Goal: Information Seeking & Learning: Learn about a topic

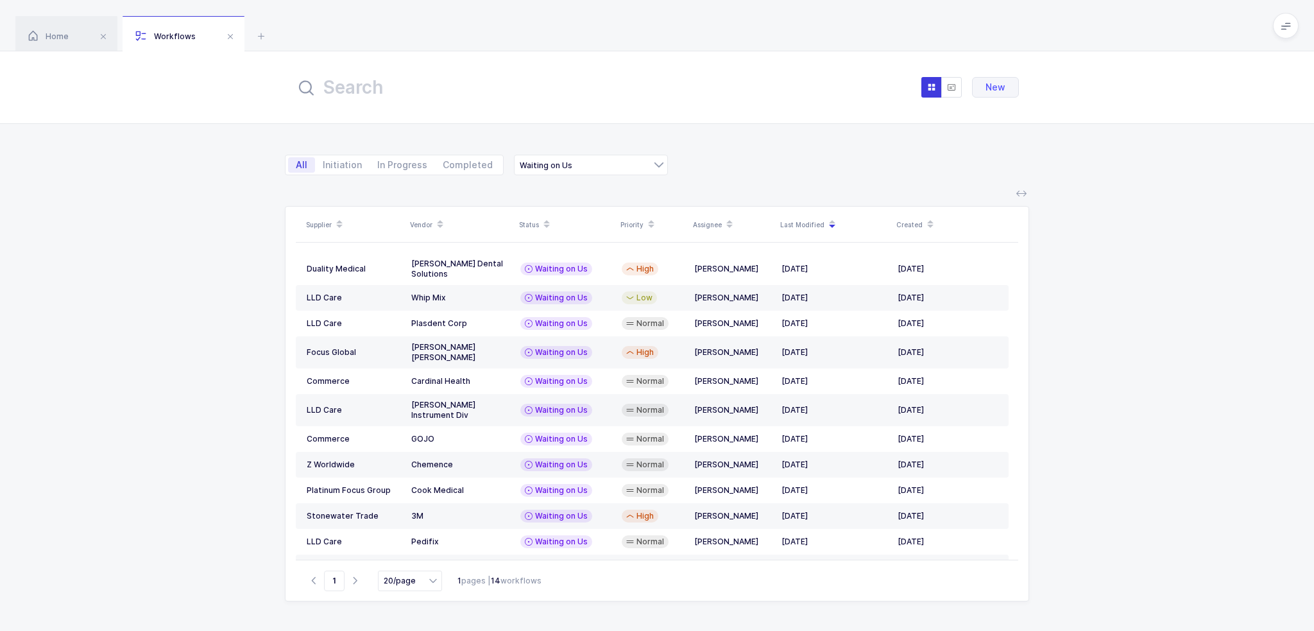
scroll to position [53, 0]
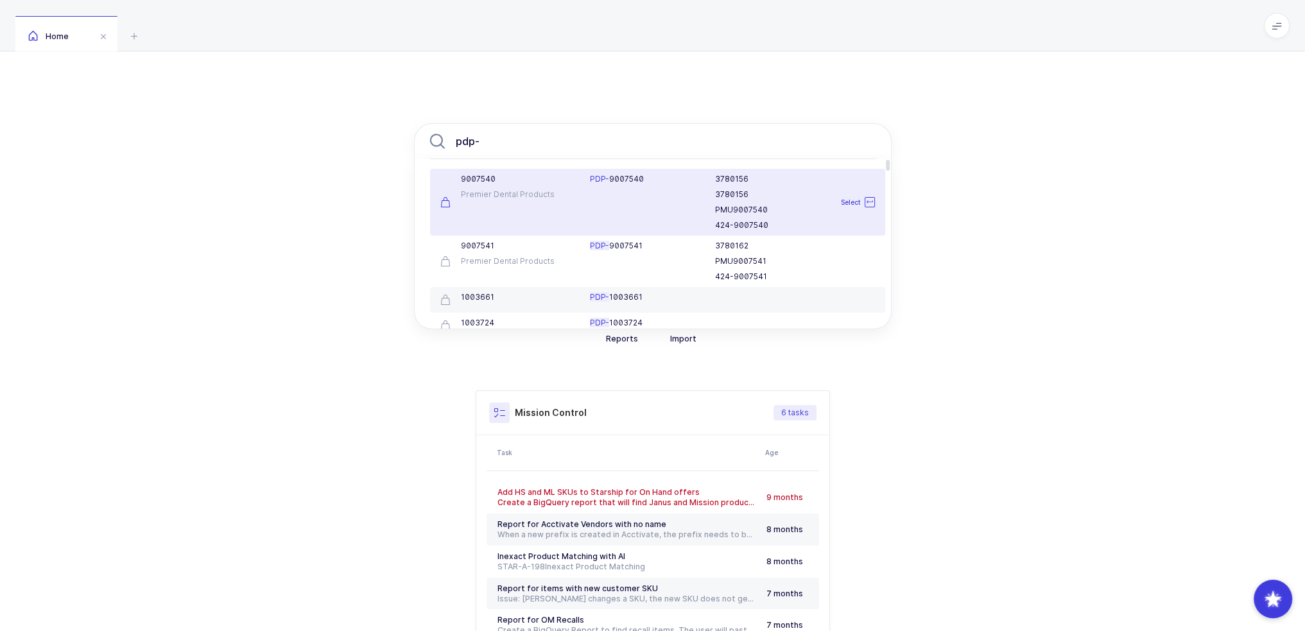
type input "pdp-"
click at [541, 194] on div "Premier Dental Products" at bounding box center [507, 194] width 135 height 10
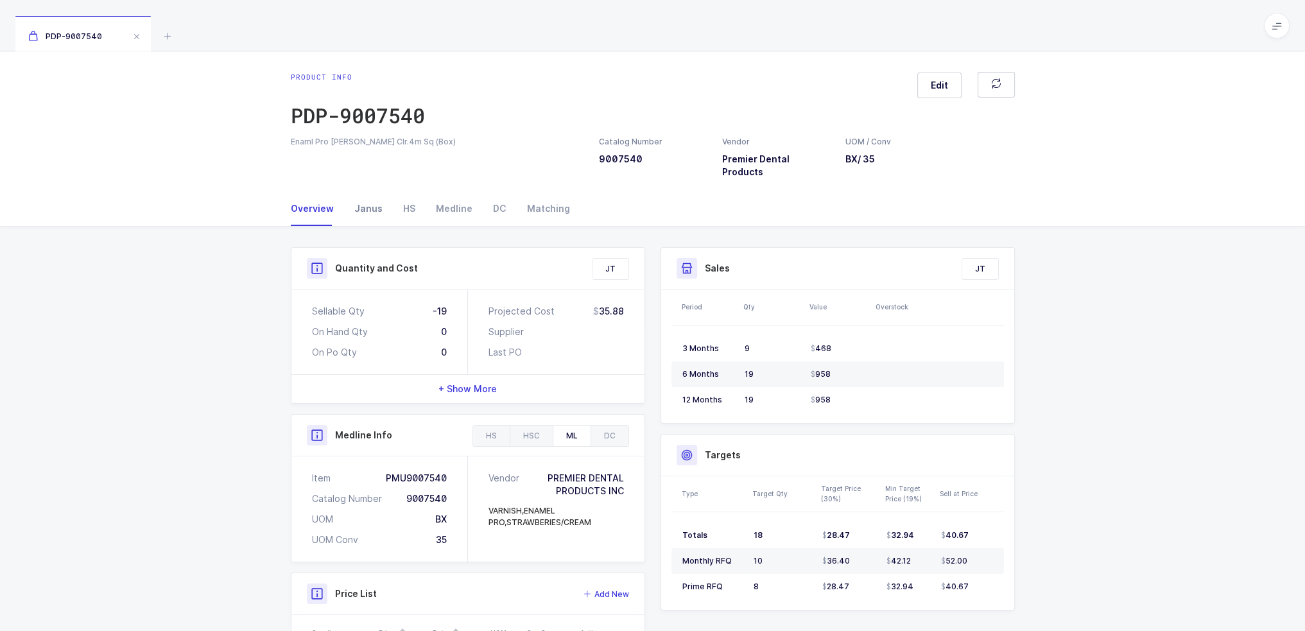
click at [362, 200] on div "Janus" at bounding box center [368, 208] width 49 height 35
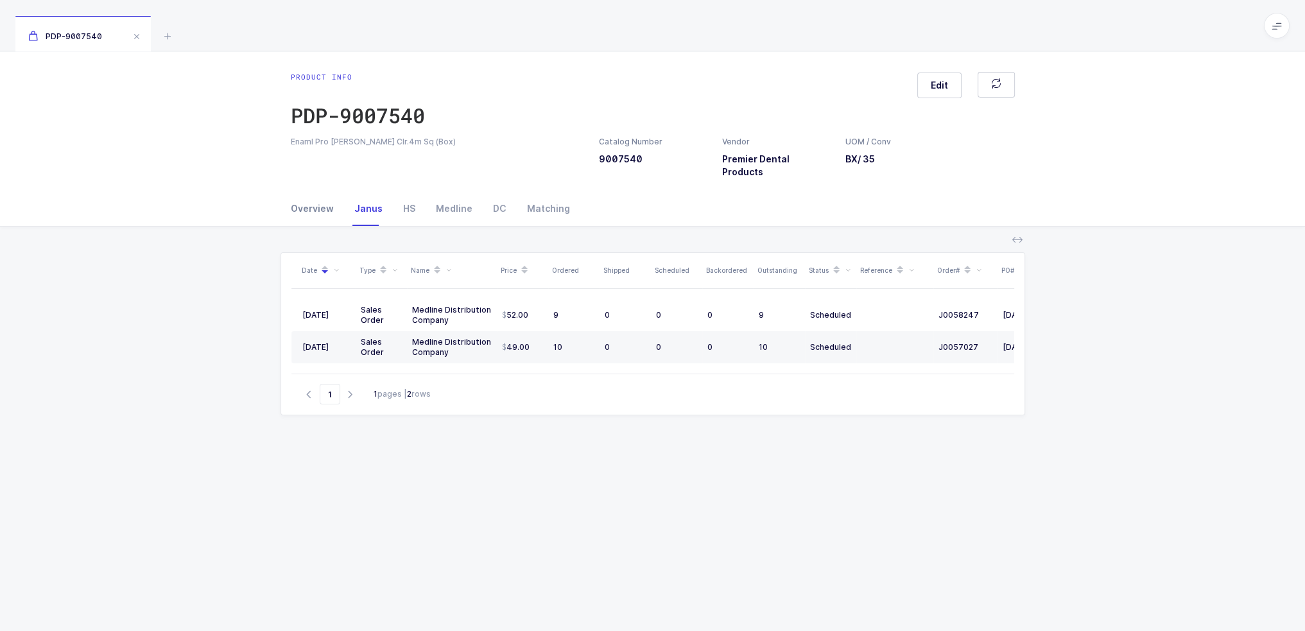
click at [302, 198] on div "Overview" at bounding box center [317, 208] width 53 height 35
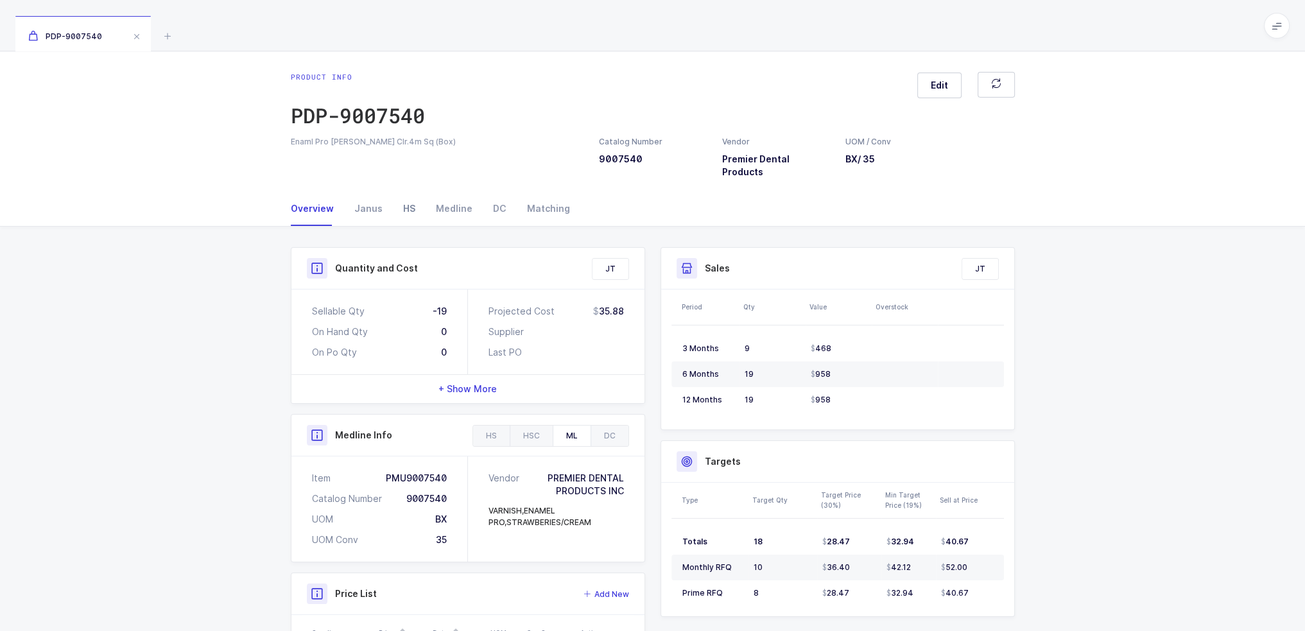
click at [398, 198] on div "HS" at bounding box center [409, 208] width 33 height 35
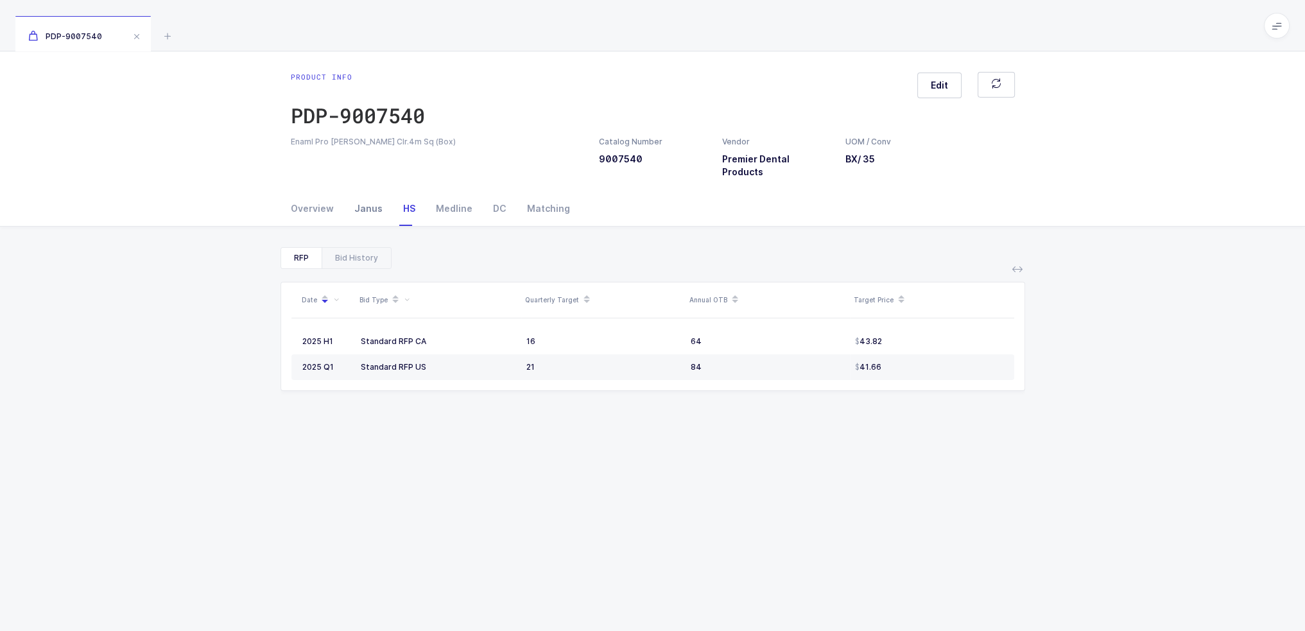
click at [344, 194] on div "Janus" at bounding box center [368, 208] width 49 height 35
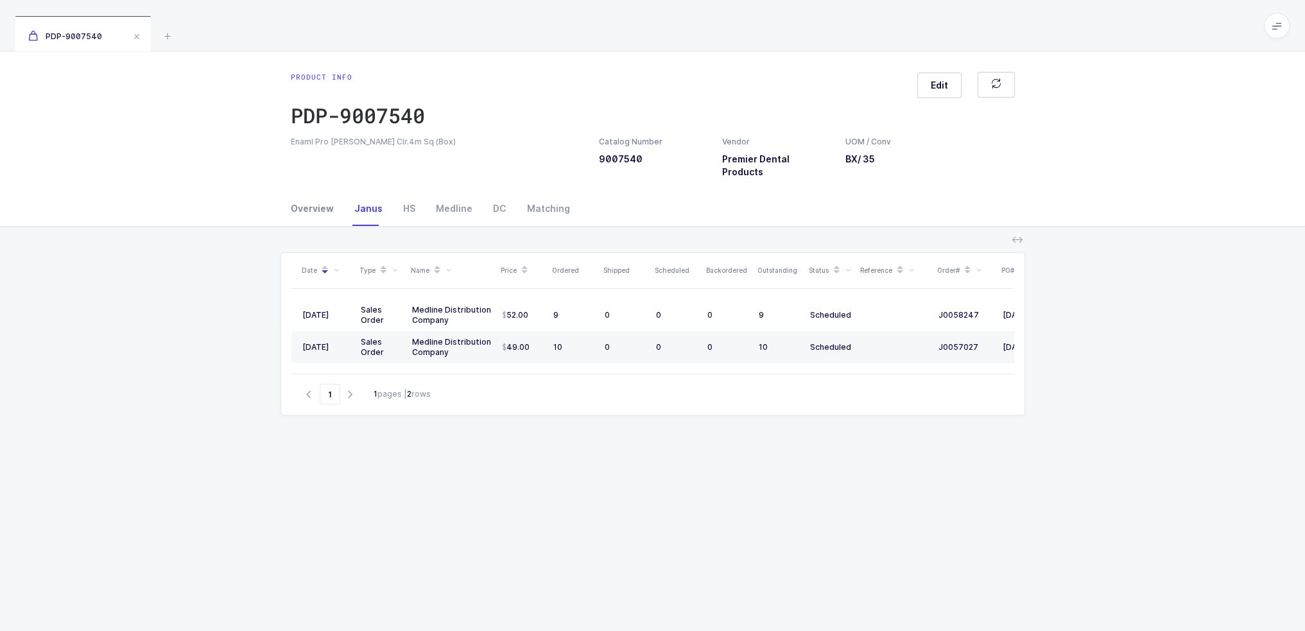
click at [318, 191] on div "Overview" at bounding box center [317, 208] width 53 height 35
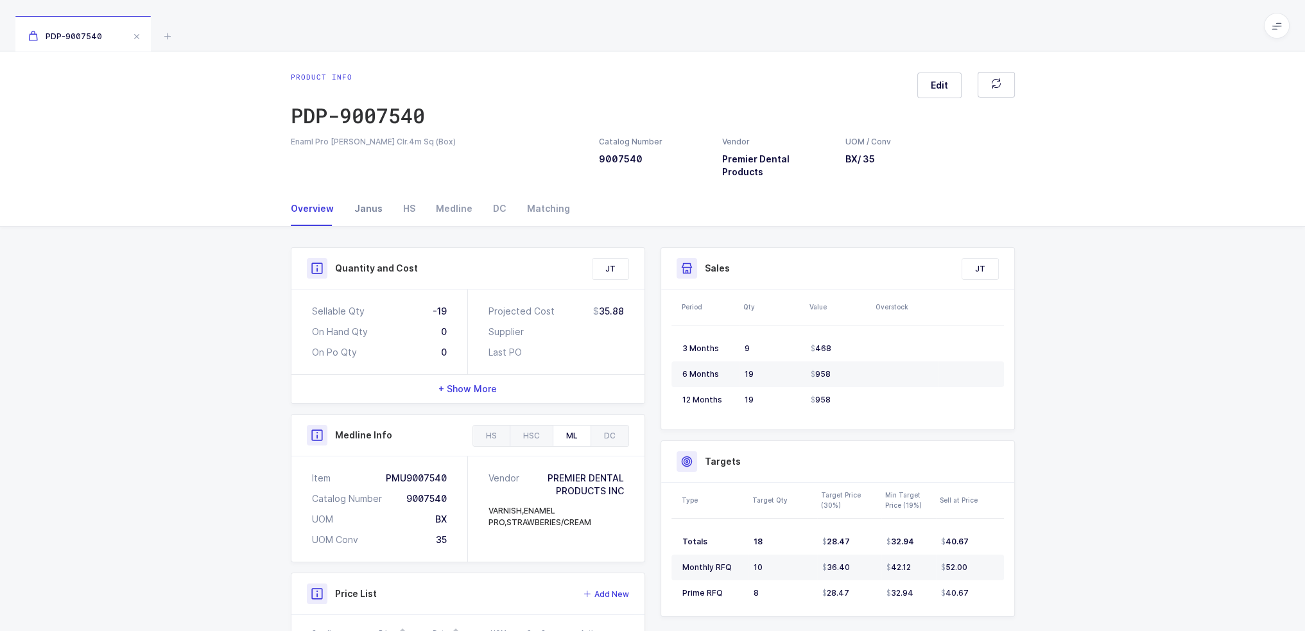
click at [384, 199] on div "Janus" at bounding box center [368, 208] width 49 height 35
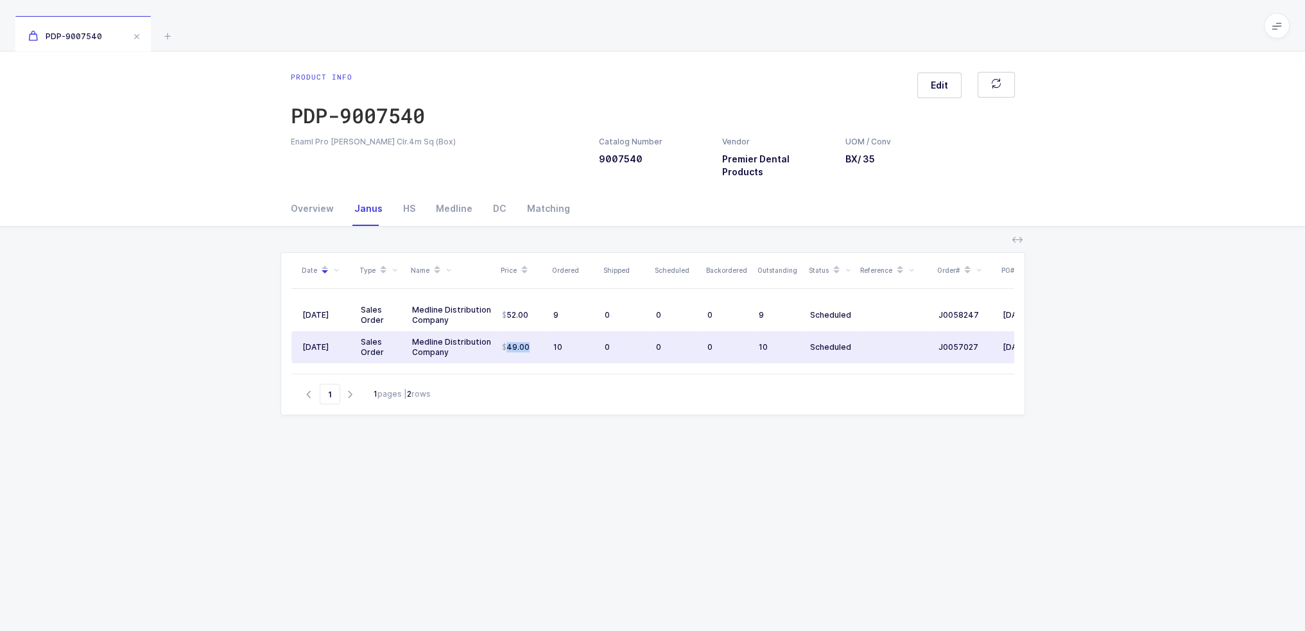
drag, startPoint x: 508, startPoint y: 343, endPoint x: 470, endPoint y: 354, distance: 40.0
click at [470, 354] on table "08/12/2025 Sales Order Medline Distribution Company 52.00 9 0 0 0 9 Scheduled J…" at bounding box center [695, 331] width 809 height 85
click at [485, 337] on div "Medline Distribution Company" at bounding box center [452, 347] width 80 height 21
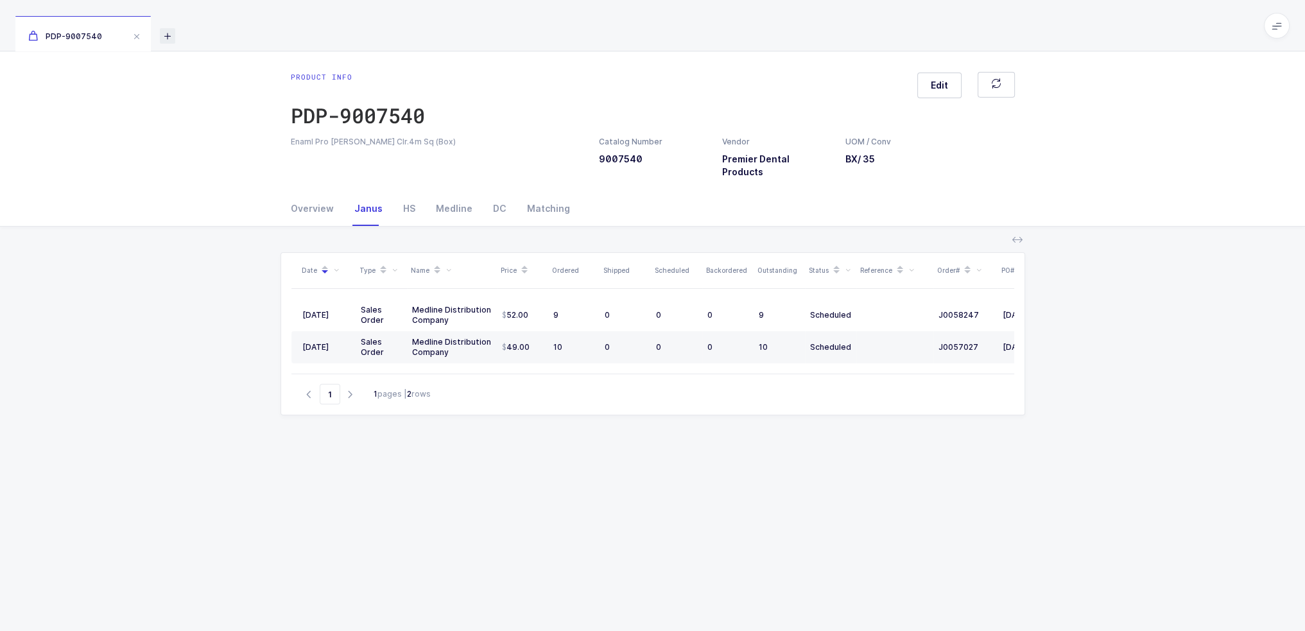
click at [171, 31] on icon at bounding box center [167, 35] width 15 height 15
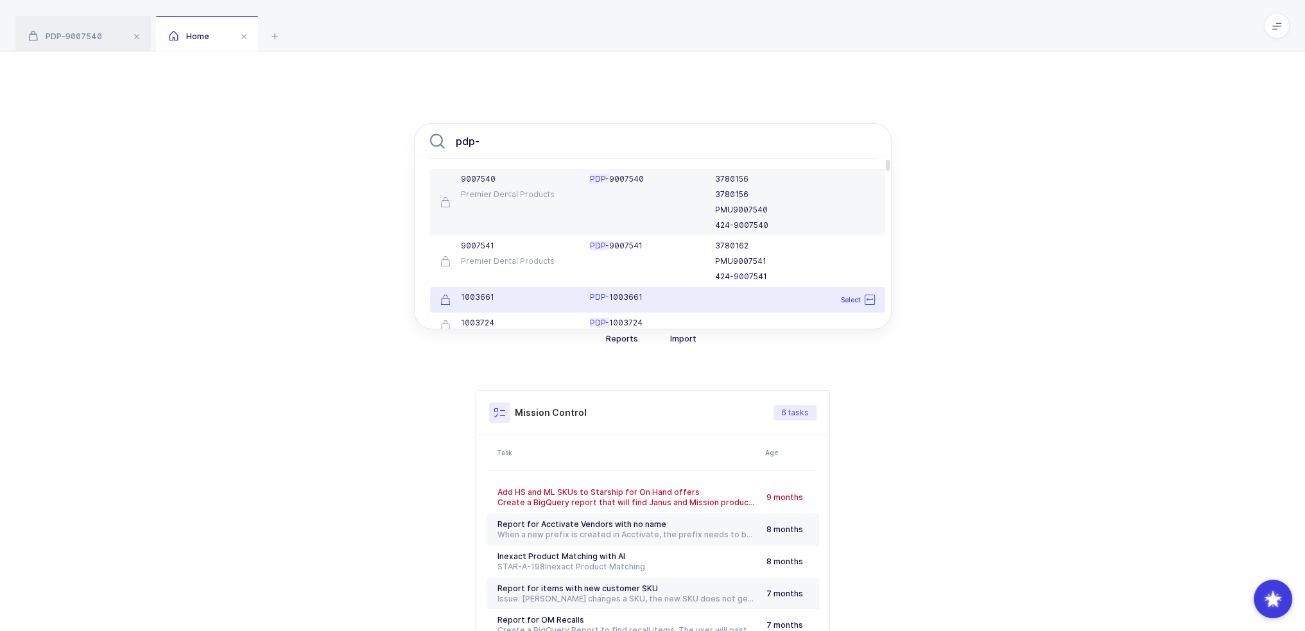
type input "pdp-"
click at [577, 305] on div "1003661" at bounding box center [508, 299] width 150 height 15
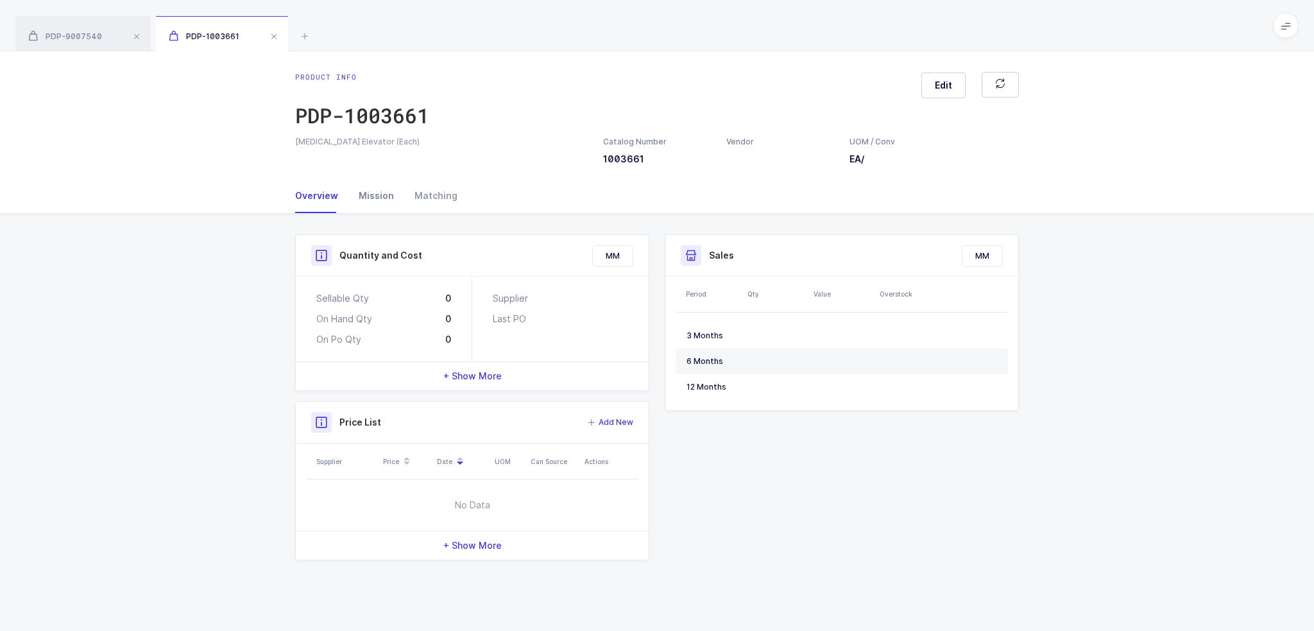
click at [370, 179] on div "Mission" at bounding box center [377, 195] width 56 height 35
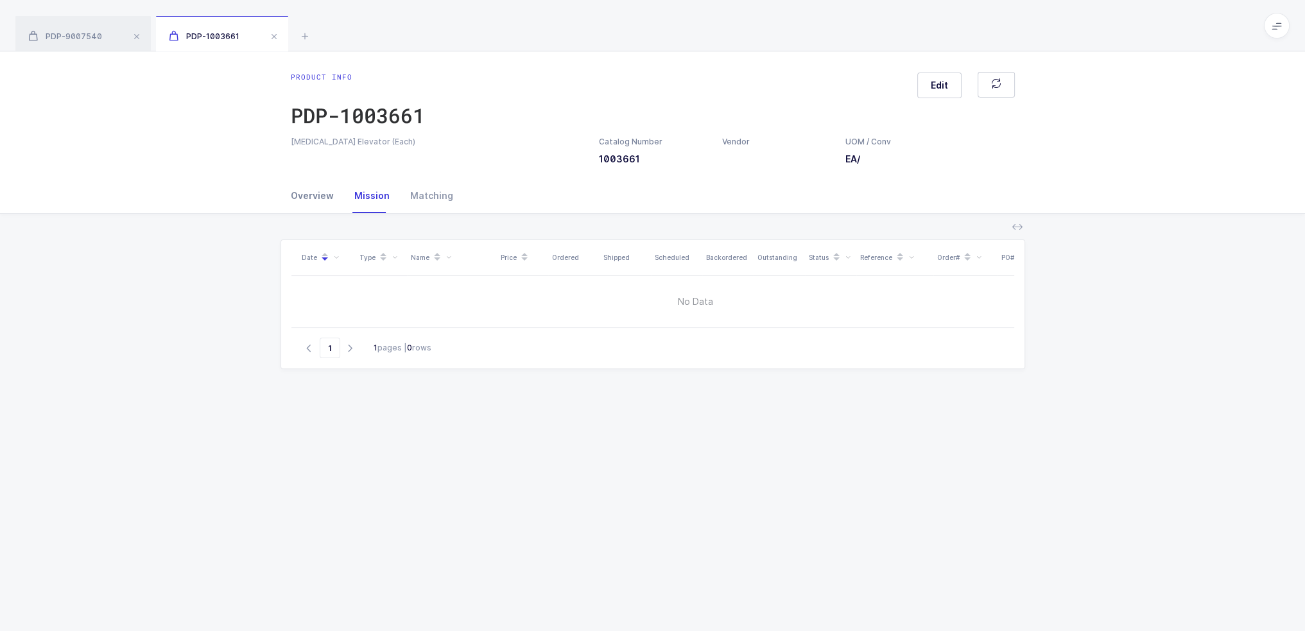
click at [332, 194] on div "Overview" at bounding box center [317, 195] width 53 height 35
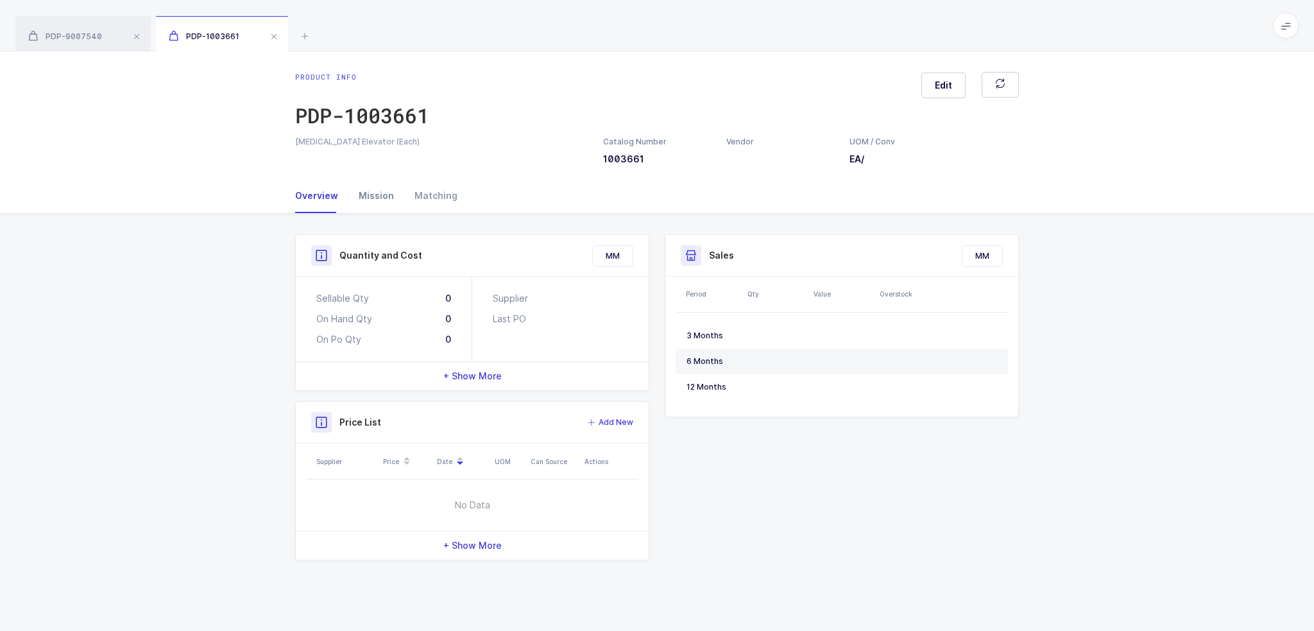
click at [377, 192] on div "Mission" at bounding box center [377, 195] width 56 height 35
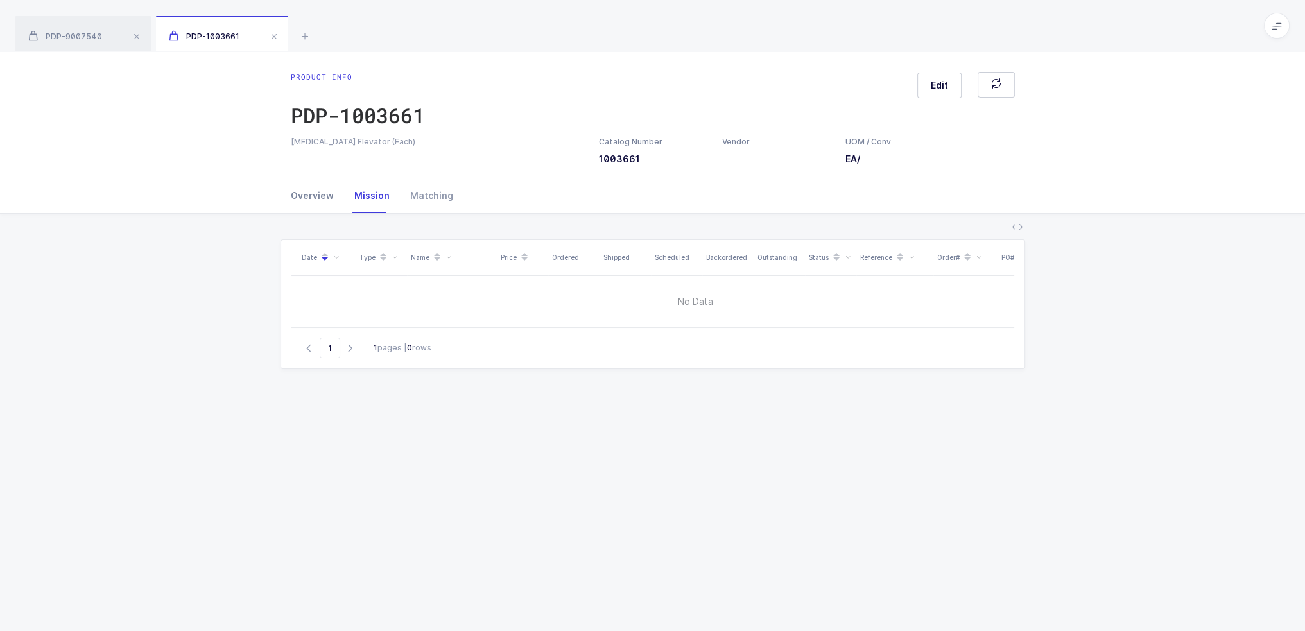
click at [335, 194] on div "Overview" at bounding box center [317, 195] width 53 height 35
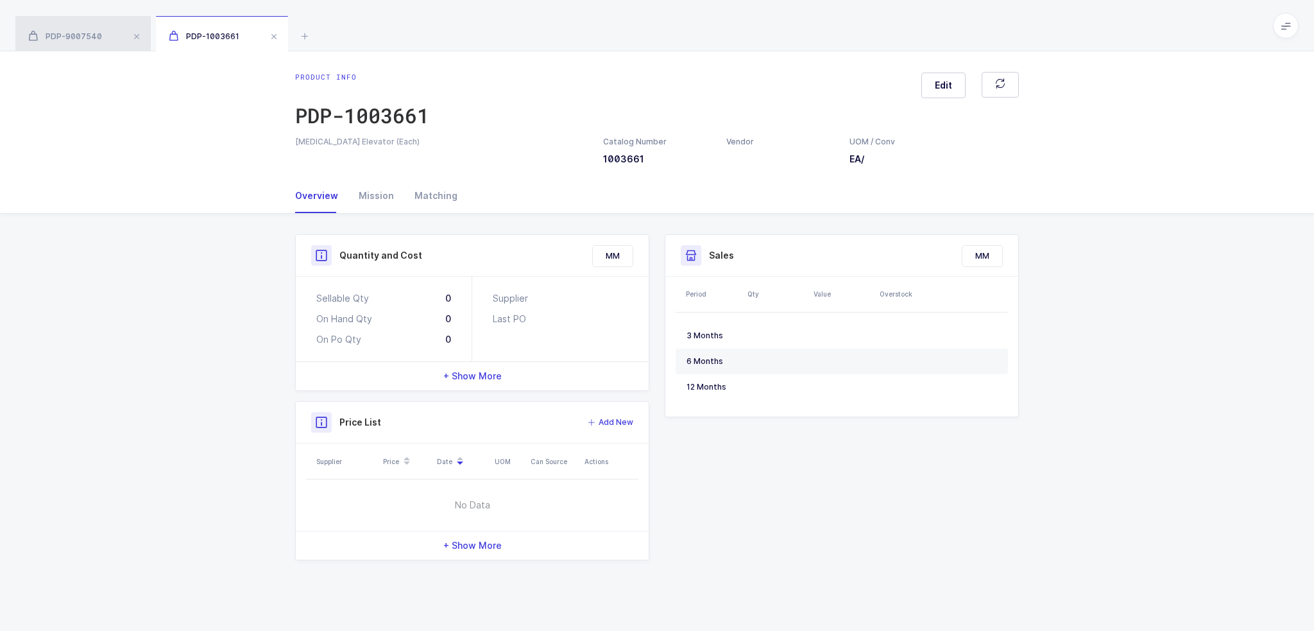
click at [63, 30] on div "PDP-9007540" at bounding box center [82, 34] width 135 height 36
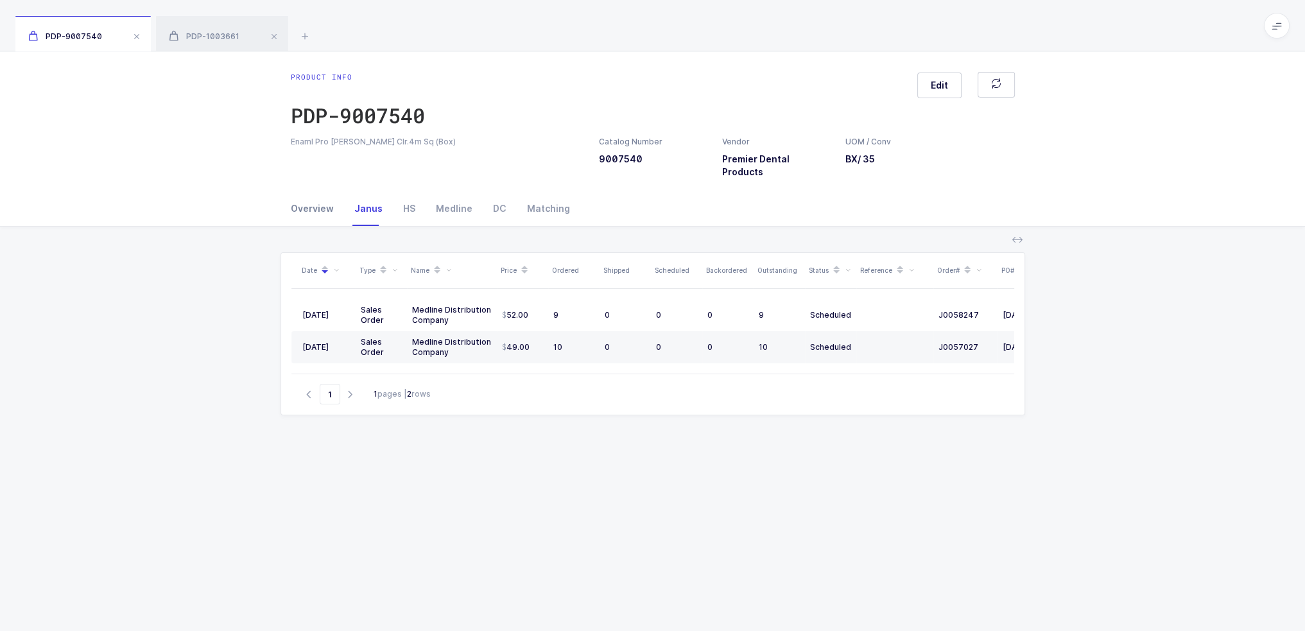
click at [319, 210] on div "Overview" at bounding box center [317, 208] width 53 height 35
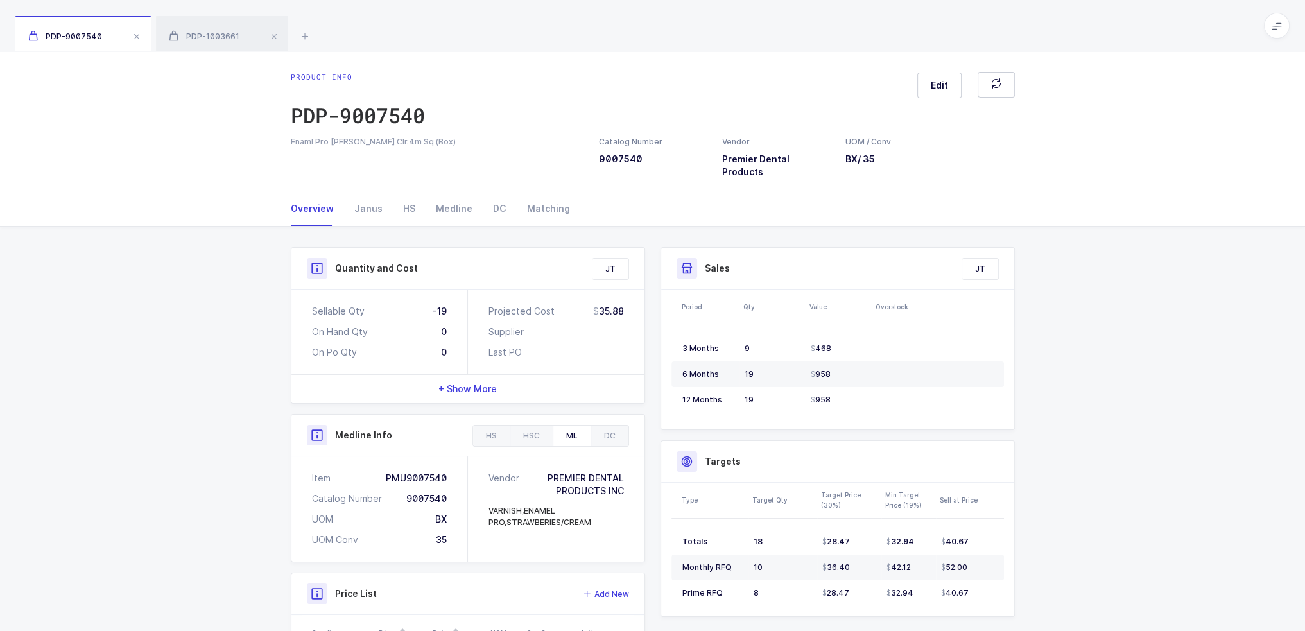
click at [622, 259] on div "JT" at bounding box center [610, 269] width 36 height 21
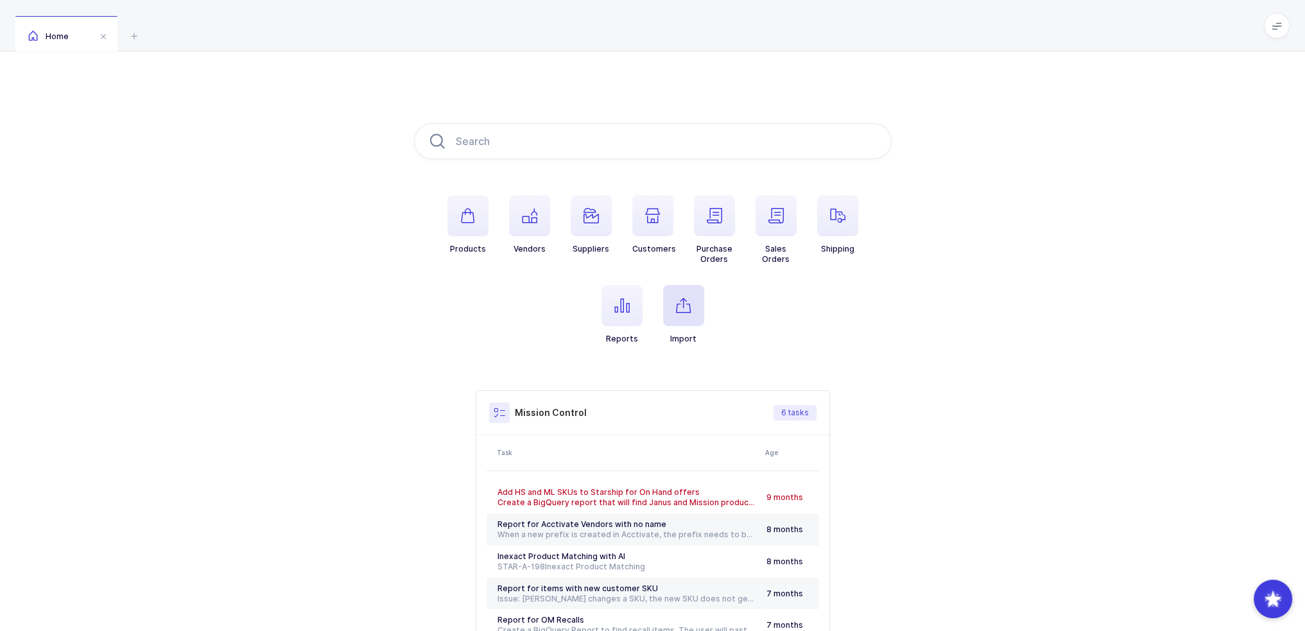
click at [685, 302] on icon "button" at bounding box center [683, 305] width 15 height 15
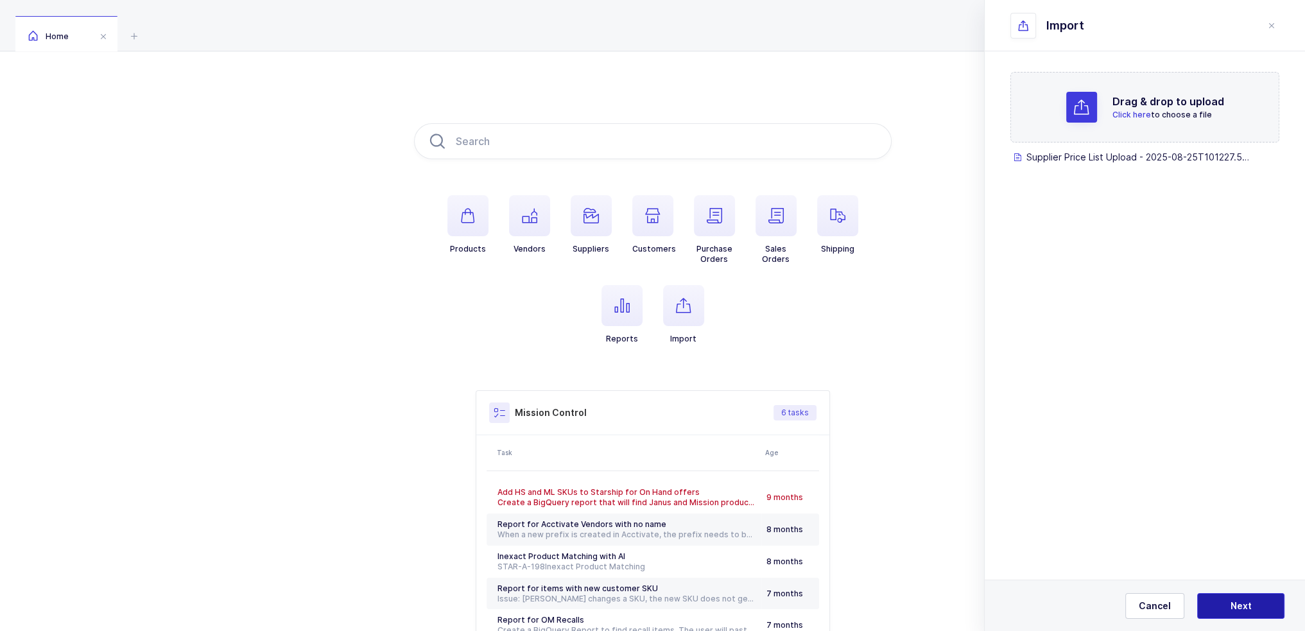
click at [1255, 594] on button "Next" at bounding box center [1240, 606] width 87 height 26
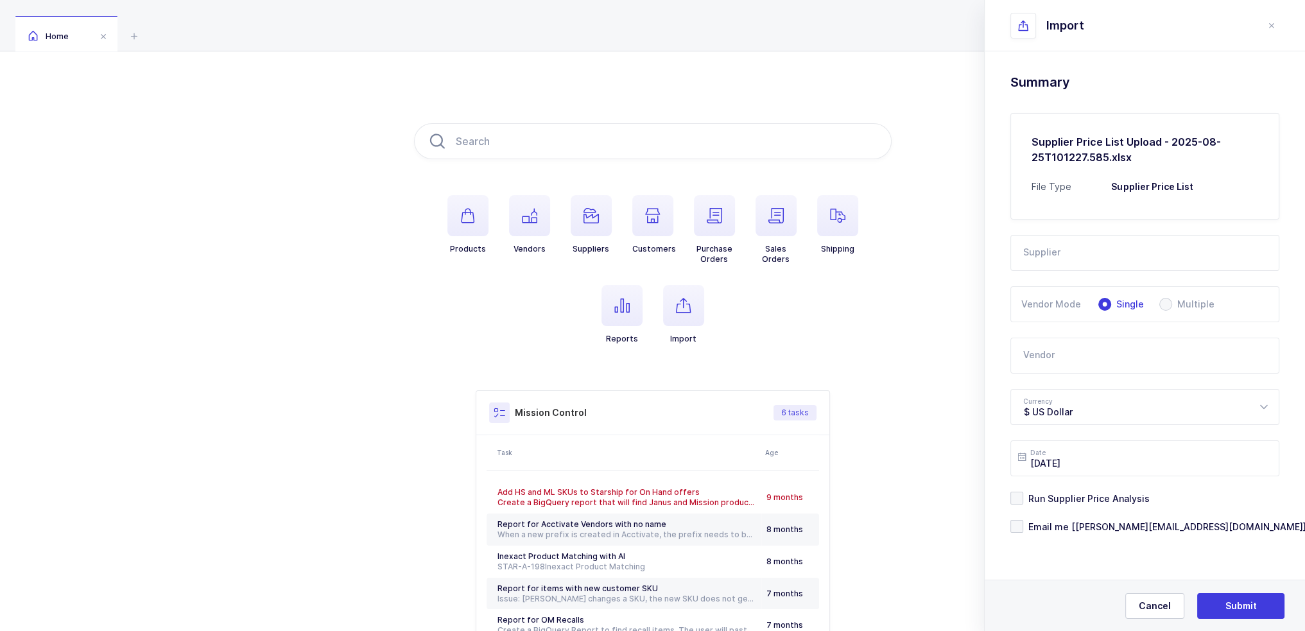
click at [1132, 245] on input "text" at bounding box center [1144, 253] width 269 height 36
click at [1116, 300] on span "Powerlines Wholesale" at bounding box center [1073, 295] width 99 height 11
type input "Powerlines Wholesale"
click at [1092, 355] on input "text" at bounding box center [1144, 356] width 269 height 36
click at [1063, 397] on div "Exel" at bounding box center [1135, 398] width 223 height 13
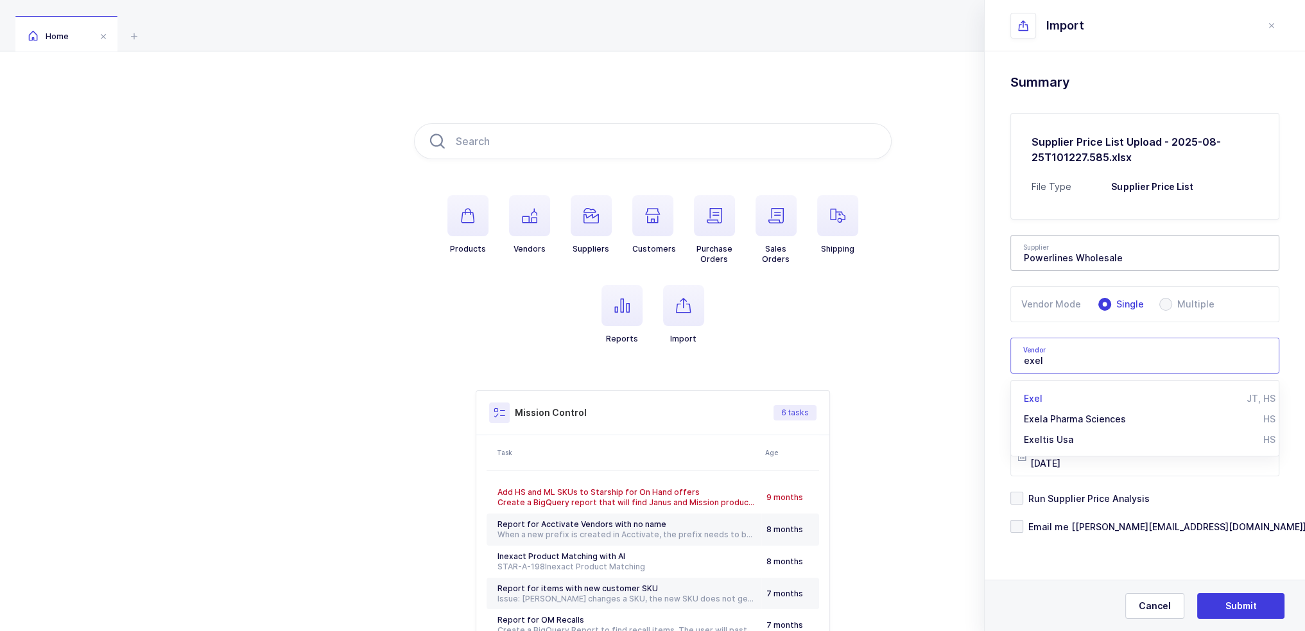
type input "Exel"
click at [1081, 492] on span "Run Supplier Price Analysis" at bounding box center [1086, 498] width 126 height 12
click at [1023, 492] on input "Run Supplier Price Analysis" at bounding box center [1023, 492] width 0 height 0
click at [1076, 536] on div "Drag & drop to upload Click here to choose a file Supplier Price List Upload - …" at bounding box center [1145, 335] width 320 height 569
click at [1076, 530] on span "Email me [[PERSON_NAME][EMAIL_ADDRESS][DOMAIN_NAME]]" at bounding box center [1164, 527] width 283 height 12
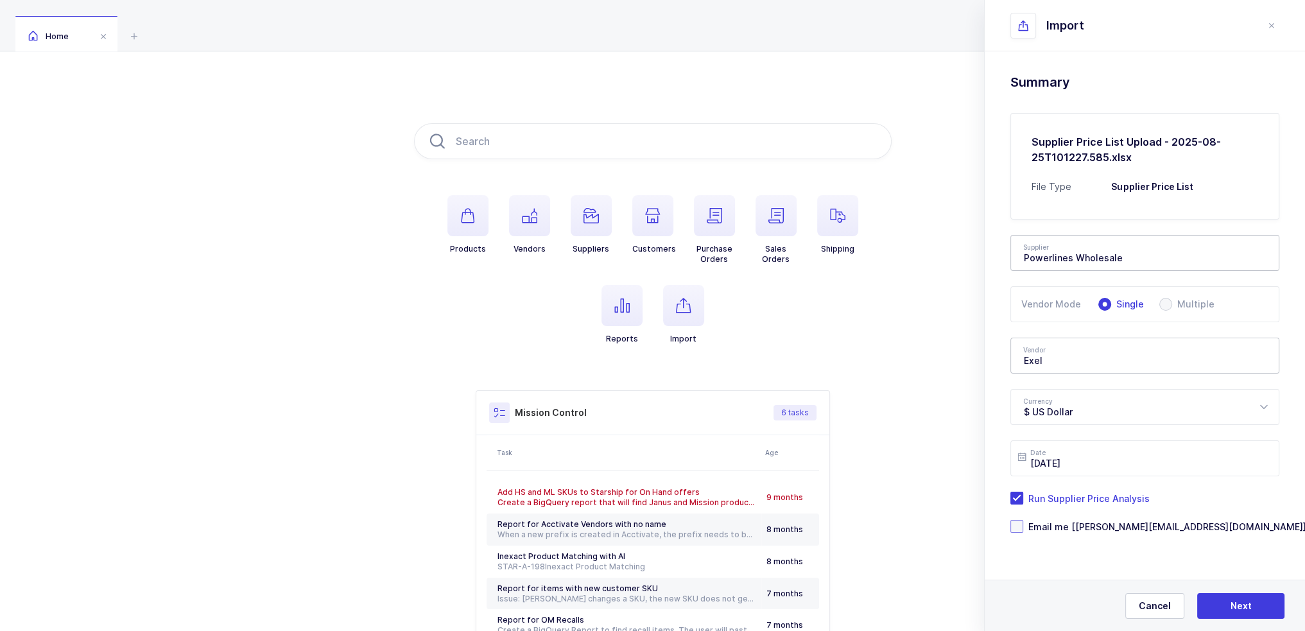
click at [1023, 520] on input "Email me [[PERSON_NAME][EMAIL_ADDRESS][DOMAIN_NAME]]" at bounding box center [1023, 520] width 0 height 0
click at [1253, 598] on button "Next" at bounding box center [1240, 606] width 87 height 26
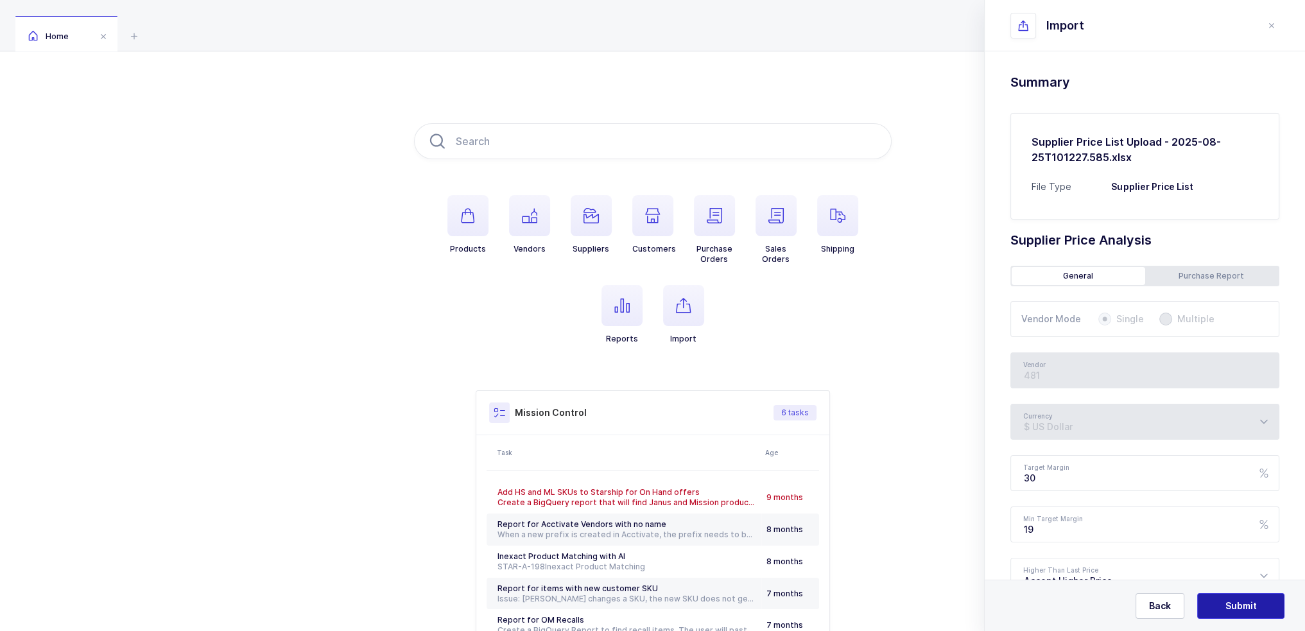
type input "Exel"
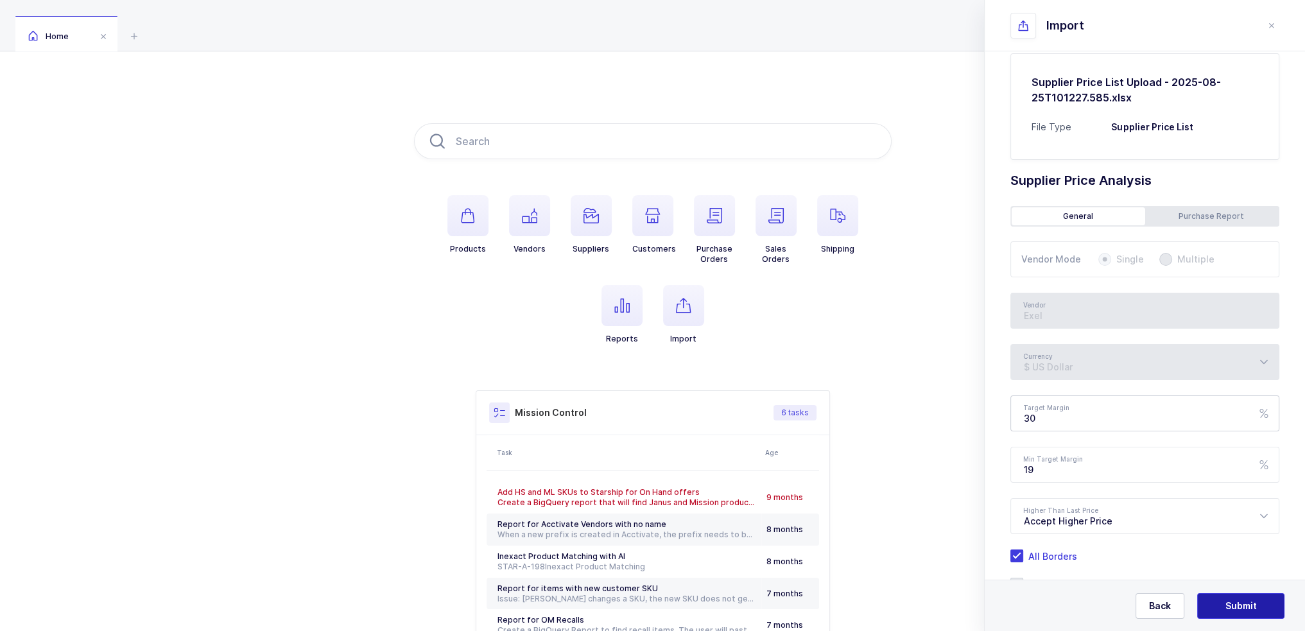
scroll to position [105, 0]
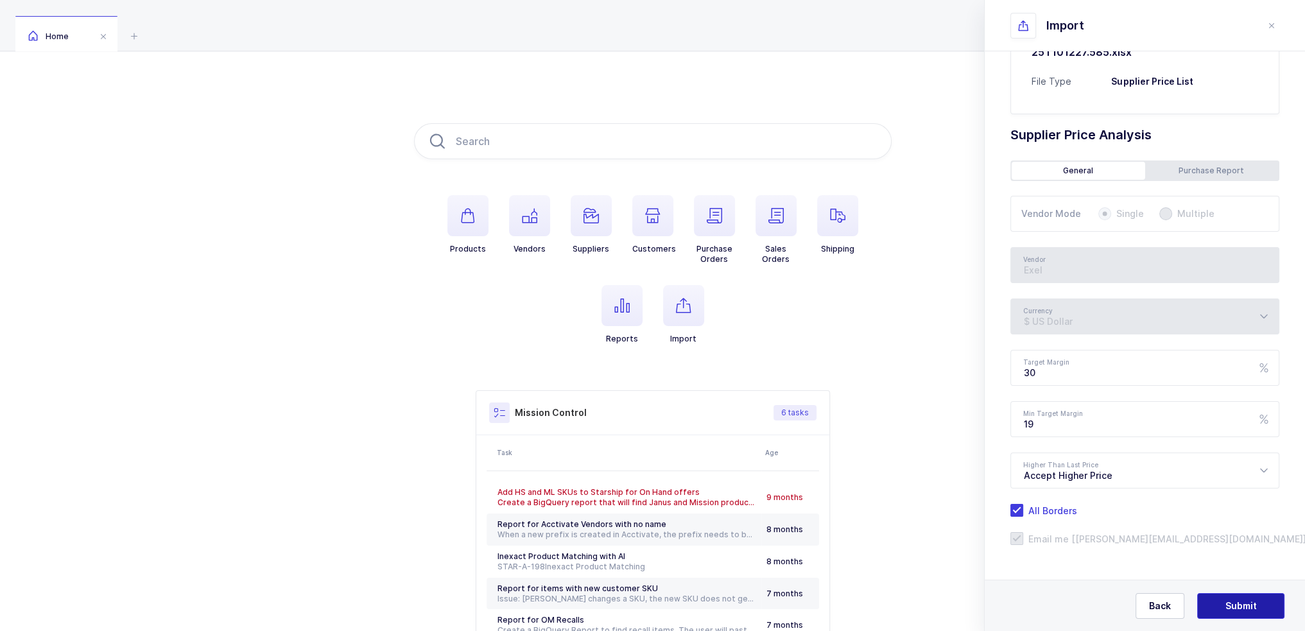
click at [1255, 601] on span "Submit" at bounding box center [1240, 605] width 31 height 13
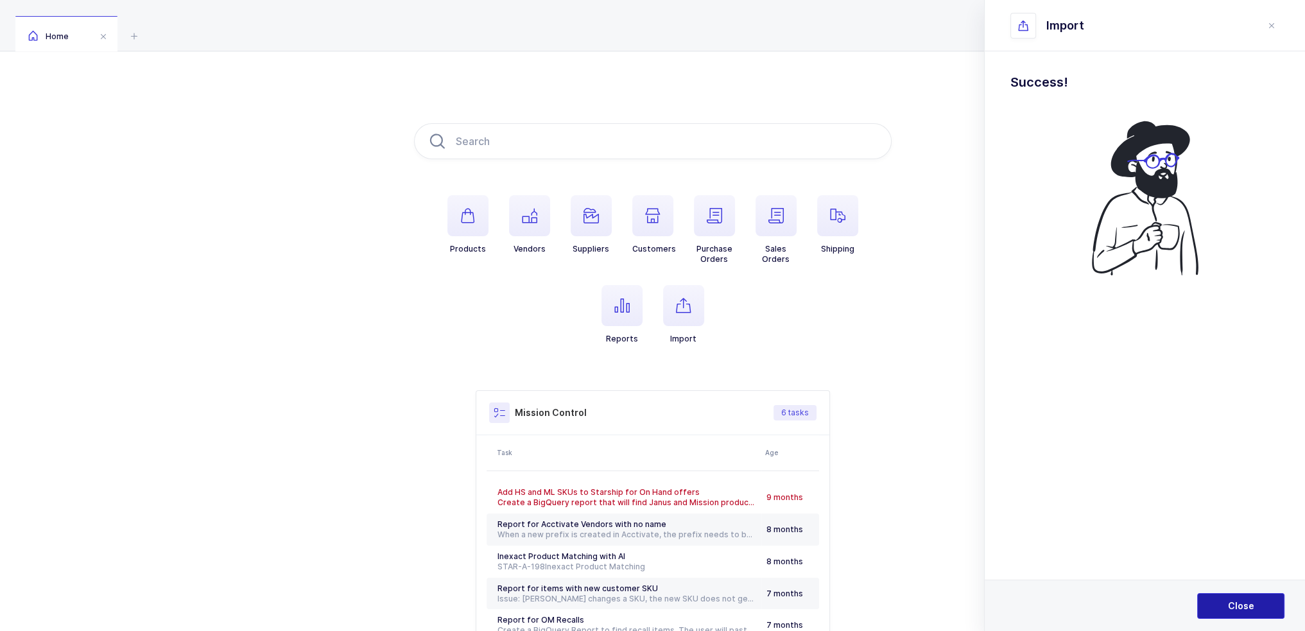
click at [1241, 606] on span "Close" at bounding box center [1241, 605] width 26 height 13
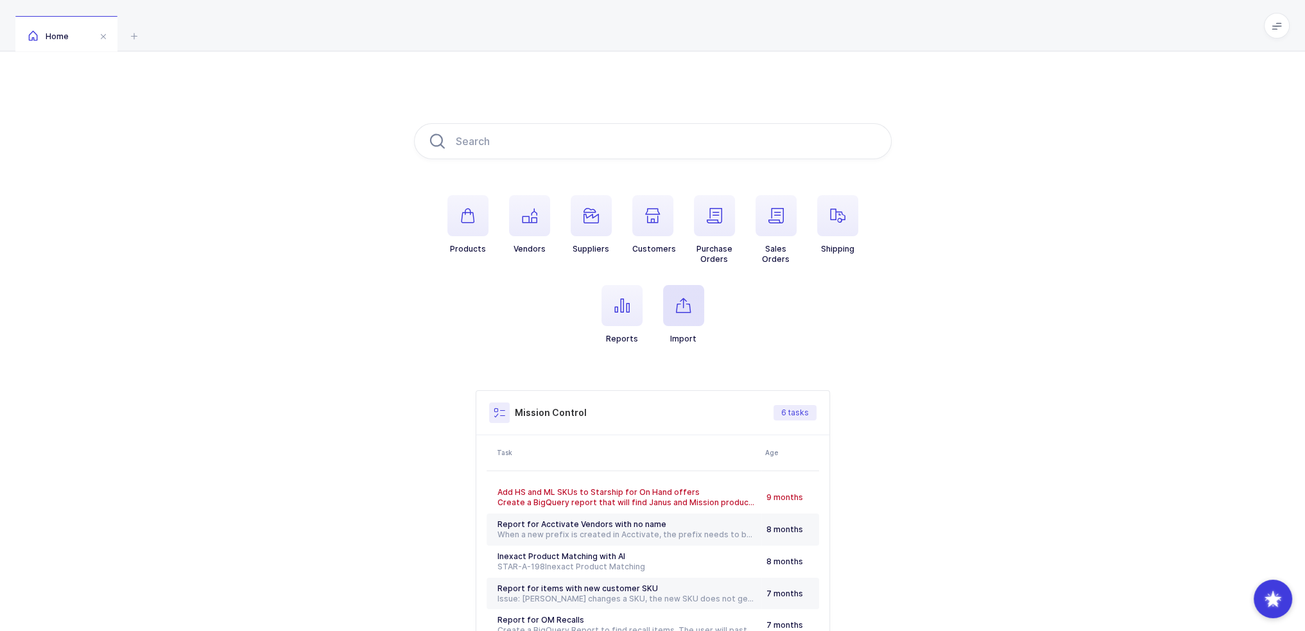
click at [681, 305] on icon "button" at bounding box center [683, 305] width 15 height 15
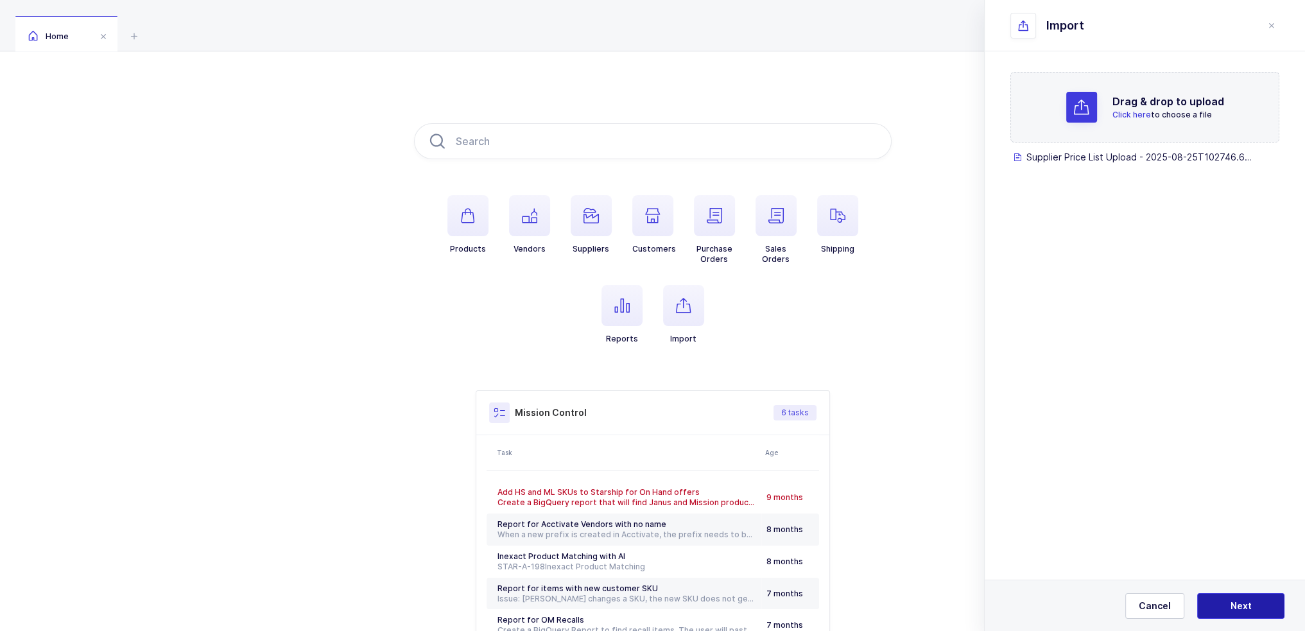
click at [1235, 598] on button "Next" at bounding box center [1240, 606] width 87 height 26
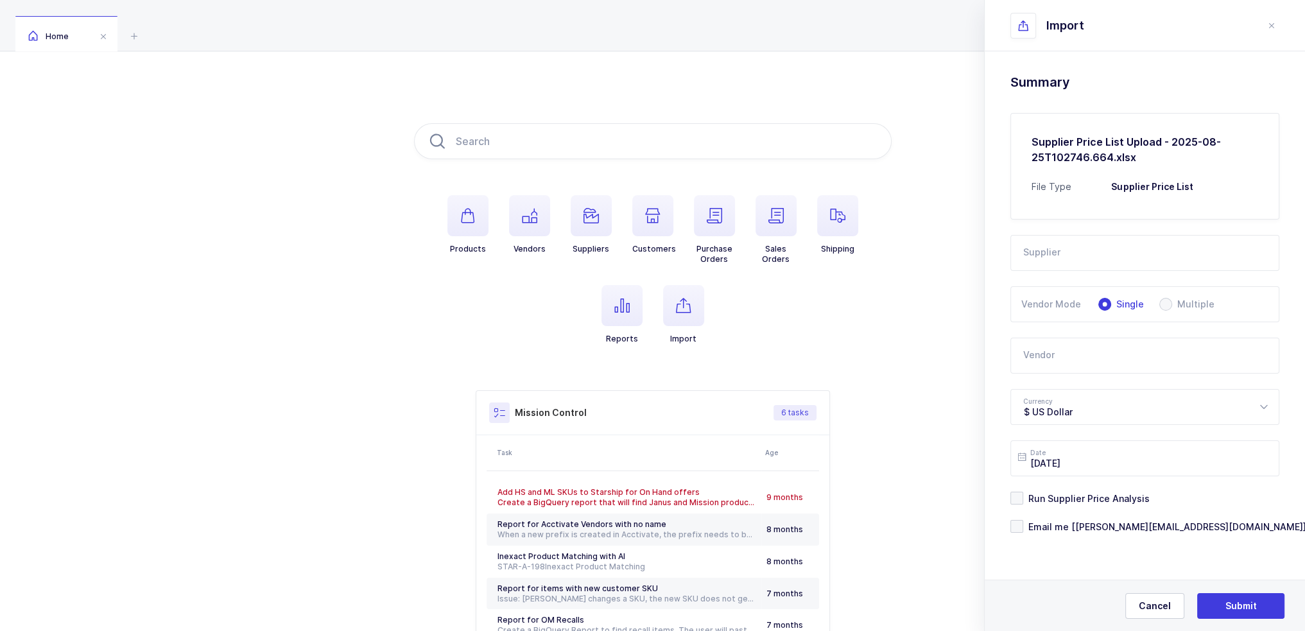
click at [1094, 241] on input "text" at bounding box center [1144, 253] width 269 height 36
click at [1069, 288] on li "LLD Care" at bounding box center [1149, 296] width 267 height 21
type input "LLD Care"
click at [1063, 347] on input "text" at bounding box center [1144, 356] width 269 height 36
click at [1081, 395] on span "Safetec Of America" at bounding box center [1068, 398] width 88 height 11
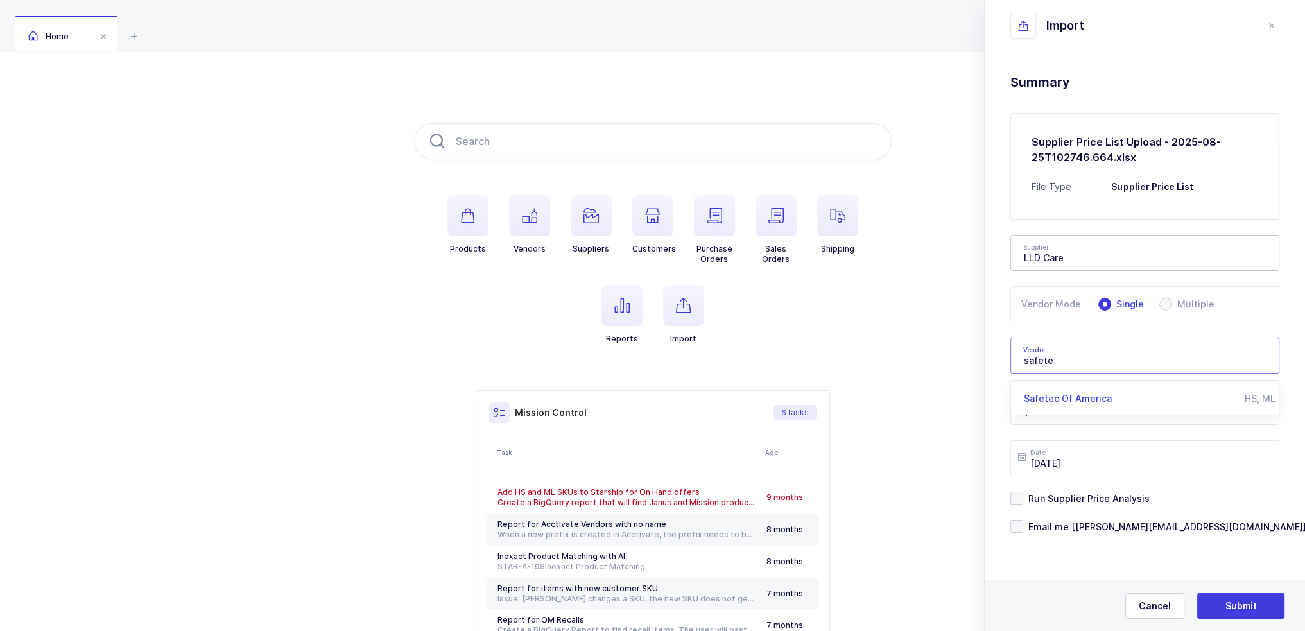
type input "Safetec Of America"
drag, startPoint x: 1094, startPoint y: 499, endPoint x: 1094, endPoint y: 512, distance: 12.8
click at [1094, 499] on span "Run Supplier Price Analysis" at bounding box center [1086, 498] width 126 height 12
click at [1023, 492] on input "Run Supplier Price Analysis" at bounding box center [1023, 492] width 0 height 0
click at [1093, 533] on div "Drag & drop to upload Click here to choose a file Supplier Price List Upload - …" at bounding box center [1145, 335] width 320 height 569
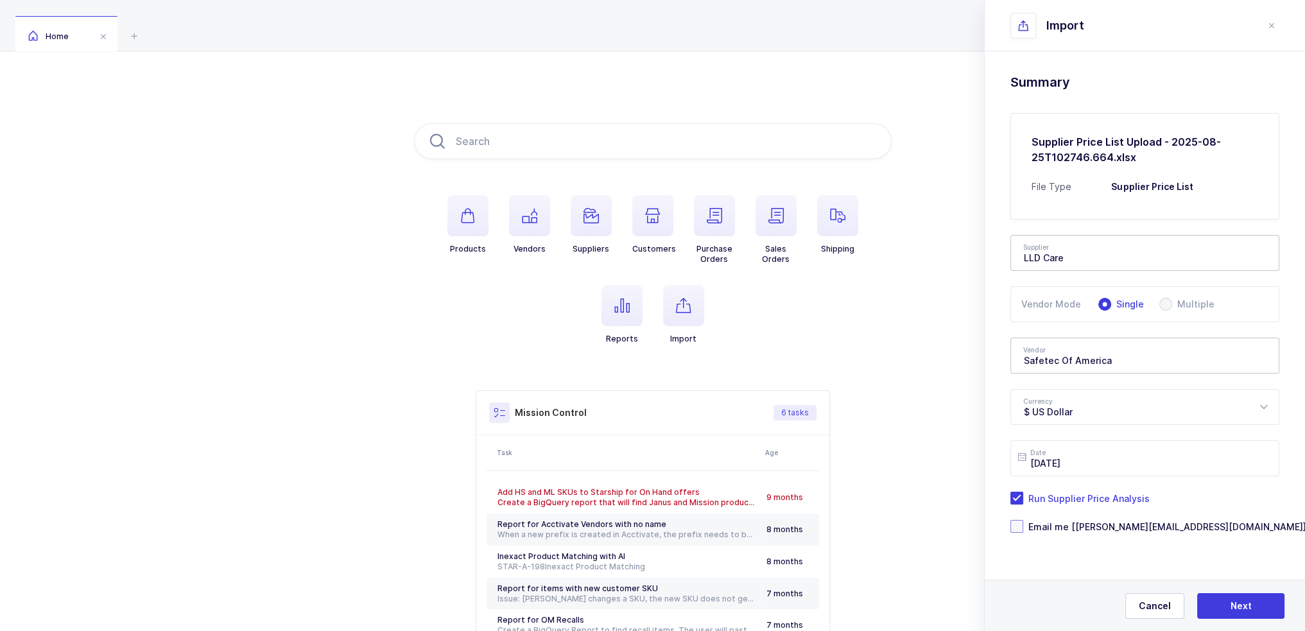
click at [1094, 524] on span "Email me [[PERSON_NAME][EMAIL_ADDRESS][DOMAIN_NAME]]" at bounding box center [1164, 527] width 283 height 12
click at [1023, 520] on input "Email me [[PERSON_NAME][EMAIL_ADDRESS][DOMAIN_NAME]]" at bounding box center [1023, 520] width 0 height 0
click at [1250, 601] on button "Next" at bounding box center [1240, 606] width 87 height 26
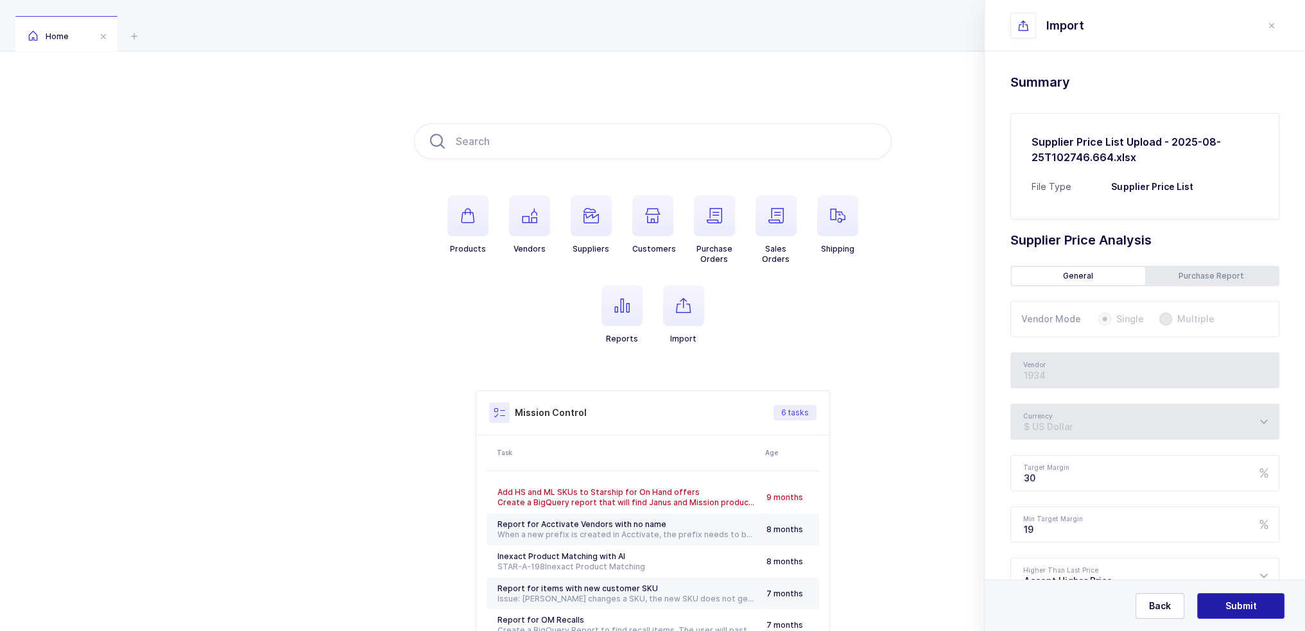
type input "Safetec Of America"
click at [1250, 600] on span "Submit" at bounding box center [1240, 605] width 31 height 13
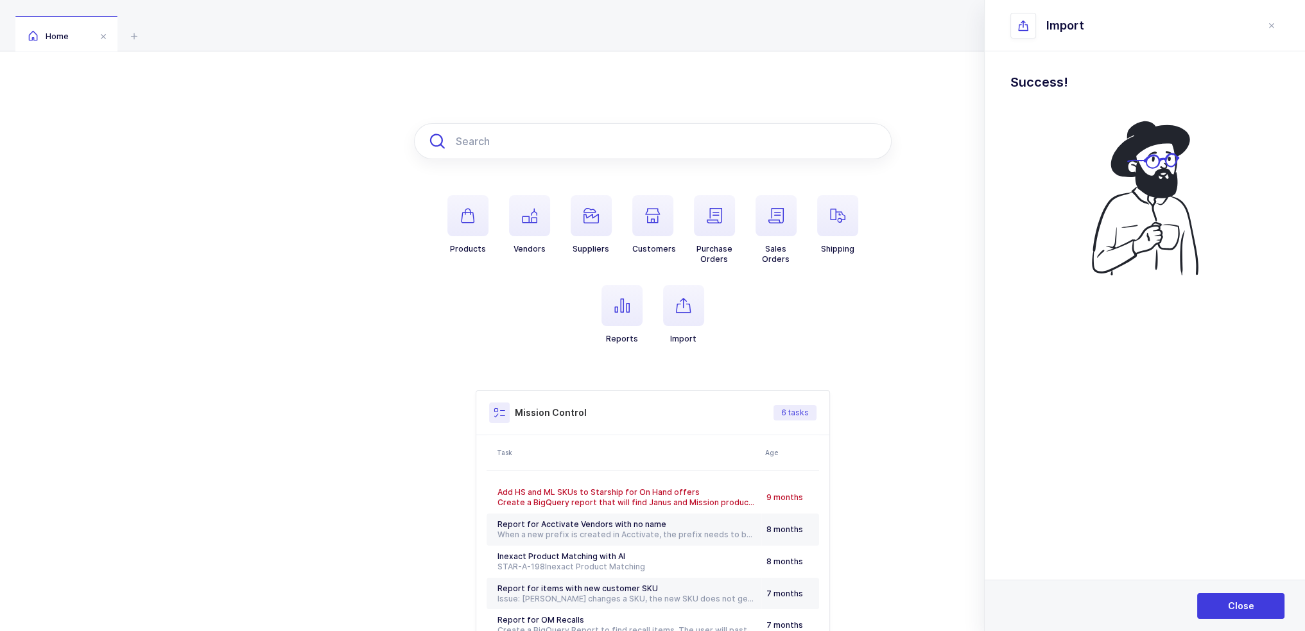
click at [524, 144] on input "text" at bounding box center [653, 141] width 478 height 36
paste input "38401"
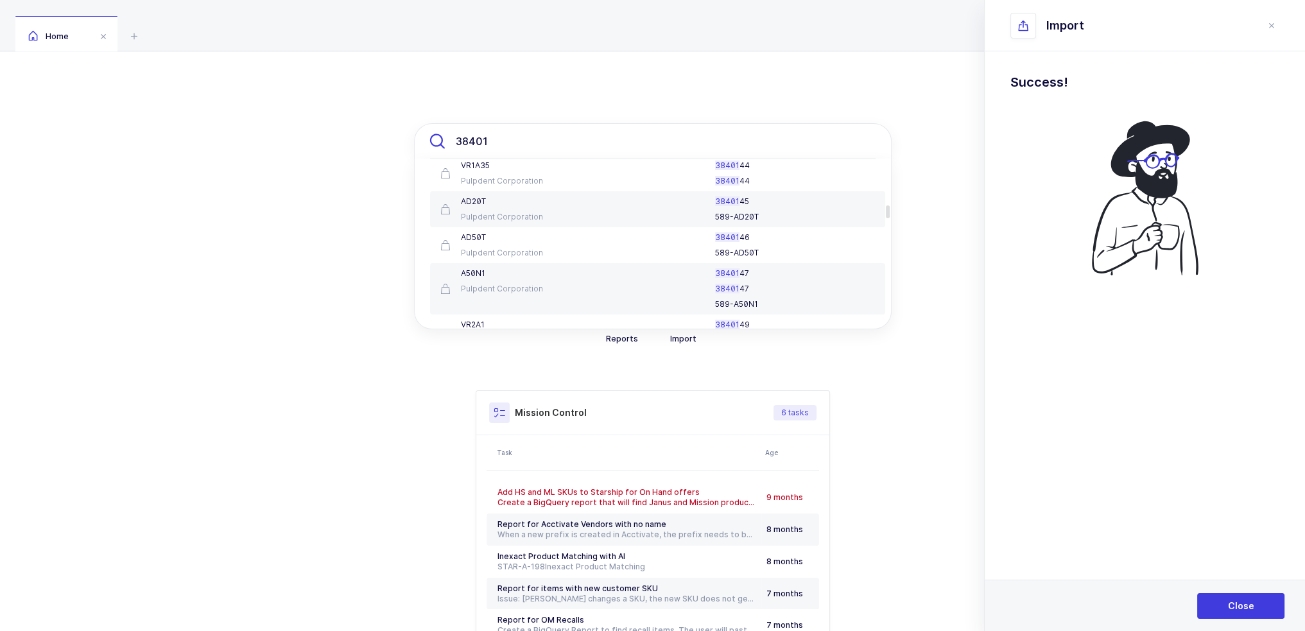
scroll to position [706, 0]
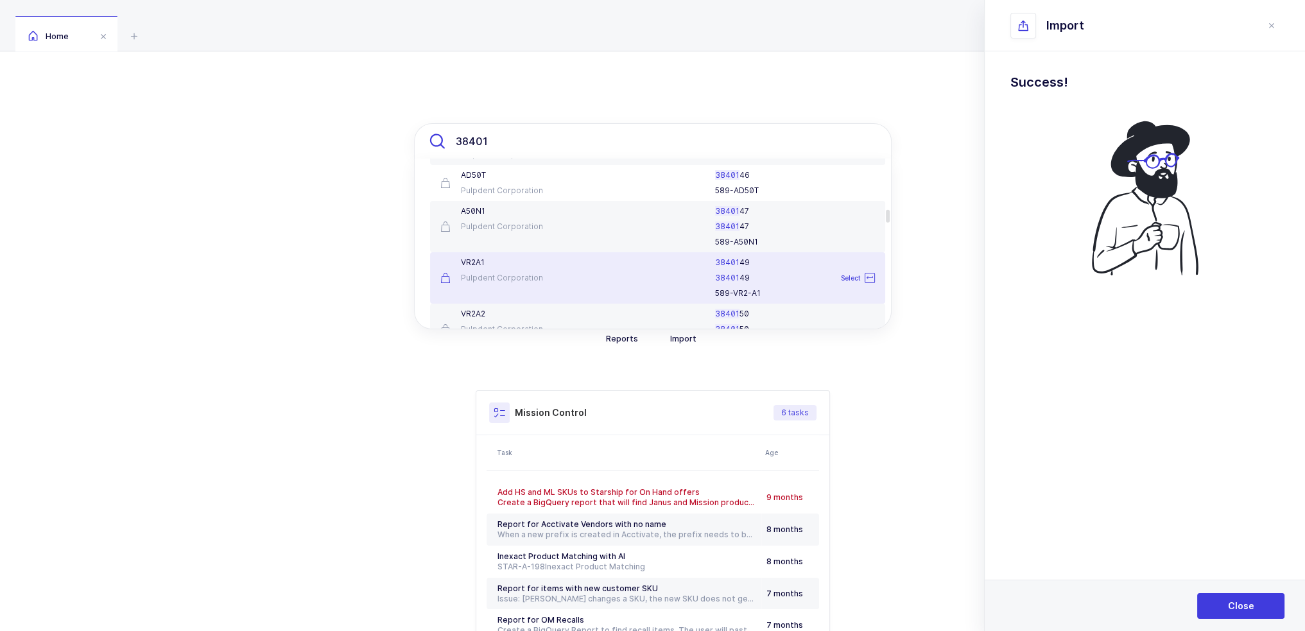
drag, startPoint x: 558, startPoint y: 144, endPoint x: 399, endPoint y: 139, distance: 159.9
click at [399, 139] on div "38401 TTG Pulpdent Corporation 38401 04 589-TTG Select EDTA480 Pulpdent Corpora…" at bounding box center [652, 403] width 1305 height 705
paste input "50000B"
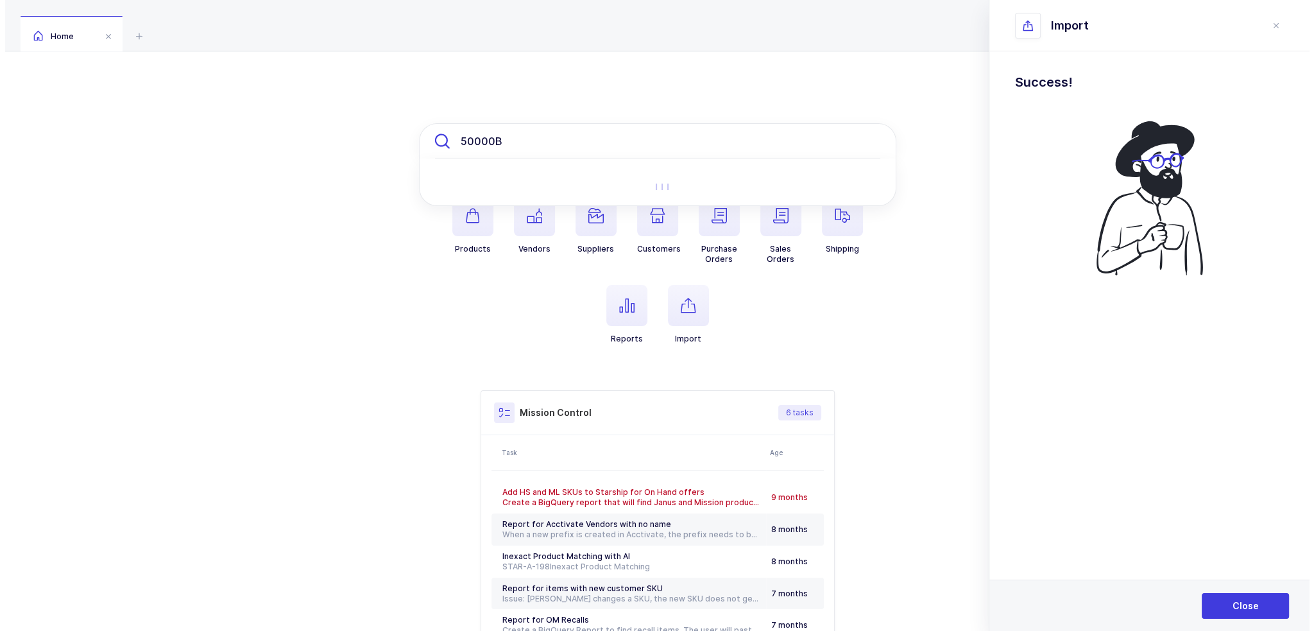
scroll to position [0, 0]
type input "50000B"
click at [549, 142] on input "50000B" at bounding box center [653, 141] width 478 height 36
click at [471, 220] on icon "button" at bounding box center [467, 215] width 15 height 15
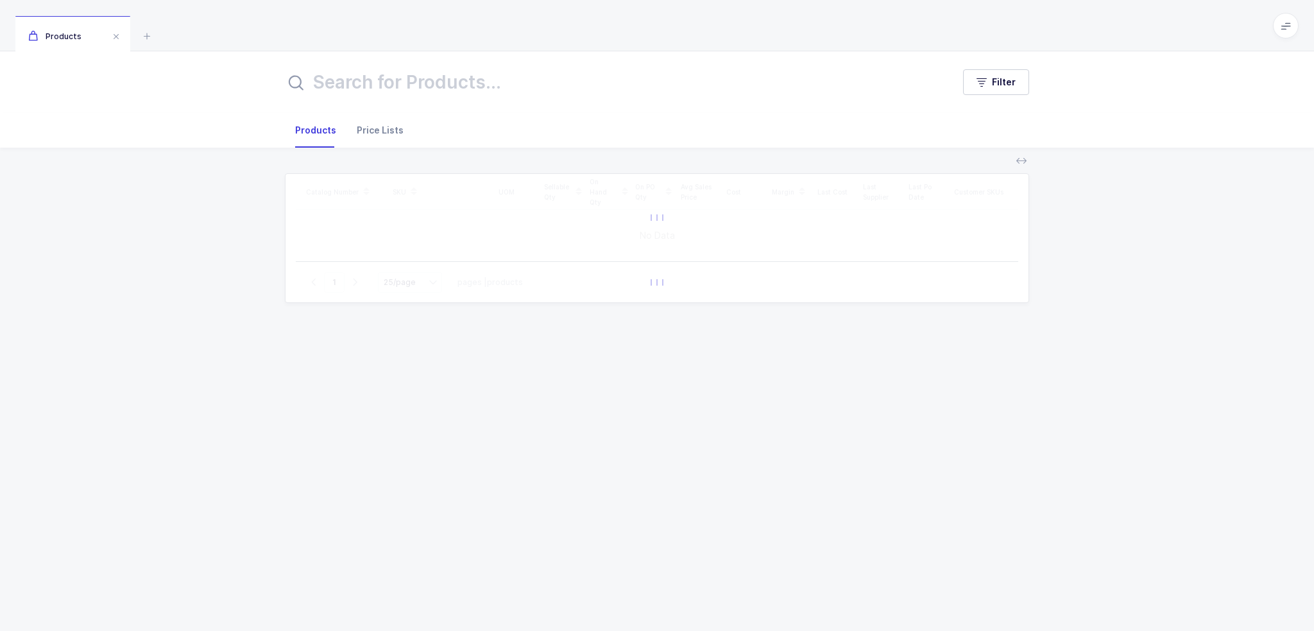
click at [384, 139] on div "Price Lists" at bounding box center [375, 130] width 57 height 35
click at [417, 73] on input "text" at bounding box center [611, 82] width 653 height 31
paste input "50000B"
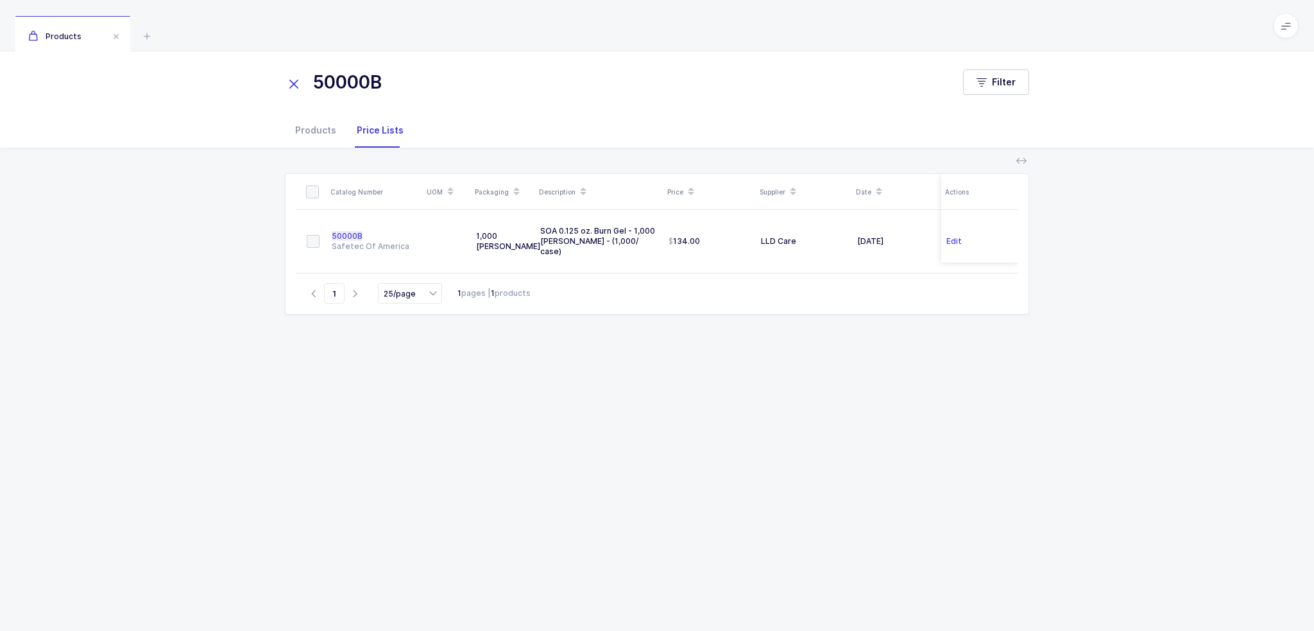
type input "50000B"
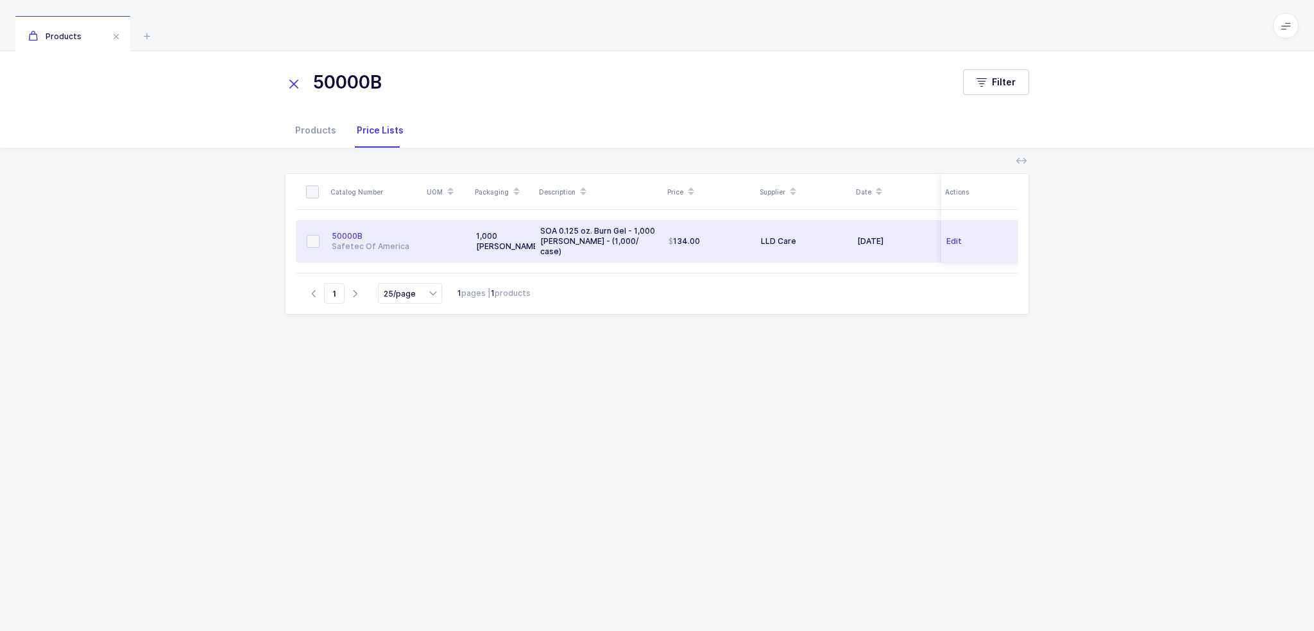
click at [370, 241] on div "Safetec Of America" at bounding box center [375, 246] width 86 height 10
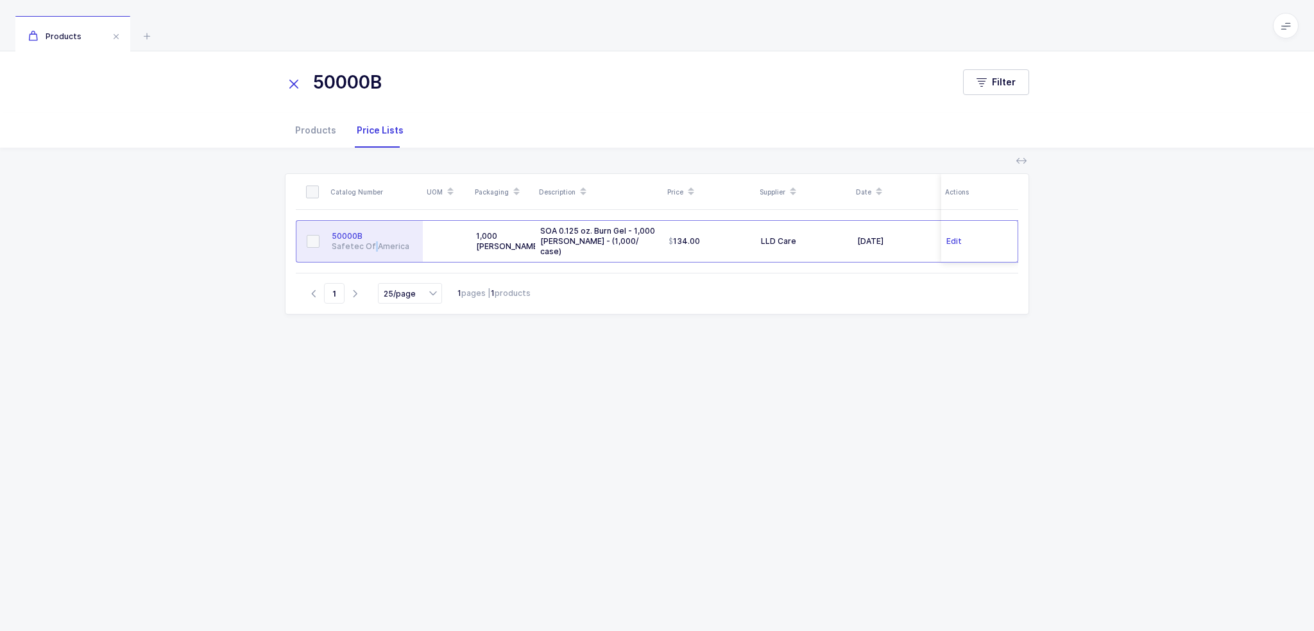
click at [370, 241] on div "Safetec Of America" at bounding box center [375, 246] width 86 height 10
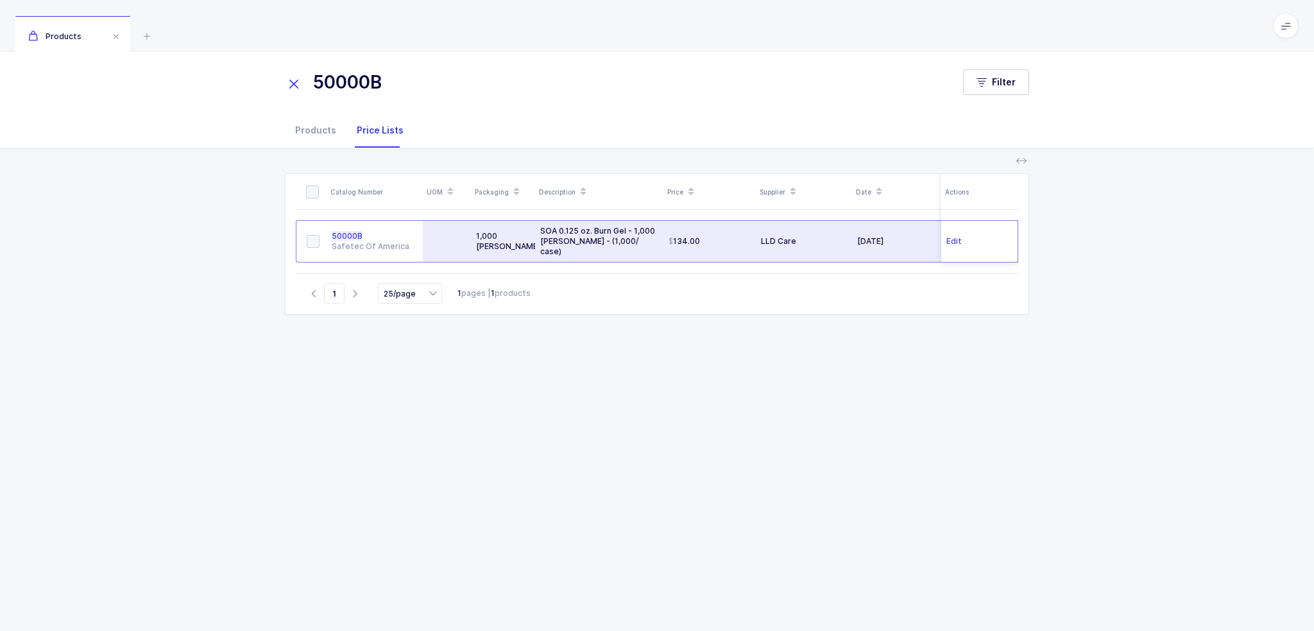
click at [528, 238] on div "1,000 eaches" at bounding box center [503, 241] width 54 height 21
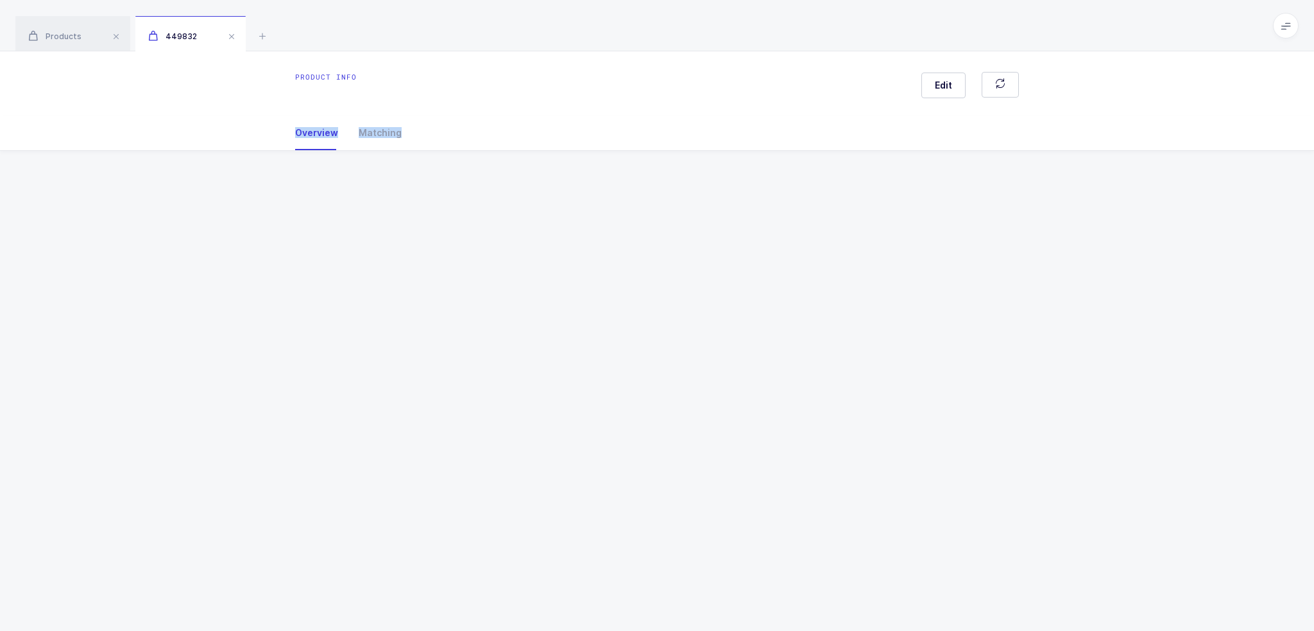
click at [528, 238] on div "Product info Edit Overview Matching Vendor Organization SKU Catalog Number UOM …" at bounding box center [657, 341] width 1314 height 580
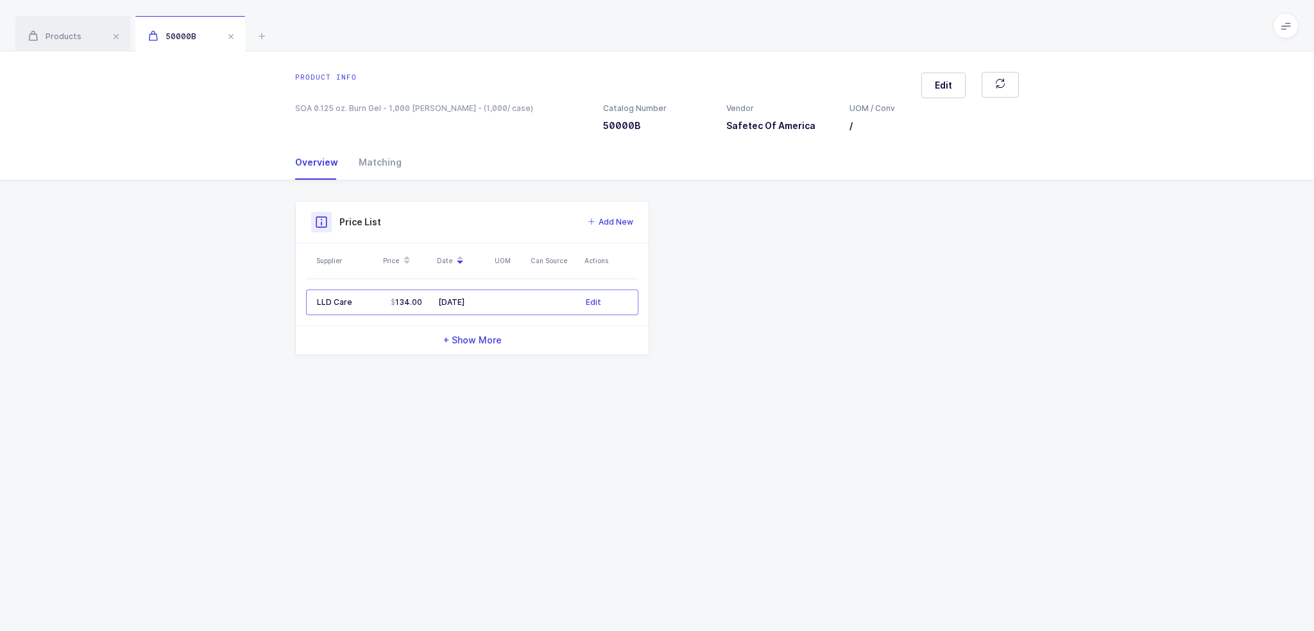
click at [666, 537] on div "Product info Edit SOA 0.125 oz. Burn Gel - 1,000 eaches - (1,000/ case) Catalog…" at bounding box center [657, 341] width 1314 height 580
drag, startPoint x: 671, startPoint y: 411, endPoint x: 713, endPoint y: 485, distance: 85.7
click at [713, 485] on div "Product info Edit SOA 0.125 oz. Burn Gel - 1,000 eaches - (1,000/ case) Catalog…" at bounding box center [657, 341] width 1314 height 580
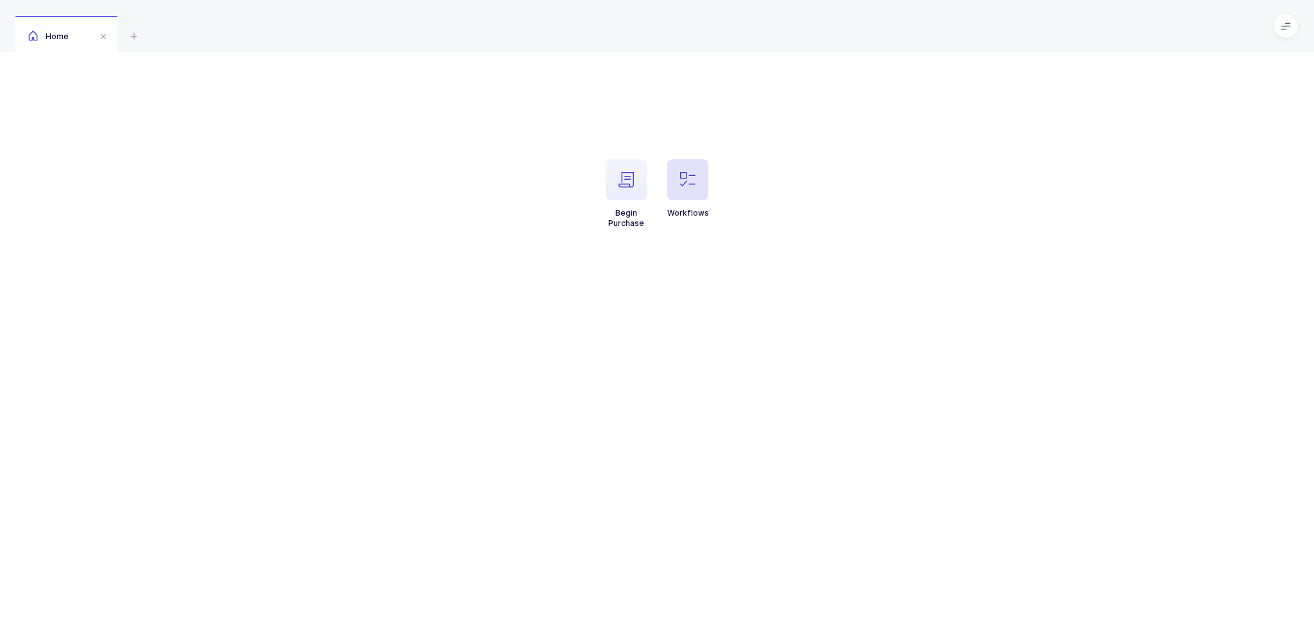
click at [695, 174] on icon "button" at bounding box center [687, 179] width 15 height 15
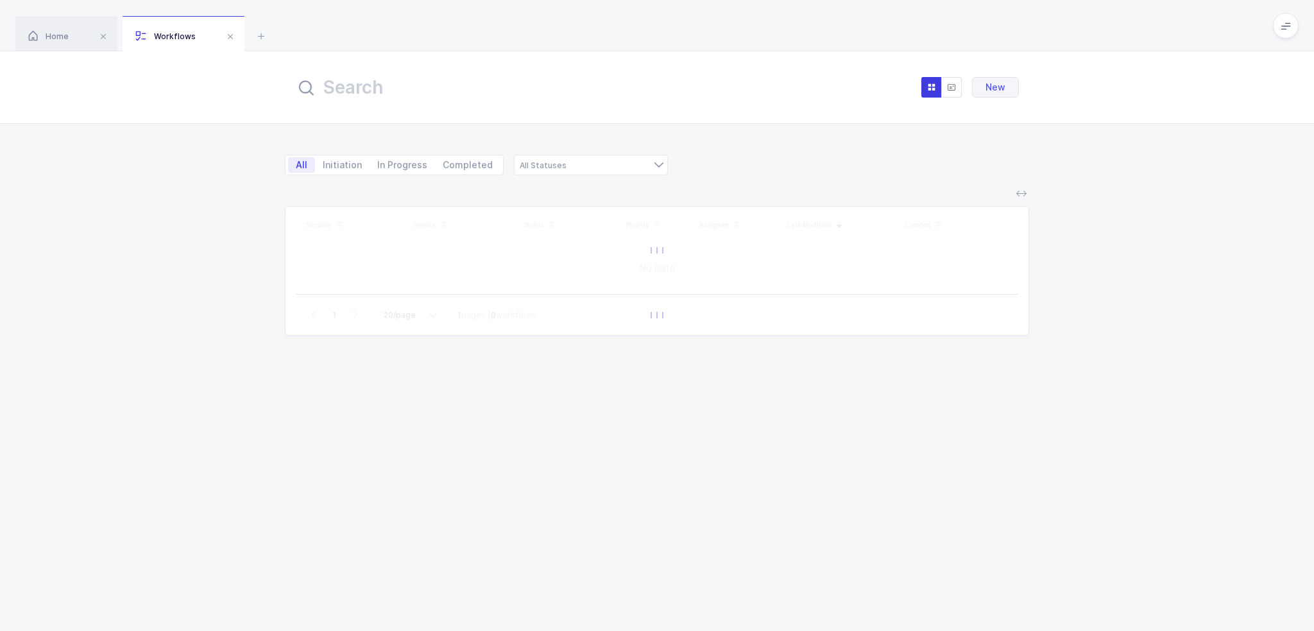
click at [517, 84] on input "text" at bounding box center [436, 87] width 282 height 31
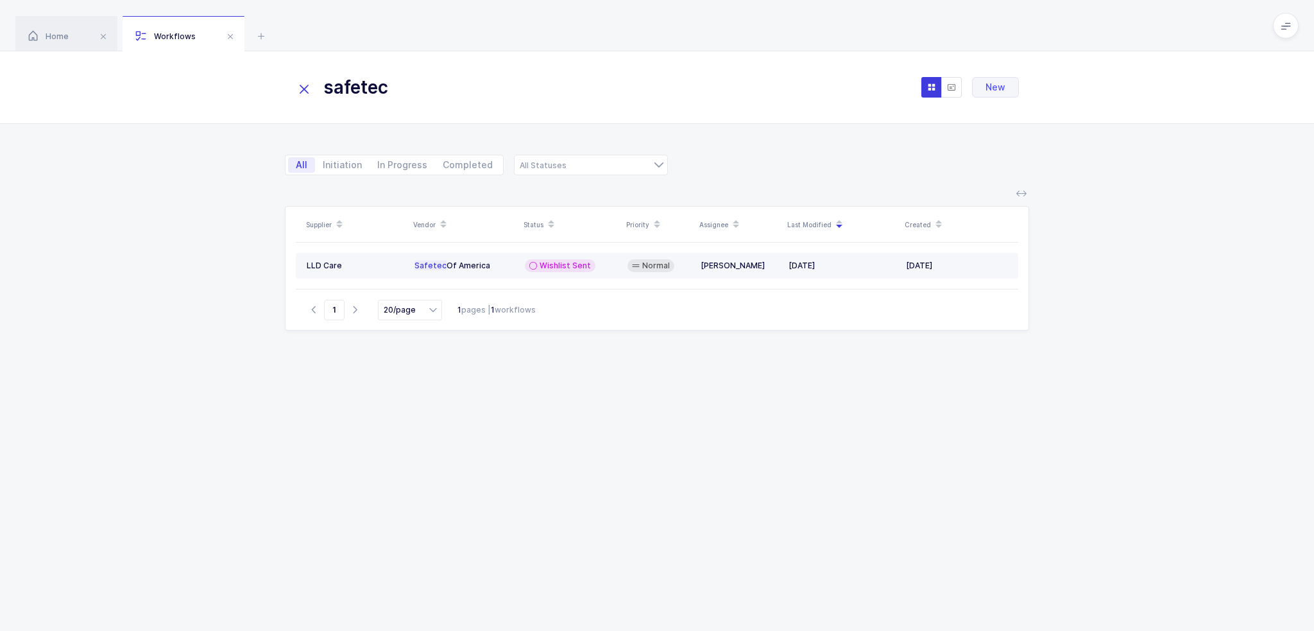
type input "safetec"
click at [604, 270] on div "Wishlist Sent" at bounding box center [571, 265] width 92 height 13
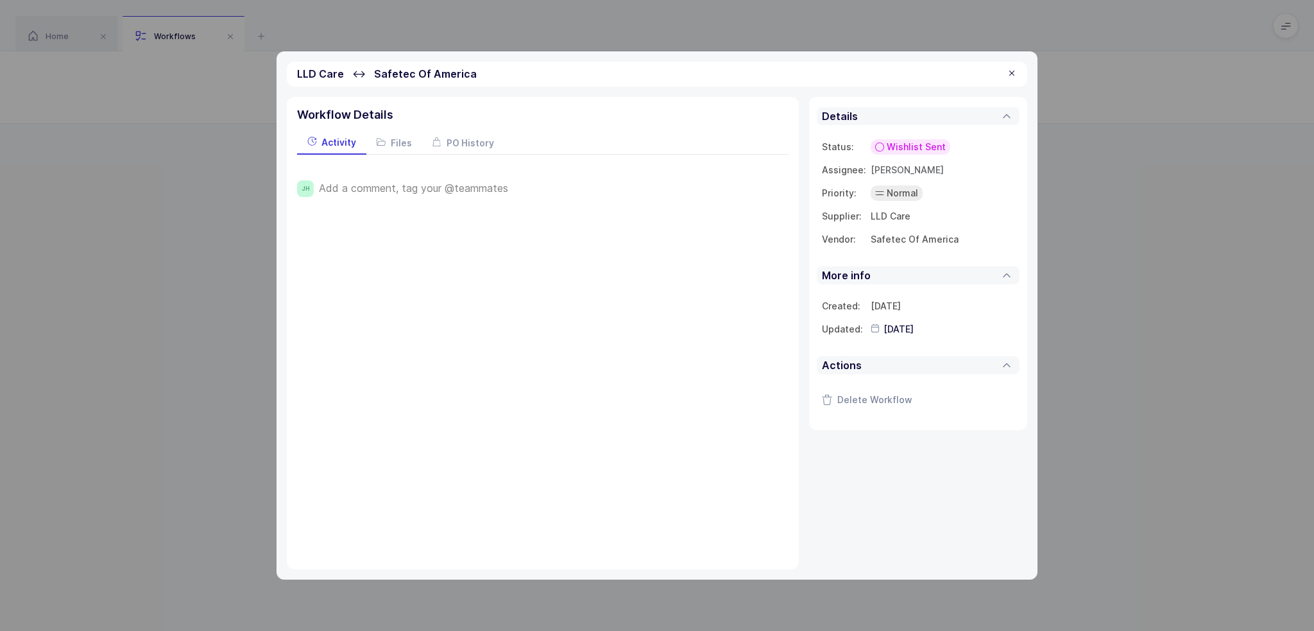
click at [433, 192] on span "Add a comment, tag your @teammates" at bounding box center [413, 188] width 189 height 12
click at [932, 144] on span "Wishlist Sent" at bounding box center [916, 147] width 59 height 13
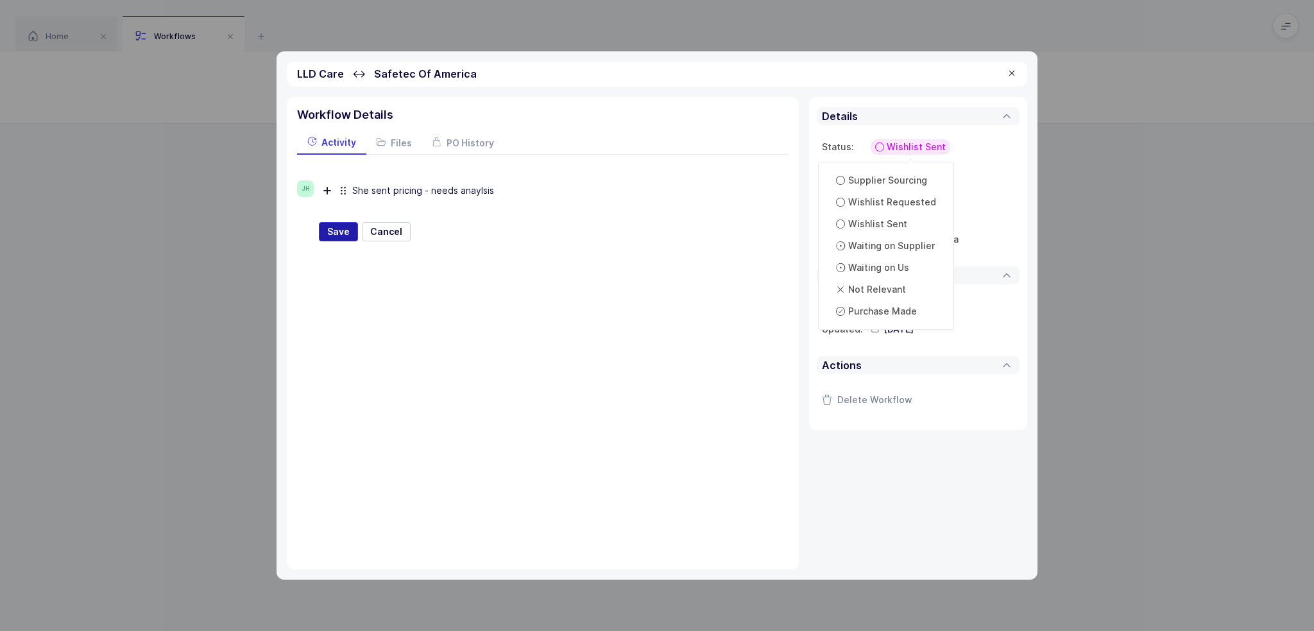
click at [344, 233] on span "Save" at bounding box center [338, 231] width 22 height 13
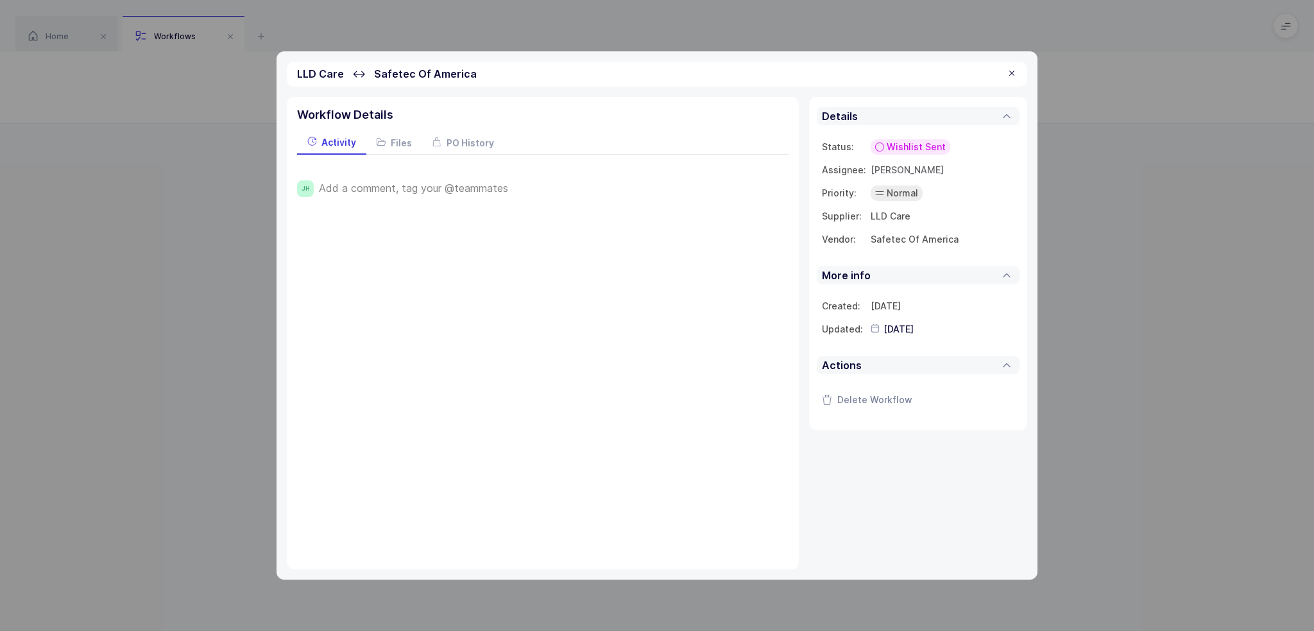
type input "[DATE]"
click at [894, 146] on span "Wishlist Sent" at bounding box center [916, 147] width 59 height 13
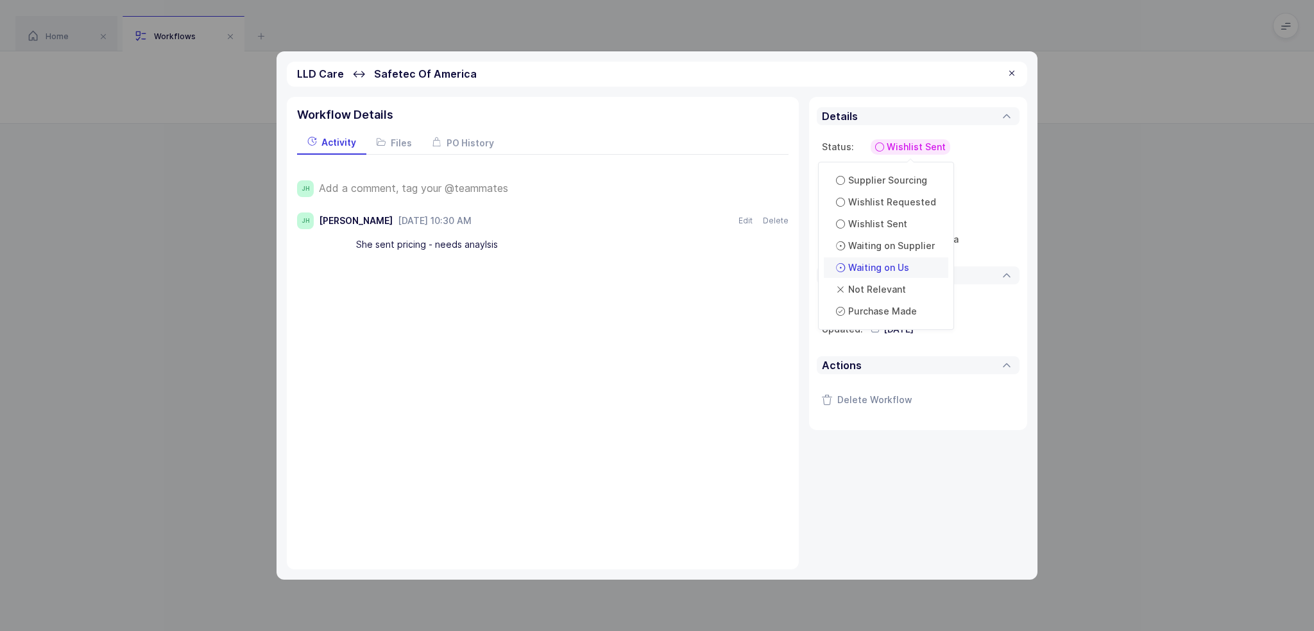
click at [906, 272] on span "Waiting on Us" at bounding box center [879, 267] width 61 height 13
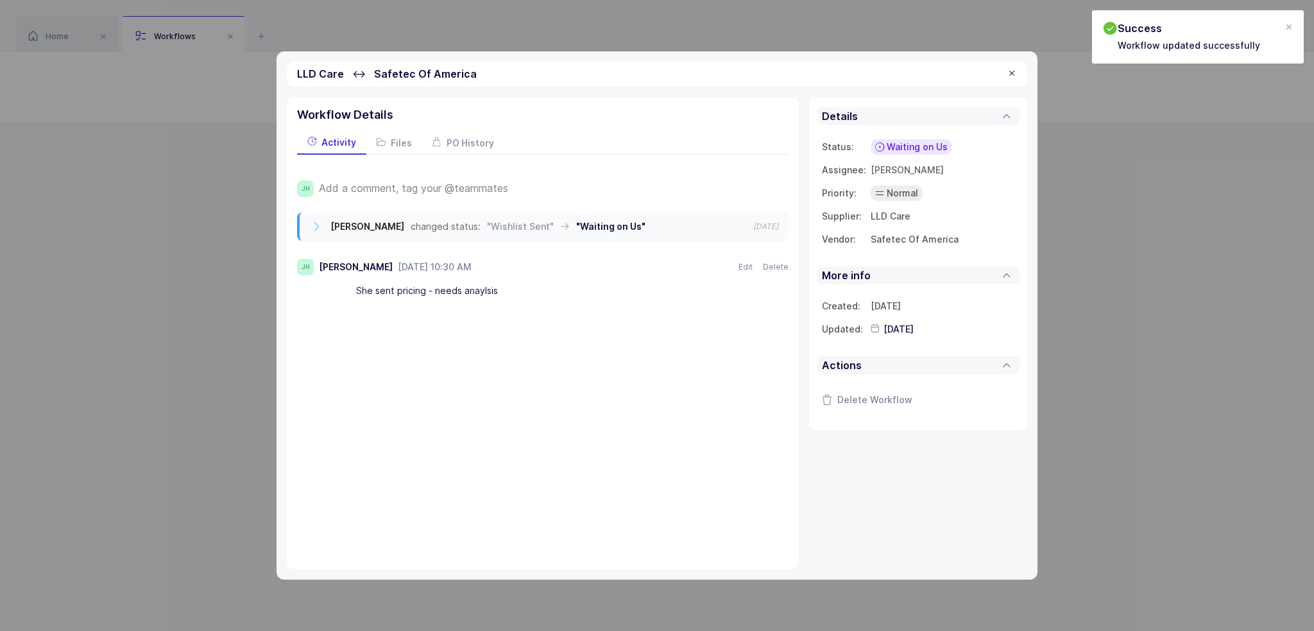
click at [1015, 74] on div at bounding box center [1012, 74] width 10 height 12
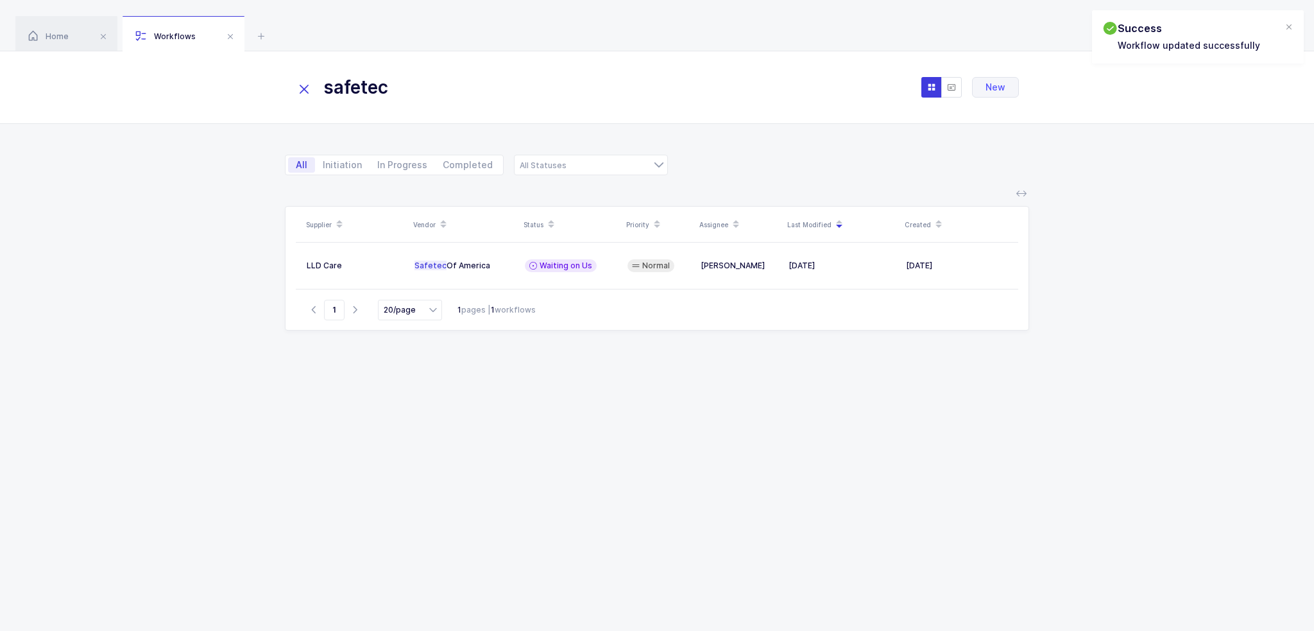
drag, startPoint x: 434, startPoint y: 90, endPoint x: 205, endPoint y: 99, distance: 228.7
click at [205, 99] on div "safetec New" at bounding box center [657, 87] width 1314 height 73
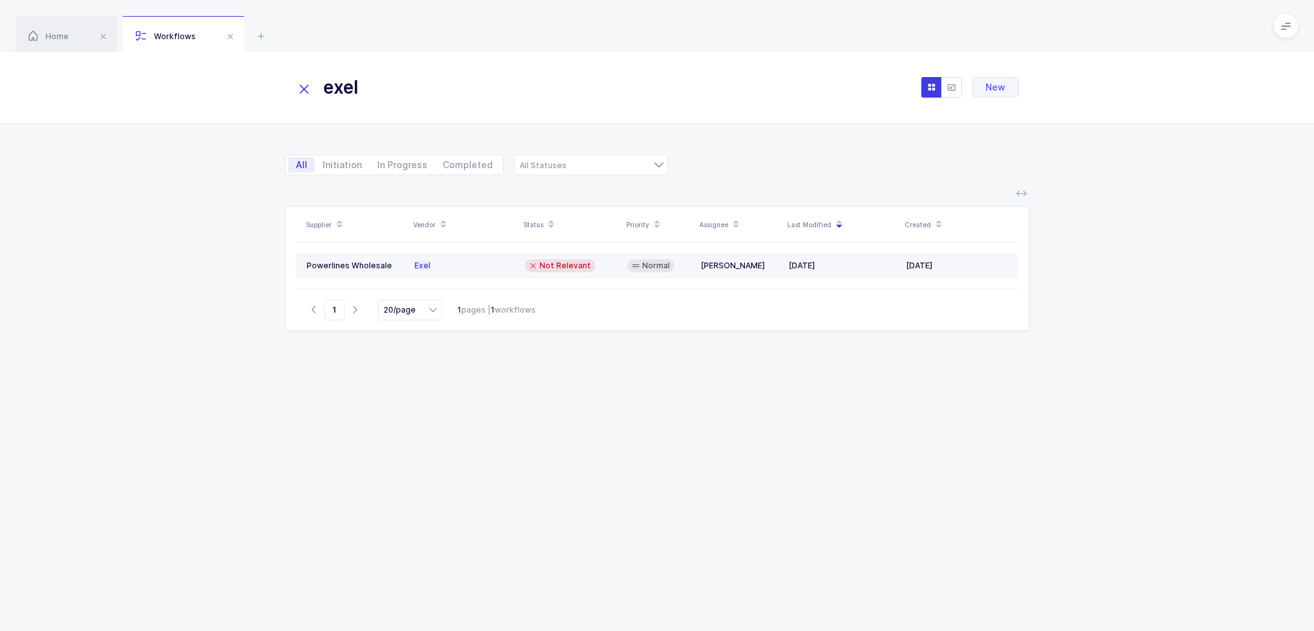
type input "exel"
click at [690, 266] on div "Normal" at bounding box center [659, 265] width 63 height 13
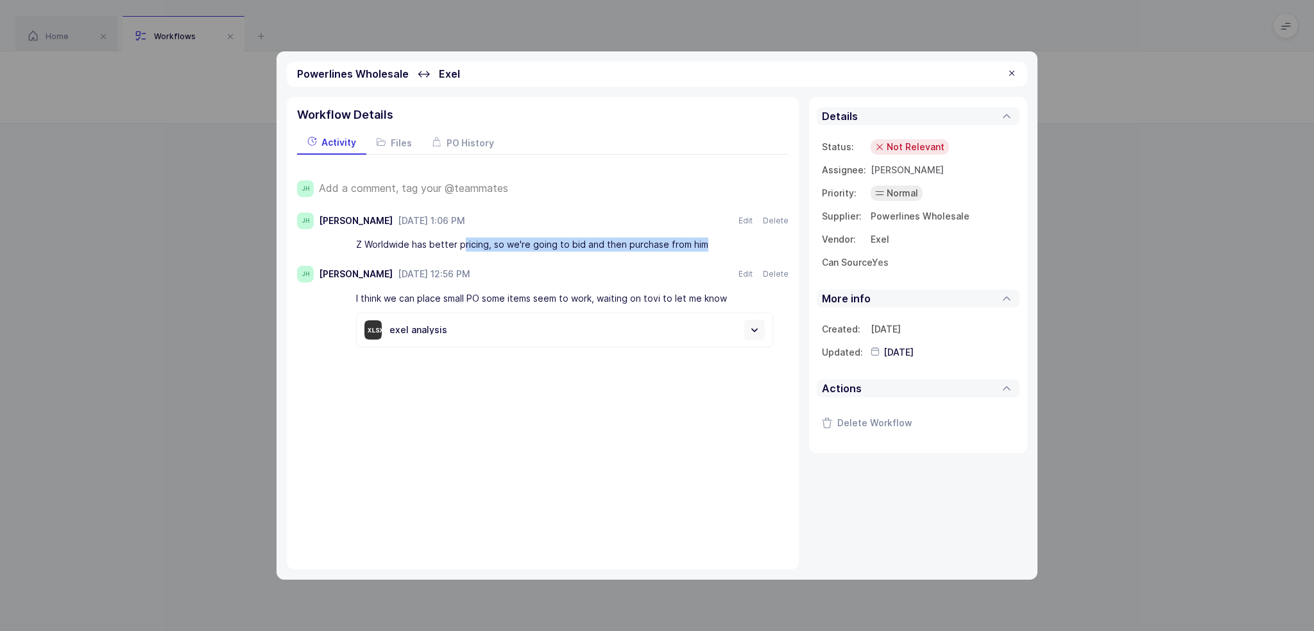
drag, startPoint x: 465, startPoint y: 247, endPoint x: 705, endPoint y: 241, distance: 240.1
click at [705, 241] on div "Z Worldwide has better pricing, so we're going to bid and then purchase from him" at bounding box center [564, 245] width 417 height 22
click at [385, 182] on span "Add a comment, tag your @teammates" at bounding box center [413, 188] width 189 height 12
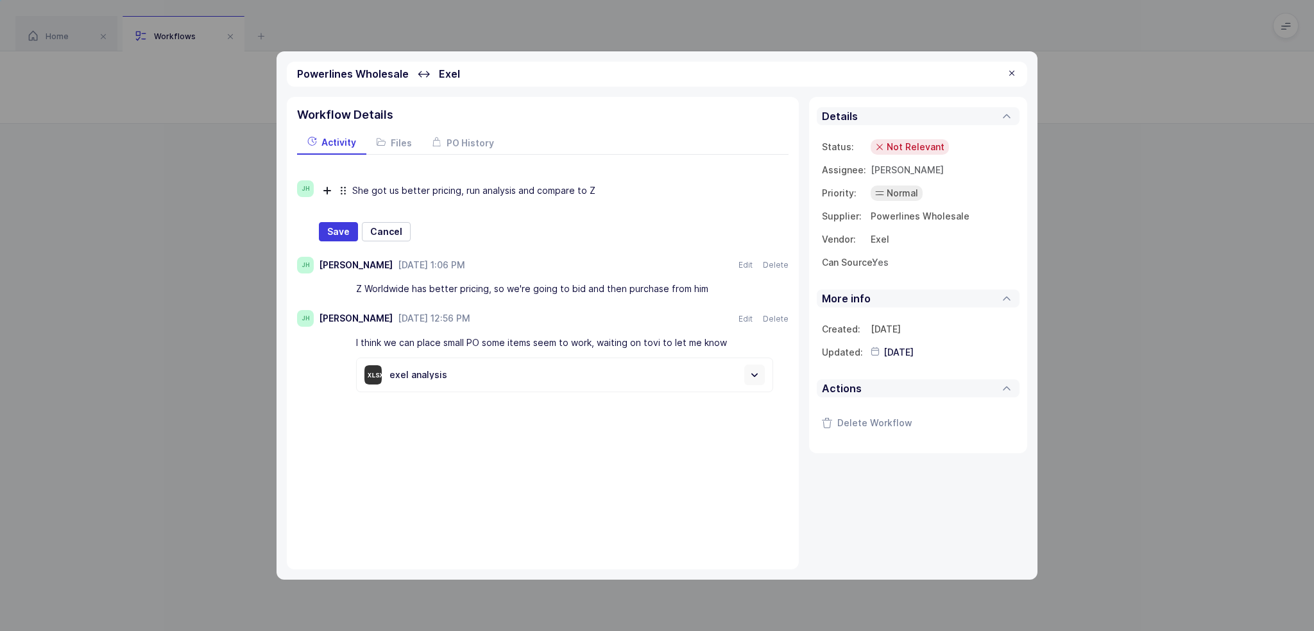
click at [892, 142] on span "Not Relevant" at bounding box center [916, 147] width 58 height 13
click at [906, 261] on div "Waiting on Us" at bounding box center [872, 267] width 82 height 15
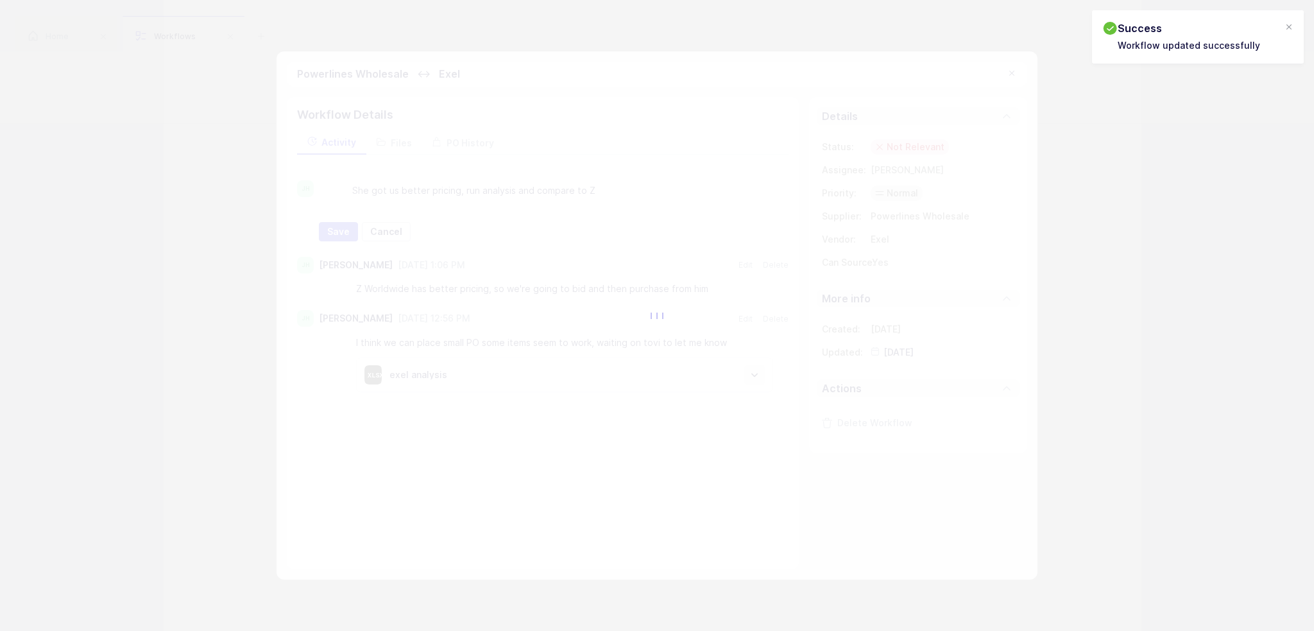
type input "[DATE]"
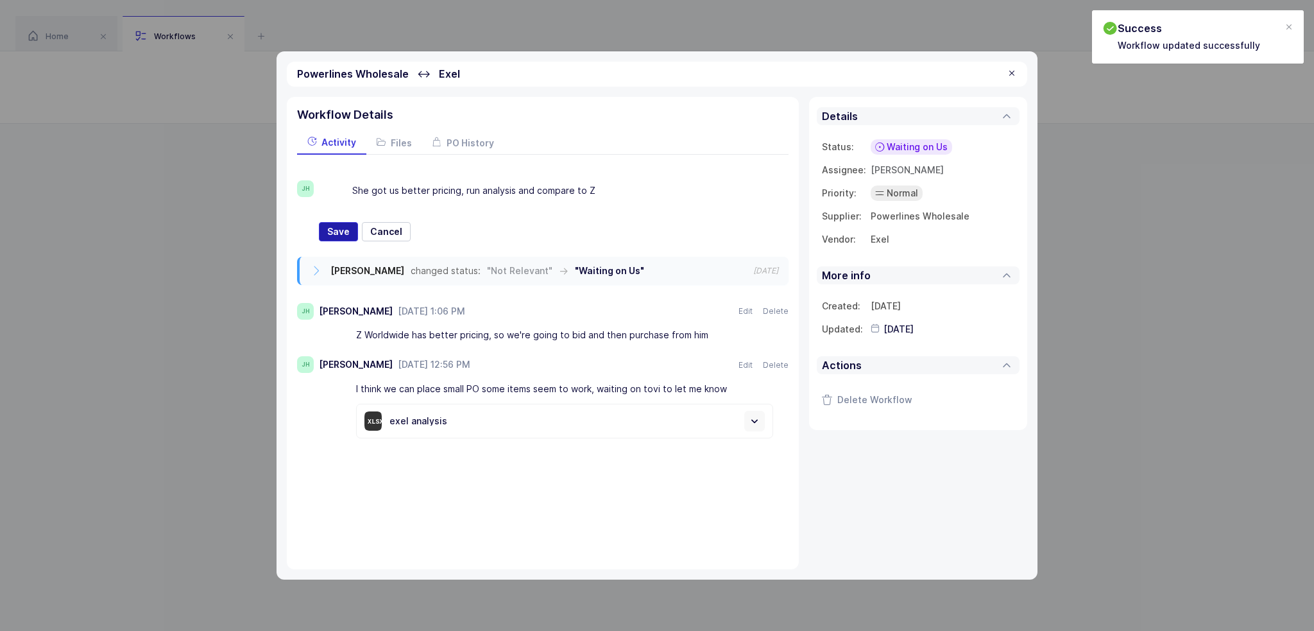
click at [341, 234] on span "Save" at bounding box center [338, 231] width 22 height 13
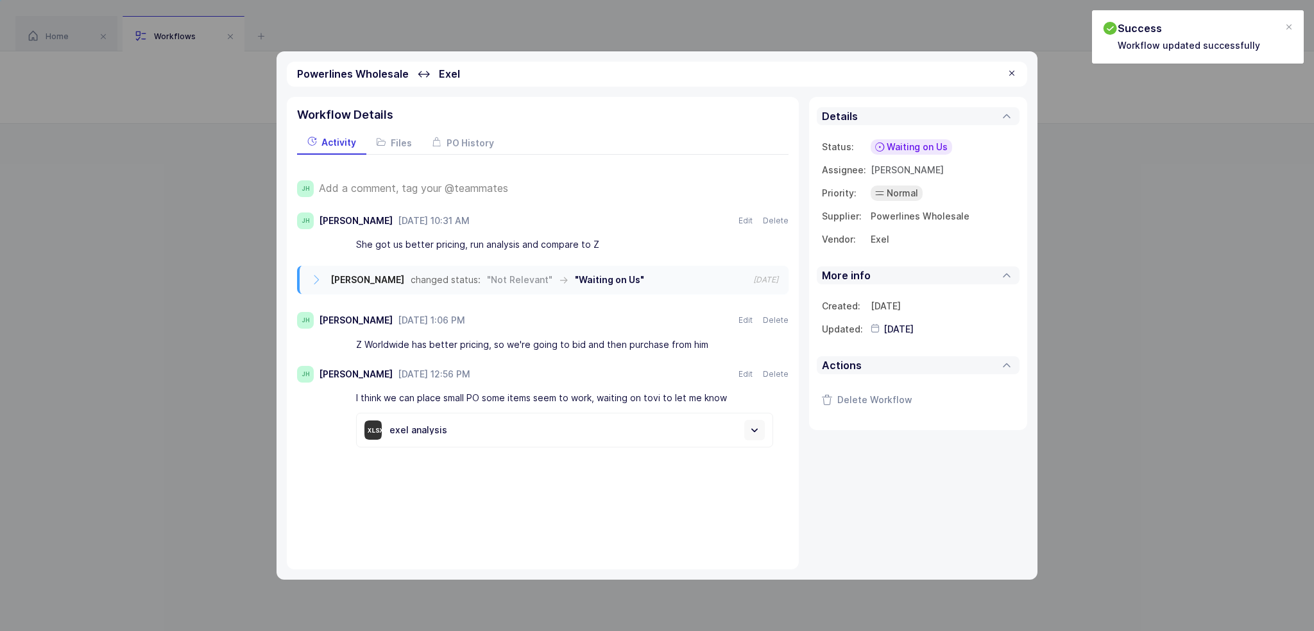
click at [660, 246] on div "She got us better pricing, run analysis and compare to Z" at bounding box center [564, 245] width 417 height 22
click at [1014, 74] on div at bounding box center [1012, 74] width 10 height 12
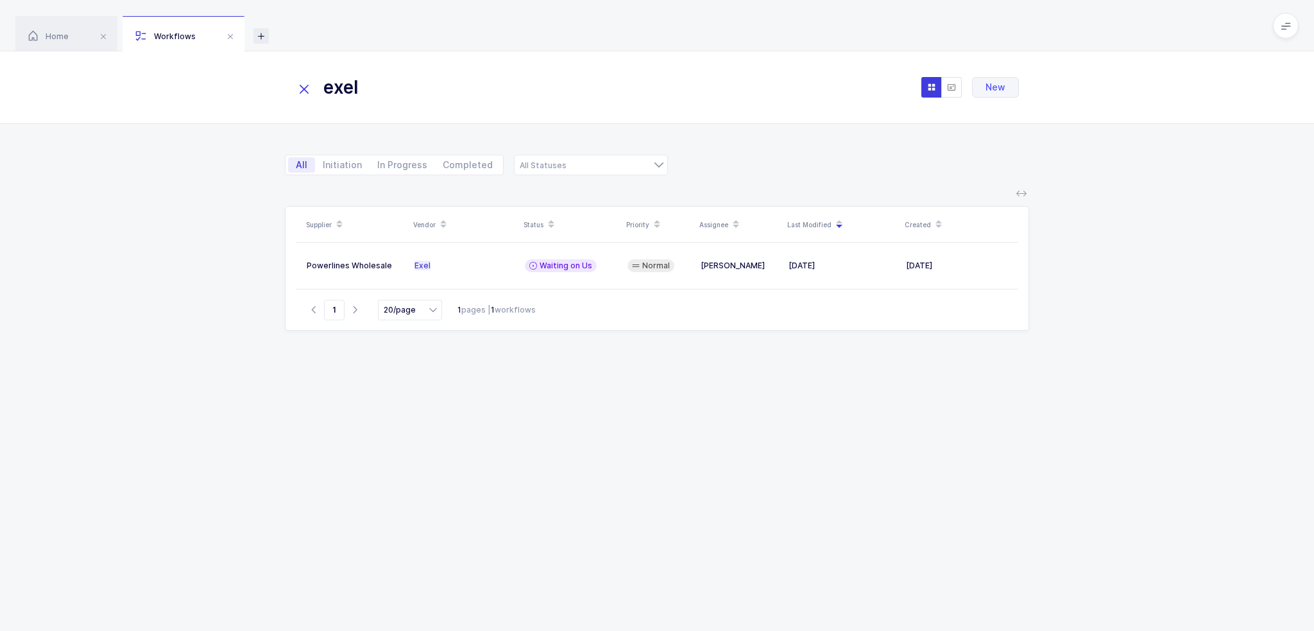
click at [263, 30] on icon at bounding box center [261, 35] width 15 height 15
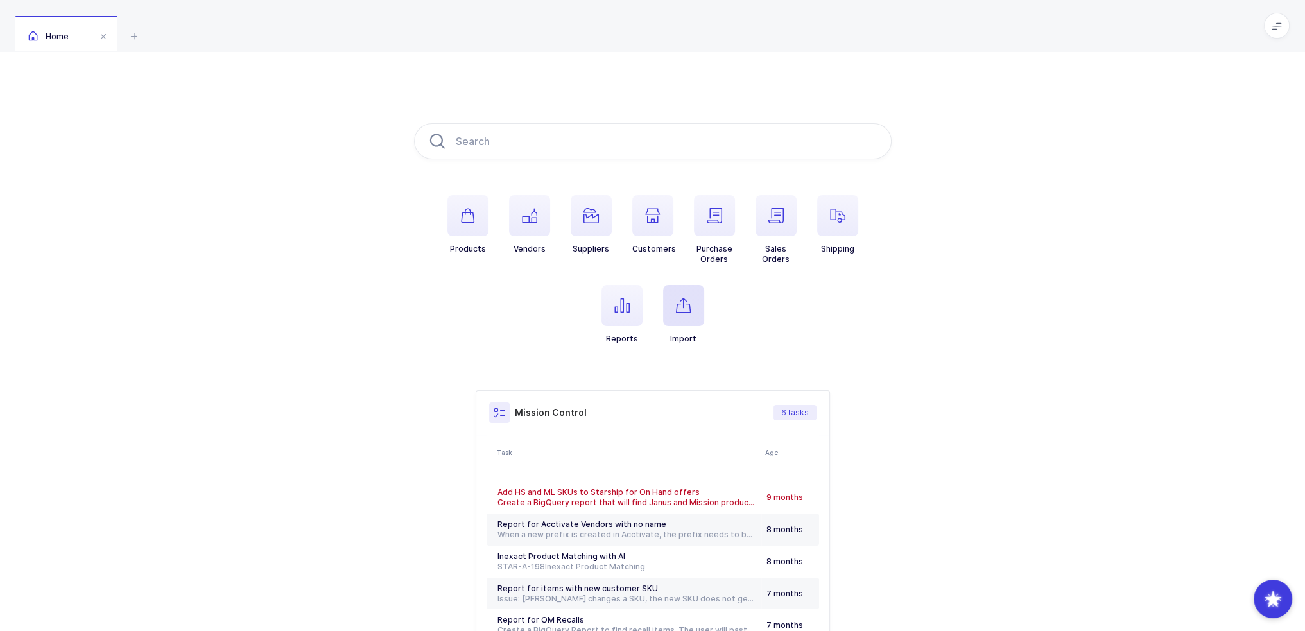
click at [694, 307] on span "button" at bounding box center [683, 305] width 41 height 41
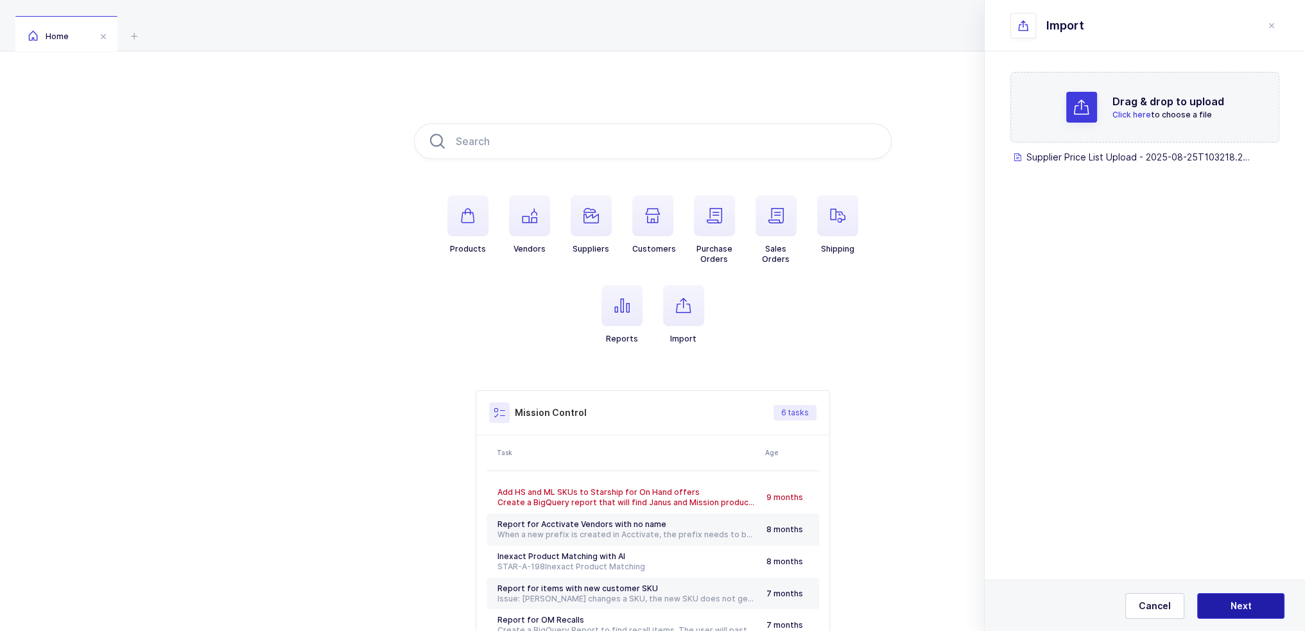
click at [1241, 605] on span "Next" at bounding box center [1240, 605] width 21 height 13
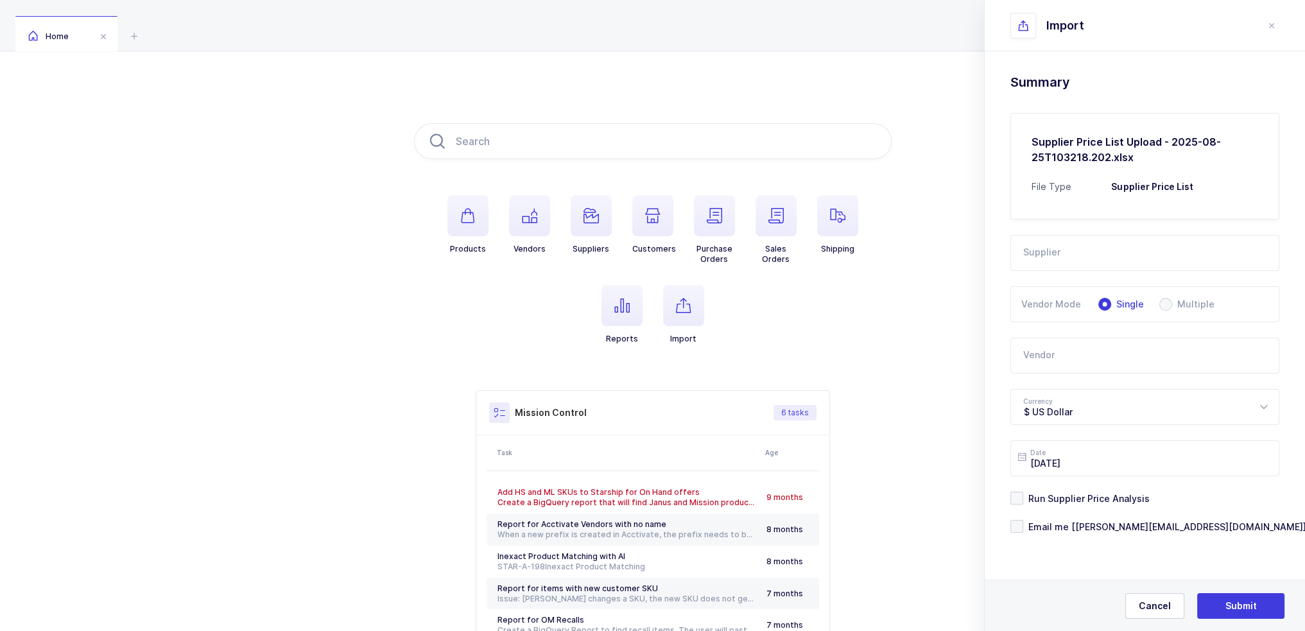
click at [1148, 240] on input "text" at bounding box center [1144, 253] width 269 height 36
click at [1058, 292] on span "Focus Global" at bounding box center [1053, 295] width 58 height 11
type input "Focus Global"
click at [1062, 354] on input "text" at bounding box center [1144, 356] width 269 height 36
click at [1064, 394] on span "[PERSON_NAME] [PERSON_NAME]" at bounding box center [1098, 398] width 149 height 11
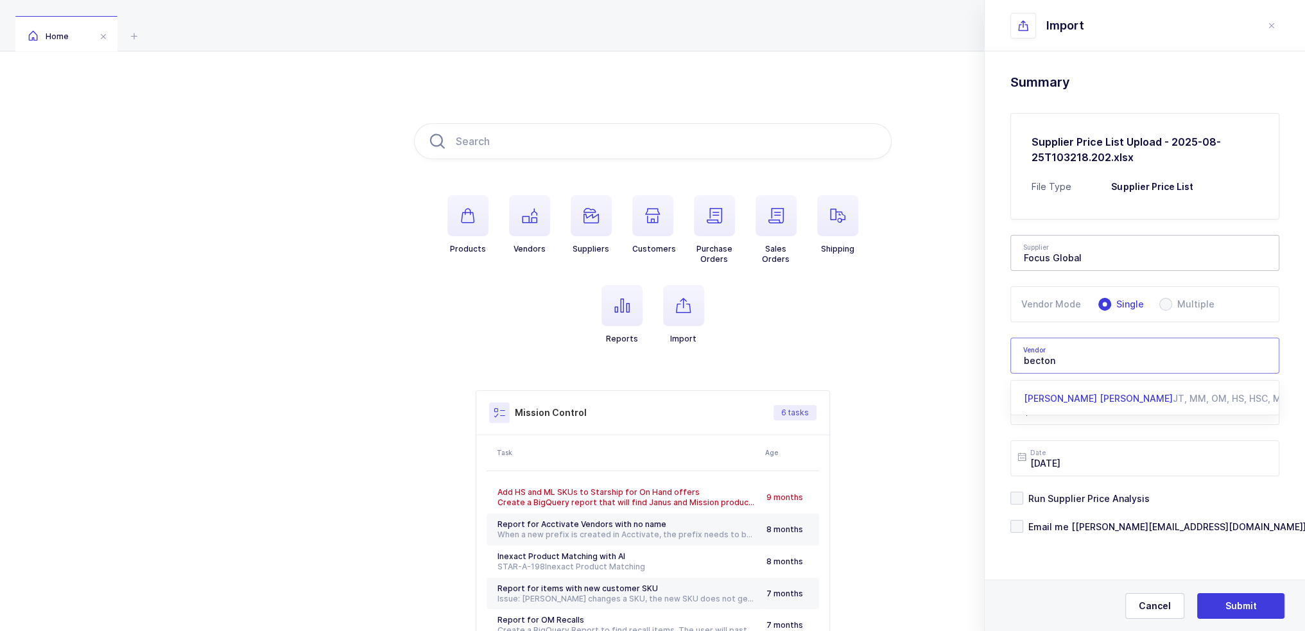
type input "[PERSON_NAME] [PERSON_NAME]"
click at [1078, 528] on span "Email me [[PERSON_NAME][EMAIL_ADDRESS][DOMAIN_NAME]]" at bounding box center [1164, 527] width 283 height 12
click at [1023, 520] on input "Email me [[PERSON_NAME][EMAIL_ADDRESS][DOMAIN_NAME]]" at bounding box center [1023, 520] width 0 height 0
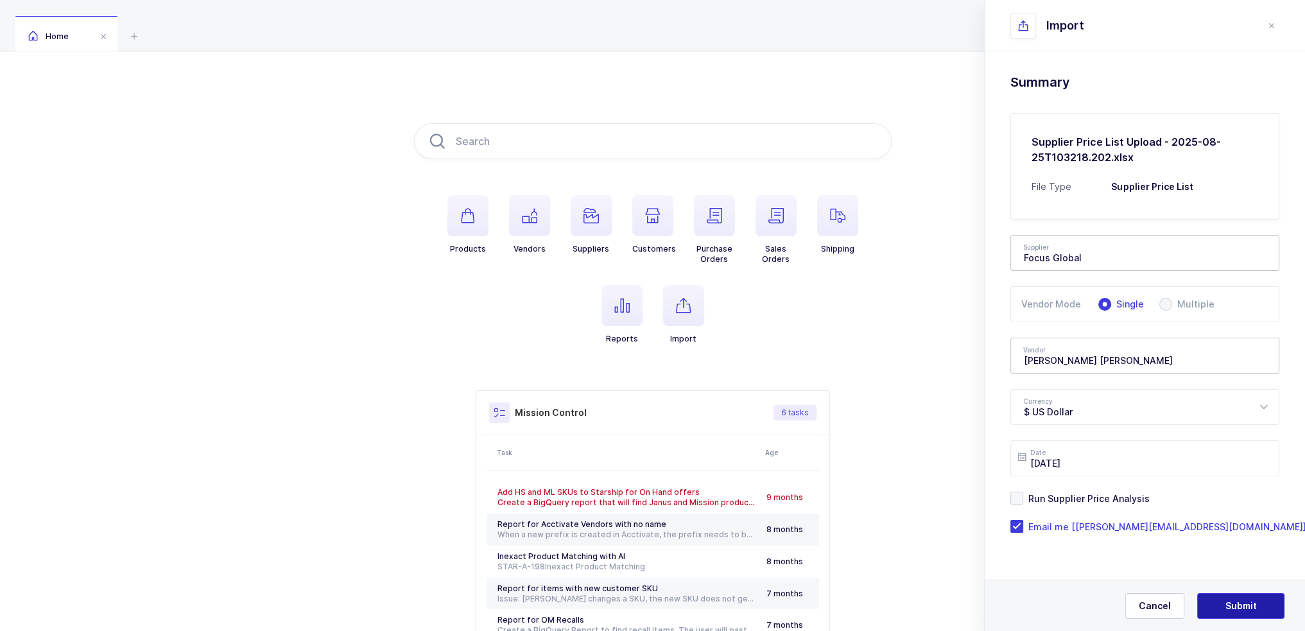
click at [1225, 601] on span "Submit" at bounding box center [1240, 605] width 31 height 13
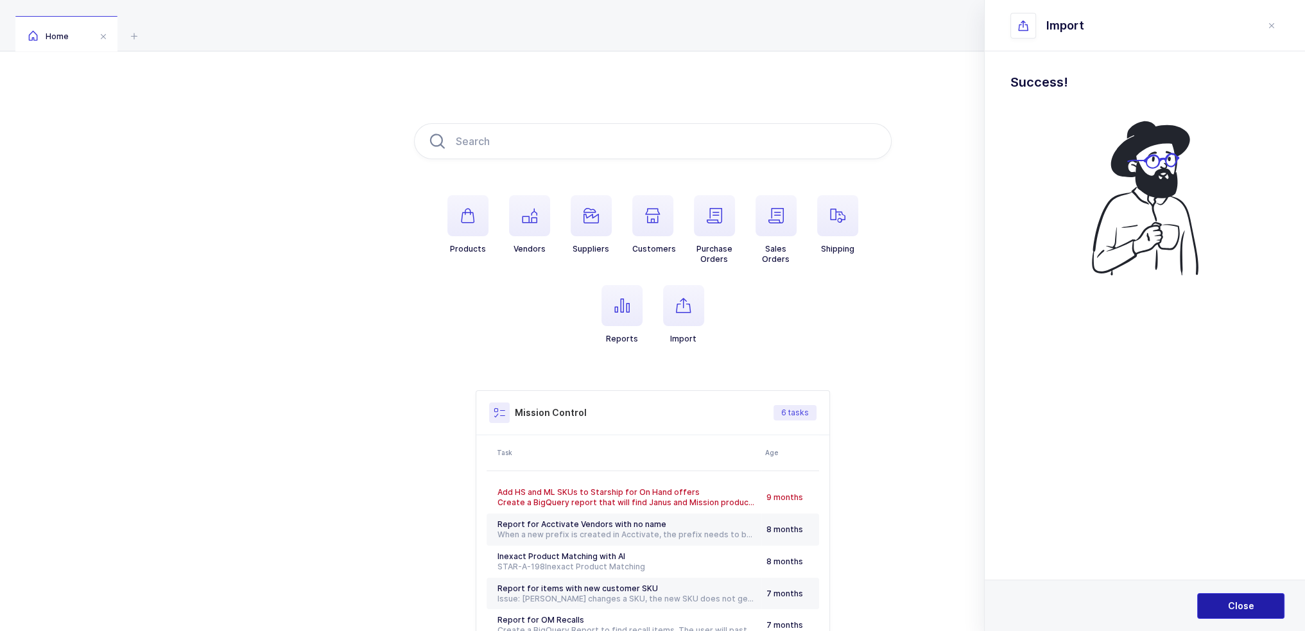
click at [1231, 610] on span "Close" at bounding box center [1241, 605] width 26 height 13
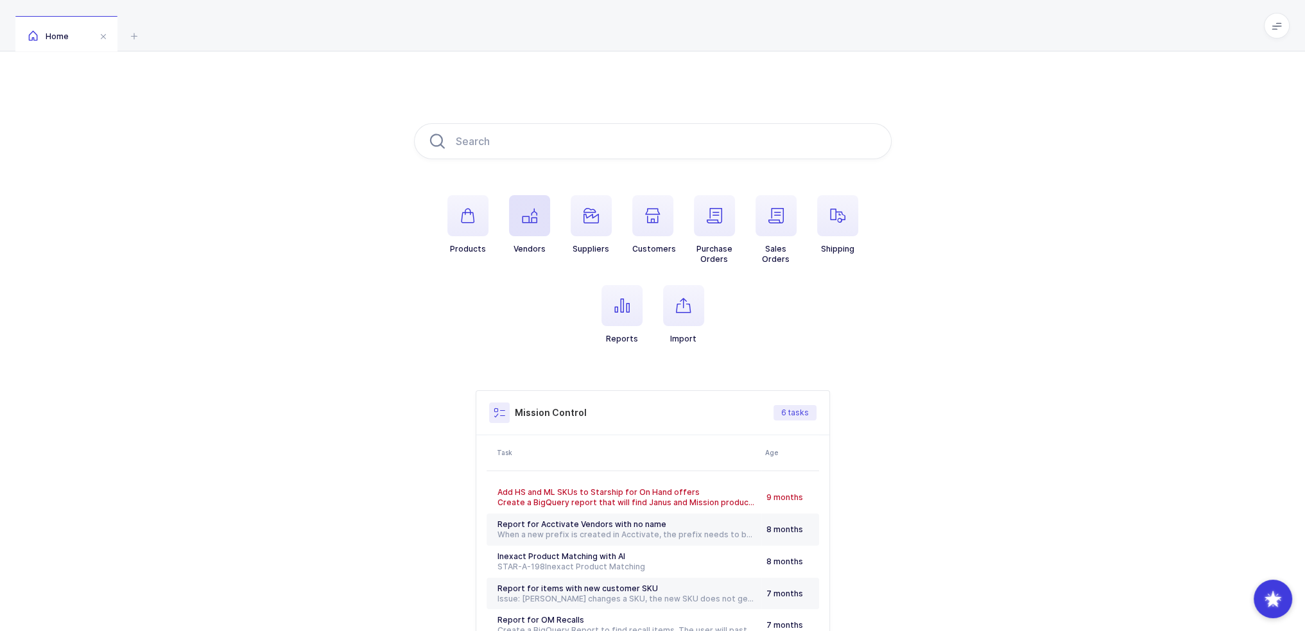
click at [524, 218] on icon "button" at bounding box center [529, 215] width 15 height 15
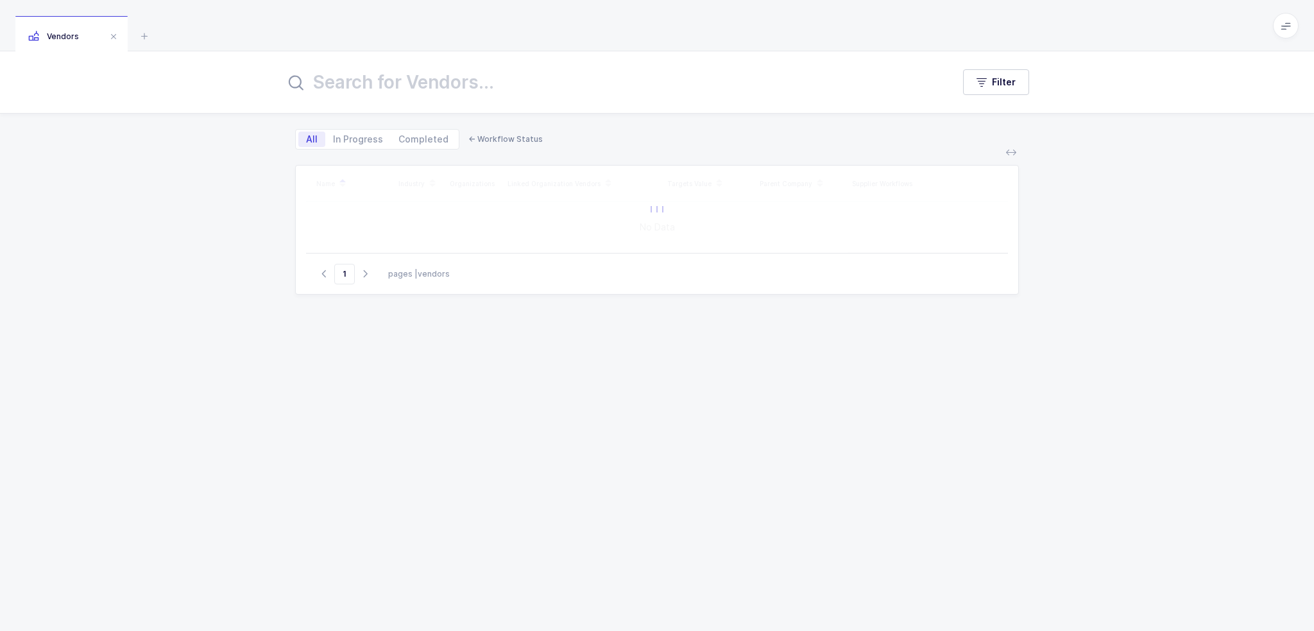
click at [513, 78] on input "text" at bounding box center [611, 82] width 653 height 31
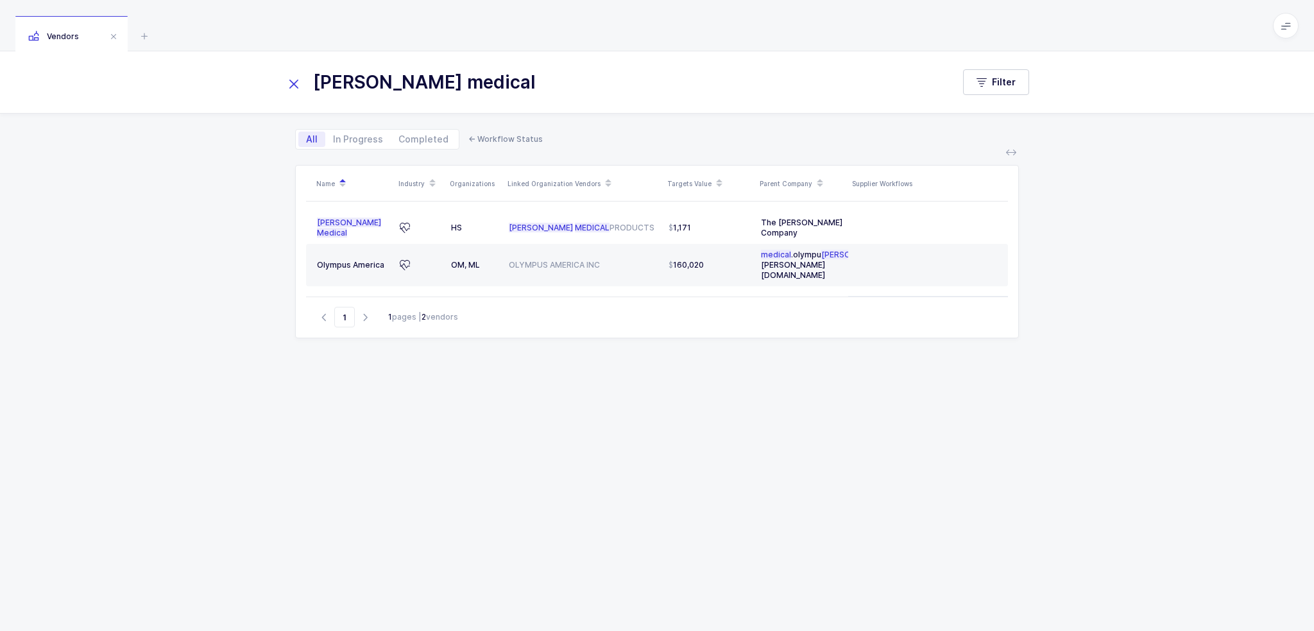
drag, startPoint x: 530, startPoint y: 85, endPoint x: 175, endPoint y: 79, distance: 354.3
click at [180, 80] on div "sam medical Filter" at bounding box center [657, 82] width 1314 height 62
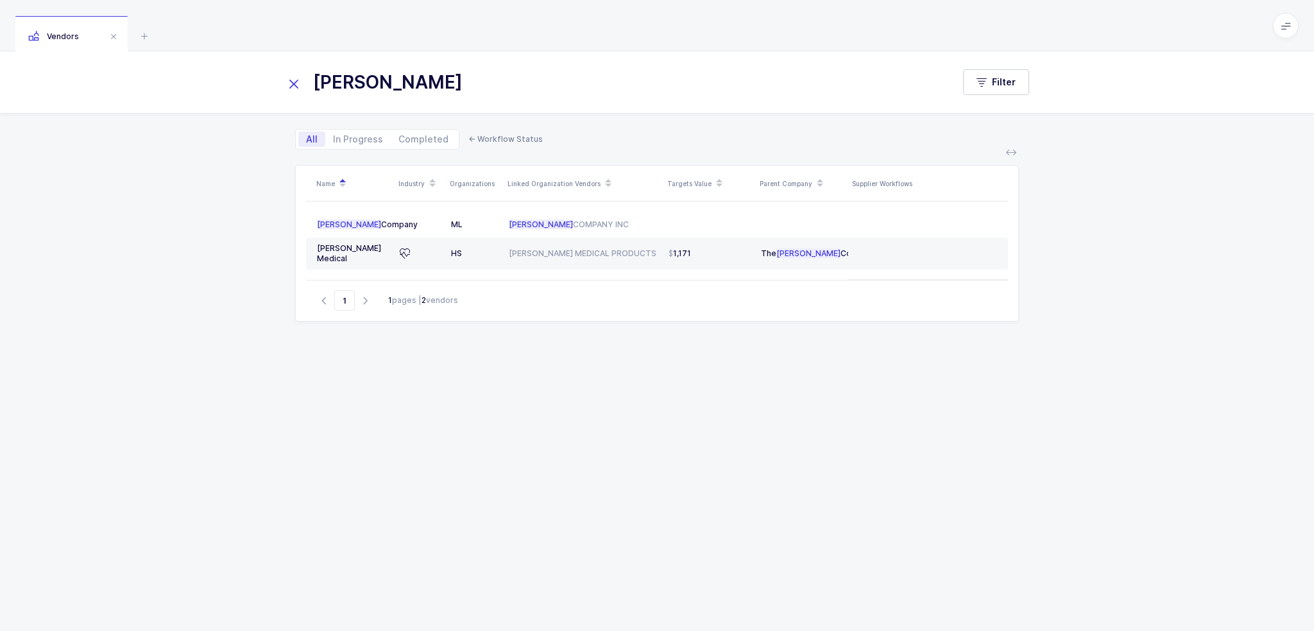
type input "seaberg"
click at [463, 382] on div "Name Industry Organizations Linked Organization Vendors Targets Value Parent Co…" at bounding box center [657, 382] width 724 height 435
click at [293, 76] on icon at bounding box center [294, 84] width 18 height 18
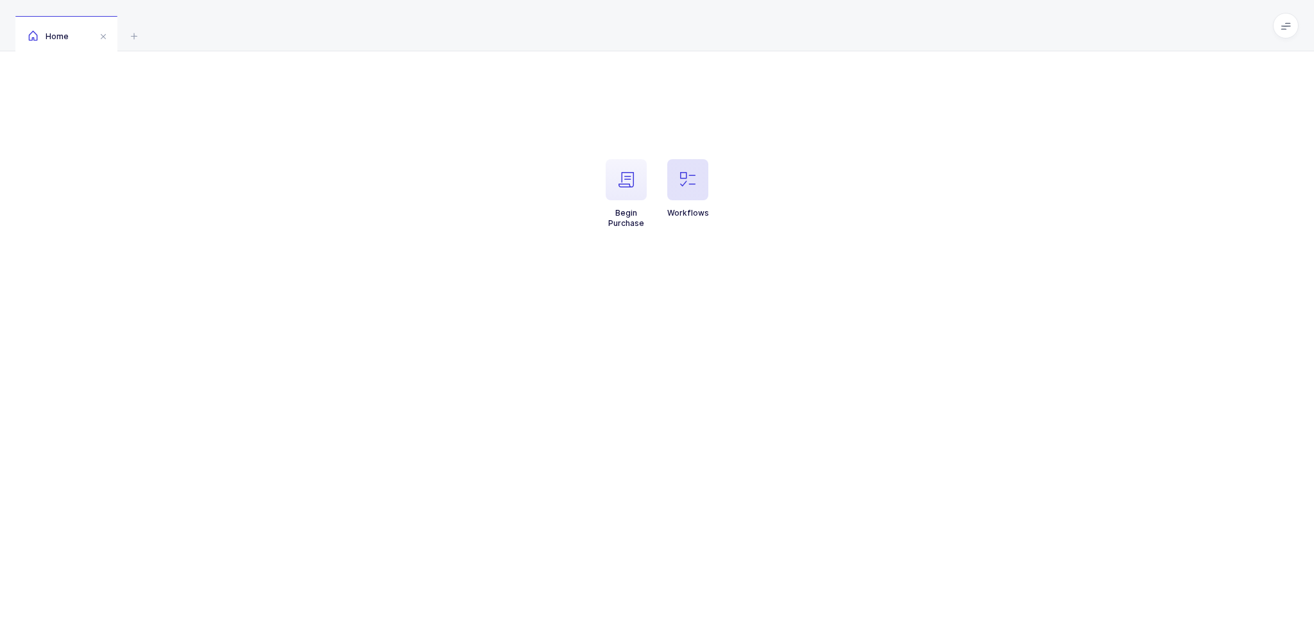
click at [698, 174] on span "button" at bounding box center [688, 179] width 41 height 41
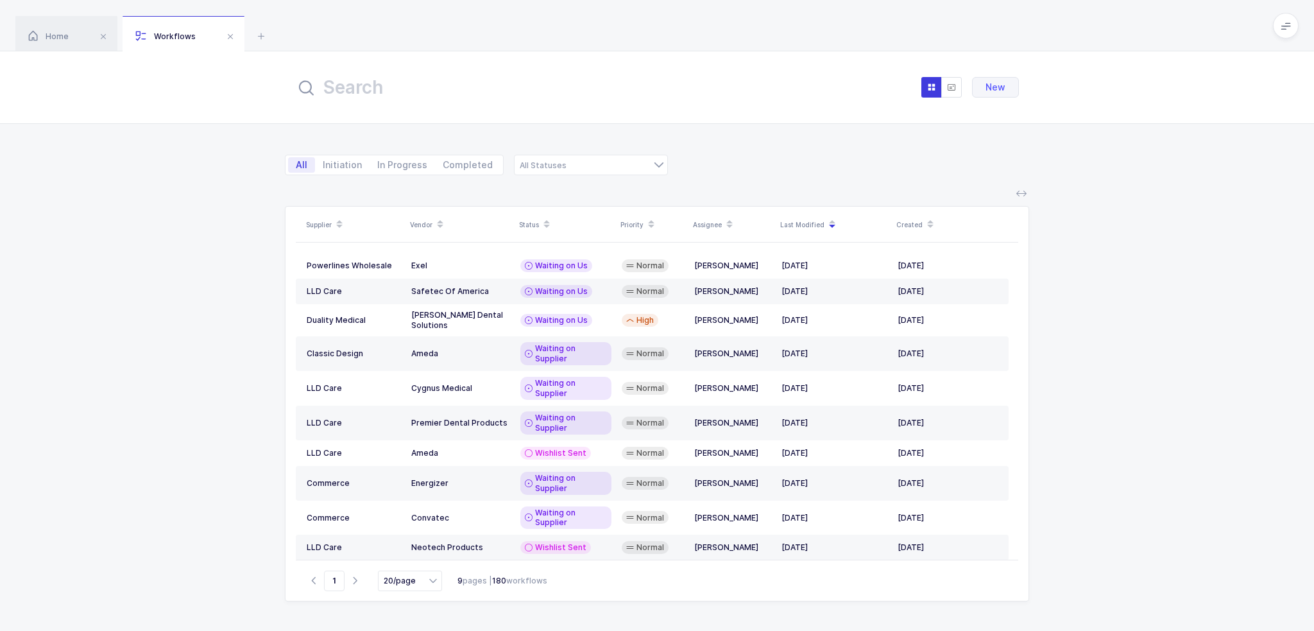
click at [477, 102] on input "text" at bounding box center [436, 87] width 282 height 31
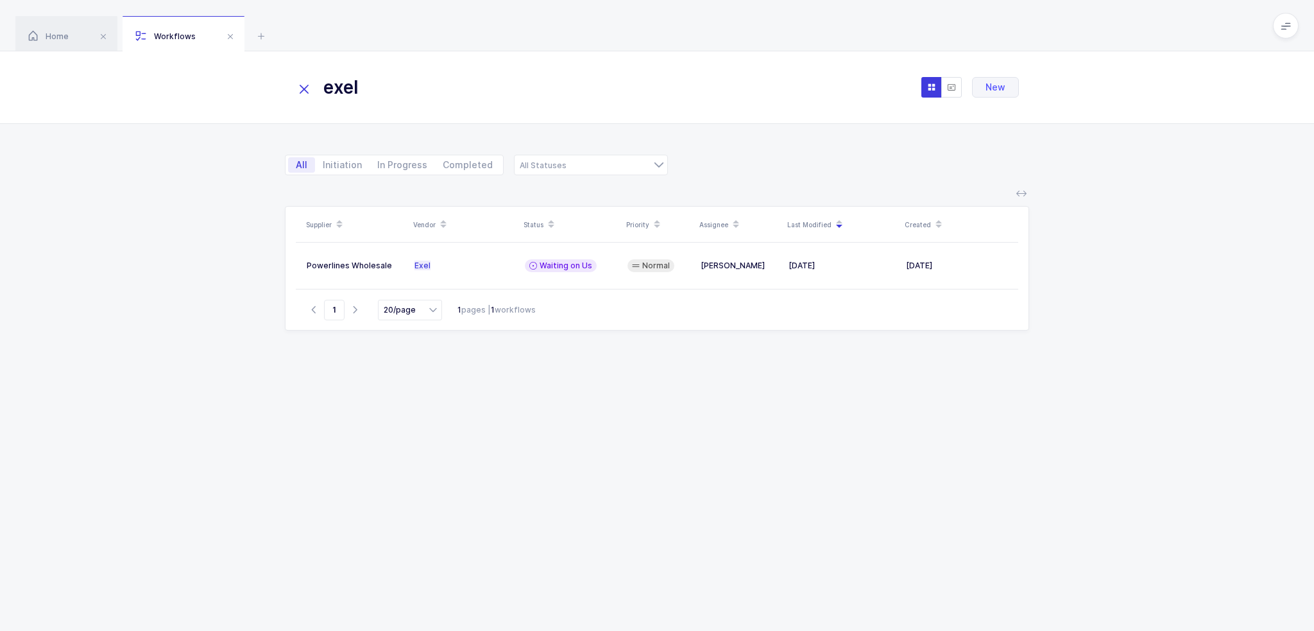
drag, startPoint x: 501, startPoint y: 99, endPoint x: 252, endPoint y: 109, distance: 248.6
click at [257, 110] on div "exel New" at bounding box center [657, 87] width 1314 height 73
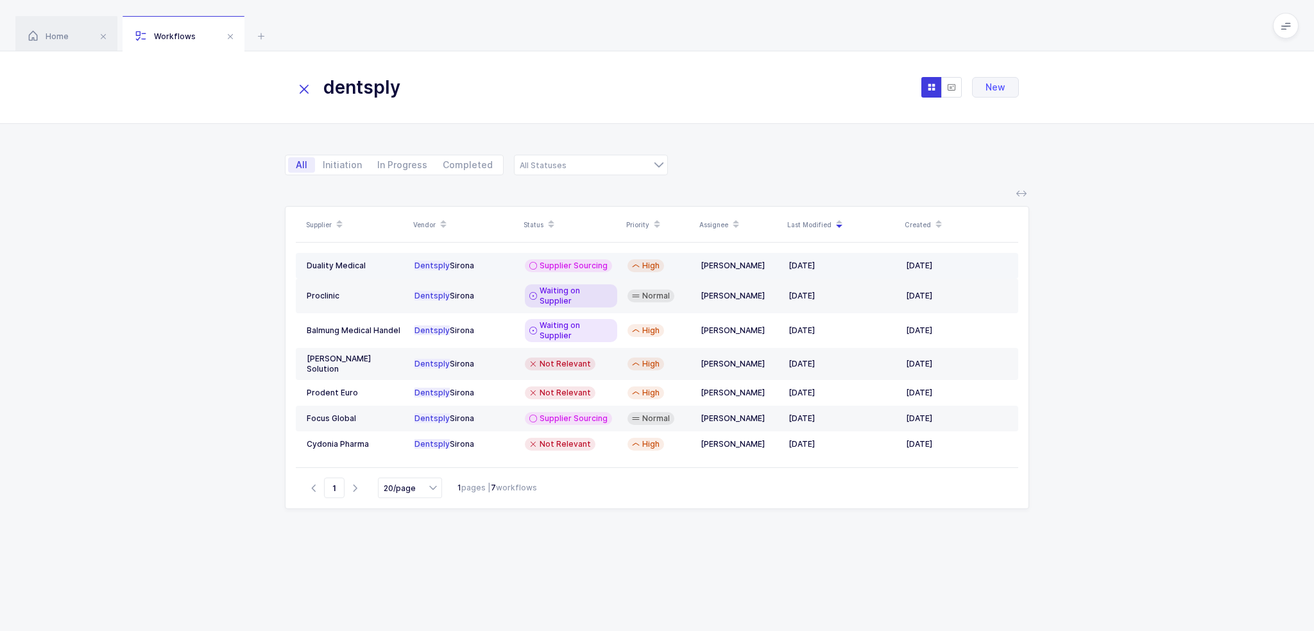
type input "dentsply"
click at [488, 268] on div "Dentsply Sirona" at bounding box center [465, 266] width 100 height 10
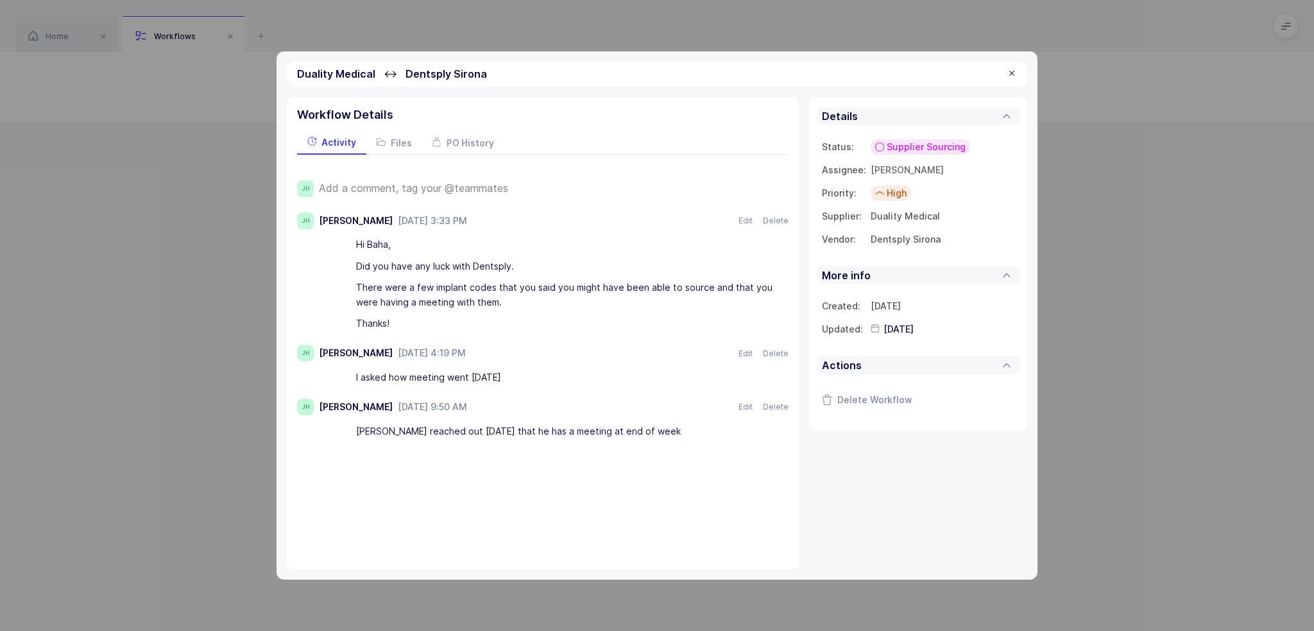
click at [422, 183] on span "Add a comment, tag your @teammates" at bounding box center [413, 188] width 189 height 12
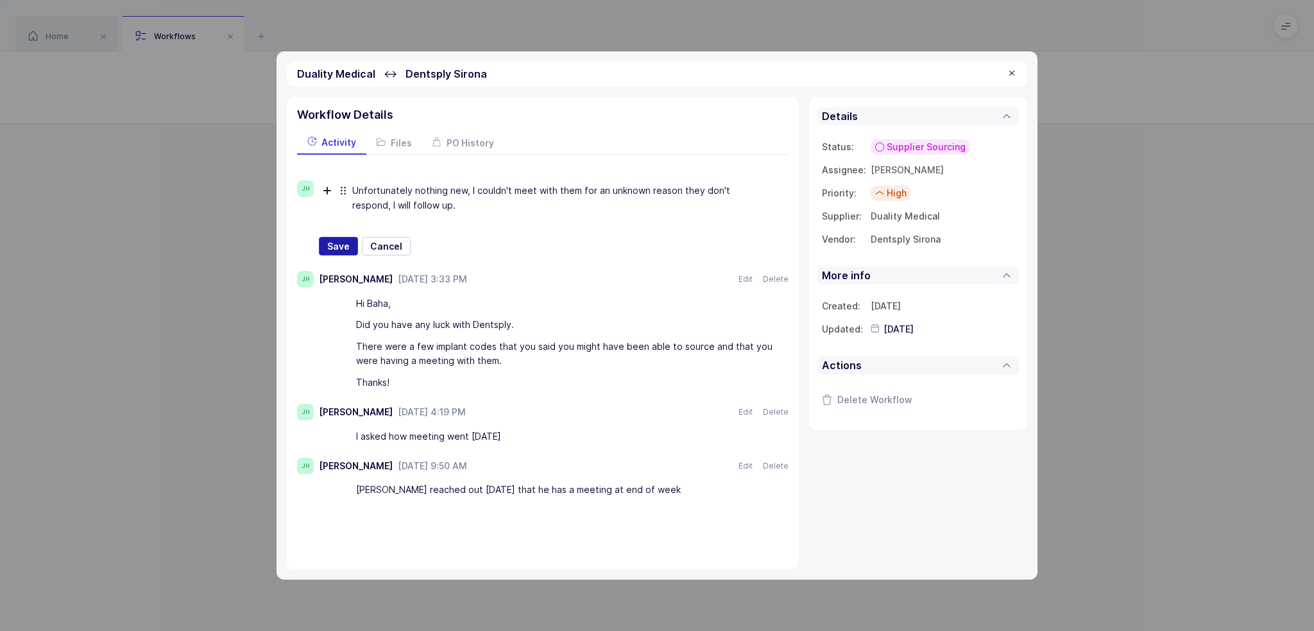
click at [341, 247] on span "Save" at bounding box center [338, 246] width 22 height 13
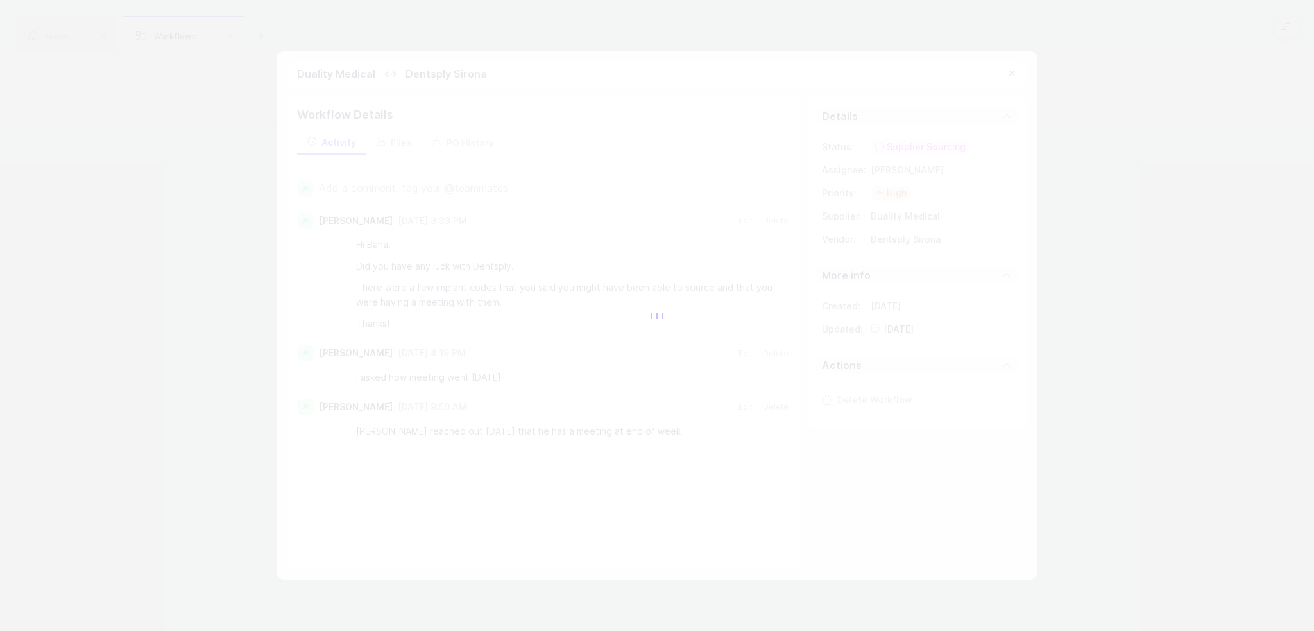
type input "2025-08-25"
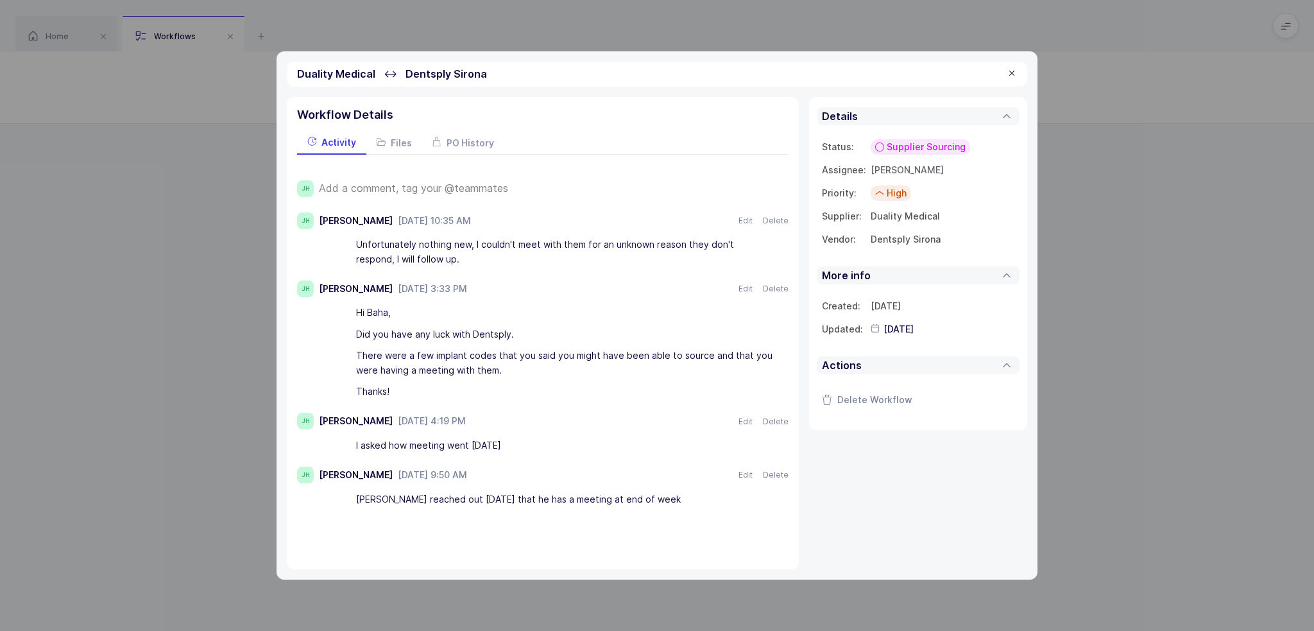
click at [1010, 74] on div at bounding box center [1012, 74] width 10 height 12
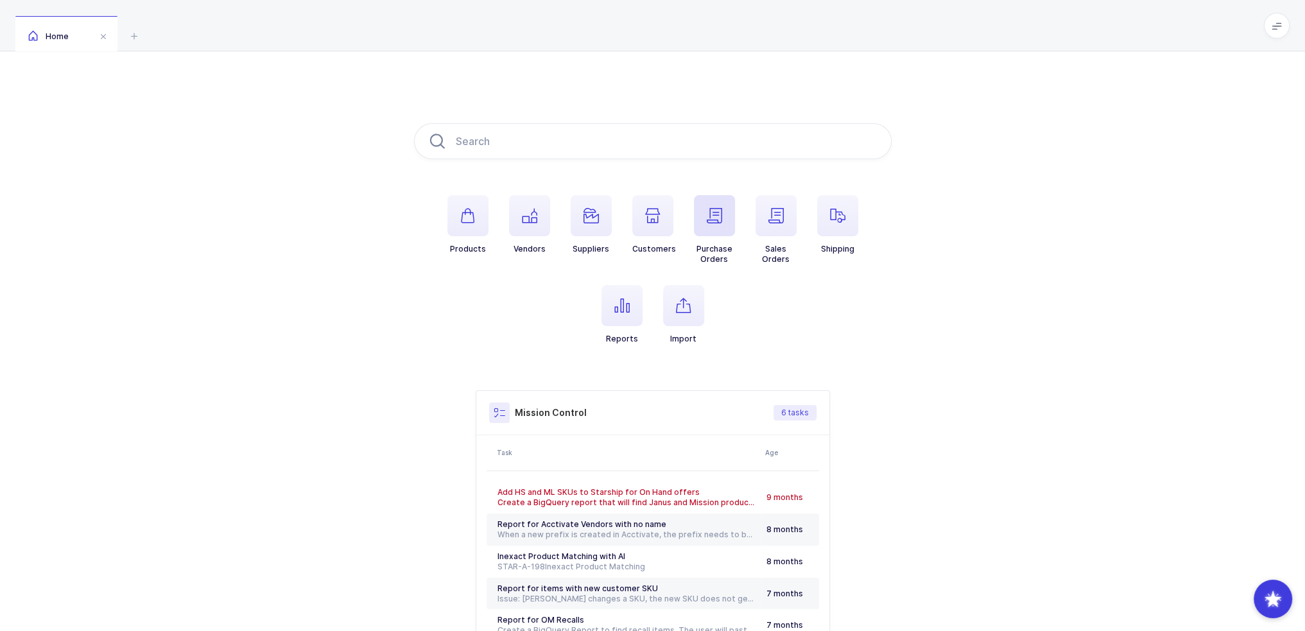
click at [719, 224] on span "button" at bounding box center [714, 215] width 41 height 41
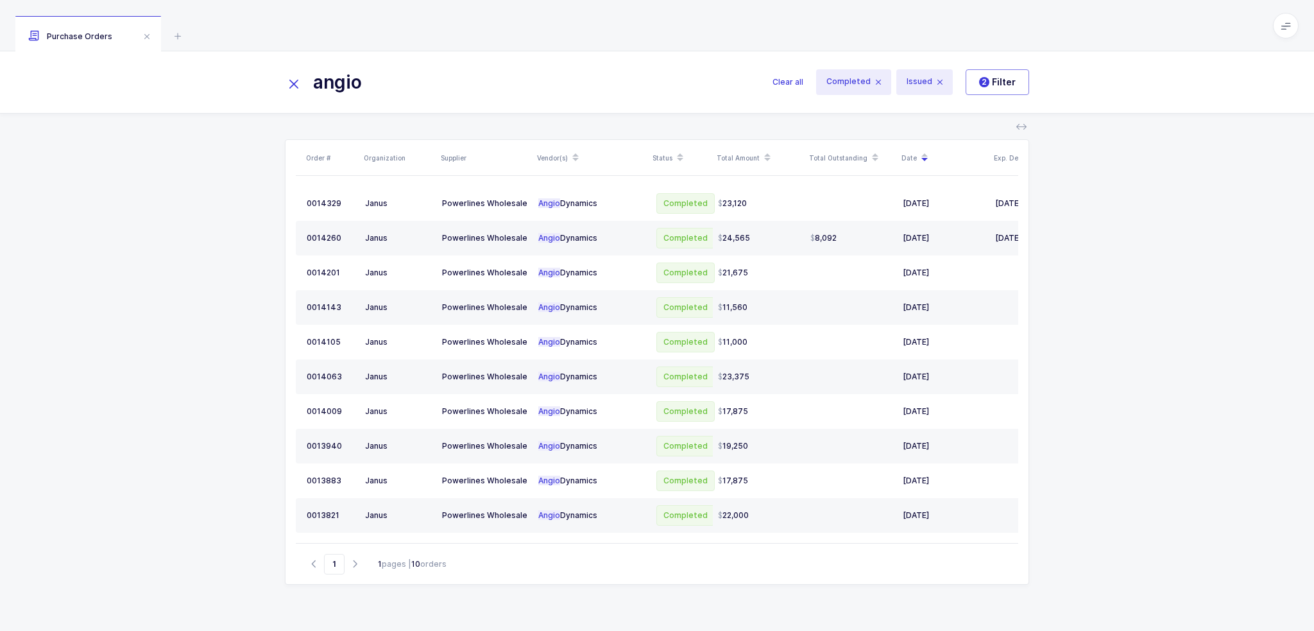
type input "angio"
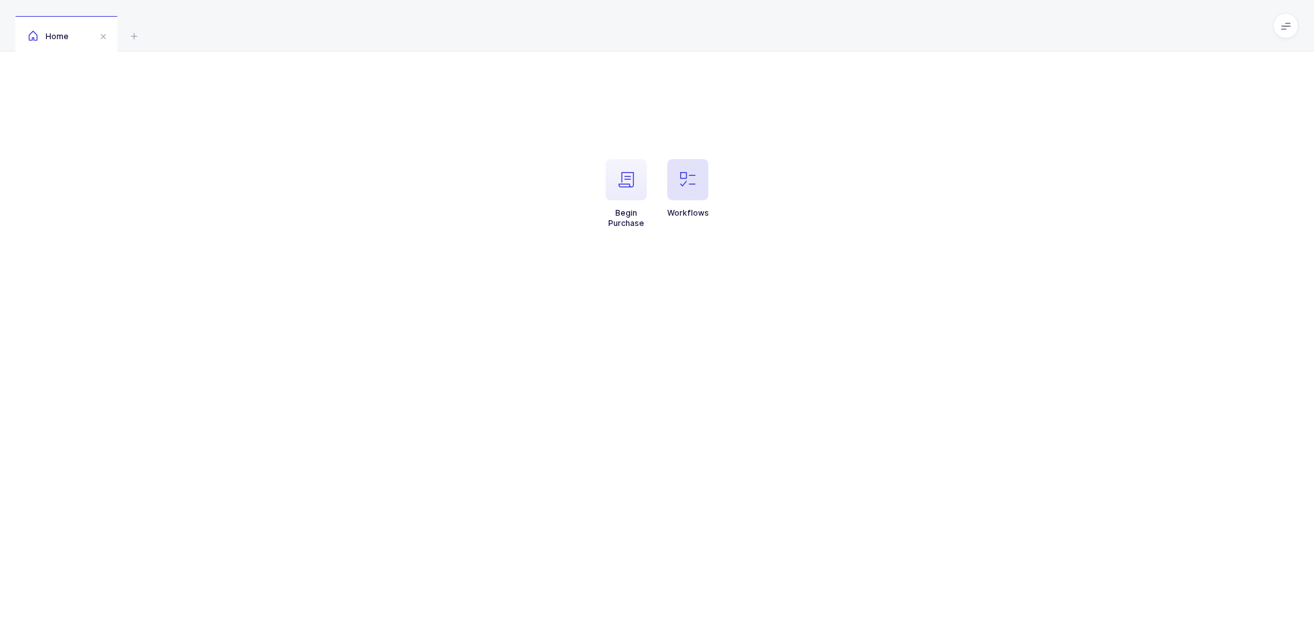
click at [700, 198] on span "button" at bounding box center [688, 179] width 41 height 41
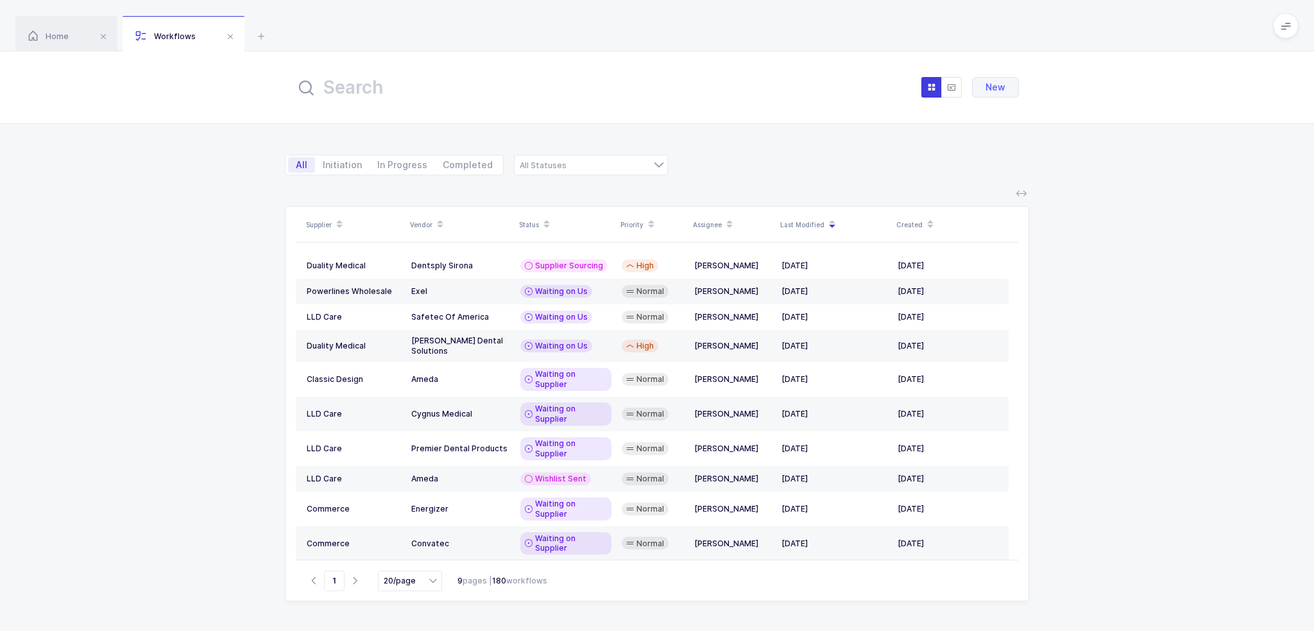
click at [352, 82] on input "text" at bounding box center [436, 87] width 282 height 31
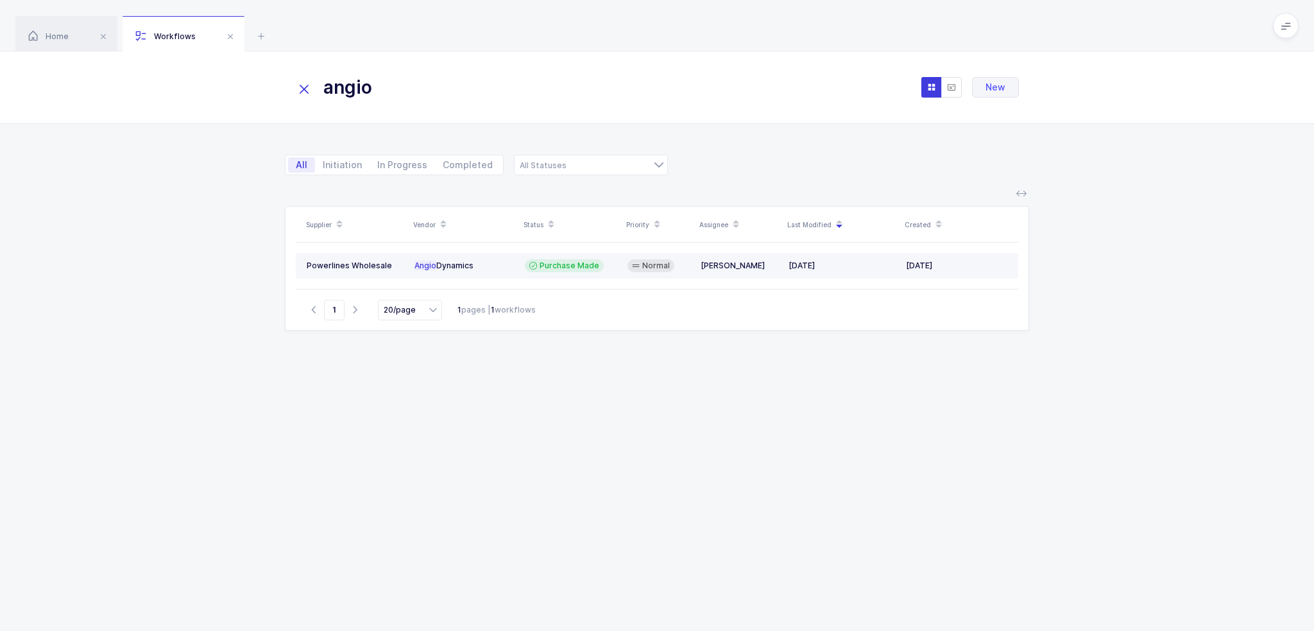
type input "angio"
click at [674, 272] on td "Normal" at bounding box center [659, 266] width 73 height 26
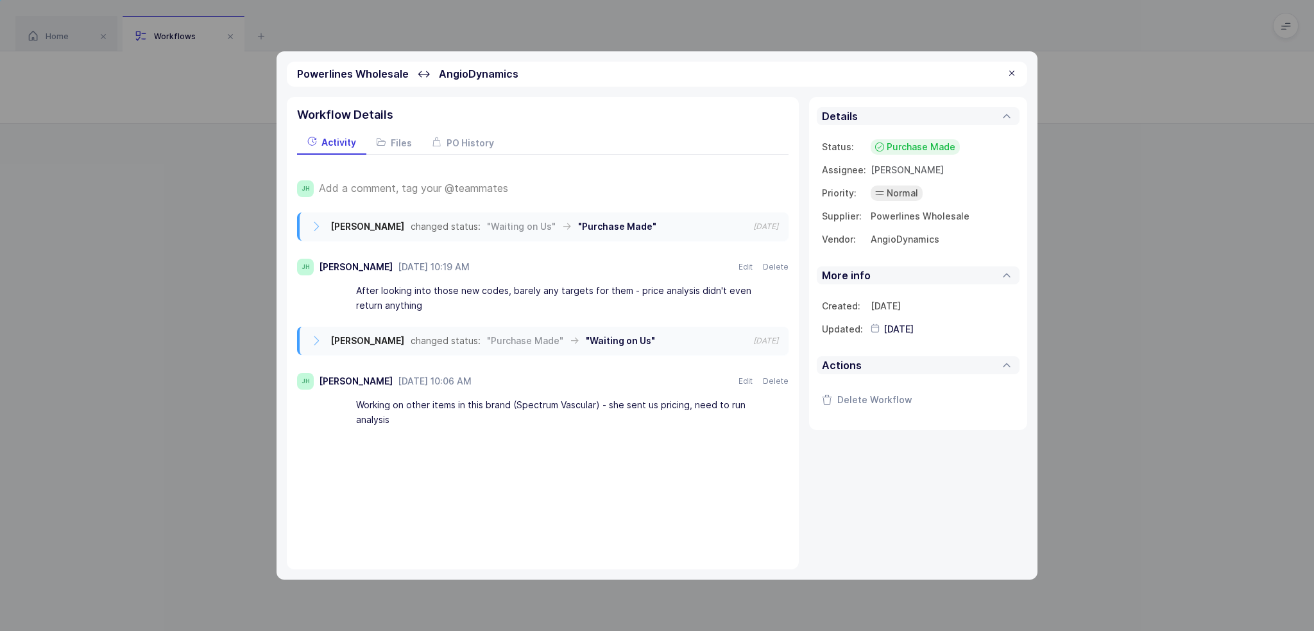
drag, startPoint x: 455, startPoint y: 301, endPoint x: 426, endPoint y: 303, distance: 28.9
click at [426, 303] on div "After looking into those new codes, barely any targets for them - price analysi…" at bounding box center [564, 298] width 417 height 36
drag, startPoint x: 472, startPoint y: 305, endPoint x: 417, endPoint y: 302, distance: 55.9
click at [417, 302] on div "After looking into those new codes, barely any targets for them - price analysi…" at bounding box center [564, 298] width 417 height 36
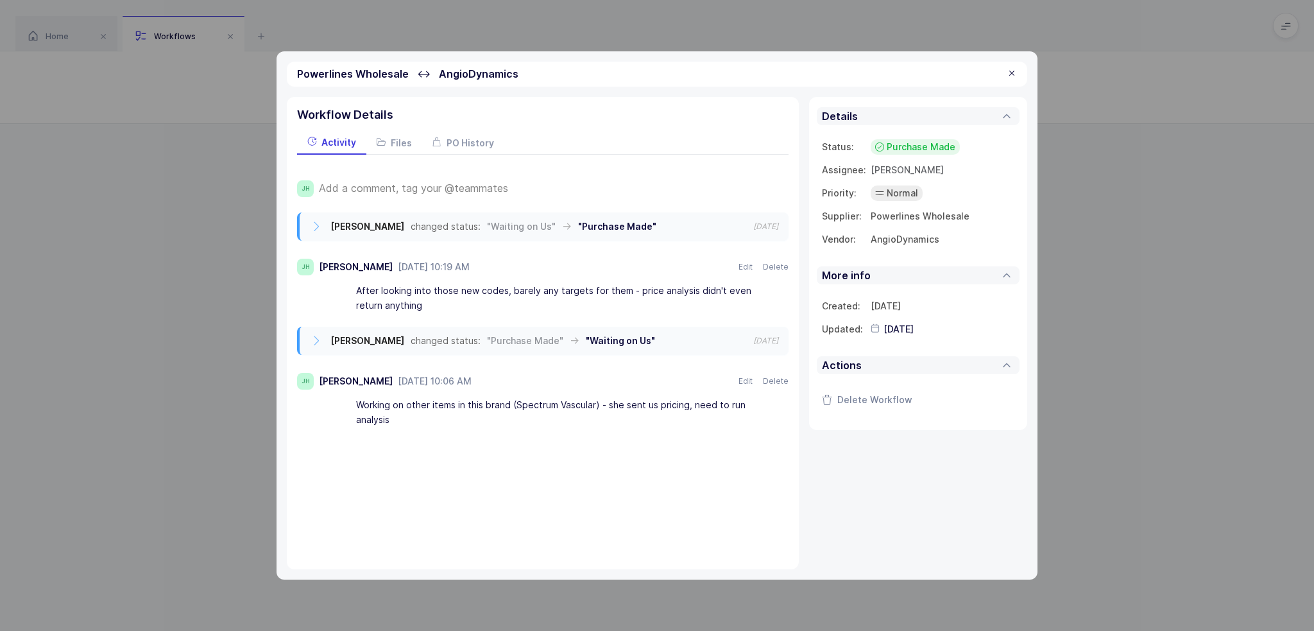
drag, startPoint x: 474, startPoint y: 417, endPoint x: 497, endPoint y: 444, distance: 35.0
click at [497, 444] on div "Workflow Details Activity Files PO History JH Add a comment, tag your @teammate…" at bounding box center [543, 333] width 512 height 472
drag, startPoint x: 496, startPoint y: 433, endPoint x: 485, endPoint y: 449, distance: 18.9
click at [485, 449] on div "Workflow Details Activity Files PO History JH Add a comment, tag your @teammate…" at bounding box center [543, 333] width 512 height 472
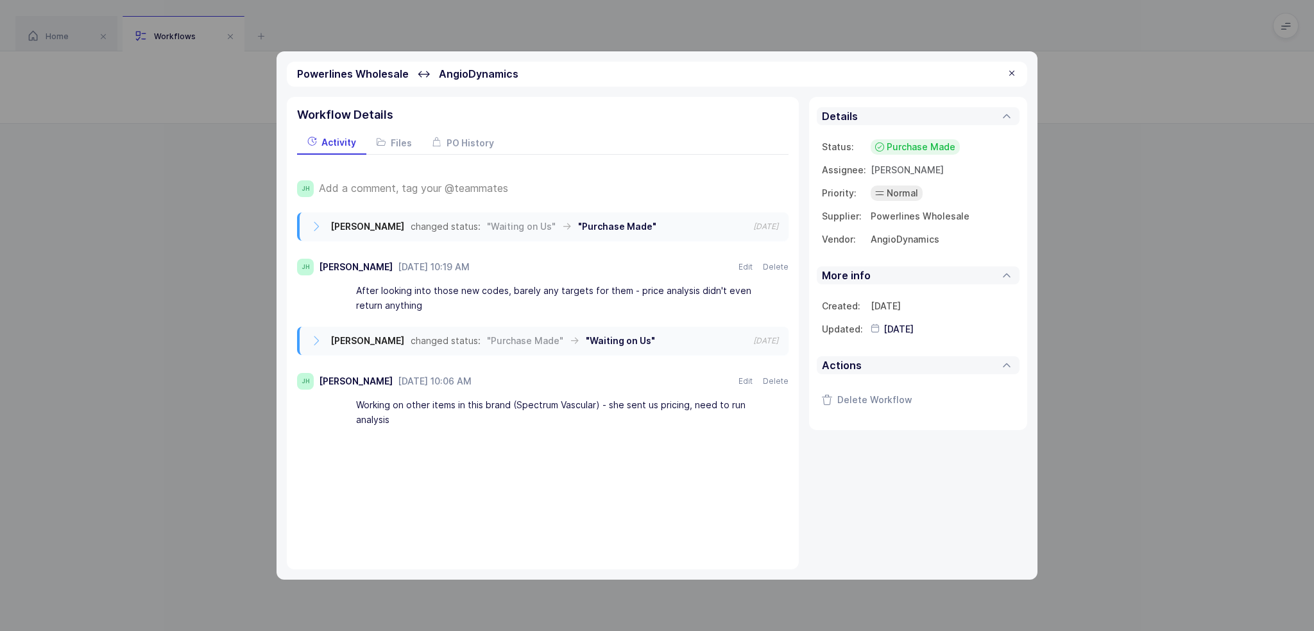
click at [485, 449] on div "Workflow Details Activity Files PO History JH Add a comment, tag your @teammate…" at bounding box center [543, 333] width 512 height 472
drag, startPoint x: 486, startPoint y: 442, endPoint x: 496, endPoint y: 469, distance: 28.8
click at [496, 469] on div "Workflow Details Activity Files PO History JH Add a comment, tag your @teammate…" at bounding box center [543, 333] width 512 height 472
drag, startPoint x: 496, startPoint y: 426, endPoint x: 732, endPoint y: 416, distance: 235.8
click at [732, 416] on div "JH Add a comment, tag your @teammates Joey Husney changed status: "Waiting on U…" at bounding box center [543, 298] width 492 height 286
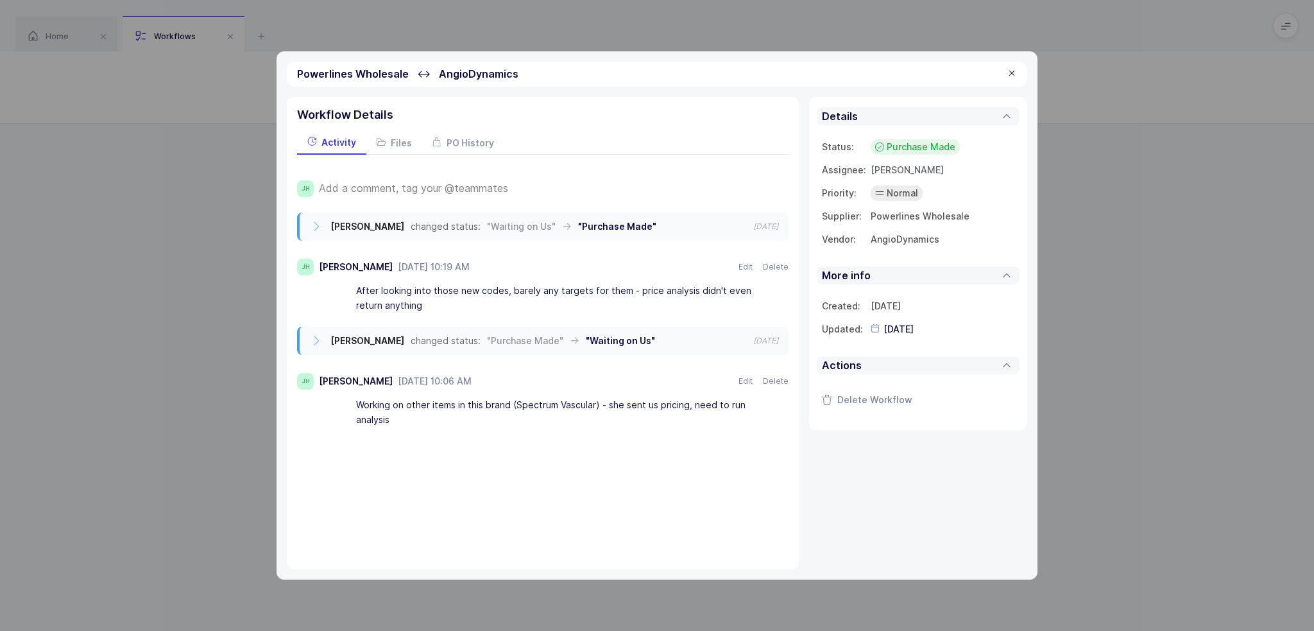
click at [721, 425] on div "Working on other items in this brand (Spectrum Vascular) - she sent us pricing,…" at bounding box center [564, 413] width 417 height 36
drag, startPoint x: 662, startPoint y: 298, endPoint x: 651, endPoint y: 296, distance: 11.2
click at [651, 296] on div "After looking into those new codes, barely any targets for them - price analysi…" at bounding box center [564, 298] width 417 height 36
click at [608, 313] on div "After looking into those new codes, barely any targets for them - price analysi…" at bounding box center [564, 298] width 417 height 36
click at [599, 306] on div "After looking into those new codes, barely any targets for them - price analysi…" at bounding box center [564, 298] width 417 height 36
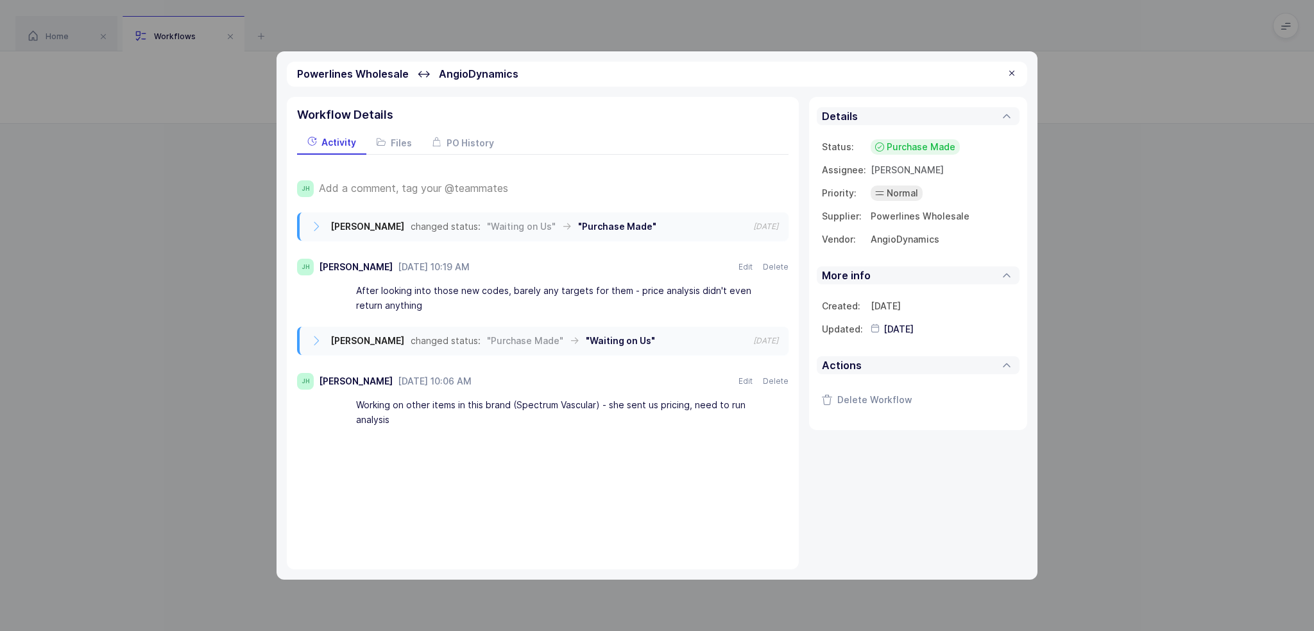
click at [599, 305] on div "After looking into those new codes, barely any targets for them - price analysi…" at bounding box center [564, 298] width 417 height 36
click at [468, 152] on div "PO History" at bounding box center [463, 142] width 82 height 23
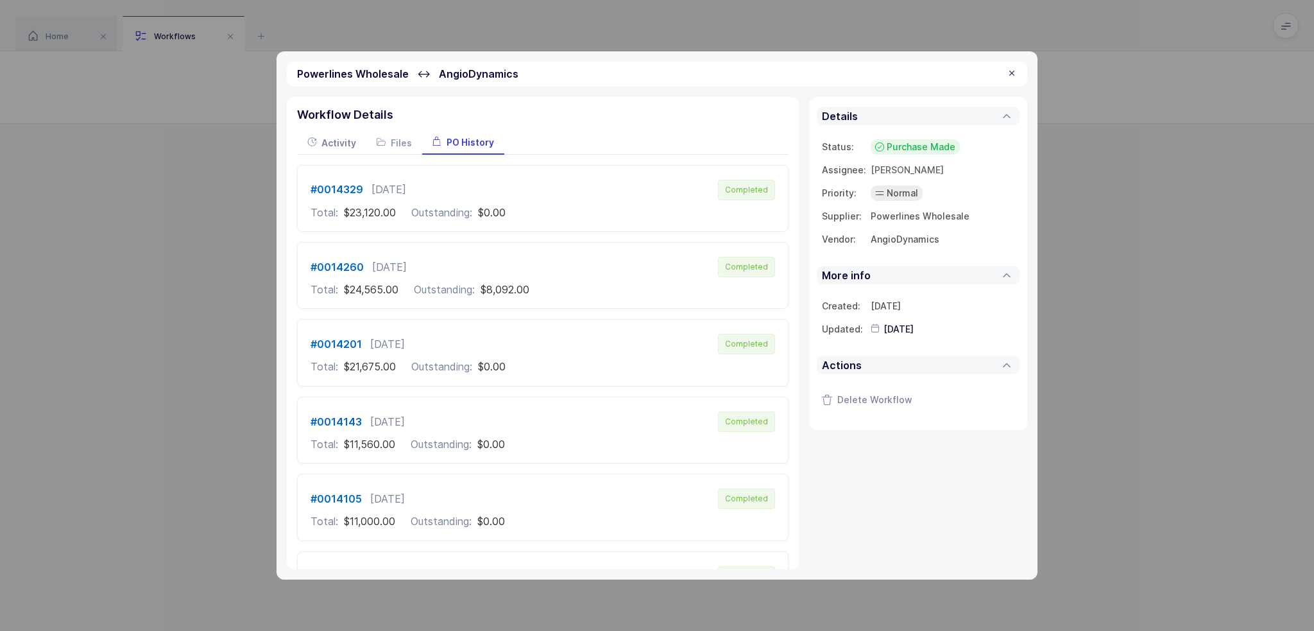
click at [338, 141] on span "Activity" at bounding box center [339, 142] width 35 height 11
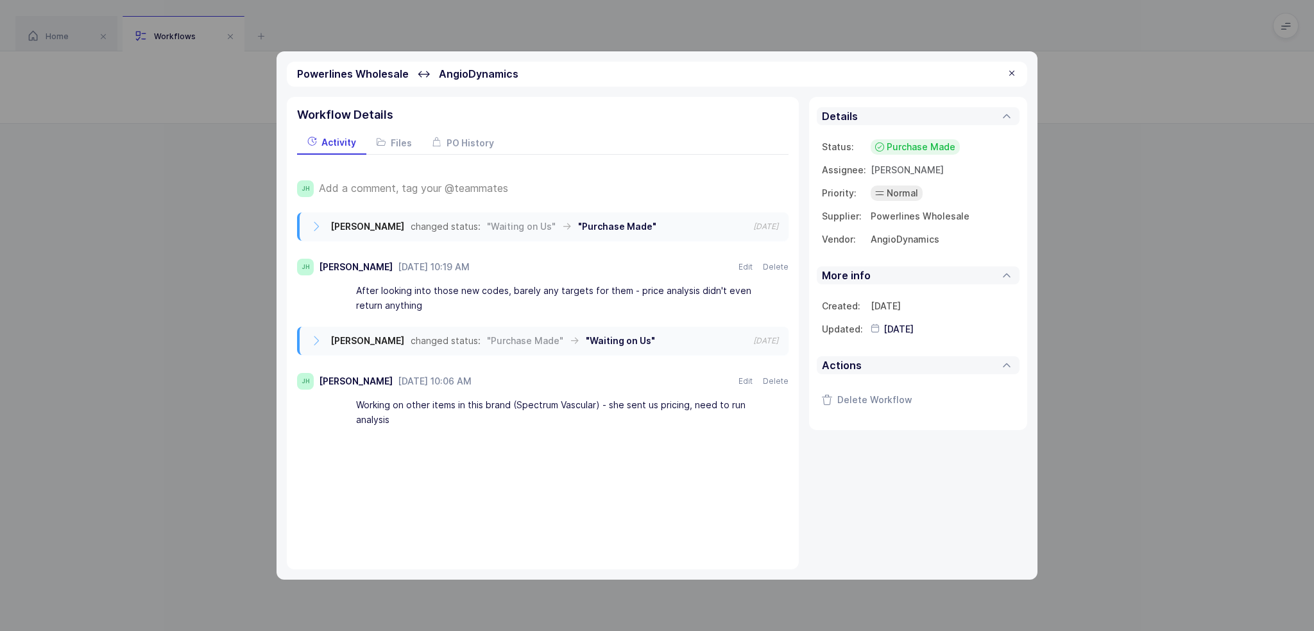
click at [593, 221] on span ""Purchase Made"" at bounding box center [617, 226] width 78 height 10
click at [580, 228] on span ""Purchase Made"" at bounding box center [617, 226] width 78 height 10
drag, startPoint x: 743, startPoint y: 226, endPoint x: 684, endPoint y: 237, distance: 60.0
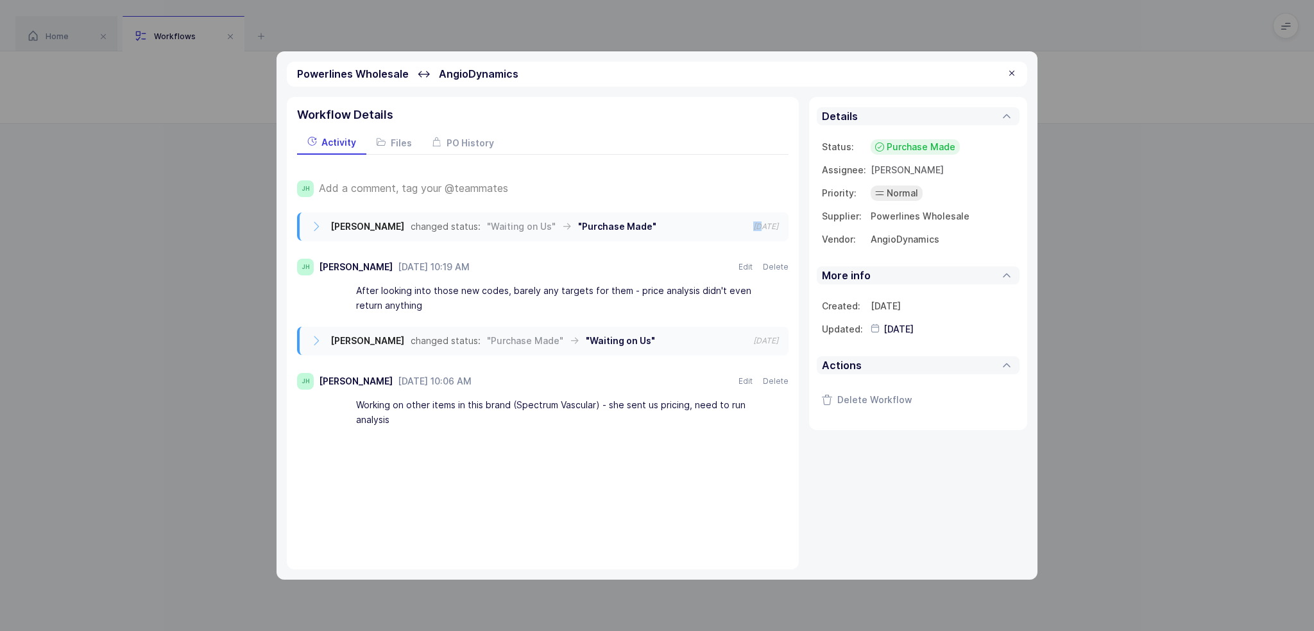
click at [684, 237] on div "Joey Husney changed status: "Waiting on Us" → "Purchase Made" 2025-08-05" at bounding box center [544, 226] width 489 height 28
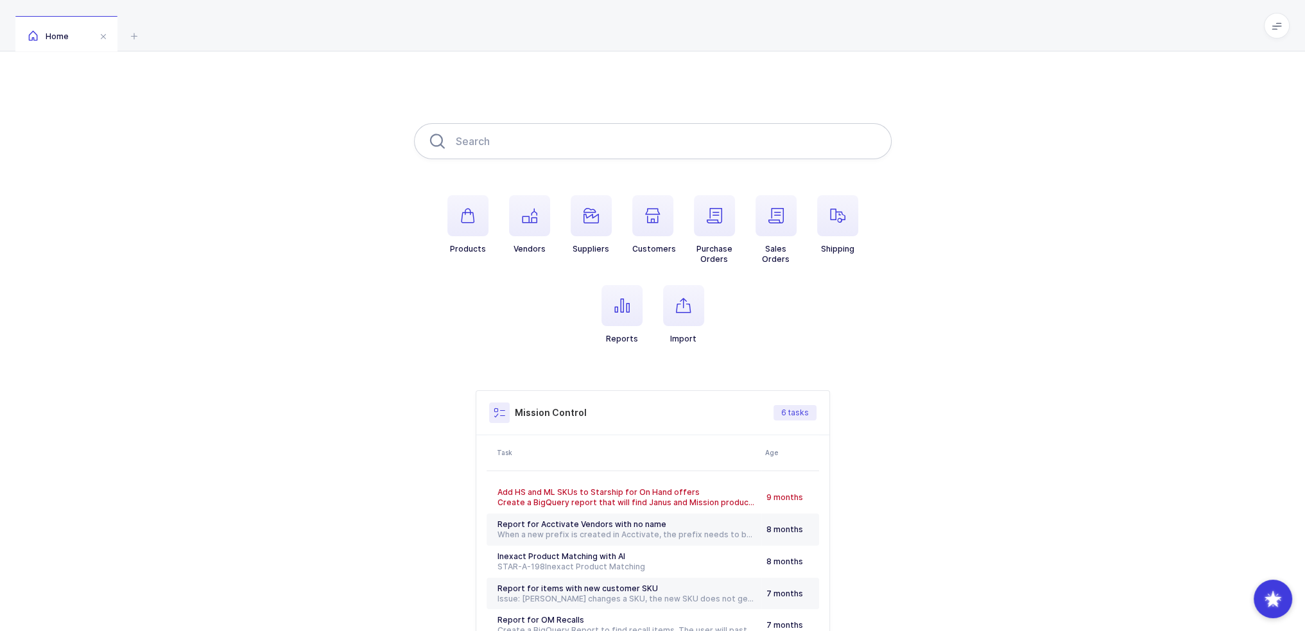
click at [580, 142] on input "text" at bounding box center [653, 141] width 478 height 36
click at [708, 228] on span "button" at bounding box center [714, 215] width 41 height 41
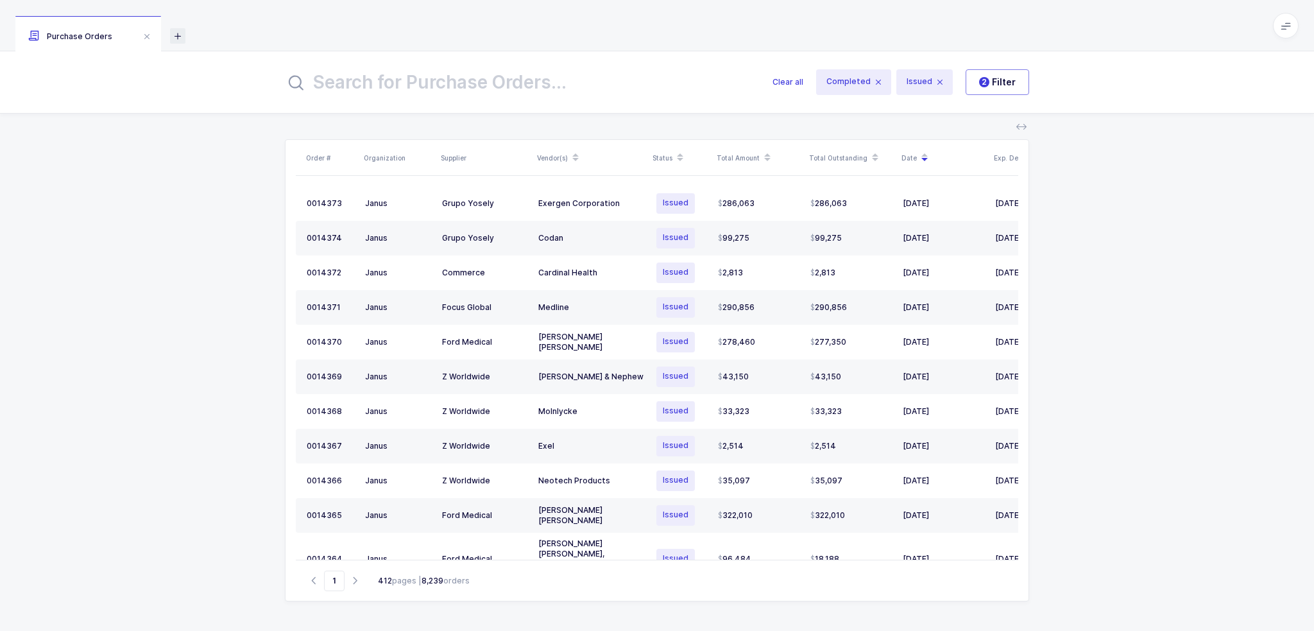
click at [182, 35] on icon at bounding box center [177, 35] width 15 height 15
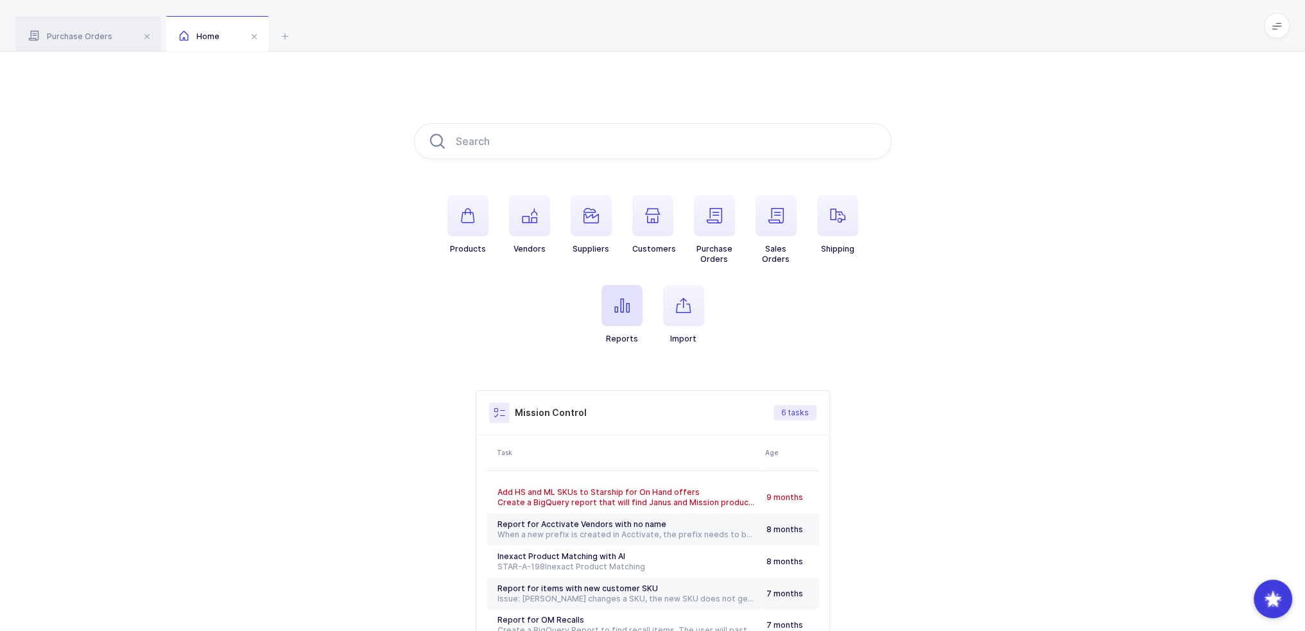
click at [639, 320] on span "button" at bounding box center [621, 305] width 41 height 41
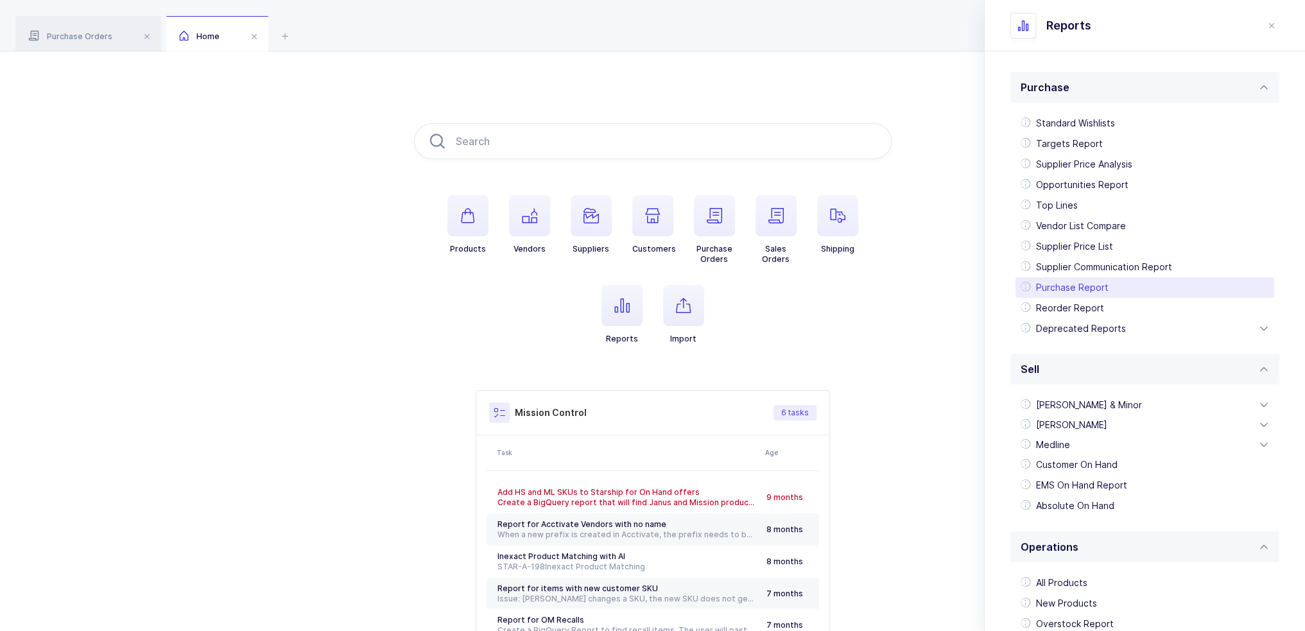
click at [1076, 289] on div "Purchase Report" at bounding box center [1144, 287] width 259 height 21
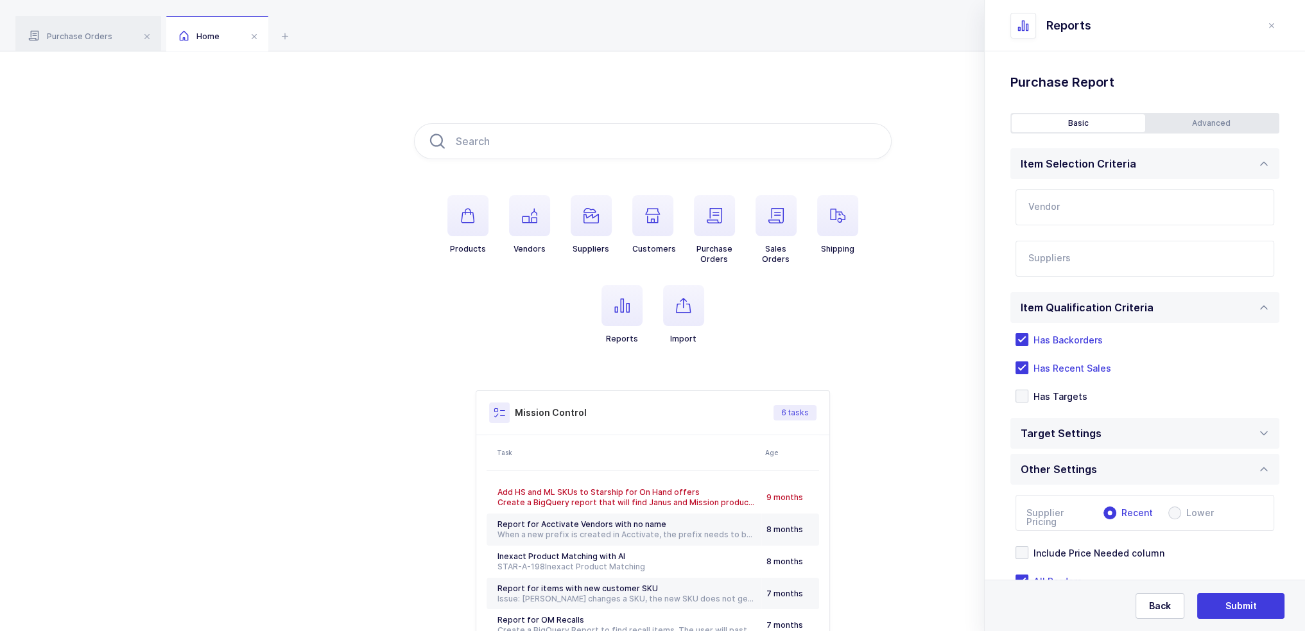
click at [1063, 207] on input "text" at bounding box center [1144, 207] width 259 height 36
click at [1080, 252] on span "AngioDynamics" at bounding box center [1063, 250] width 69 height 11
type input "AngioDynamics"
click at [1066, 270] on input "text" at bounding box center [1131, 262] width 207 height 17
type input "powerlines"
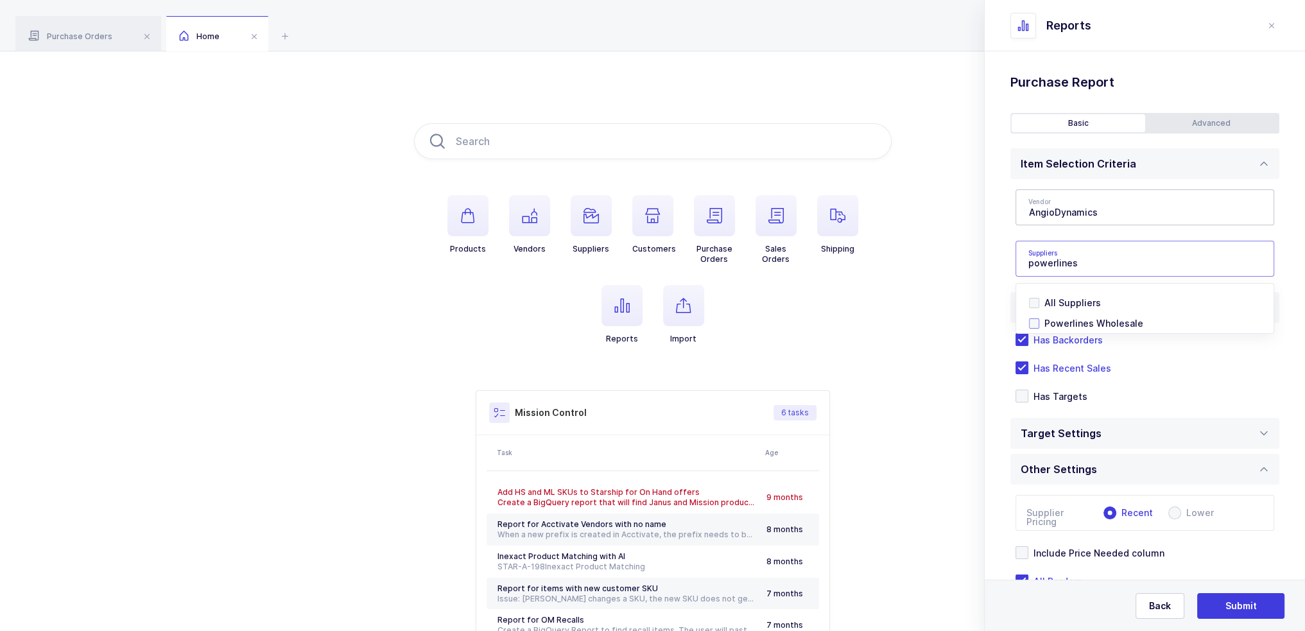
click at [1081, 322] on span "Powerlines Wholesale" at bounding box center [1093, 323] width 99 height 11
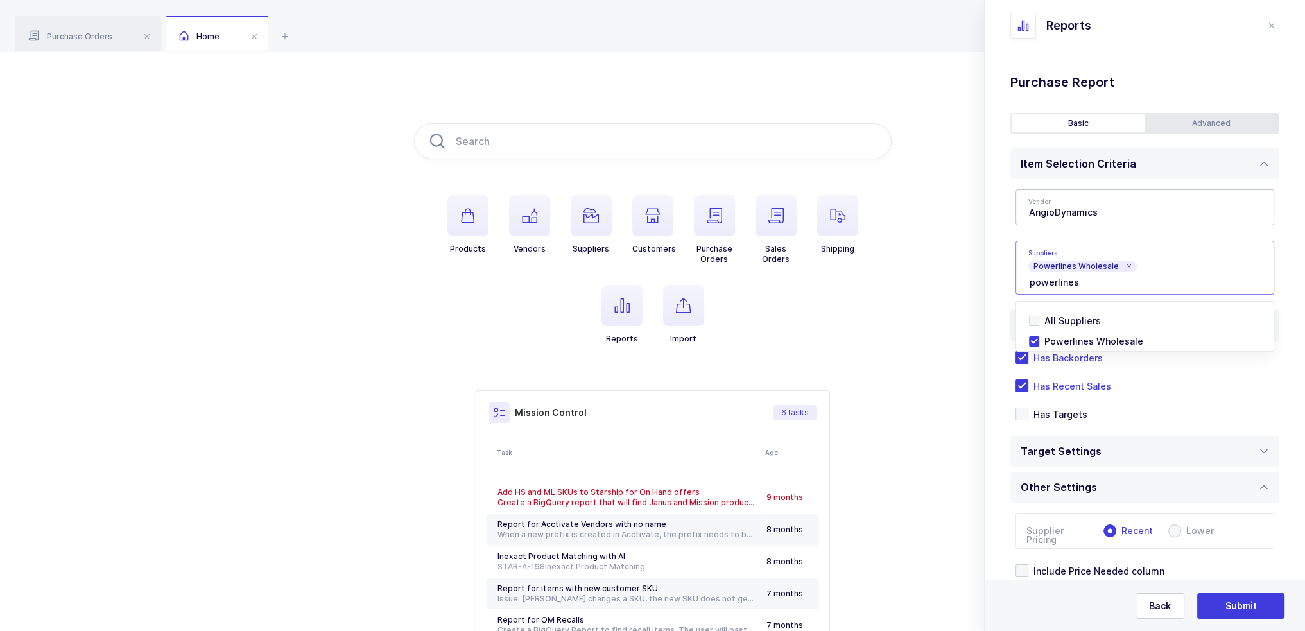
click at [997, 289] on div "Standard Wishlists Targets Report Supplier Price Analysis Opportunities Report …" at bounding box center [1145, 383] width 320 height 664
click at [1125, 266] on icon at bounding box center [1128, 266] width 6 height 6
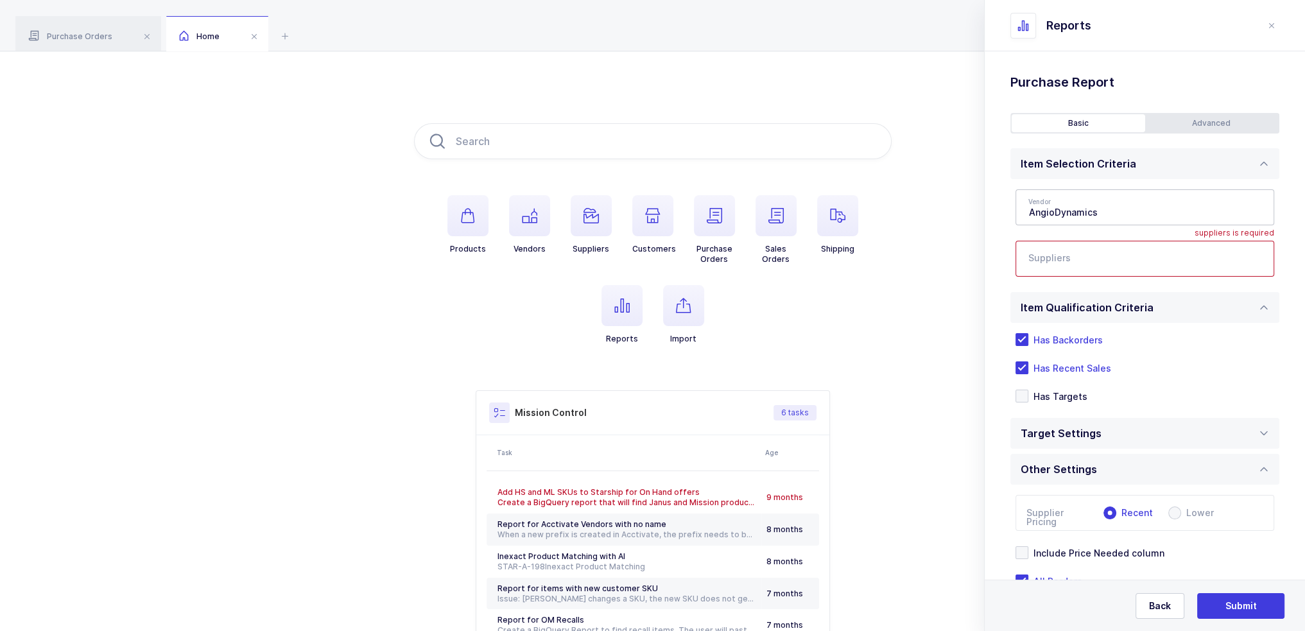
click at [1083, 262] on input "text" at bounding box center [1131, 262] width 207 height 17
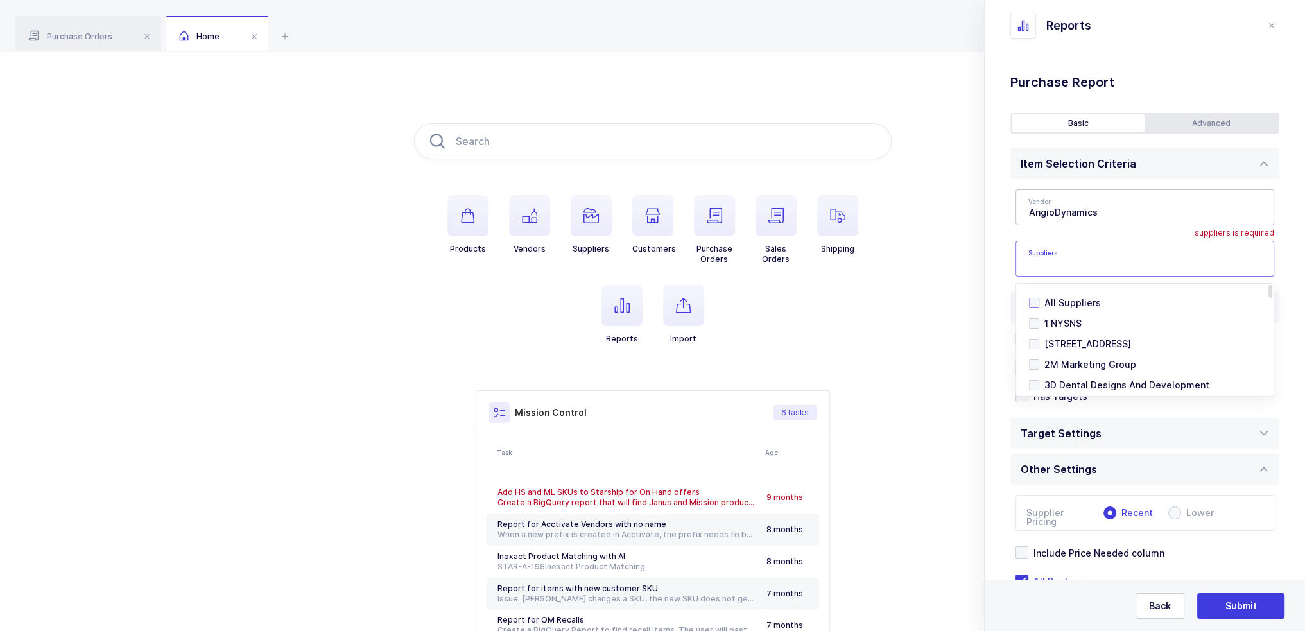
click at [1055, 303] on span "All Suppliers" at bounding box center [1072, 302] width 56 height 11
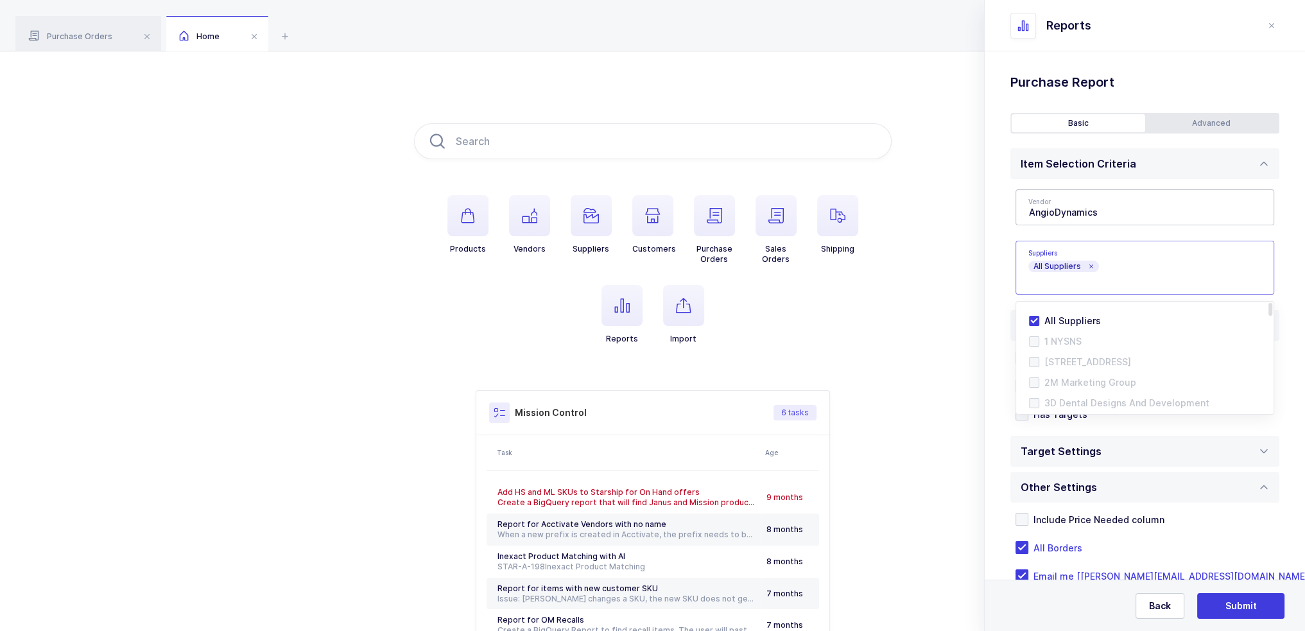
click at [1016, 252] on div "All Suppliers" at bounding box center [1129, 268] width 228 height 50
click at [999, 255] on div "Standard Wishlists Targets Report Supplier Price Analysis Opportunities Report …" at bounding box center [1145, 357] width 320 height 612
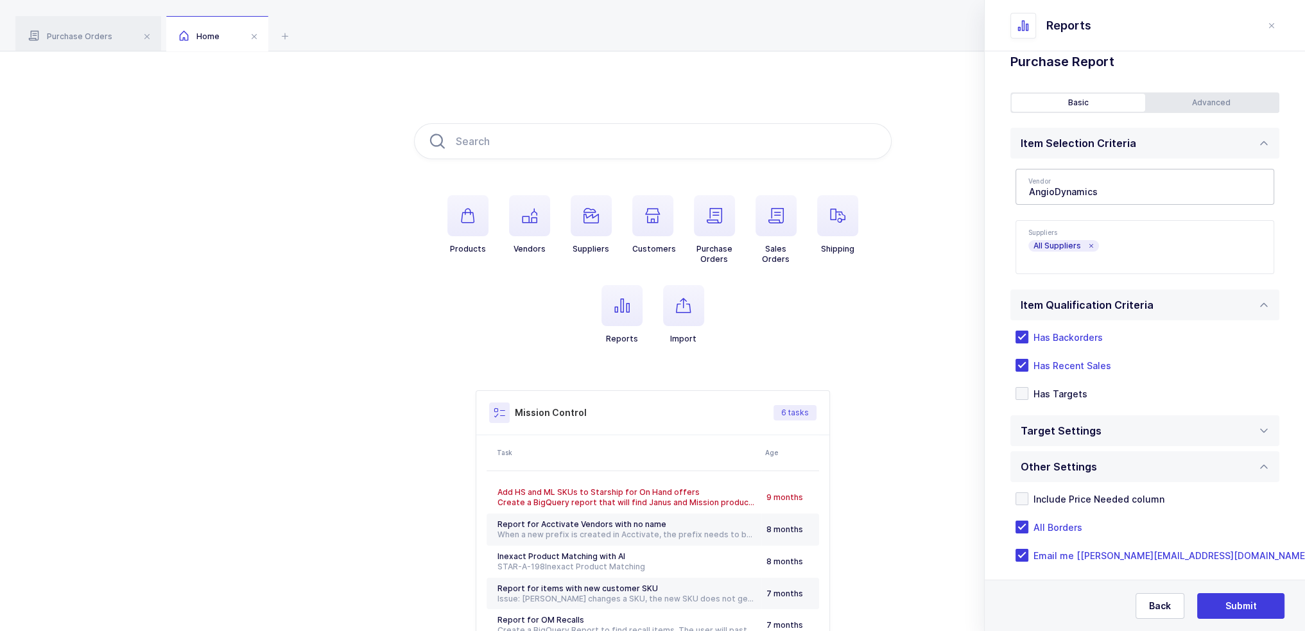
scroll to position [33, 0]
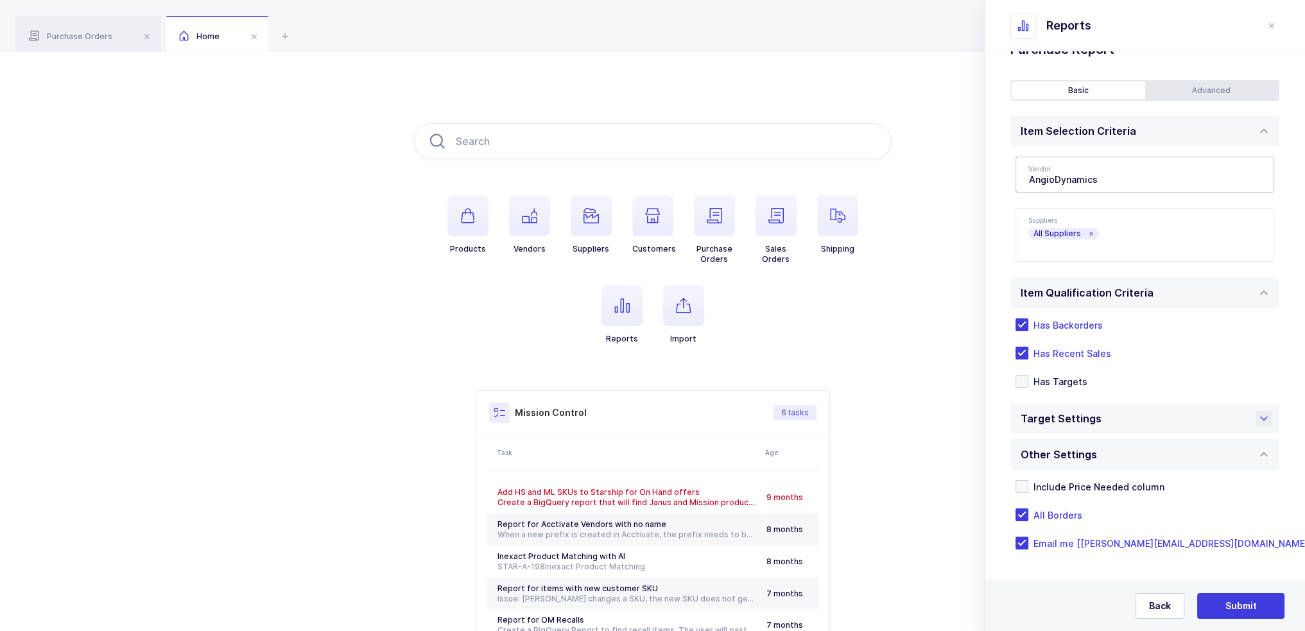
click at [1092, 415] on div "Target Settings" at bounding box center [1064, 418] width 87 height 31
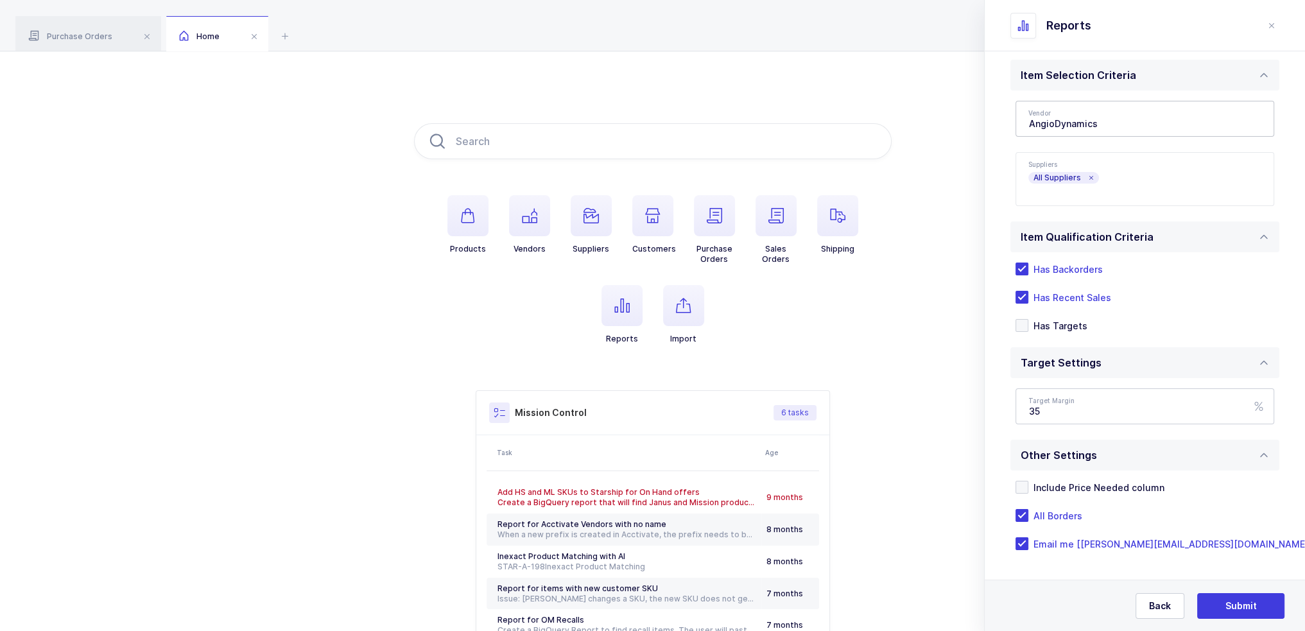
scroll to position [89, 0]
click at [1248, 607] on span "Submit" at bounding box center [1240, 605] width 31 height 13
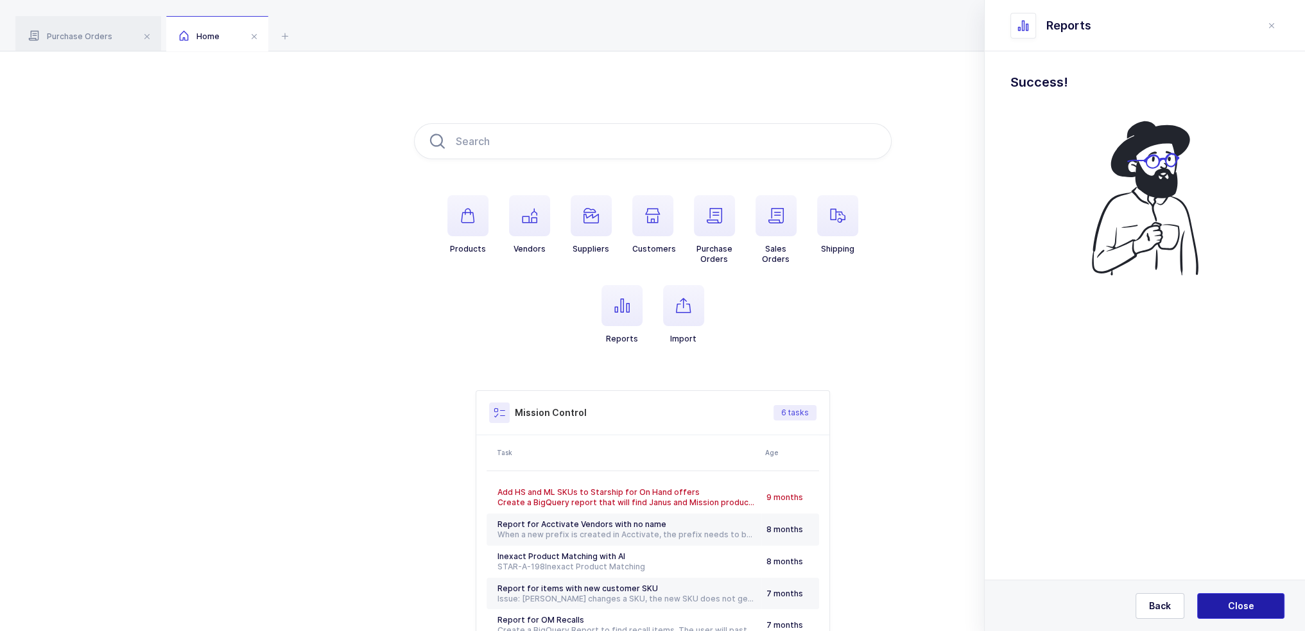
click at [1225, 607] on button "Close" at bounding box center [1240, 606] width 87 height 26
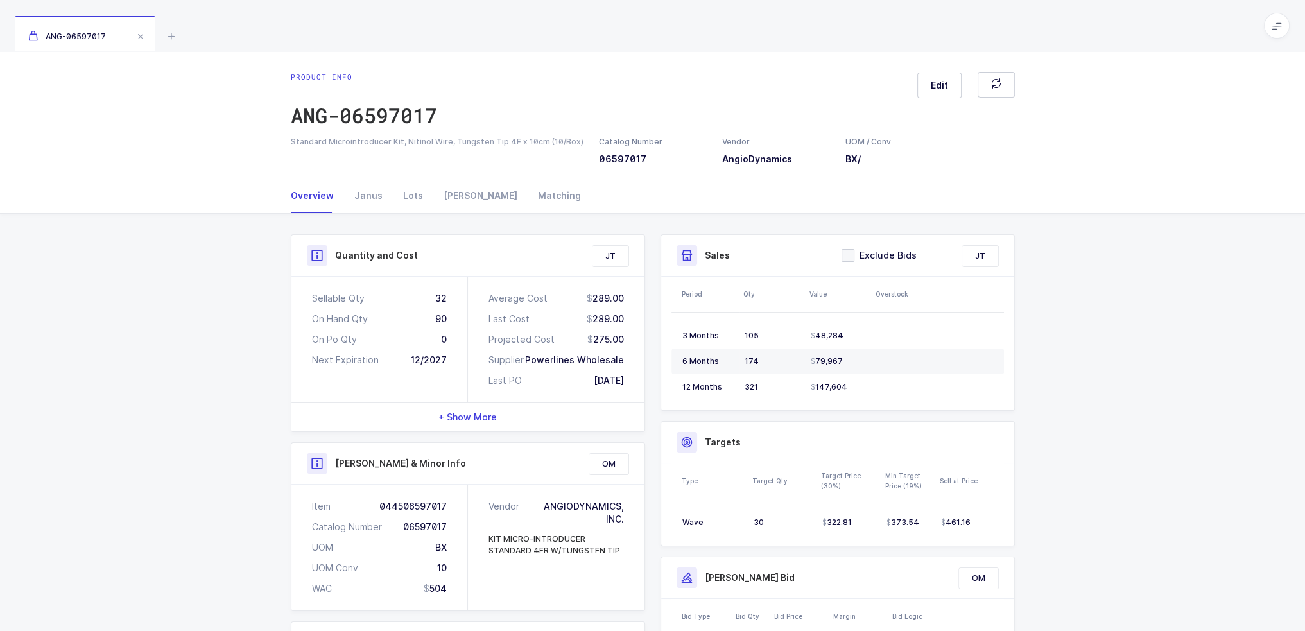
drag, startPoint x: 298, startPoint y: 280, endPoint x: 624, endPoint y: 388, distance: 343.4
click at [624, 388] on div "Sellable Qty 32 On Hand Qty 90 On Po Qty 0 Next Expiration 12/2027 Average Cost…" at bounding box center [467, 340] width 353 height 126
click at [626, 386] on div "Average Cost 289.00 Last Cost 289.00 Projected Cost 275.00 Supplier Powerlines …" at bounding box center [556, 340] width 177 height 126
click at [438, 298] on div "32" at bounding box center [441, 298] width 12 height 13
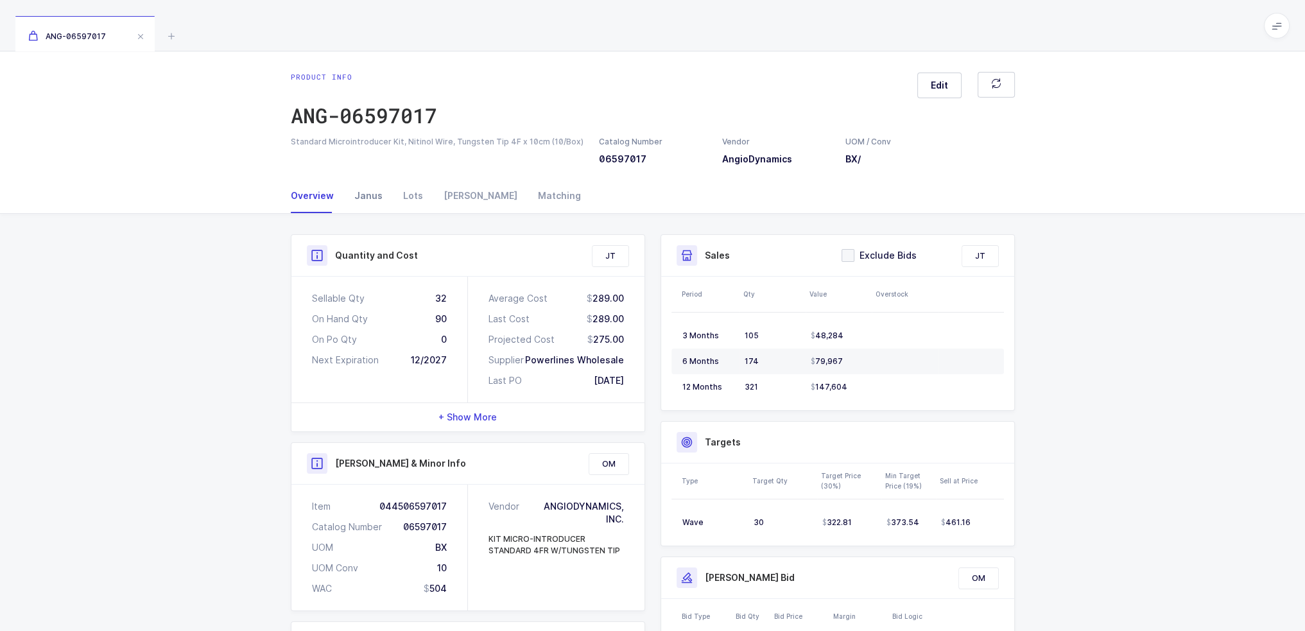
click at [372, 203] on div "Janus" at bounding box center [368, 195] width 49 height 35
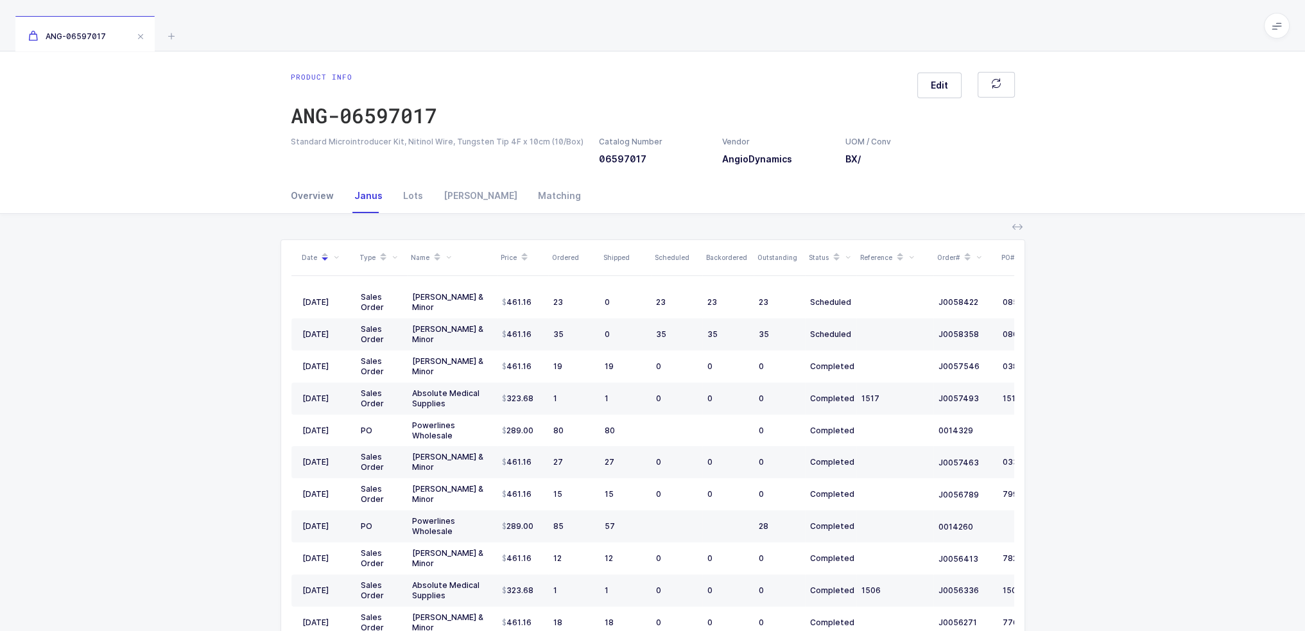
click at [311, 193] on div "Overview" at bounding box center [317, 195] width 53 height 35
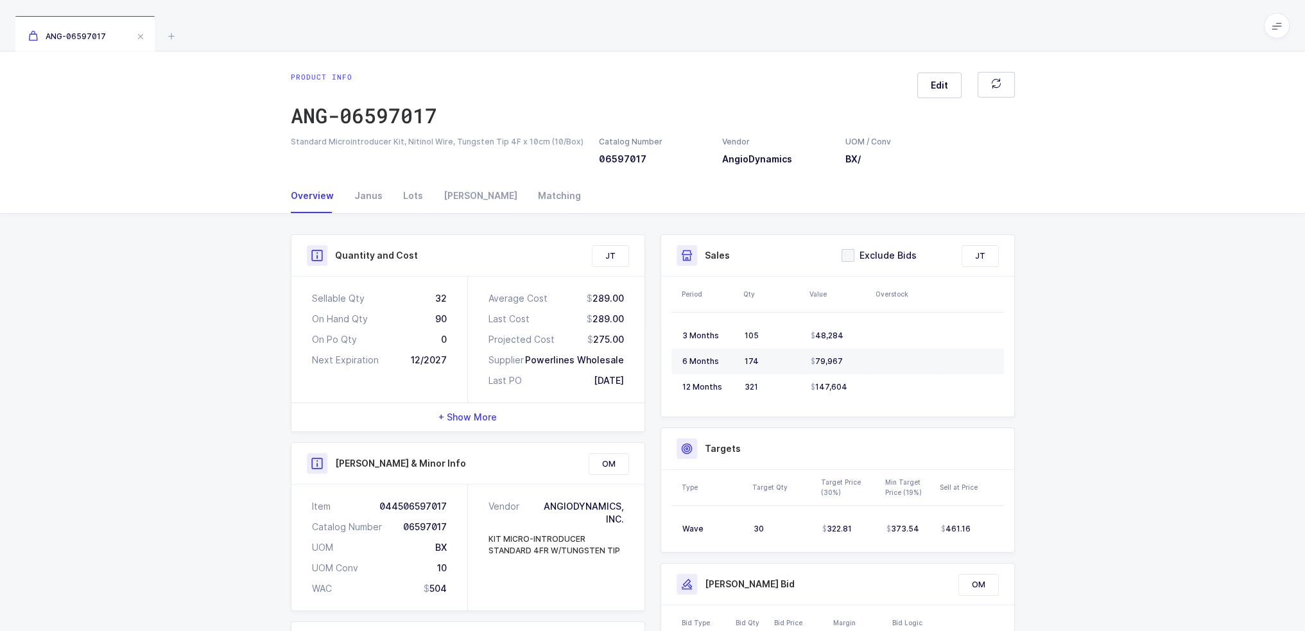
click at [442, 297] on div "32" at bounding box center [441, 298] width 12 height 13
click at [442, 317] on div "90" at bounding box center [441, 319] width 12 height 13
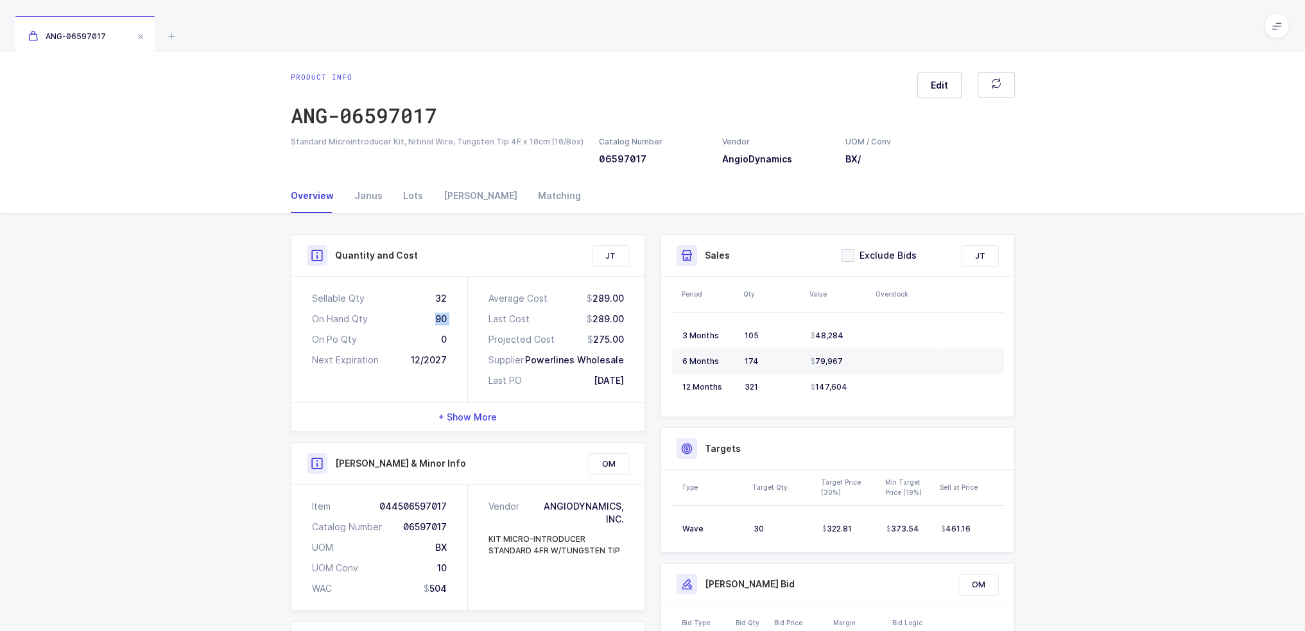
click at [442, 317] on div "90" at bounding box center [441, 319] width 12 height 13
click at [444, 333] on div "0" at bounding box center [444, 339] width 6 height 13
click at [443, 345] on div "0" at bounding box center [444, 339] width 6 height 13
click at [442, 336] on div "0" at bounding box center [444, 339] width 6 height 13
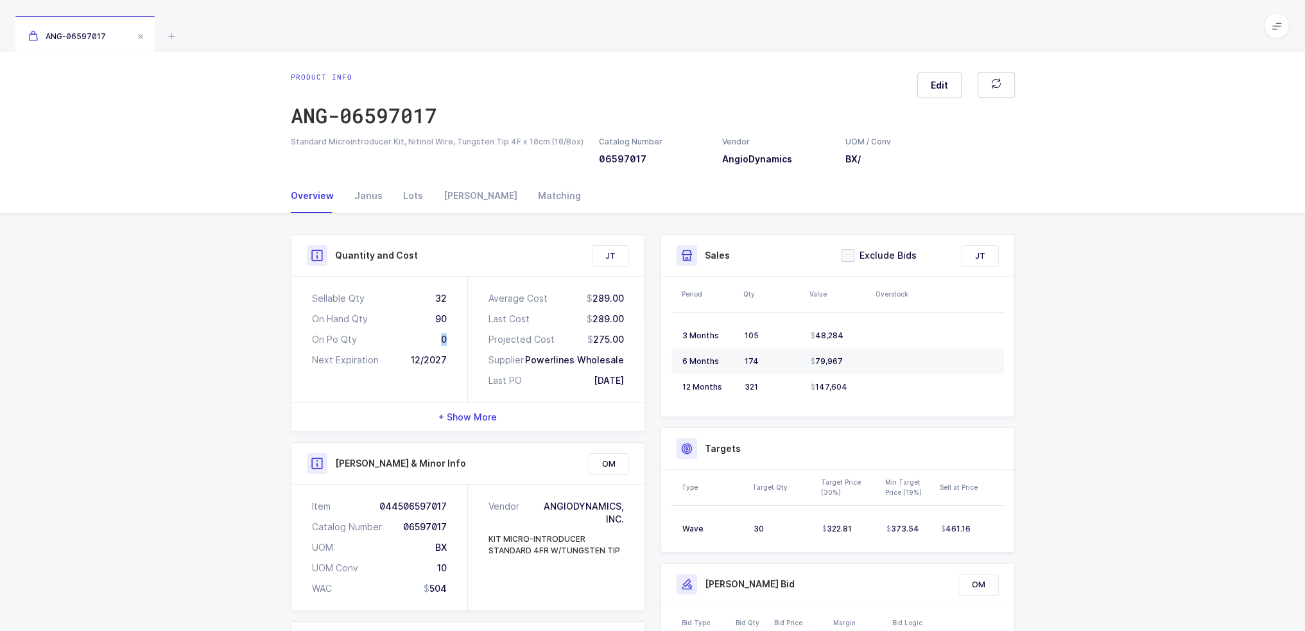
click at [442, 336] on div "0" at bounding box center [444, 339] width 6 height 13
click at [433, 349] on div "Sellable Qty 32 On Hand Qty 90 On Po Qty 0 Next Expiration 12/2027" at bounding box center [379, 340] width 177 height 126
click at [433, 356] on div "12/2027" at bounding box center [429, 360] width 36 height 13
click at [431, 354] on div "12/2027" at bounding box center [429, 360] width 36 height 13
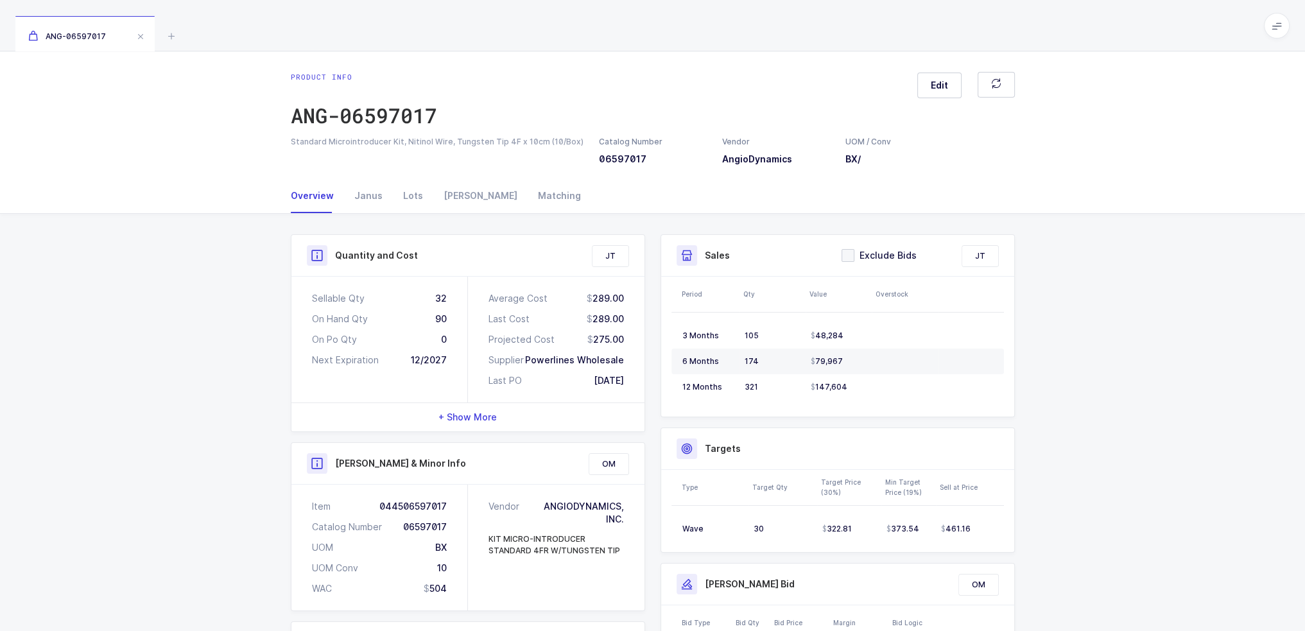
click at [431, 354] on div "12/2027" at bounding box center [429, 360] width 36 height 13
click at [429, 355] on div "12/2027" at bounding box center [429, 360] width 36 height 13
click at [415, 364] on div "12/2027" at bounding box center [429, 360] width 36 height 13
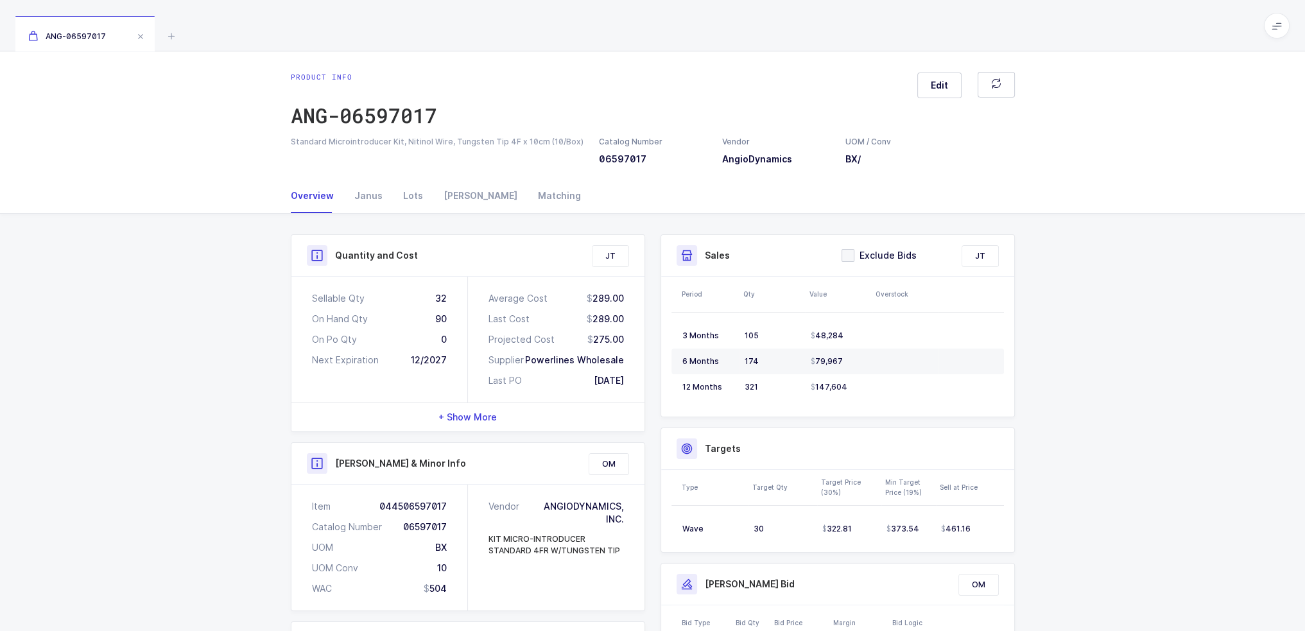
click at [470, 359] on div "Average Cost 289.00 Last Cost 289.00 Projected Cost 275.00 Supplier Powerlines …" at bounding box center [556, 340] width 177 height 126
click at [345, 180] on div "Janus" at bounding box center [368, 195] width 49 height 35
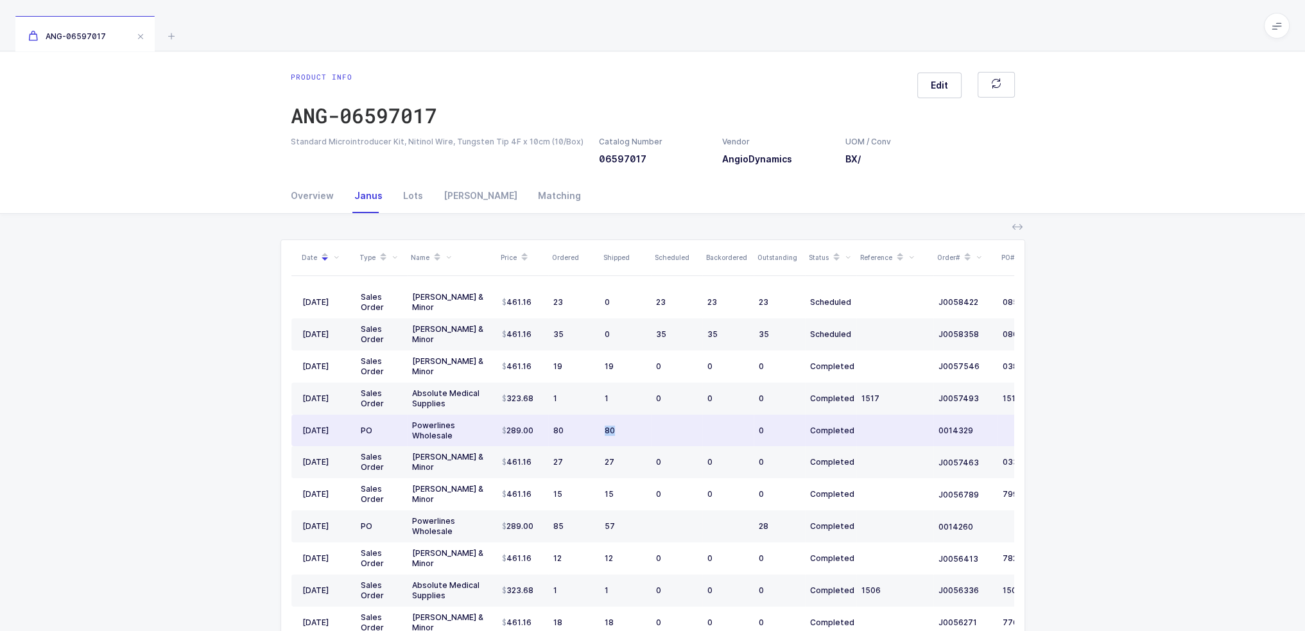
drag, startPoint x: 575, startPoint y: 431, endPoint x: 613, endPoint y: 428, distance: 38.0
click at [613, 428] on tr "06/16/2025 PO Powerlines Wholesale 289.00 80 80 0 Completed 0014329 07/31/2025" at bounding box center [695, 431] width 809 height 32
click at [613, 428] on div "80" at bounding box center [625, 431] width 41 height 10
drag, startPoint x: 659, startPoint y: 427, endPoint x: 720, endPoint y: 440, distance: 62.9
click at [720, 440] on tr "06/16/2025 PO Powerlines Wholesale 289.00 80 80 0 Completed 0014329 07/31/2025" at bounding box center [695, 431] width 809 height 32
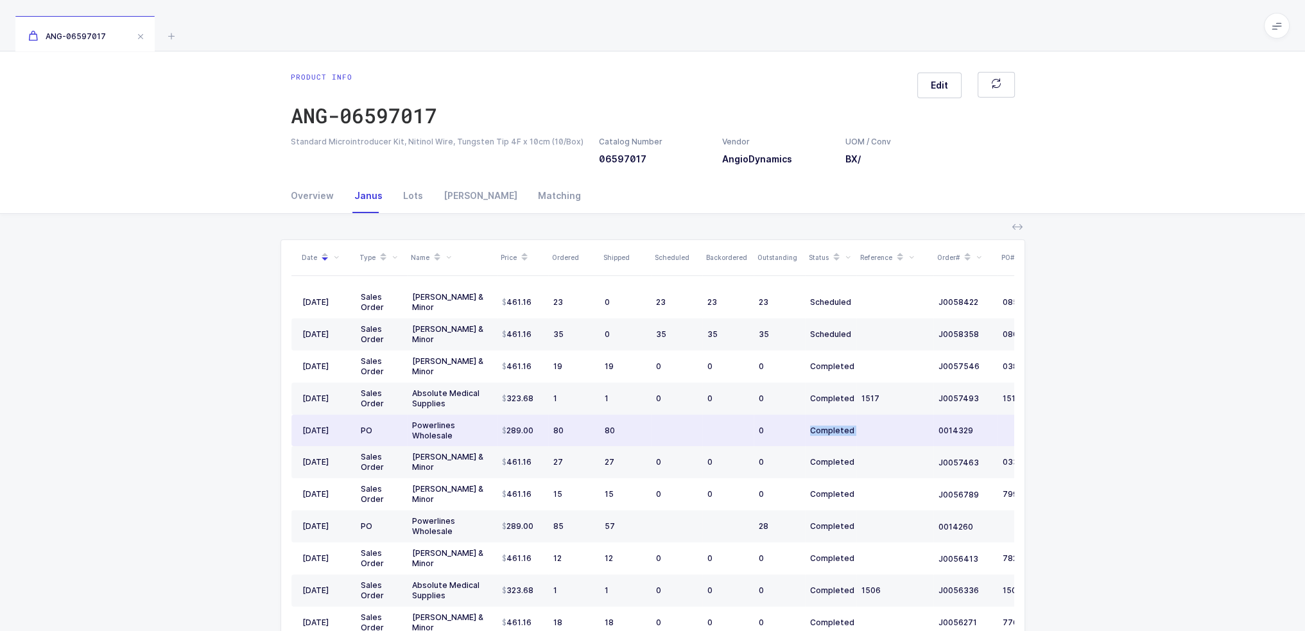
drag, startPoint x: 879, startPoint y: 428, endPoint x: 810, endPoint y: 426, distance: 69.4
click at [810, 426] on tr "06/16/2025 PO Powerlines Wholesale 289.00 80 80 0 Completed 0014329 07/31/2025" at bounding box center [695, 431] width 809 height 32
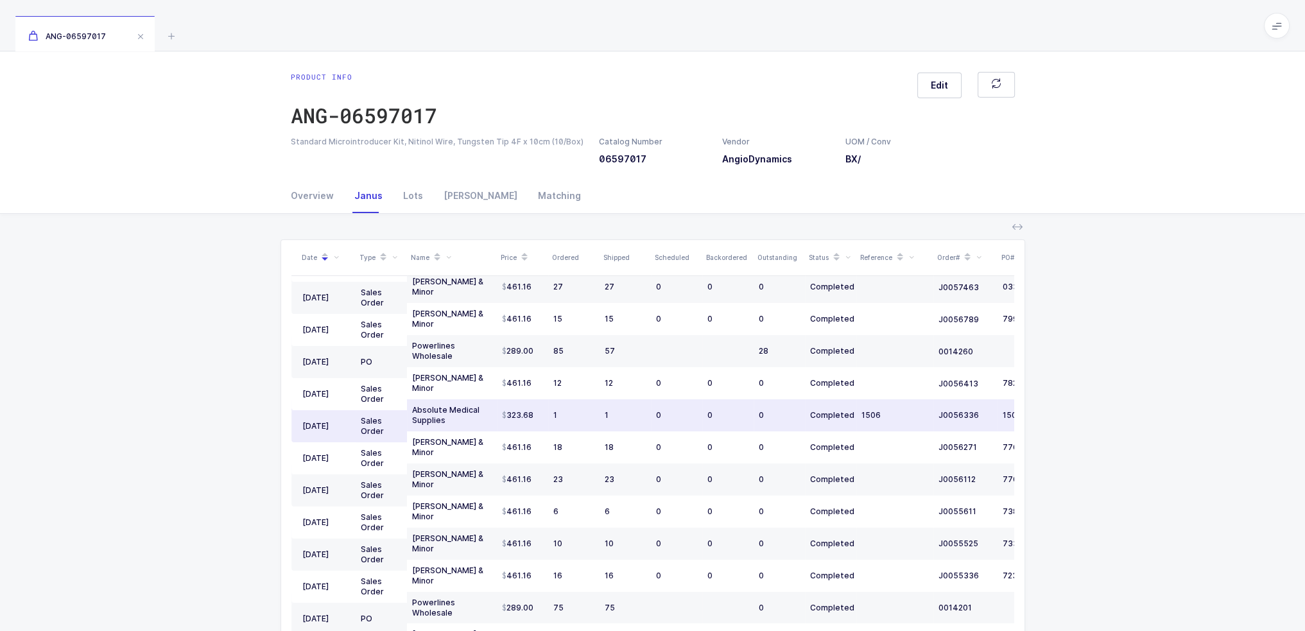
scroll to position [193, 0]
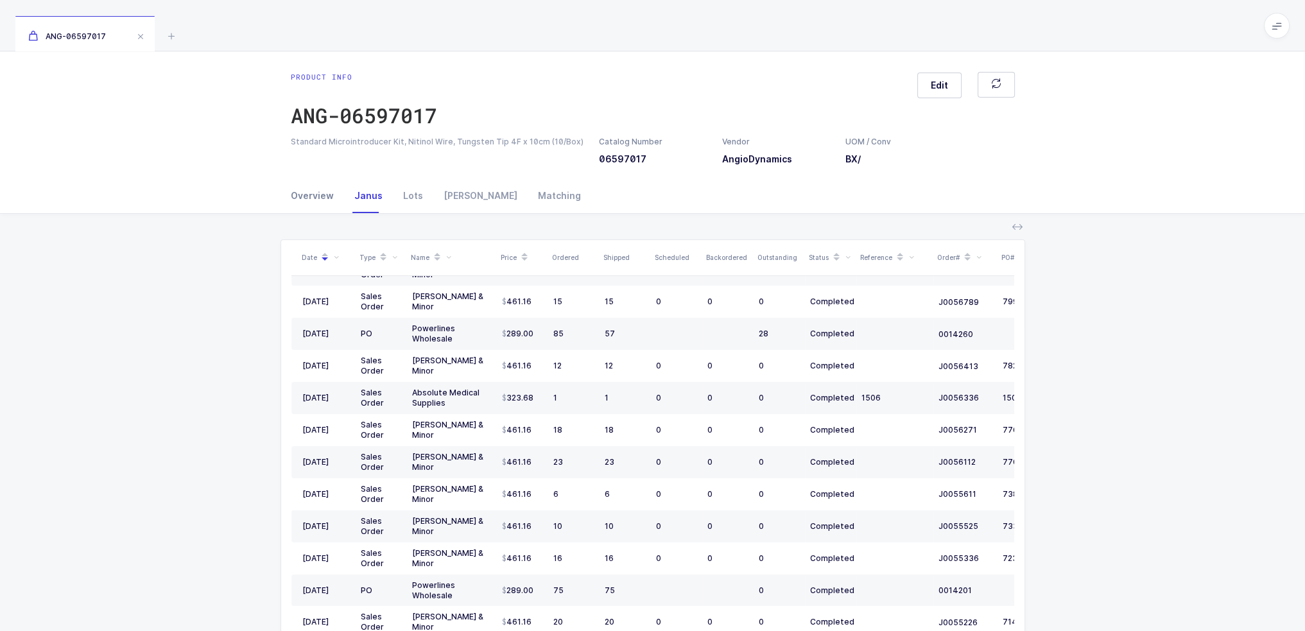
click at [337, 189] on div "Overview" at bounding box center [317, 195] width 53 height 35
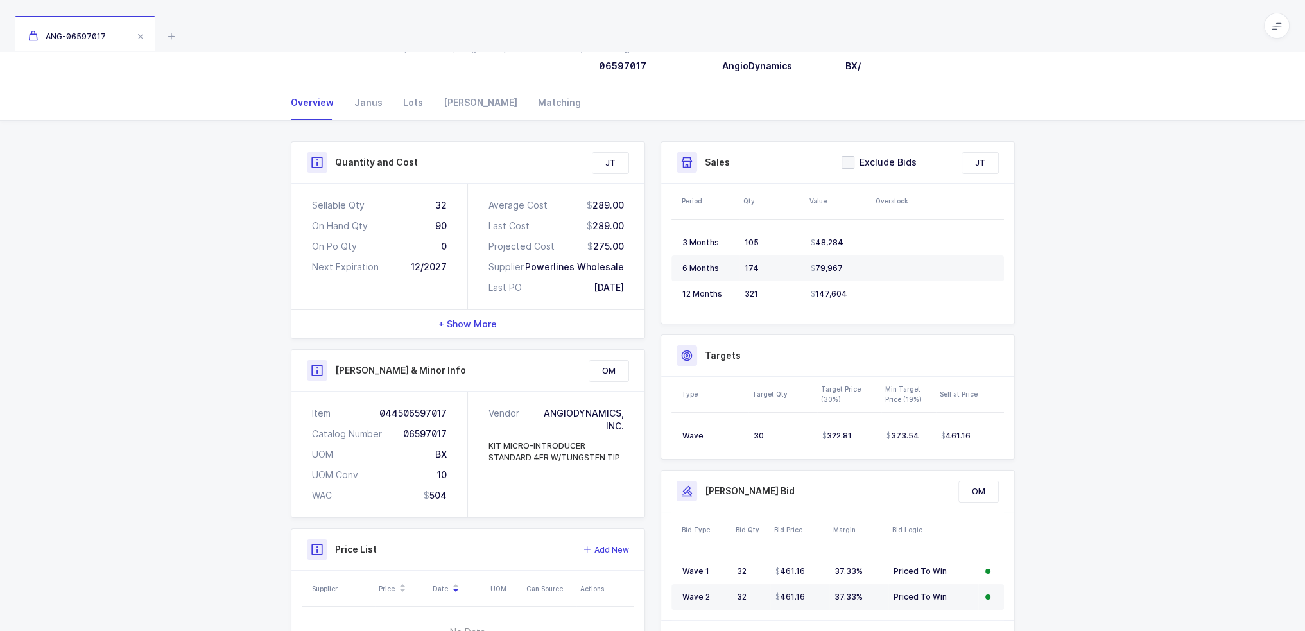
scroll to position [0, 0]
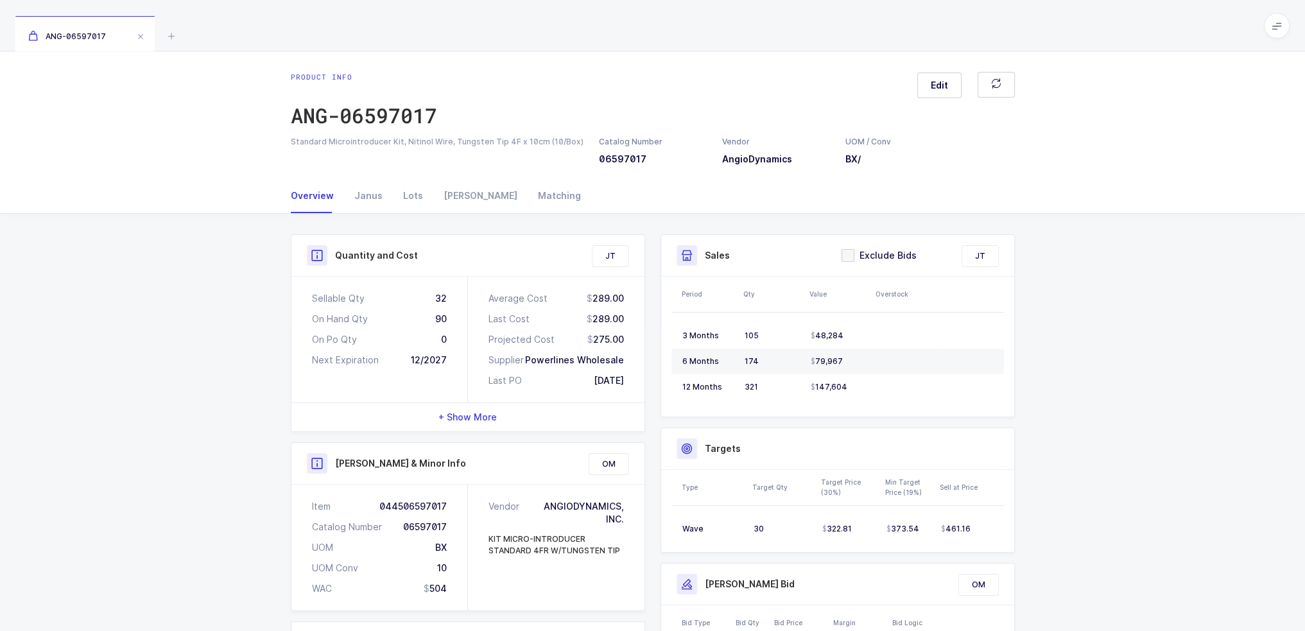
drag, startPoint x: 573, startPoint y: 292, endPoint x: 642, endPoint y: 342, distance: 85.0
click at [642, 342] on div "Average Cost 289.00 Last Cost 289.00 Projected Cost 275.00 Supplier Powerlines …" at bounding box center [556, 340] width 177 height 126
click at [617, 356] on div "Powerlines Wholesale" at bounding box center [574, 360] width 99 height 13
click at [475, 404] on div "+ Show More" at bounding box center [467, 417] width 353 height 28
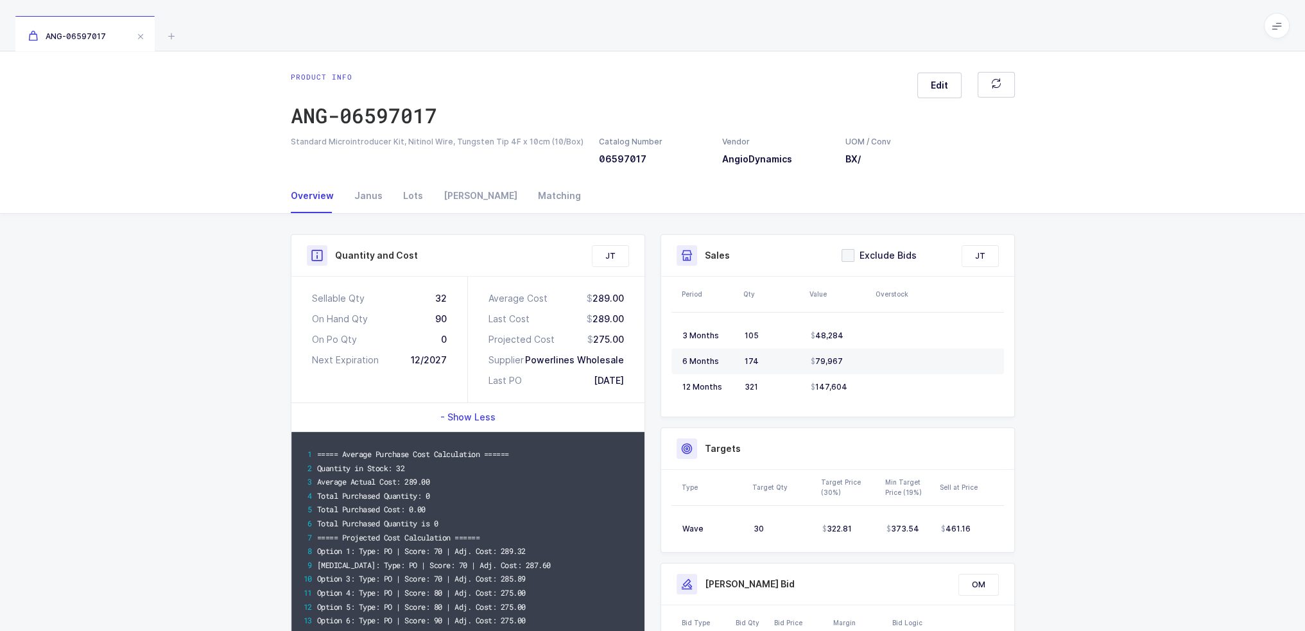
scroll to position [193, 0]
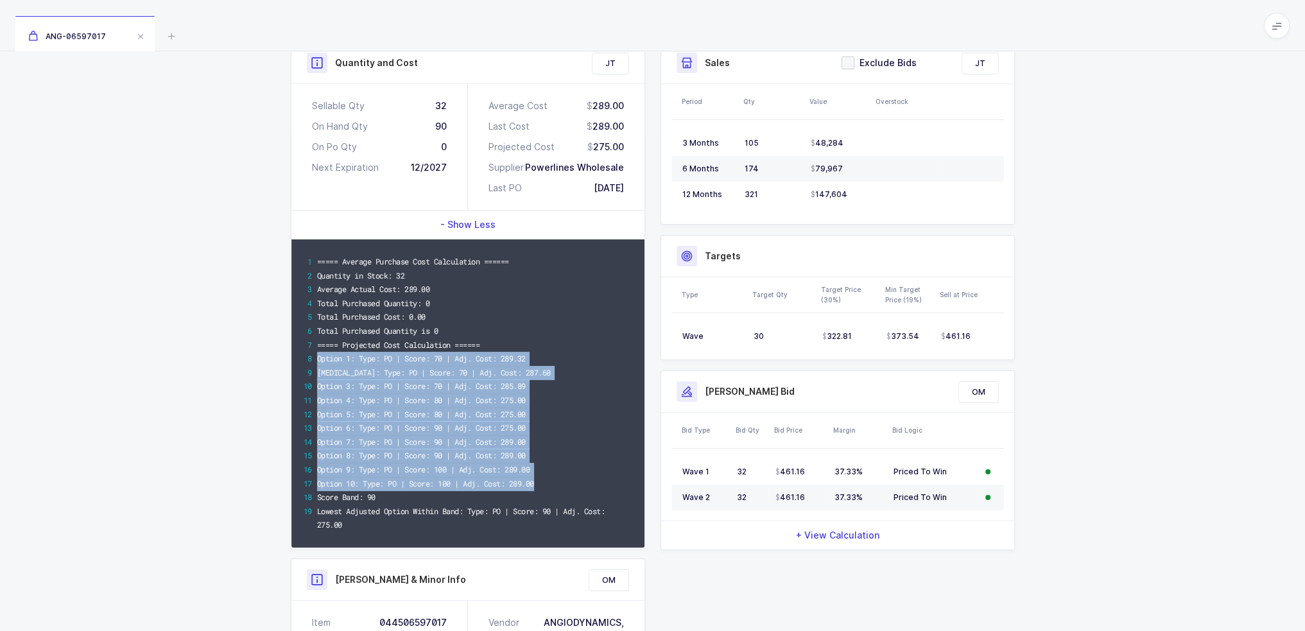
drag, startPoint x: 555, startPoint y: 479, endPoint x: 534, endPoint y: 347, distance: 134.4
click at [534, 347] on div "===== Average Purchase Cost Calculation ====== Quantity in Stock: 32 Average Ac…" at bounding box center [467, 393] width 353 height 308
click at [534, 347] on div "===== Projected Cost Calculation ======" at bounding box center [475, 345] width 316 height 14
drag, startPoint x: 534, startPoint y: 341, endPoint x: 551, endPoint y: 482, distance: 141.6
click at [551, 482] on div "===== Average Purchase Cost Calculation ====== Quantity in Stock: 32 Average Ac…" at bounding box center [467, 393] width 353 height 308
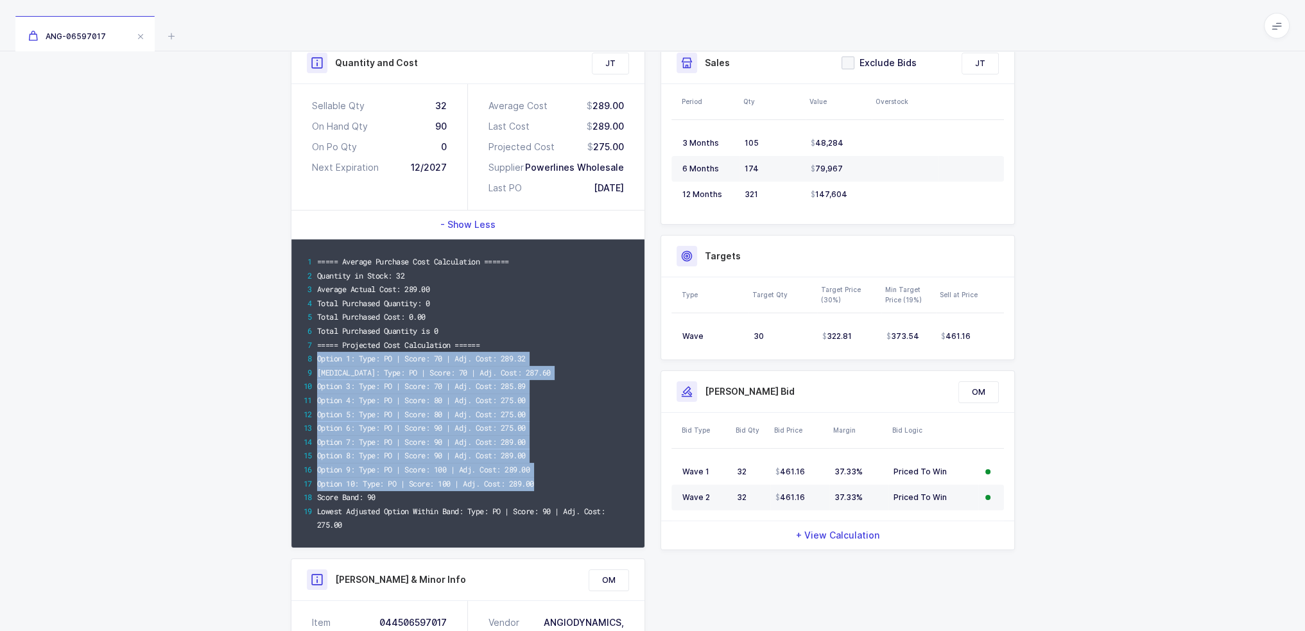
click at [551, 482] on div "Option 10: Type: PO | Score: 100 | Adj. Cost: 289.00" at bounding box center [475, 484] width 316 height 14
drag, startPoint x: 551, startPoint y: 483, endPoint x: 525, endPoint y: 336, distance: 149.3
click at [525, 336] on div "===== Average Purchase Cost Calculation ====== Quantity in Stock: 32 Average Ac…" at bounding box center [467, 393] width 353 height 308
click at [525, 336] on div "Total Purchased Quantity is 0" at bounding box center [475, 331] width 316 height 14
drag, startPoint x: 525, startPoint y: 336, endPoint x: 552, endPoint y: 485, distance: 152.0
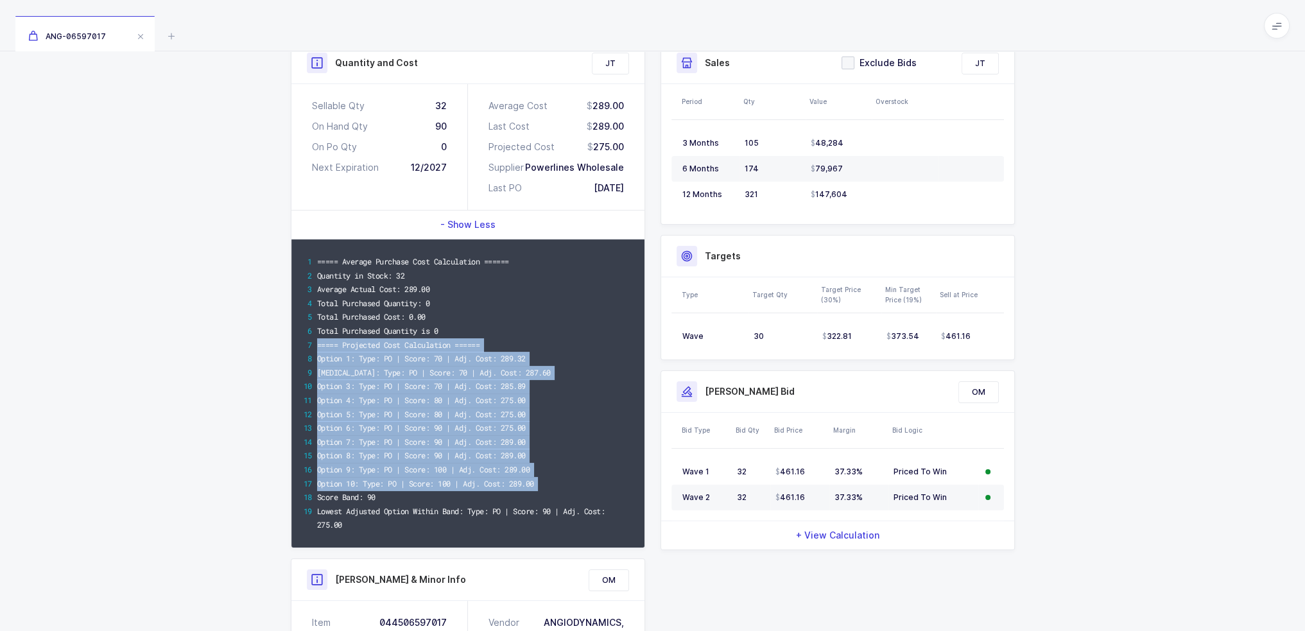
click at [552, 485] on div "===== Average Purchase Cost Calculation ====== Quantity in Stock: 32 Average Ac…" at bounding box center [467, 393] width 353 height 308
click at [552, 485] on div "Option 10: Type: PO | Score: 100 | Adj. Cost: 289.00" at bounding box center [475, 484] width 316 height 14
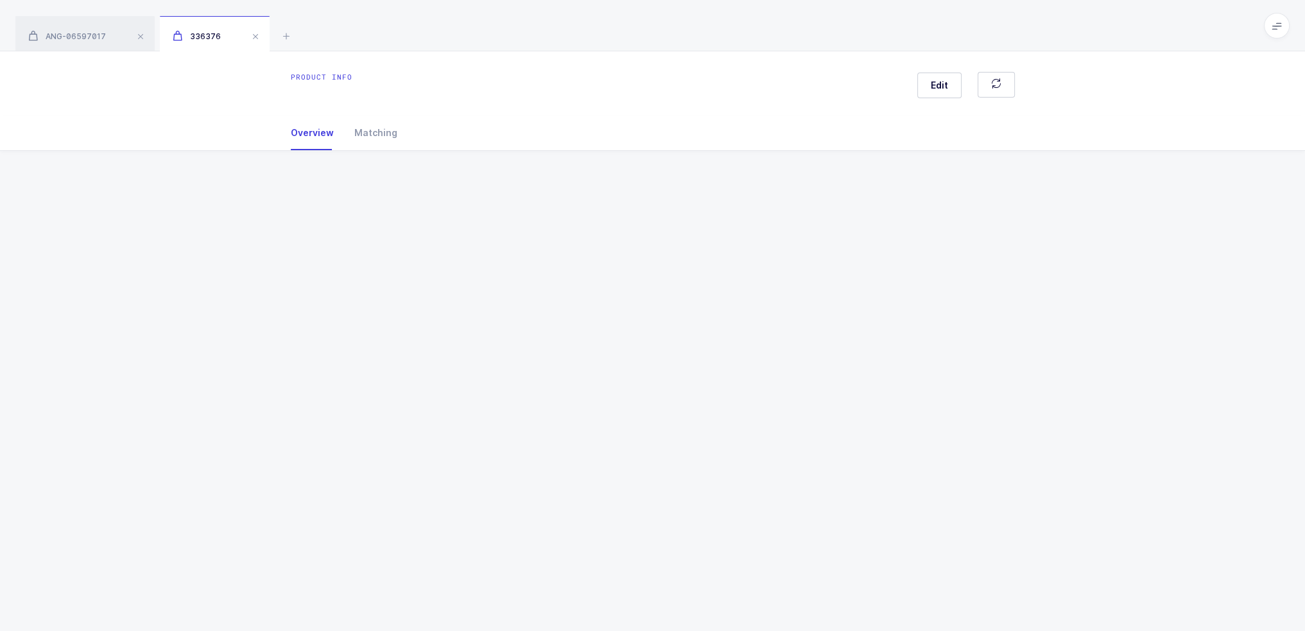
scroll to position [0, 0]
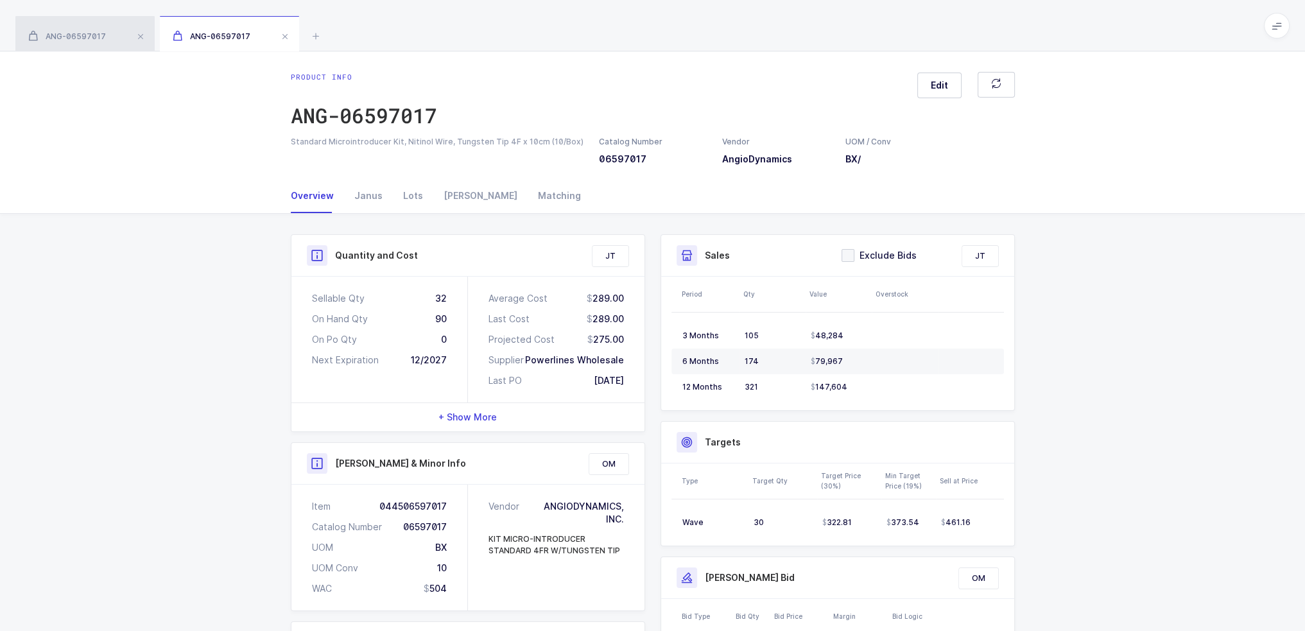
click at [85, 24] on div "ANG-06597017" at bounding box center [84, 34] width 139 height 36
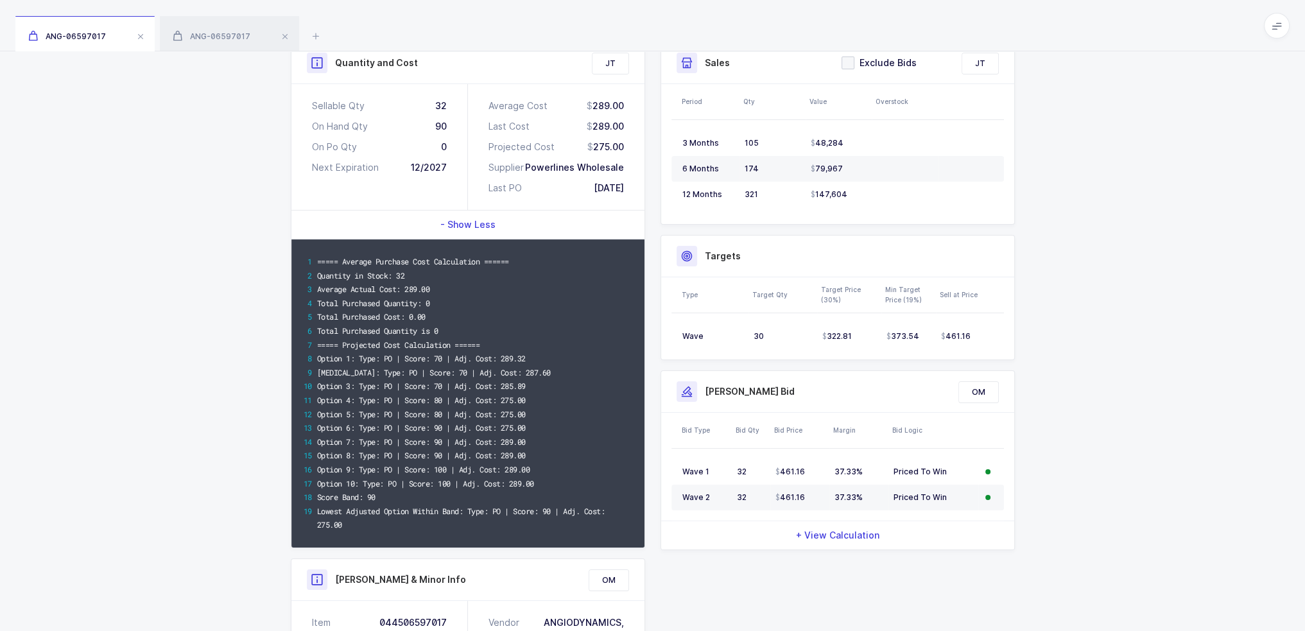
scroll to position [321, 0]
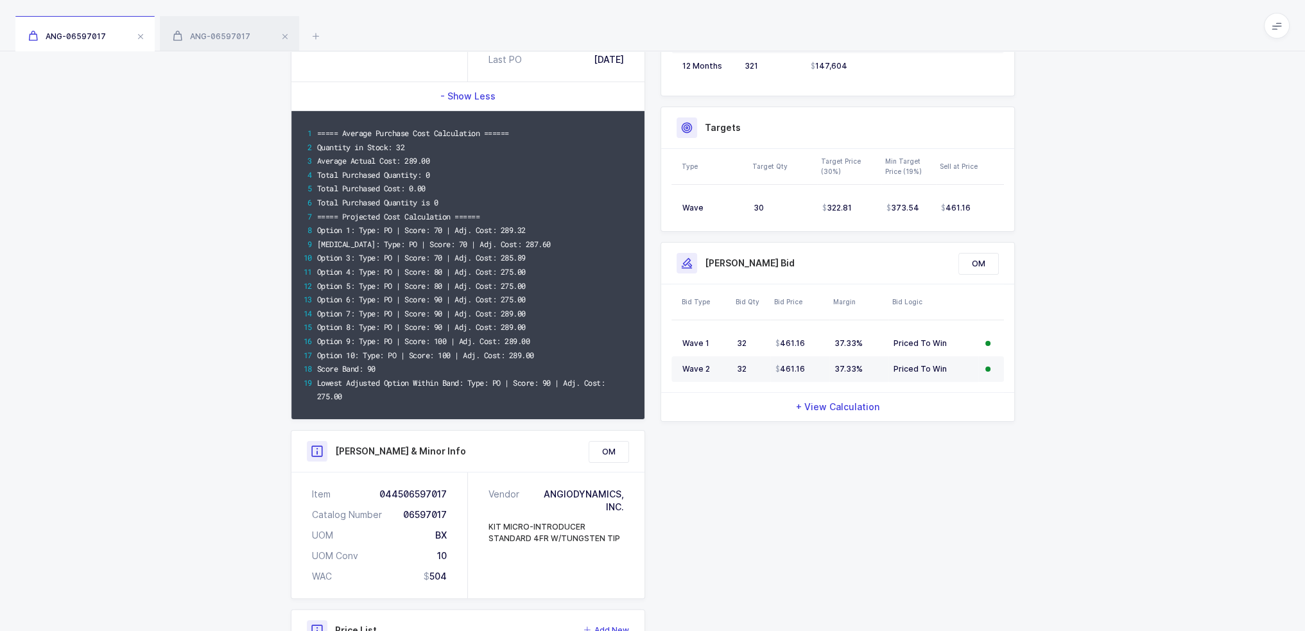
click at [613, 245] on div "Option 2: Type: PO | Score: 70 | Adj. Cost: 287.60" at bounding box center [475, 244] width 316 height 14
drag, startPoint x: 540, startPoint y: 227, endPoint x: 490, endPoint y: 227, distance: 49.4
click at [490, 227] on div "Option 1: Type: PO | Score: 70 | Adj. Cost: 289.32" at bounding box center [475, 230] width 316 height 14
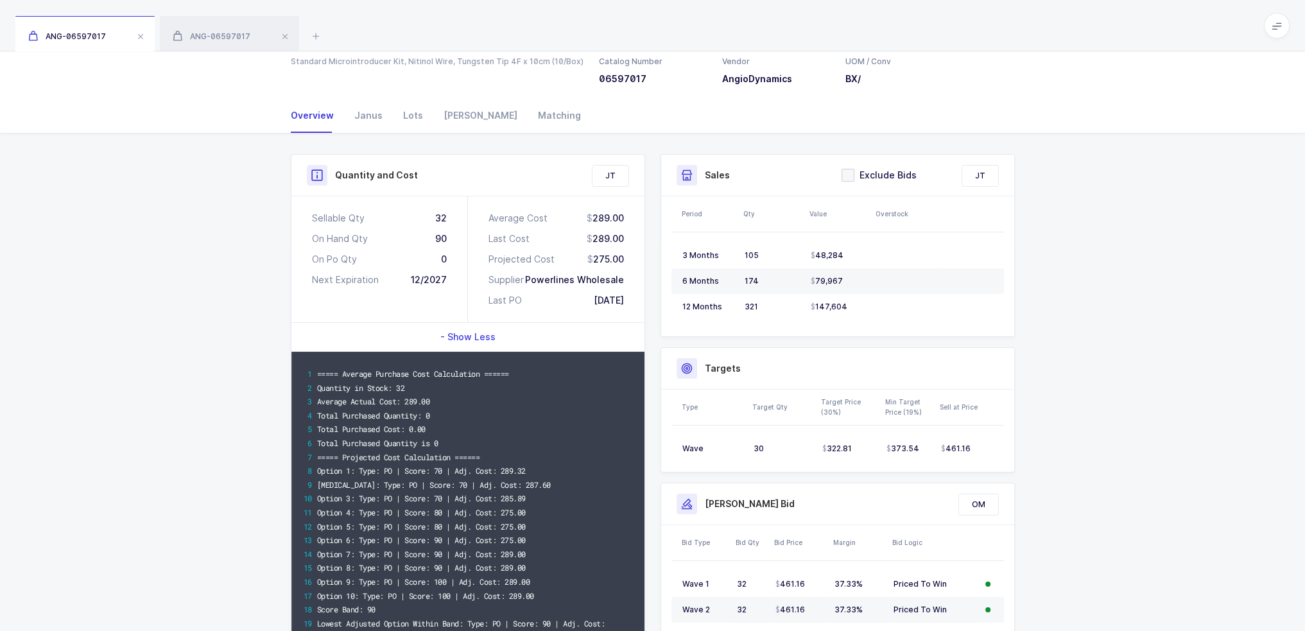
scroll to position [0, 0]
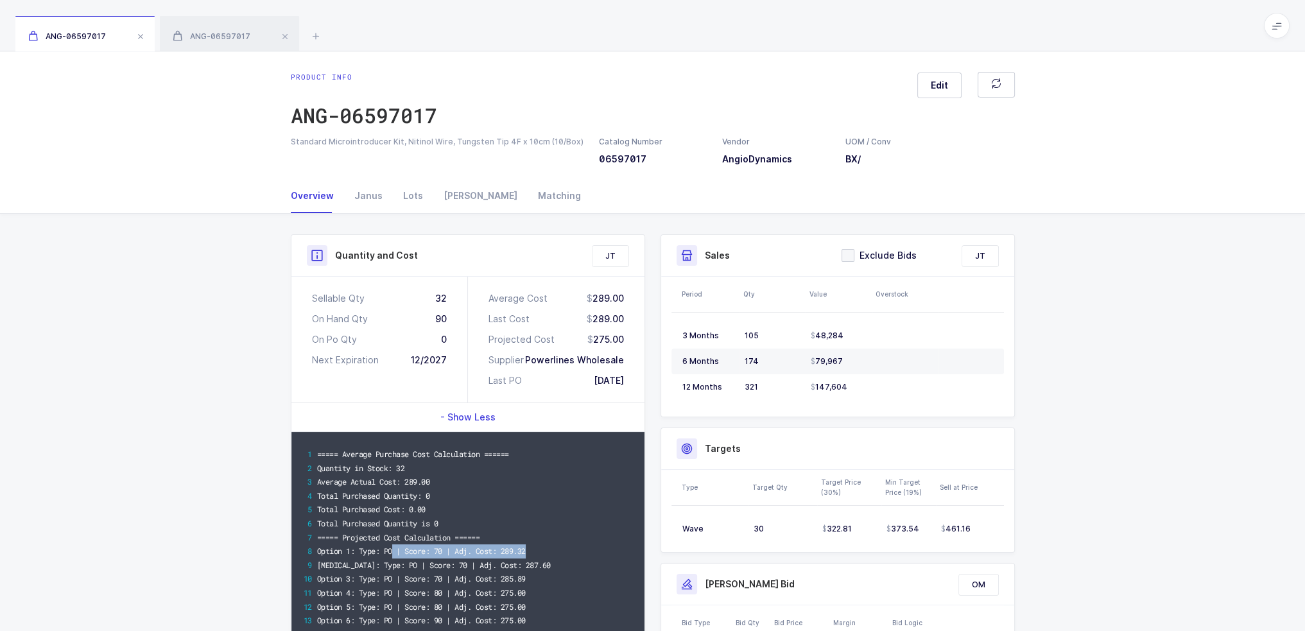
drag, startPoint x: 392, startPoint y: 554, endPoint x: 547, endPoint y: 556, distance: 154.7
click at [547, 556] on div "Option 1: Type: PO | Score: 70 | Adj. Cost: 289.32" at bounding box center [475, 551] width 316 height 14
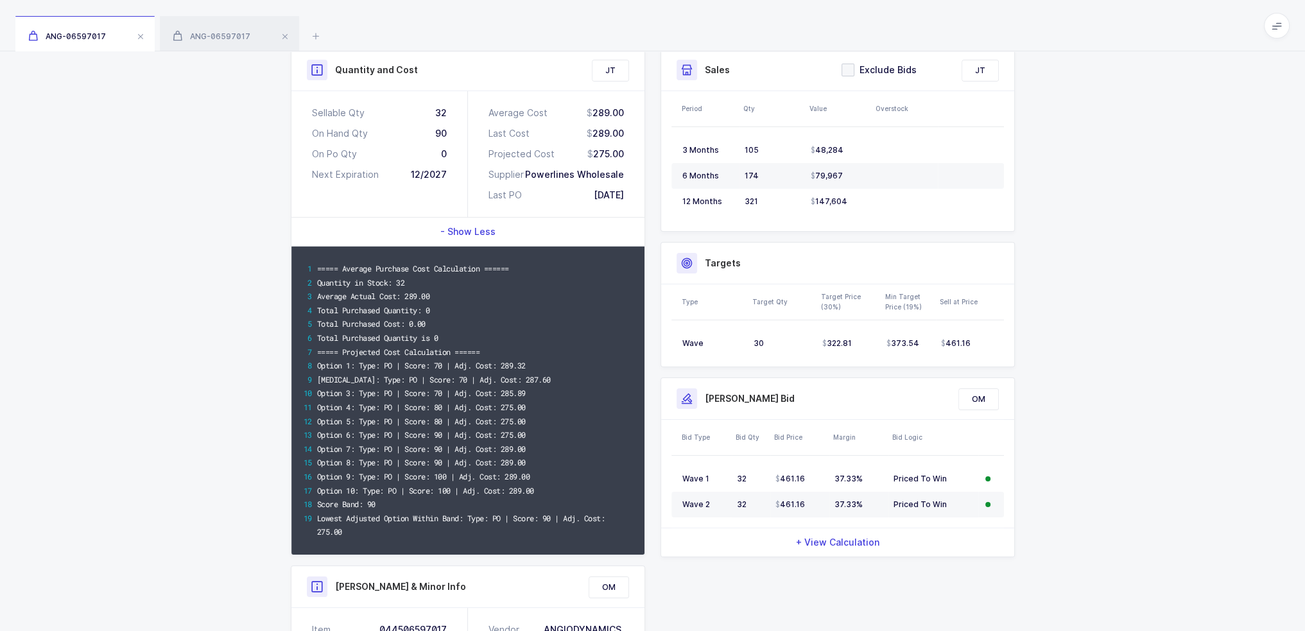
scroll to position [257, 0]
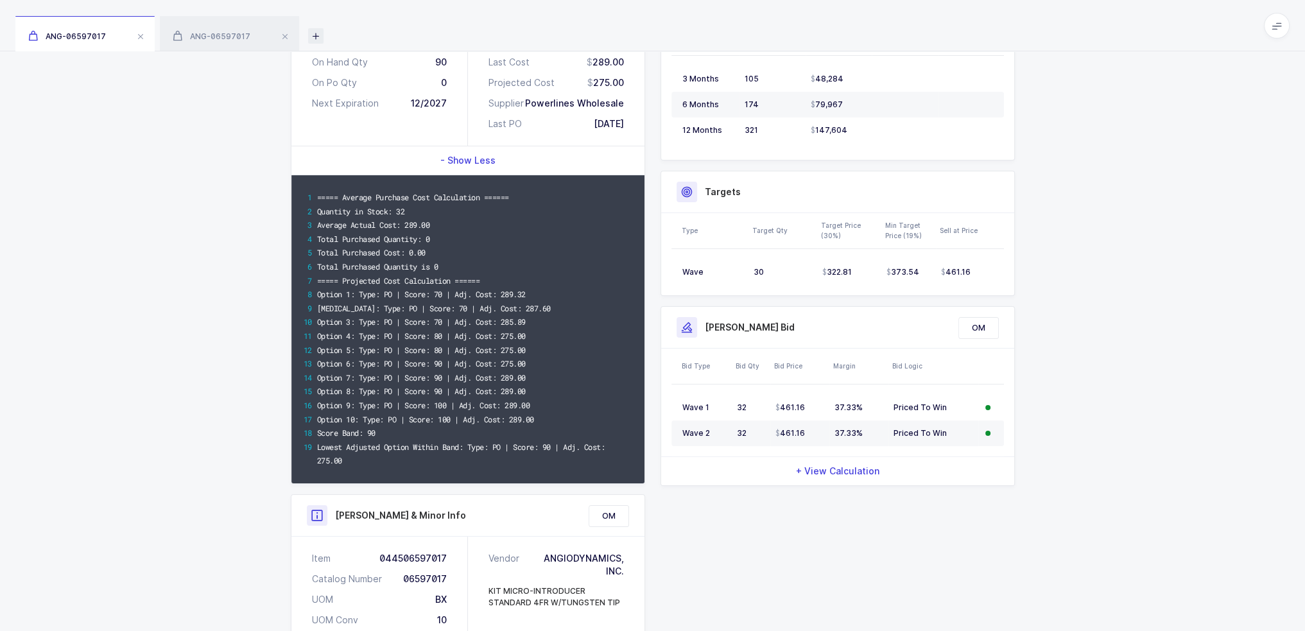
click at [308, 34] on icon at bounding box center [315, 35] width 15 height 15
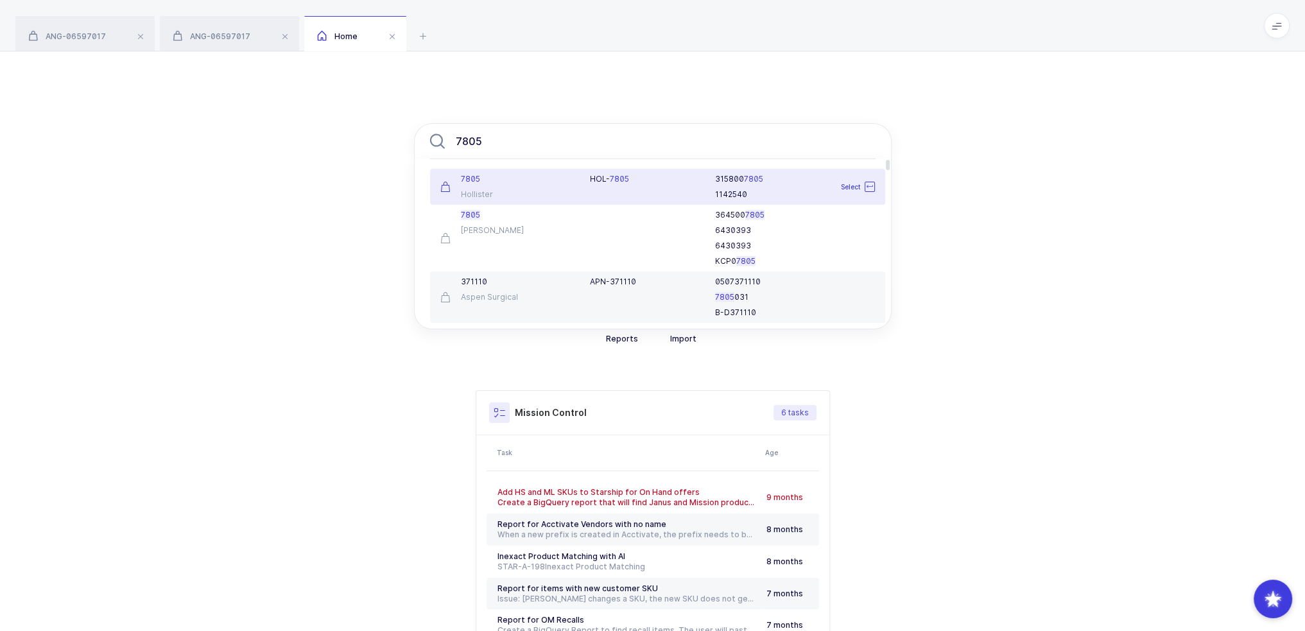
type input "7805"
click at [521, 196] on div "Hollister" at bounding box center [507, 194] width 135 height 10
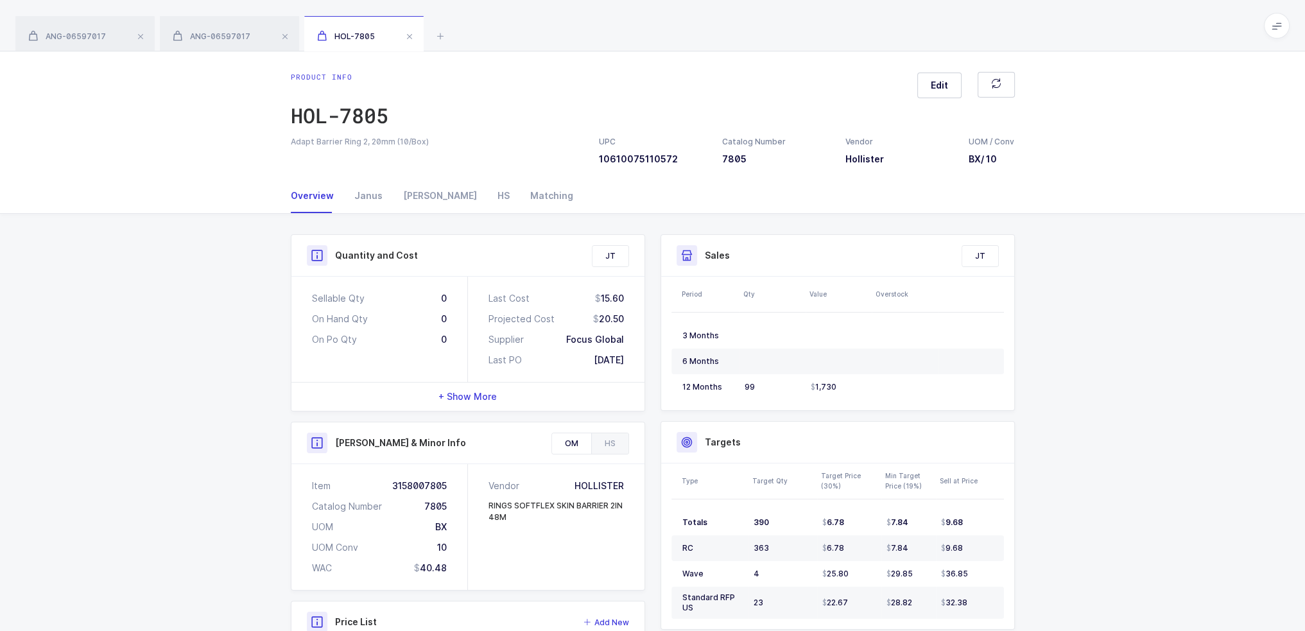
drag, startPoint x: 392, startPoint y: 273, endPoint x: 647, endPoint y: 365, distance: 271.7
click at [647, 365] on div "Quantity and Cost JT Sellable Qty 0 On Hand Qty 0 On Po Qty 0 Last Cost 15.60 P…" at bounding box center [468, 494] width 370 height 521
drag, startPoint x: 643, startPoint y: 365, endPoint x: 280, endPoint y: 258, distance: 378.8
click at [280, 258] on div "Quantity and Cost JT Sellable Qty 0 On Hand Qty 0 On Po Qty 0 Last Cost 15.60 P…" at bounding box center [652, 528] width 745 height 628
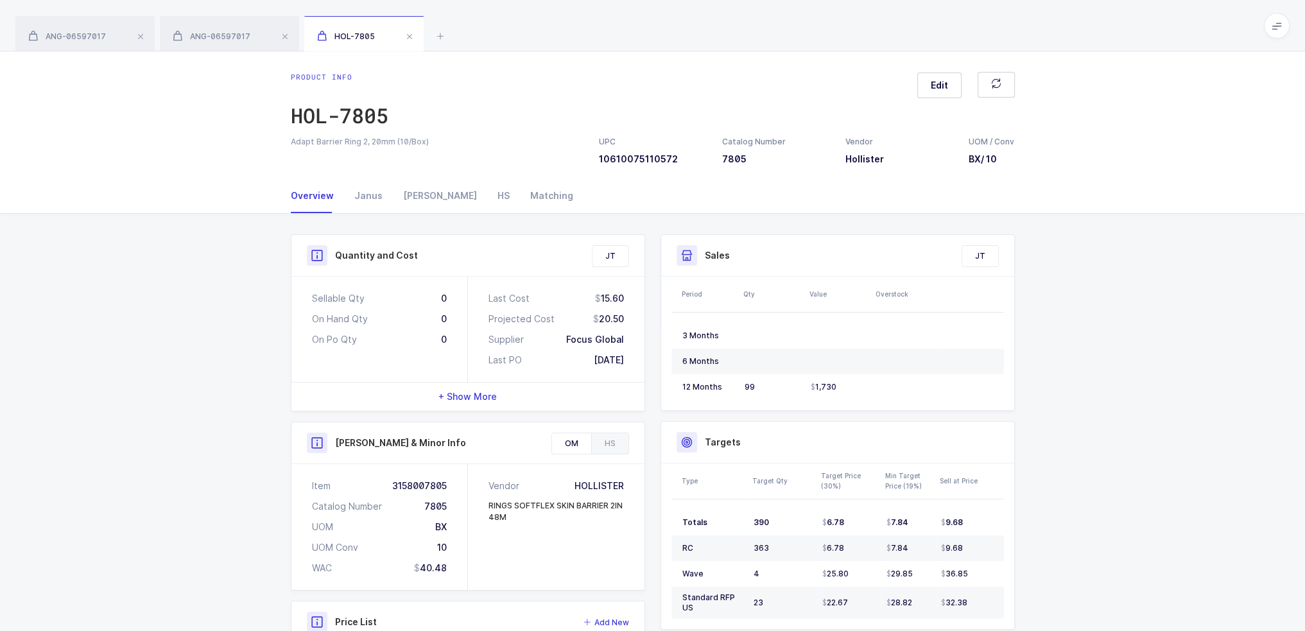
click at [280, 258] on div "Quantity and Cost JT Sellable Qty 0 On Hand Qty 0 On Po Qty 0 Last Cost 15.60 P…" at bounding box center [652, 528] width 745 height 628
click at [402, 203] on div "Owens" at bounding box center [440, 195] width 94 height 35
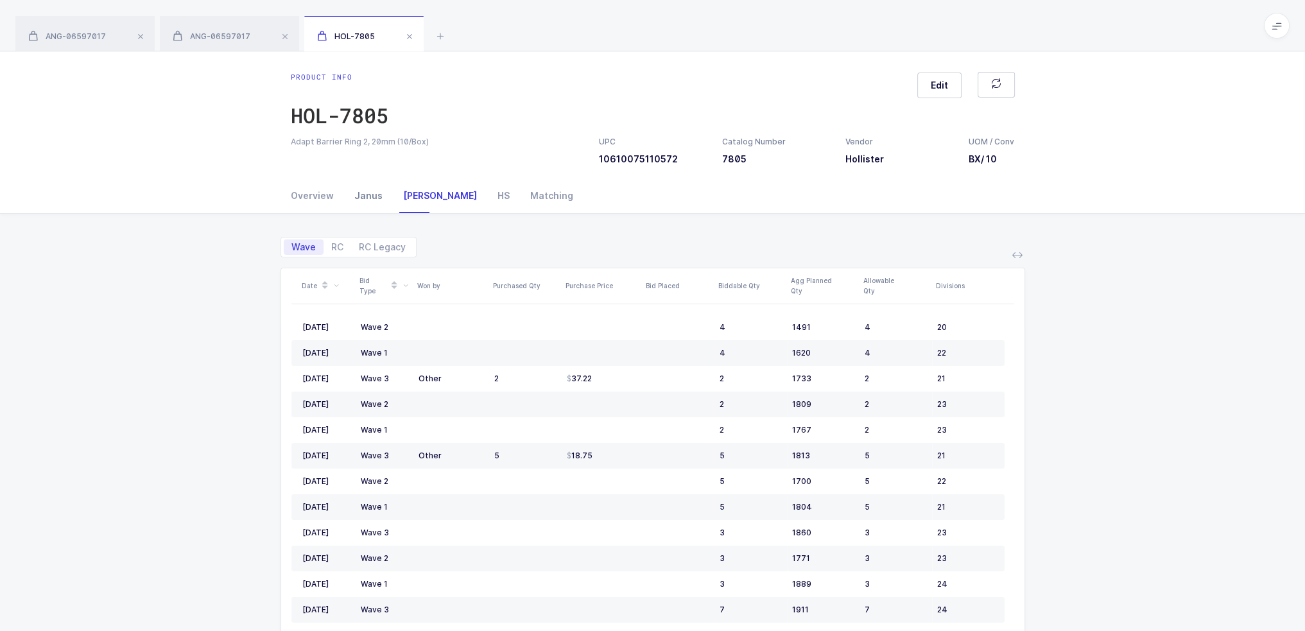
click at [365, 197] on div "Janus" at bounding box center [368, 195] width 49 height 35
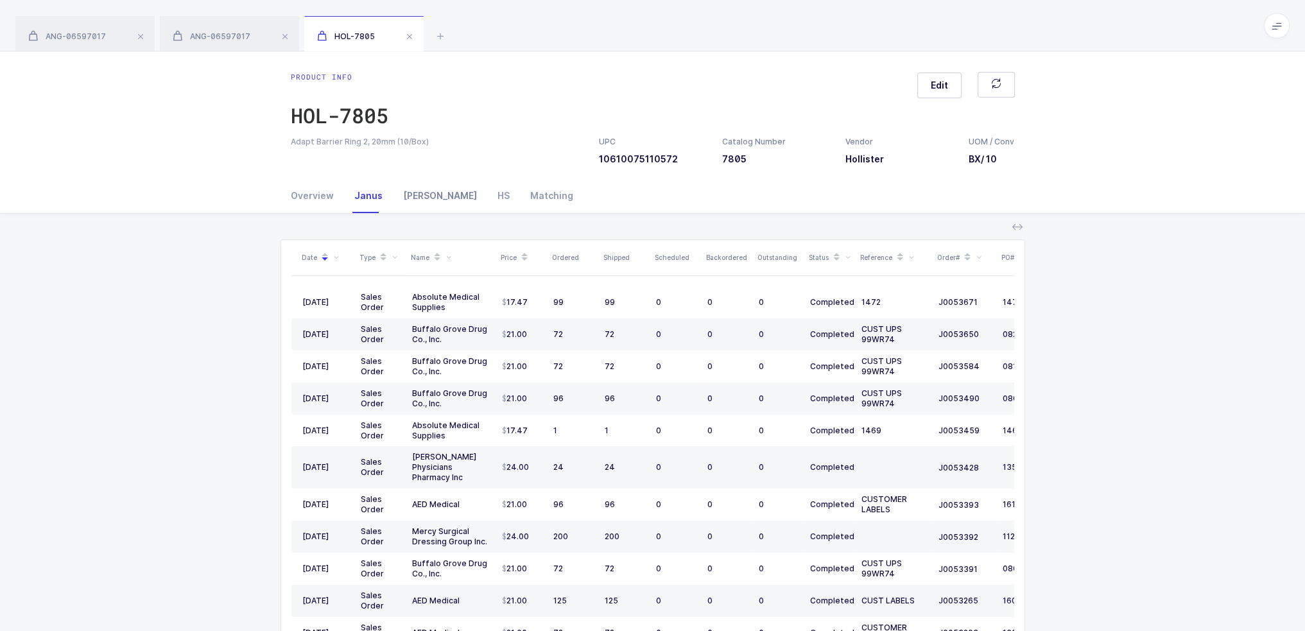
click at [425, 208] on div "Owens" at bounding box center [440, 195] width 94 height 35
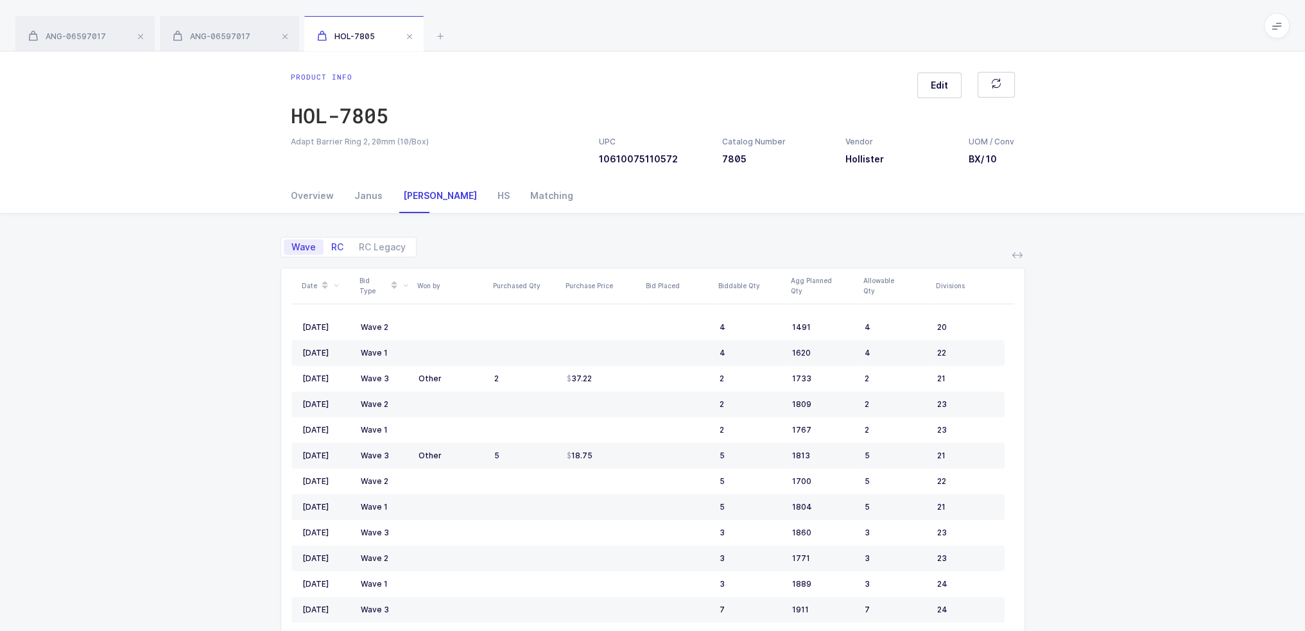
click at [334, 248] on span "RC" at bounding box center [337, 247] width 12 height 9
click at [332, 248] on input "RC" at bounding box center [327, 243] width 8 height 8
radio input "true"
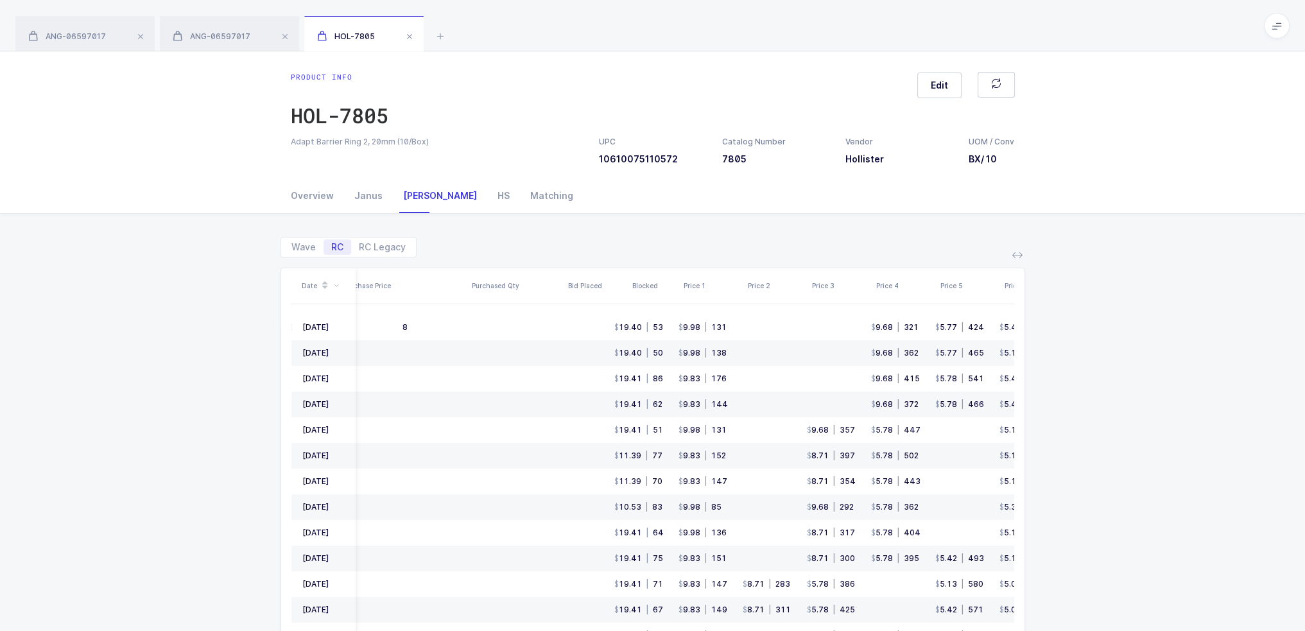
scroll to position [0, 393]
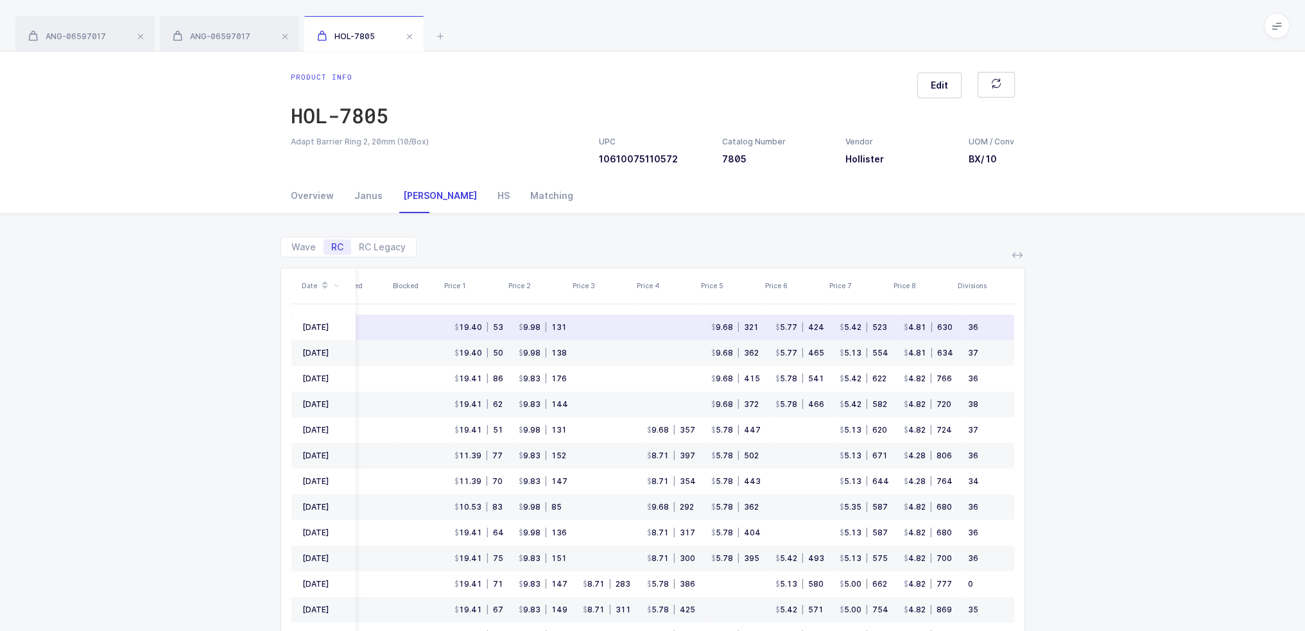
drag, startPoint x: 366, startPoint y: 327, endPoint x: 951, endPoint y: 329, distance: 584.1
click at [951, 329] on tr "Aug 2025 Mammoth P1 19.39 8 19.40 | 53 9.98 | 131 9.68 | 321 5.77 | 424 5.42 | …" at bounding box center [460, 328] width 1107 height 26
click at [951, 329] on td "4.81 | 630" at bounding box center [931, 328] width 64 height 26
drag, startPoint x: 970, startPoint y: 329, endPoint x: 655, endPoint y: 334, distance: 315.2
click at [655, 334] on tr "Aug 2025 Mammoth P1 19.39 8 19.40 | 53 9.98 | 131 9.68 | 321 5.77 | 424 5.42 | …" at bounding box center [460, 328] width 1107 height 26
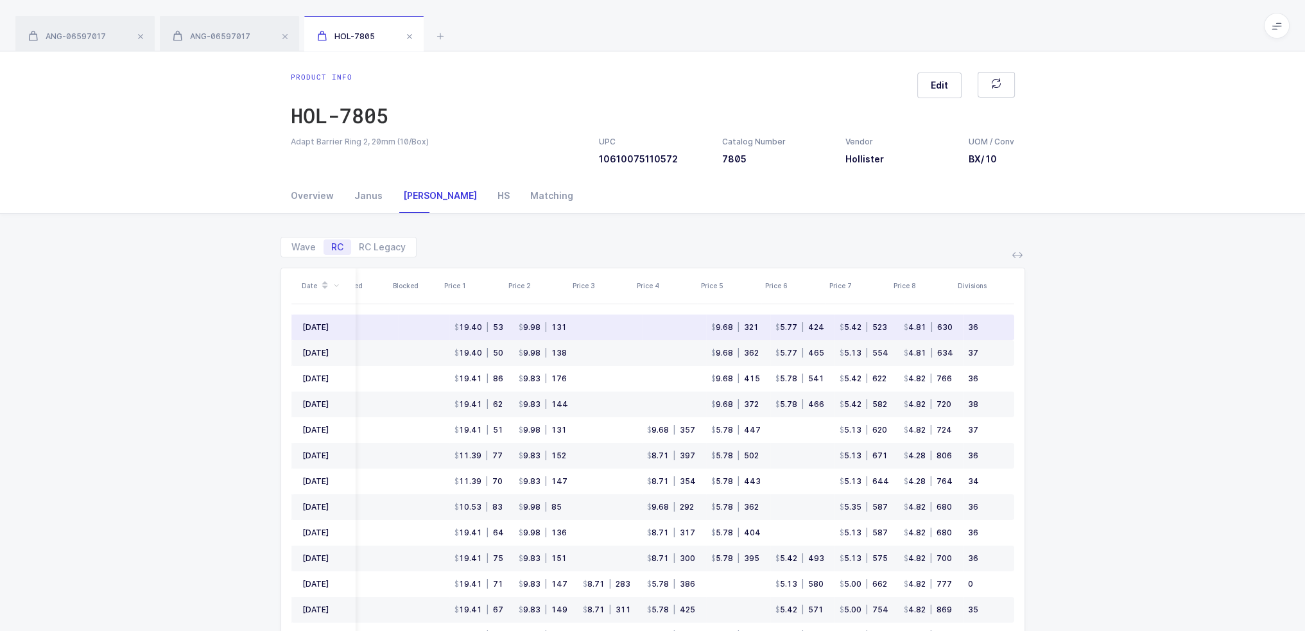
click at [655, 334] on td at bounding box center [674, 328] width 64 height 26
drag, startPoint x: 655, startPoint y: 334, endPoint x: 989, endPoint y: 333, distance: 333.8
click at [989, 333] on tr "Aug 2025 Mammoth P1 19.39 8 19.40 | 53 9.98 | 131 9.68 | 321 5.77 | 424 5.42 | …" at bounding box center [460, 328] width 1107 height 26
click at [989, 333] on td "36" at bounding box center [988, 328] width 51 height 26
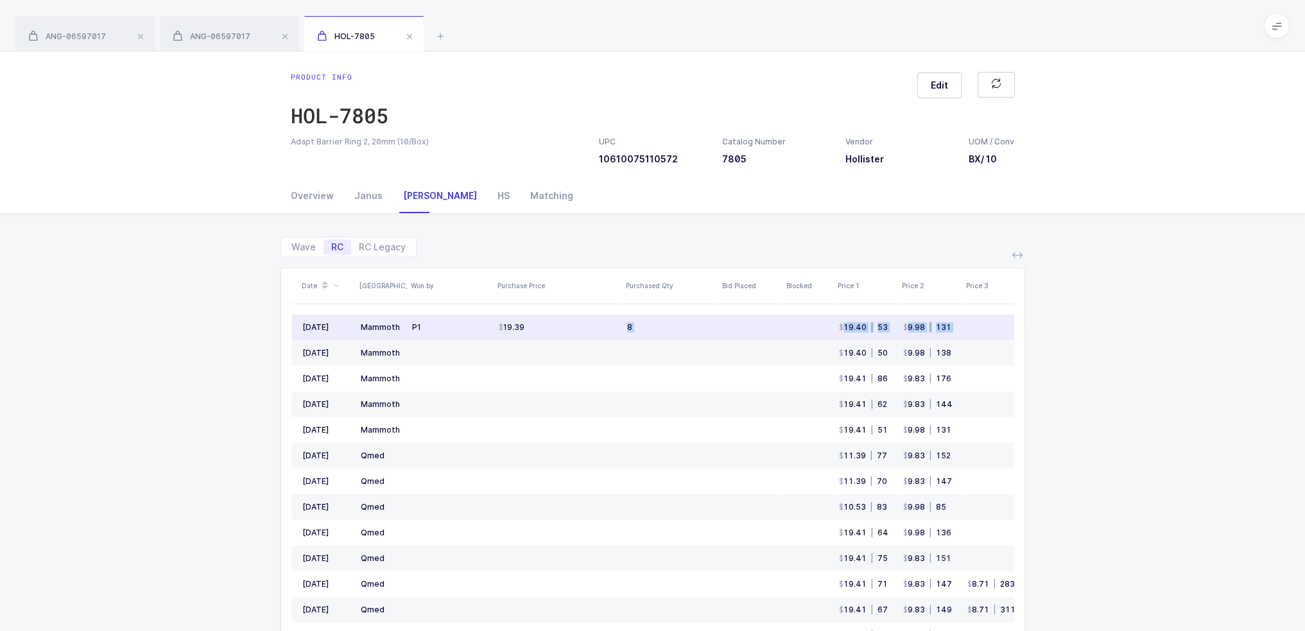
drag, startPoint x: 989, startPoint y: 333, endPoint x: 536, endPoint y: 333, distance: 453.1
click at [536, 333] on tr "Aug 2025 Mammoth P1 19.39 8 19.40 | 53 9.98 | 131 9.68 | 321 5.77 | 424 5.42 | …" at bounding box center [844, 328] width 1107 height 26
click at [536, 333] on td "19.39" at bounding box center [558, 328] width 128 height 26
drag, startPoint x: 557, startPoint y: 329, endPoint x: 986, endPoint y: 331, distance: 428.8
click at [986, 331] on tr "Aug 2025 Mammoth P1 19.39 8 19.40 | 53 9.98 | 131 9.68 | 321 5.77 | 424 5.42 | …" at bounding box center [844, 328] width 1107 height 26
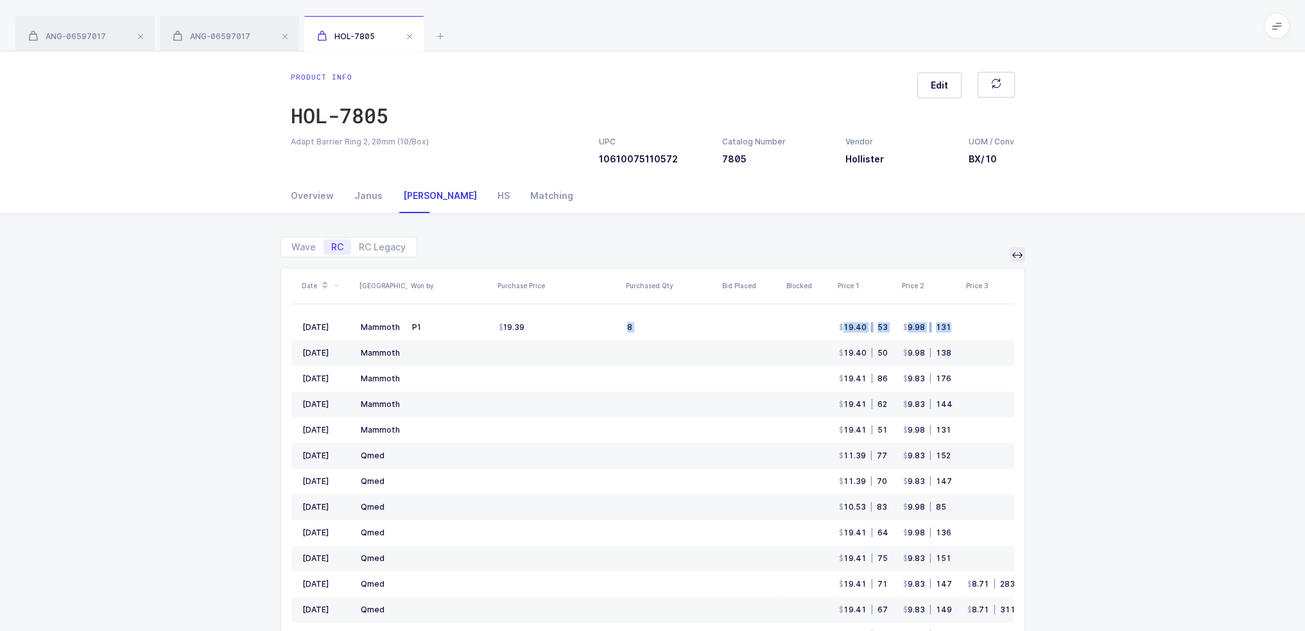
click at [1012, 255] on icon at bounding box center [1017, 255] width 10 height 10
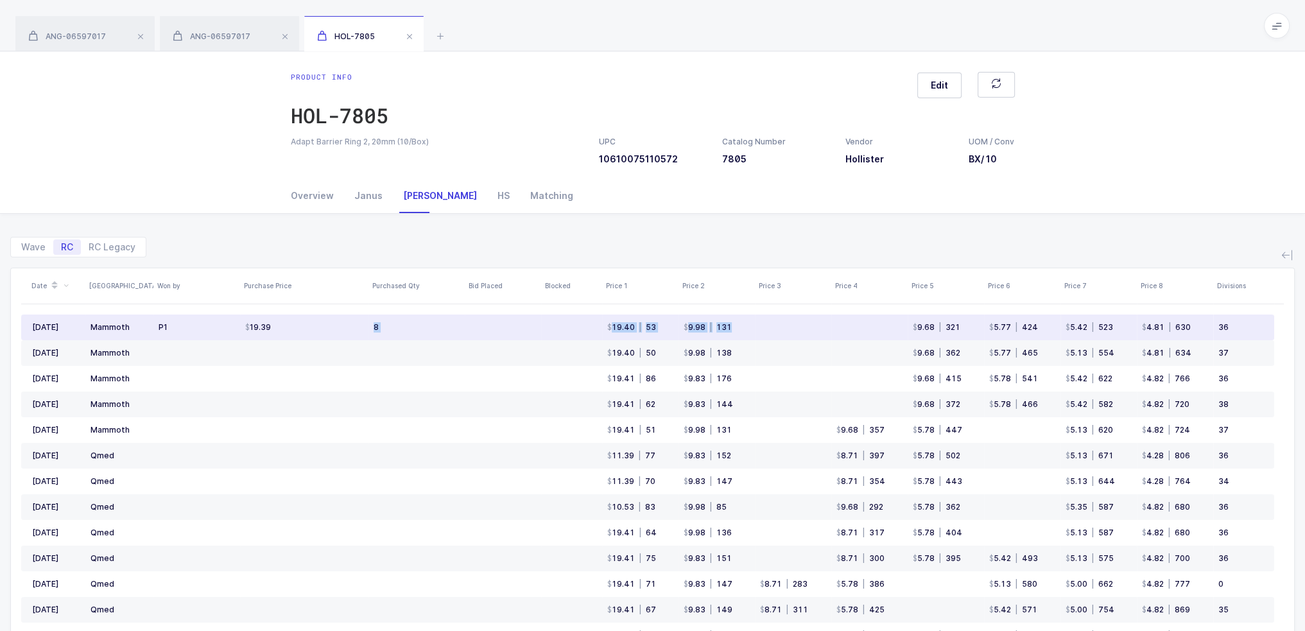
click at [290, 333] on td "19.39" at bounding box center [304, 328] width 128 height 26
drag, startPoint x: 226, startPoint y: 333, endPoint x: 302, endPoint y: 330, distance: 76.4
click at [302, 330] on tr "Aug 2025 Mammoth P1 19.39 8 19.40 | 53 9.98 | 131 9.68 | 321 5.77 | 424 5.42 | …" at bounding box center [647, 328] width 1253 height 26
click at [302, 330] on td "19.39" at bounding box center [304, 328] width 128 height 26
drag, startPoint x: 237, startPoint y: 323, endPoint x: 470, endPoint y: 319, distance: 233.0
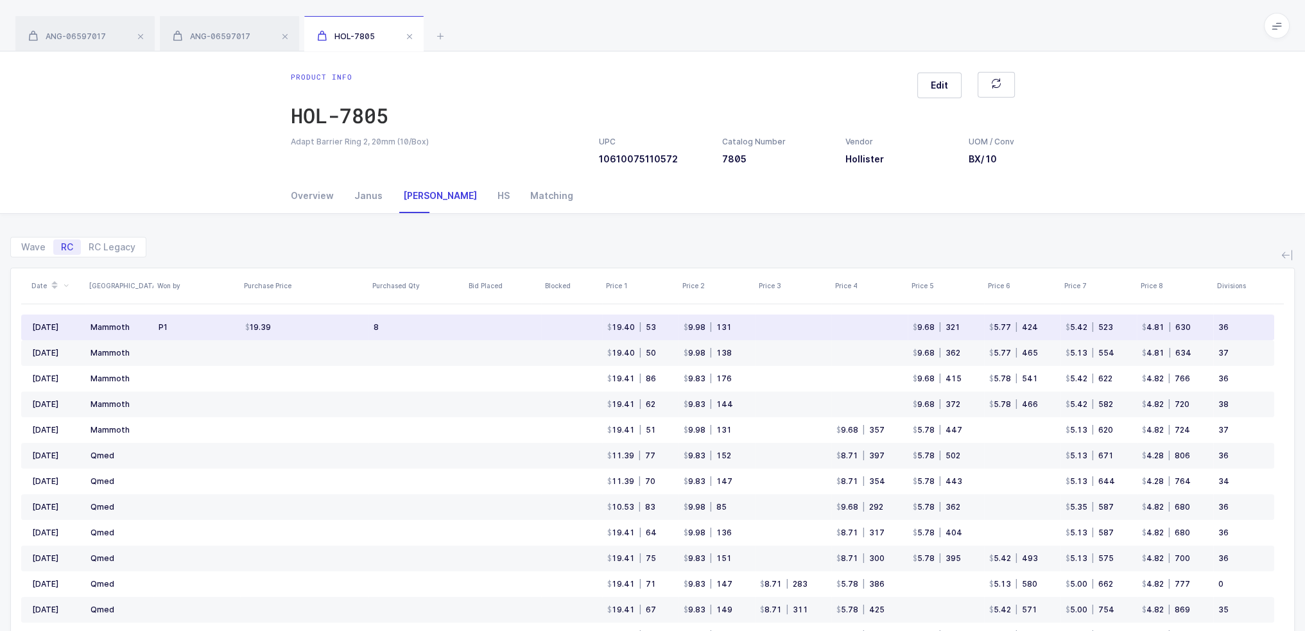
click at [470, 319] on tr "Aug 2025 Mammoth P1 19.39 8 19.40 | 53 9.98 | 131 9.68 | 321 5.77 | 424 5.42 | …" at bounding box center [647, 328] width 1253 height 26
click at [488, 319] on td at bounding box center [503, 328] width 76 height 26
drag, startPoint x: 611, startPoint y: 328, endPoint x: 650, endPoint y: 329, distance: 38.5
click at [650, 329] on div "19.40 | 53" at bounding box center [631, 327] width 49 height 10
click at [650, 329] on div "| 53" at bounding box center [645, 327] width 21 height 10
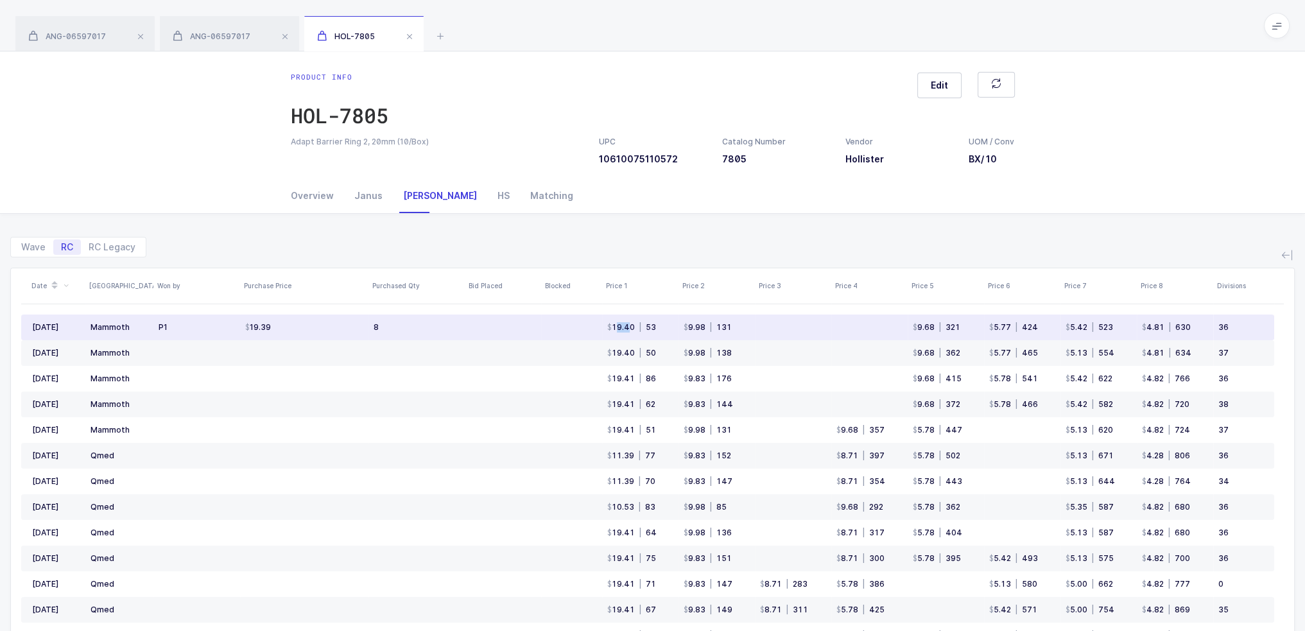
drag, startPoint x: 619, startPoint y: 327, endPoint x: 629, endPoint y: 327, distance: 10.3
click at [629, 327] on div "19.40" at bounding box center [621, 327] width 28 height 10
drag, startPoint x: 634, startPoint y: 327, endPoint x: 593, endPoint y: 327, distance: 41.1
click at [593, 327] on tr "Aug 2025 Mammoth P1 19.39 8 19.40 | 53 9.98 | 131 9.68 | 321 5.77 | 424 5.42 | …" at bounding box center [647, 328] width 1253 height 26
click at [603, 324] on td "19.40 | 53" at bounding box center [640, 328] width 76 height 26
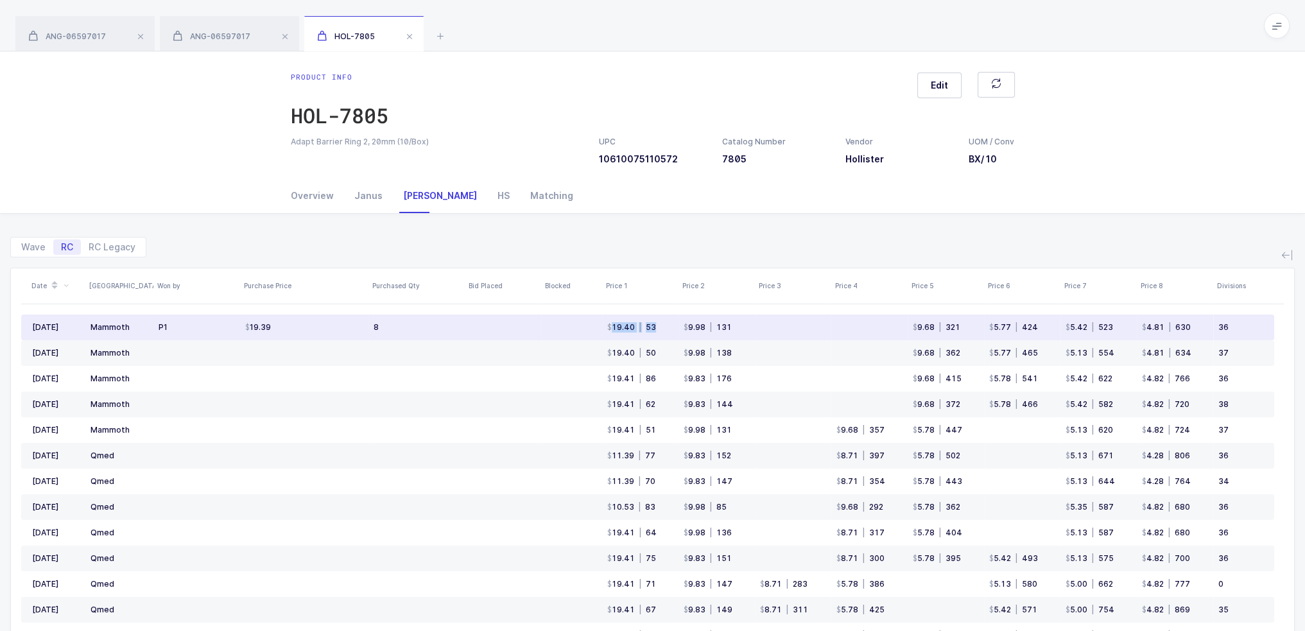
drag, startPoint x: 596, startPoint y: 325, endPoint x: 660, endPoint y: 325, distance: 64.8
click at [660, 325] on tr "Aug 2025 Mammoth P1 19.39 8 19.40 | 53 9.98 | 131 9.68 | 321 5.77 | 424 5.42 | …" at bounding box center [647, 328] width 1253 height 26
click at [660, 325] on td "19.40 | 53" at bounding box center [640, 328] width 76 height 26
drag, startPoint x: 357, startPoint y: 326, endPoint x: 424, endPoint y: 325, distance: 66.8
click at [424, 325] on tr "Aug 2025 Mammoth P1 19.39 8 19.40 | 53 9.98 | 131 9.68 | 321 5.77 | 424 5.42 | …" at bounding box center [647, 328] width 1253 height 26
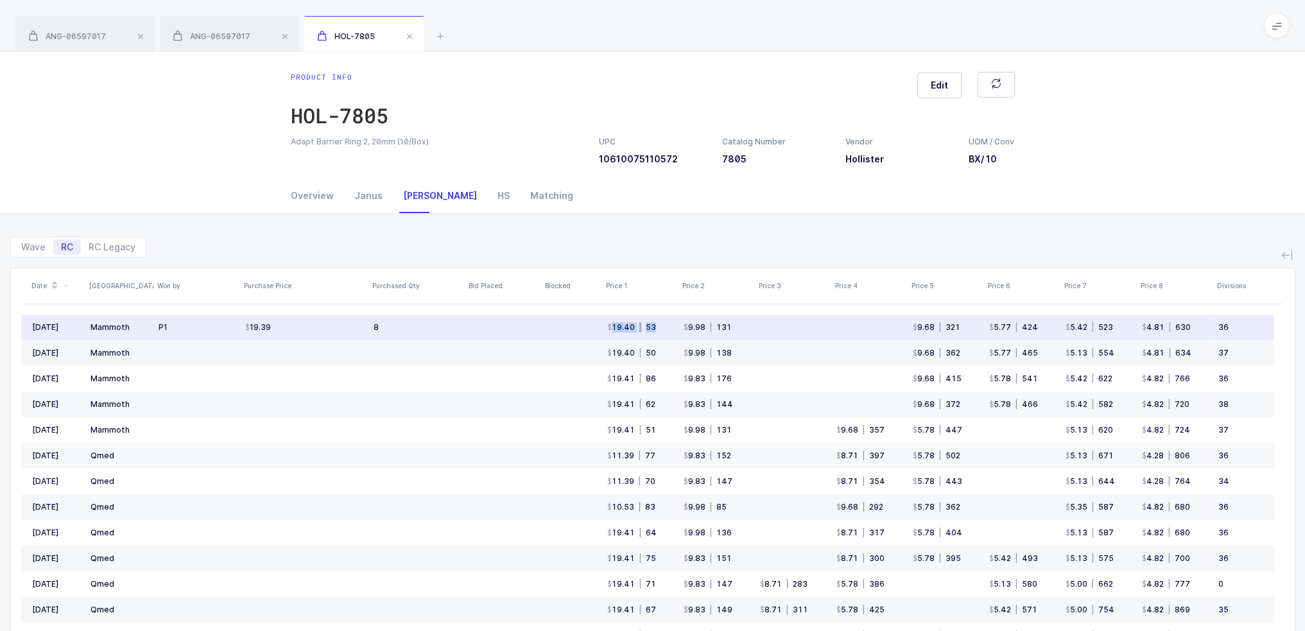
click at [424, 325] on td "8" at bounding box center [416, 328] width 96 height 26
drag, startPoint x: 598, startPoint y: 323, endPoint x: 660, endPoint y: 324, distance: 61.6
click at [660, 324] on tr "Aug 2025 Mammoth P1 19.39 8 19.40 | 53 9.98 | 131 9.68 | 321 5.77 | 424 5.42 | …" at bounding box center [647, 328] width 1253 height 26
click at [660, 324] on td "19.40 | 53" at bounding box center [640, 328] width 76 height 26
drag, startPoint x: 402, startPoint y: 333, endPoint x: 356, endPoint y: 333, distance: 46.9
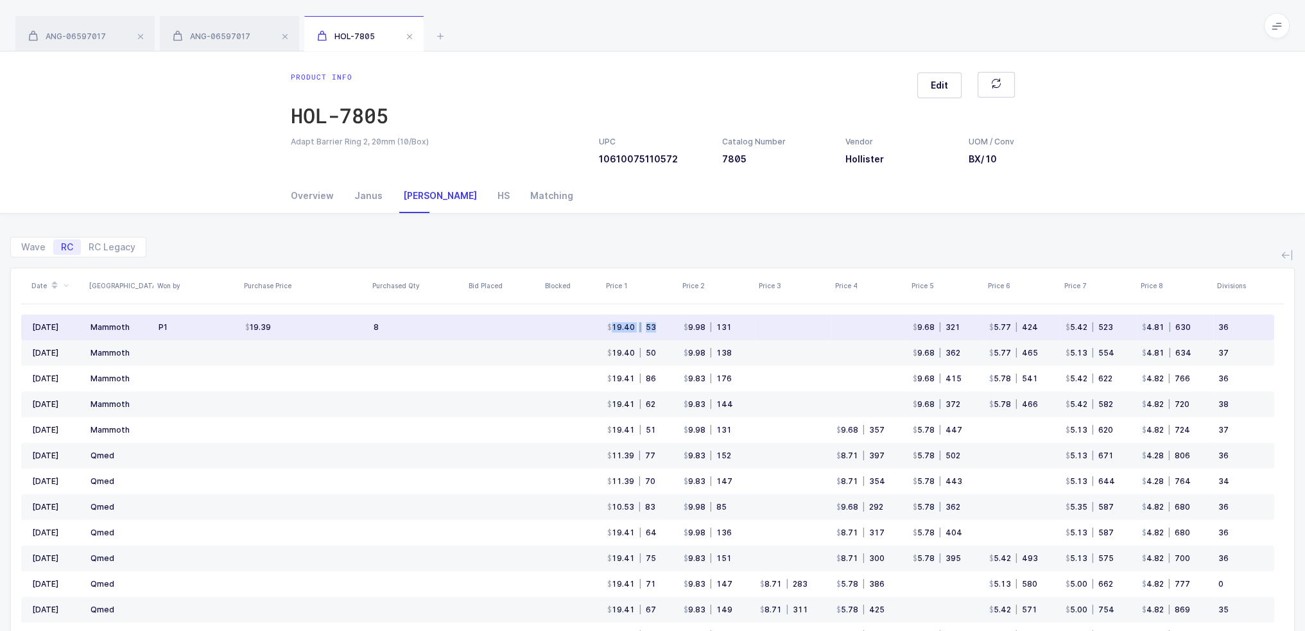
click at [356, 333] on tr "Aug 2025 Mammoth P1 19.39 8 19.40 | 53 9.98 | 131 9.68 | 321 5.77 | 424 5.42 | …" at bounding box center [647, 328] width 1253 height 26
click at [365, 327] on td "19.39" at bounding box center [304, 328] width 128 height 26
drag, startPoint x: 384, startPoint y: 318, endPoint x: 367, endPoint y: 325, distance: 18.4
click at [367, 325] on tr "Aug 2025 Mammoth P1 19.39 8 19.40 | 53 9.98 | 131 9.68 | 321 5.77 | 424 5.42 | …" at bounding box center [647, 328] width 1253 height 26
click at [367, 325] on td "19.39" at bounding box center [304, 328] width 128 height 26
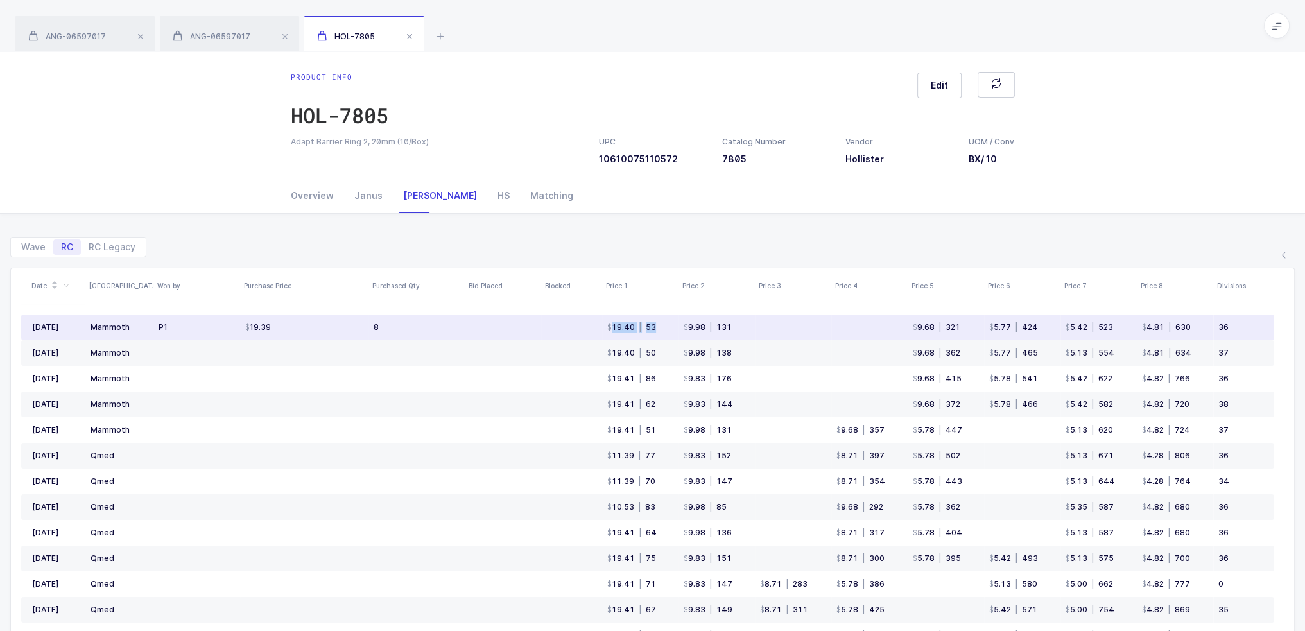
drag, startPoint x: 603, startPoint y: 327, endPoint x: 664, endPoint y: 322, distance: 61.2
click at [664, 322] on td "19.40 | 53" at bounding box center [640, 328] width 76 height 26
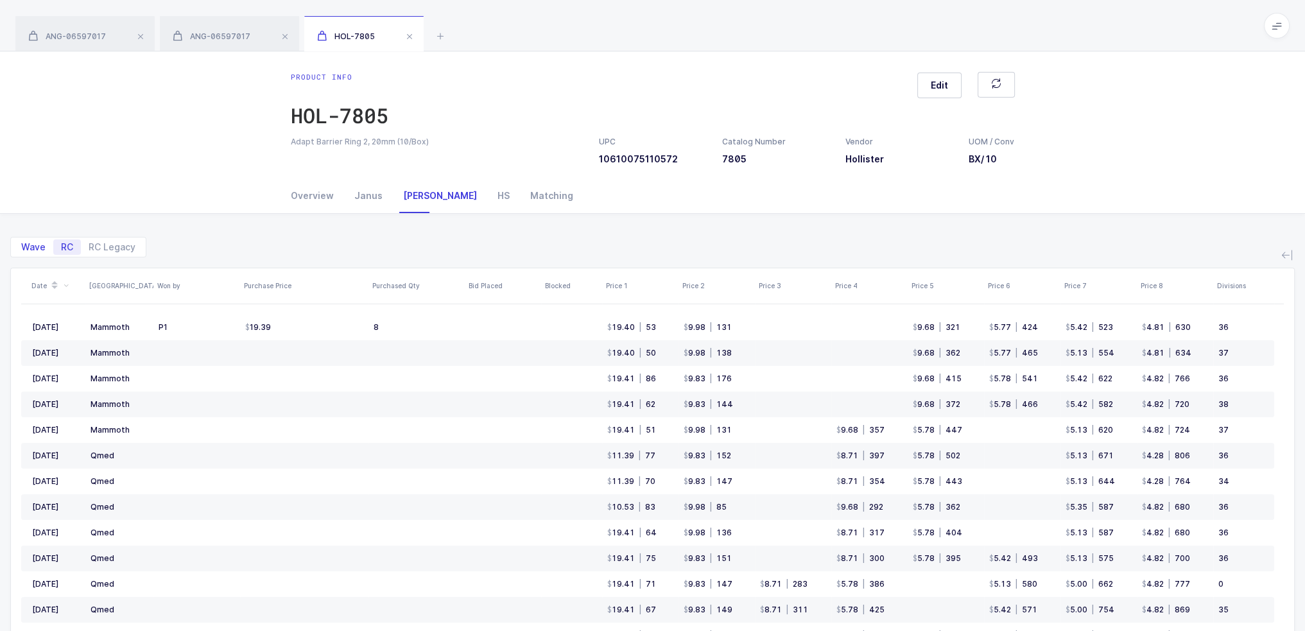
click at [44, 247] on span "Wave" at bounding box center [33, 247] width 24 height 9
click at [22, 247] on input "Wave" at bounding box center [17, 243] width 8 height 8
radio input "true"
radio input "false"
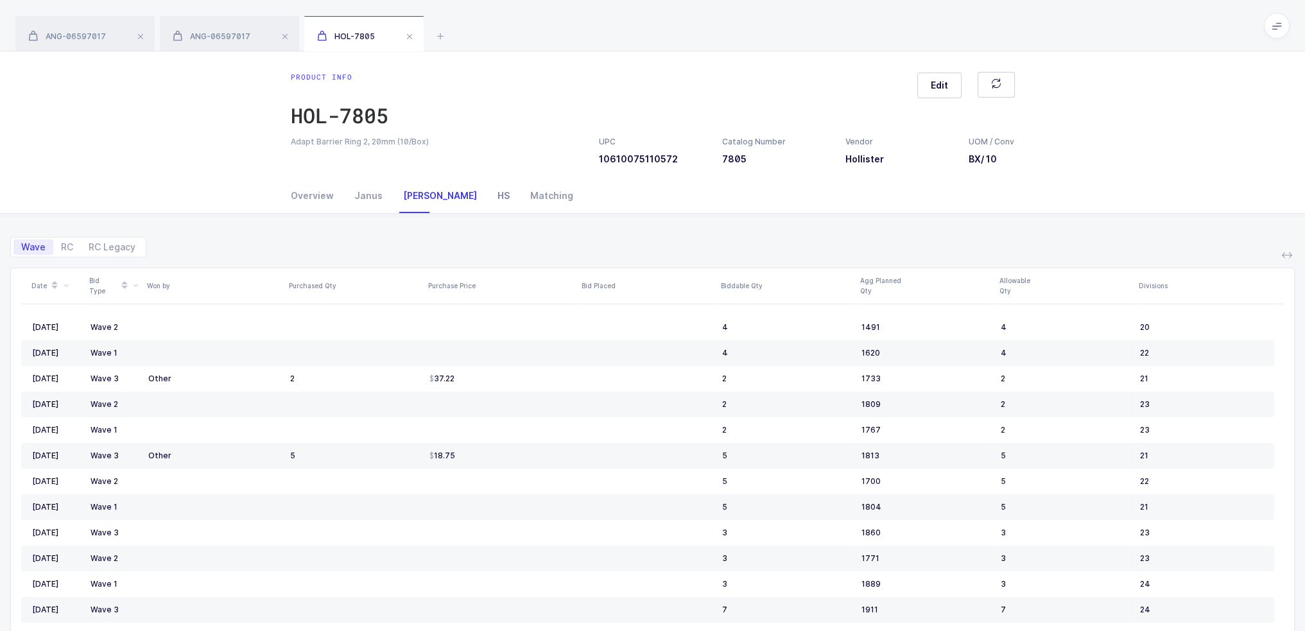
click at [487, 202] on div "HS" at bounding box center [503, 195] width 33 height 35
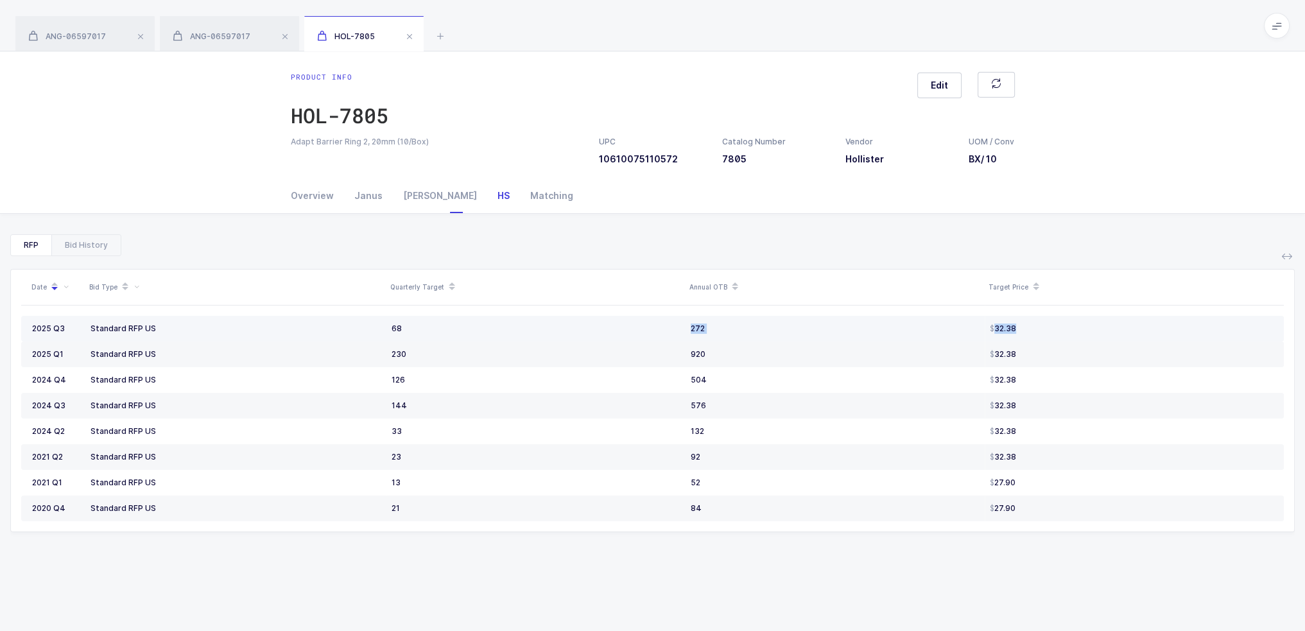
drag, startPoint x: 1055, startPoint y: 323, endPoint x: 673, endPoint y: 332, distance: 382.0
click at [673, 332] on tr "2025 Q3 Standard RFP US 68 272 32.38" at bounding box center [652, 329] width 1262 height 26
click at [673, 332] on div "68" at bounding box center [536, 328] width 289 height 10
drag, startPoint x: 386, startPoint y: 328, endPoint x: 424, endPoint y: 329, distance: 37.9
click at [424, 329] on td "68" at bounding box center [535, 329] width 299 height 26
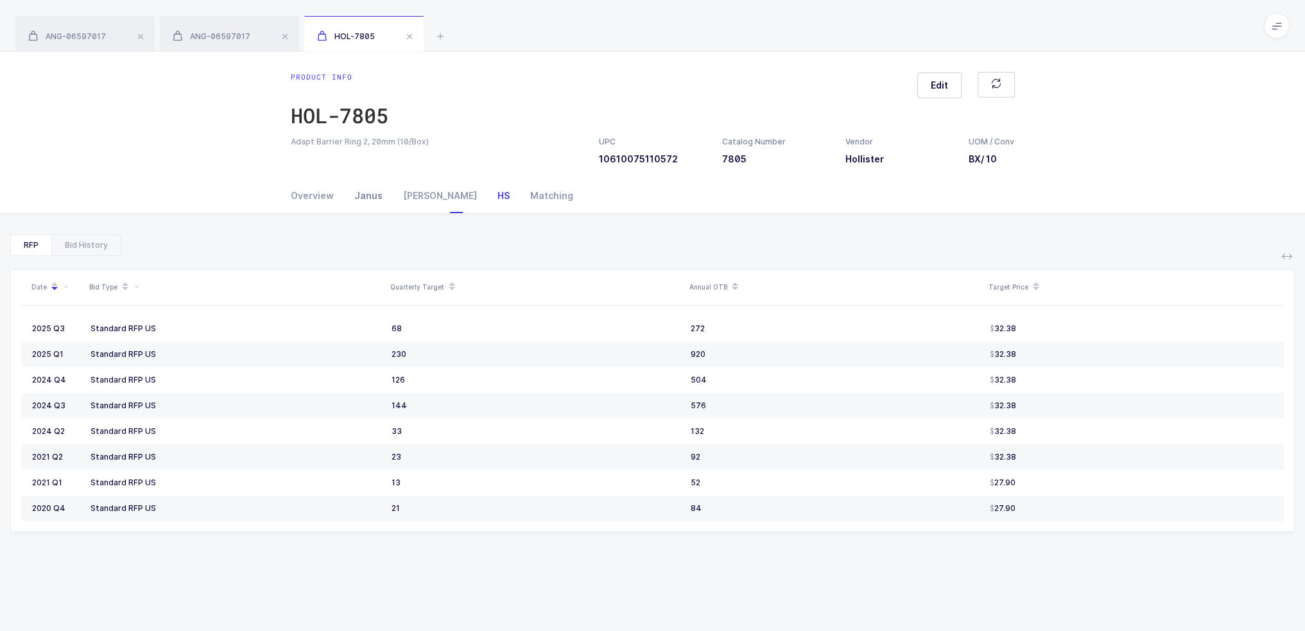
click at [356, 200] on div "Janus" at bounding box center [368, 195] width 49 height 35
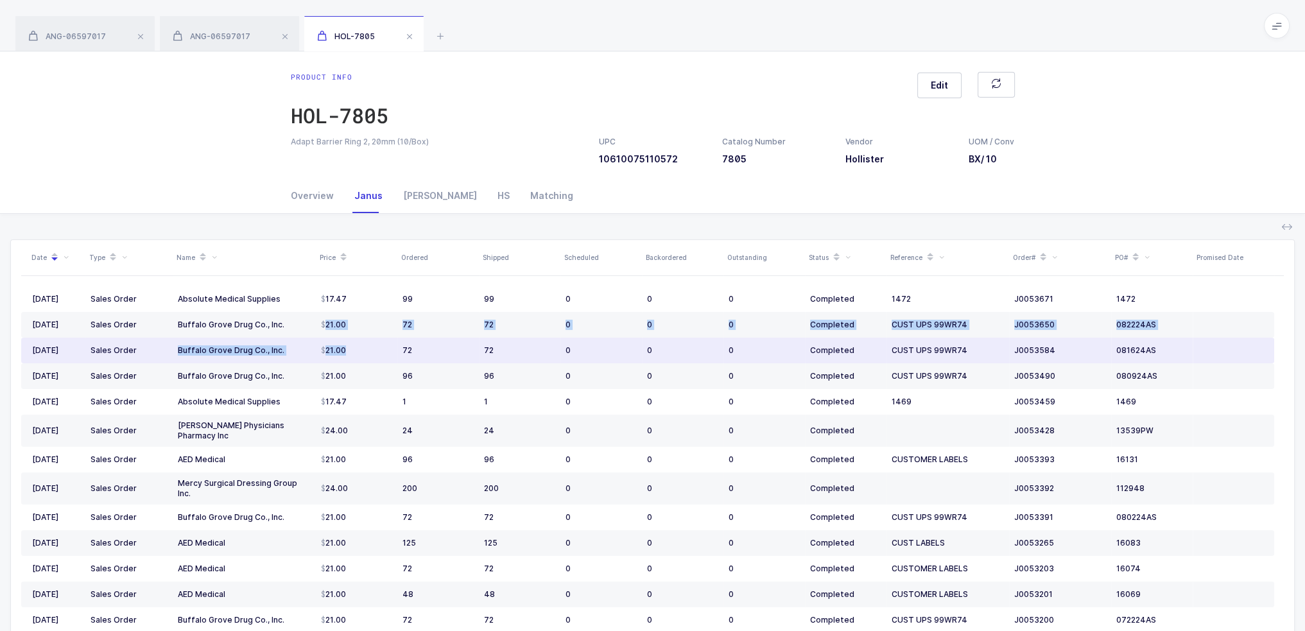
drag, startPoint x: 318, startPoint y: 327, endPoint x: 370, endPoint y: 348, distance: 55.9
click at [370, 348] on tbody "08/27/2024 Sales Order Absolute Medical Supplies 17.47 99 99 0 0 0 Completed 14…" at bounding box center [647, 552] width 1253 height 533
click at [370, 348] on div "21.00" at bounding box center [356, 350] width 71 height 10
drag, startPoint x: 365, startPoint y: 351, endPoint x: 358, endPoint y: 353, distance: 7.3
click at [358, 353] on div "21.00" at bounding box center [356, 350] width 71 height 10
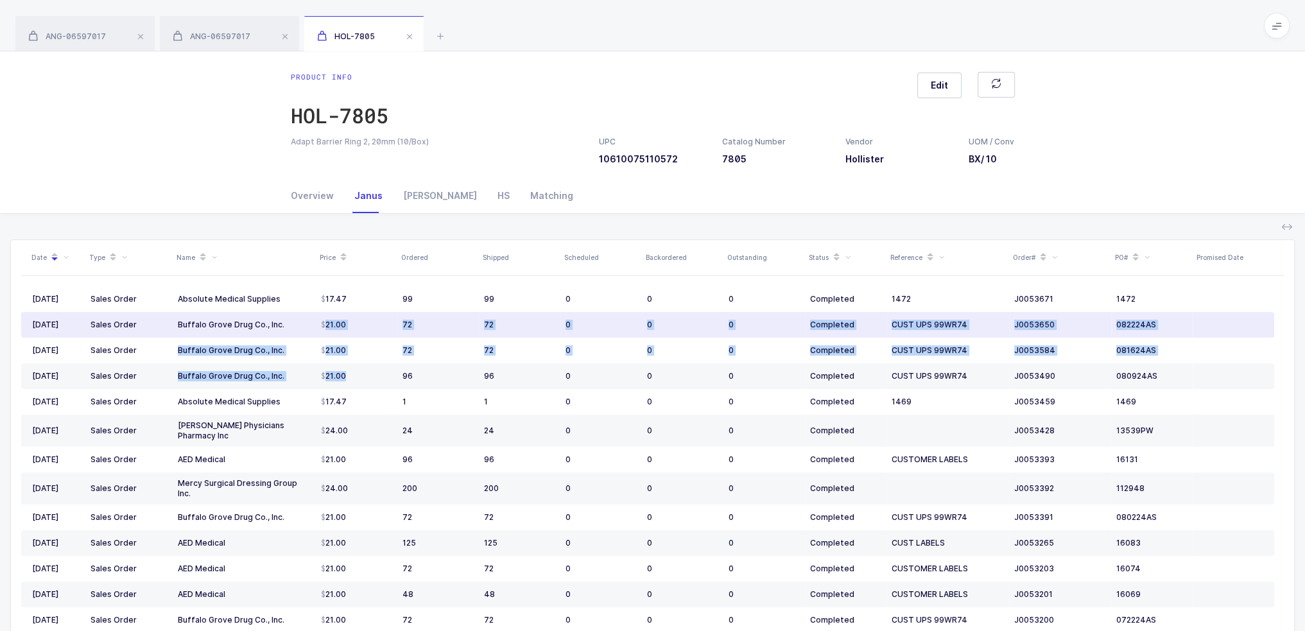
drag, startPoint x: 375, startPoint y: 381, endPoint x: 279, endPoint y: 315, distance: 116.8
click at [279, 315] on tbody "08/27/2024 Sales Order Absolute Medical Supplies 17.47 99 99 0 0 0 Completed 14…" at bounding box center [647, 552] width 1253 height 533
click at [279, 315] on td "Buffalo Grove Drug Co., Inc." at bounding box center [244, 325] width 143 height 26
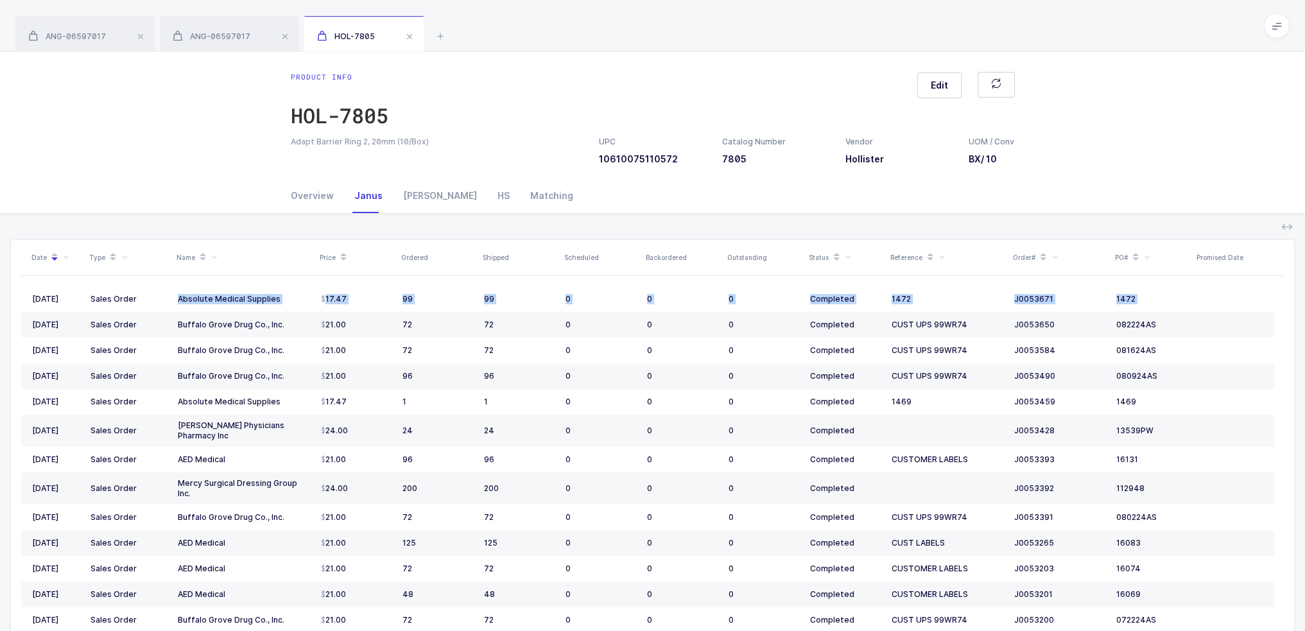
drag, startPoint x: 173, startPoint y: 325, endPoint x: 1279, endPoint y: 369, distance: 1106.8
click at [1279, 369] on div "08/27/2024 Sales Order Absolute Medical Supplies 17.47 99 99 0 0 0 Completed 14…" at bounding box center [652, 481] width 1262 height 411
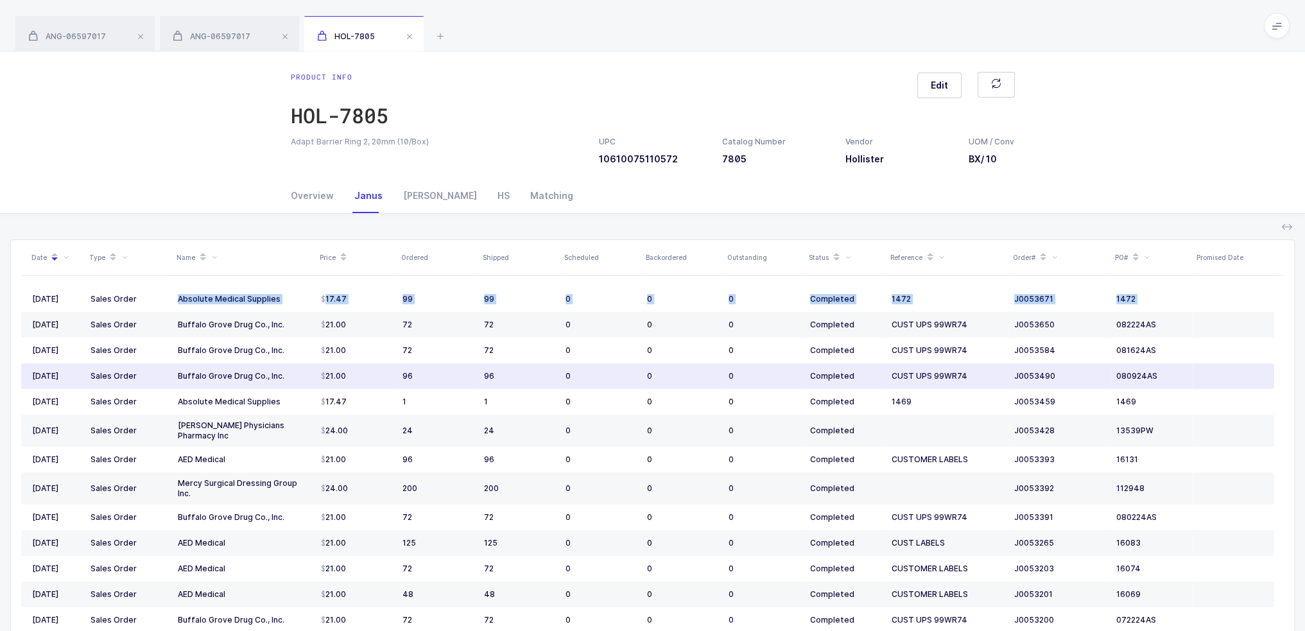
click at [1219, 384] on td at bounding box center [1234, 376] width 82 height 26
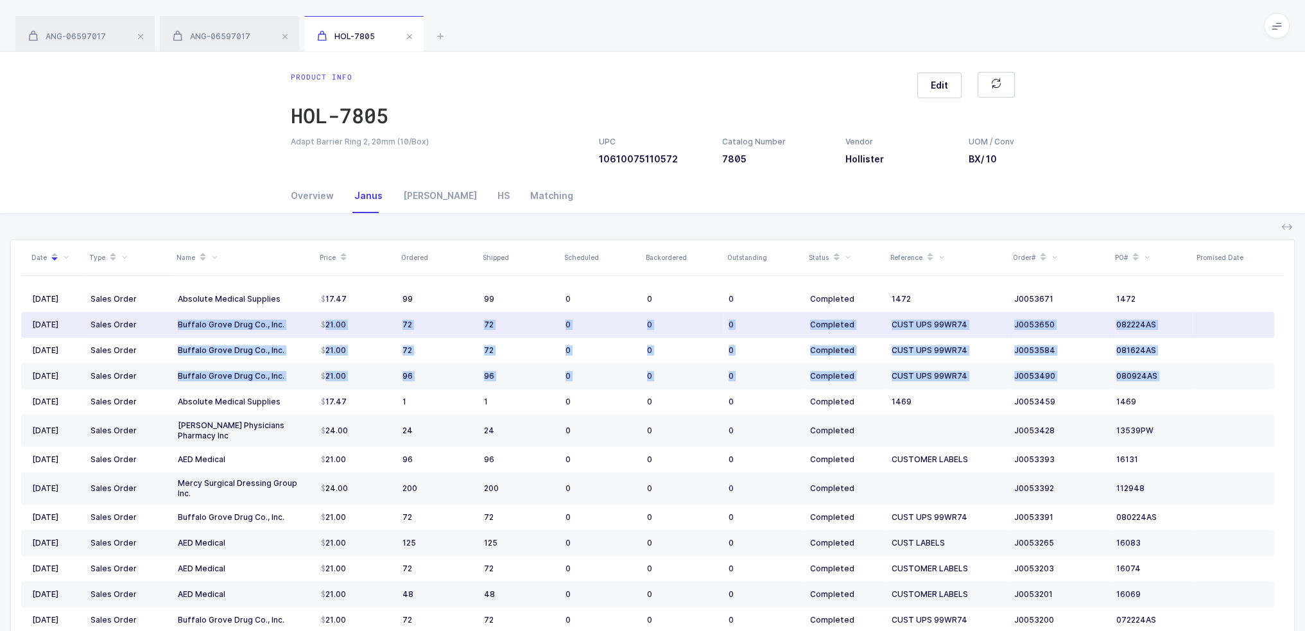
drag, startPoint x: 1219, startPoint y: 383, endPoint x: 175, endPoint y: 321, distance: 1046.7
click at [175, 321] on tbody "08/27/2024 Sales Order Absolute Medical Supplies 17.47 99 99 0 0 0 Completed 14…" at bounding box center [647, 552] width 1253 height 533
click at [175, 321] on td "Buffalo Grove Drug Co., Inc." at bounding box center [244, 325] width 143 height 26
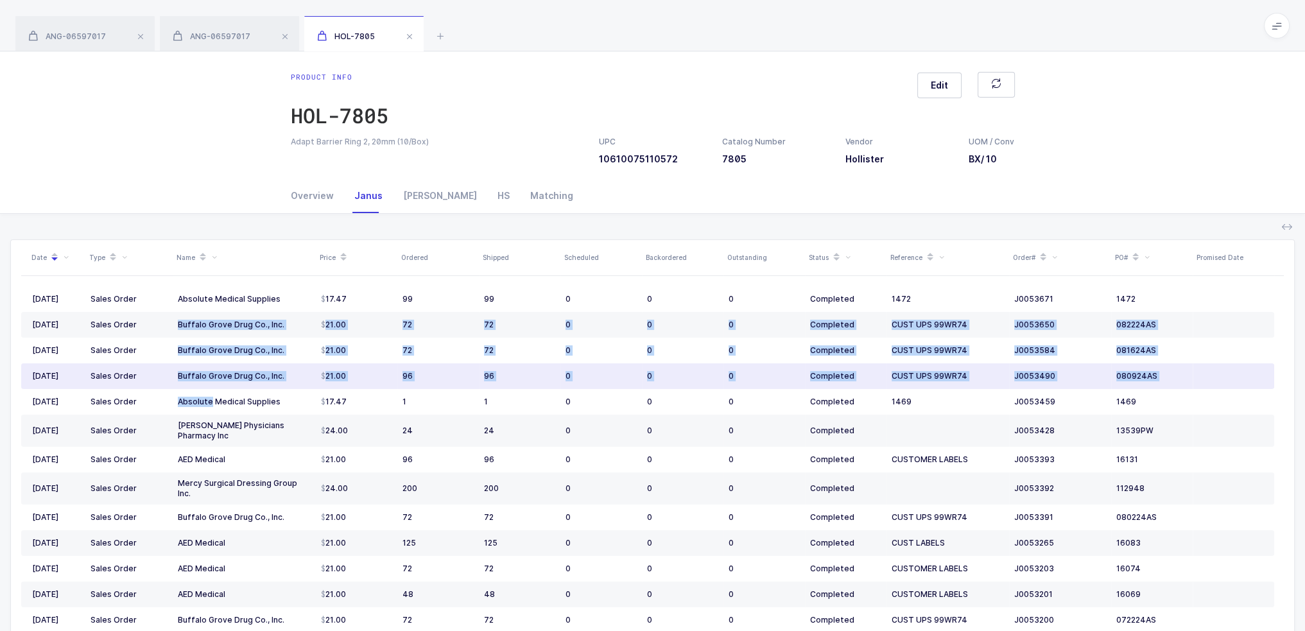
drag, startPoint x: 175, startPoint y: 321, endPoint x: 1197, endPoint y: 372, distance: 1023.7
click at [1197, 372] on tbody "08/27/2024 Sales Order Absolute Medical Supplies 17.47 99 99 0 0 0 Completed 14…" at bounding box center [647, 552] width 1253 height 533
click at [1197, 372] on td at bounding box center [1234, 376] width 82 height 26
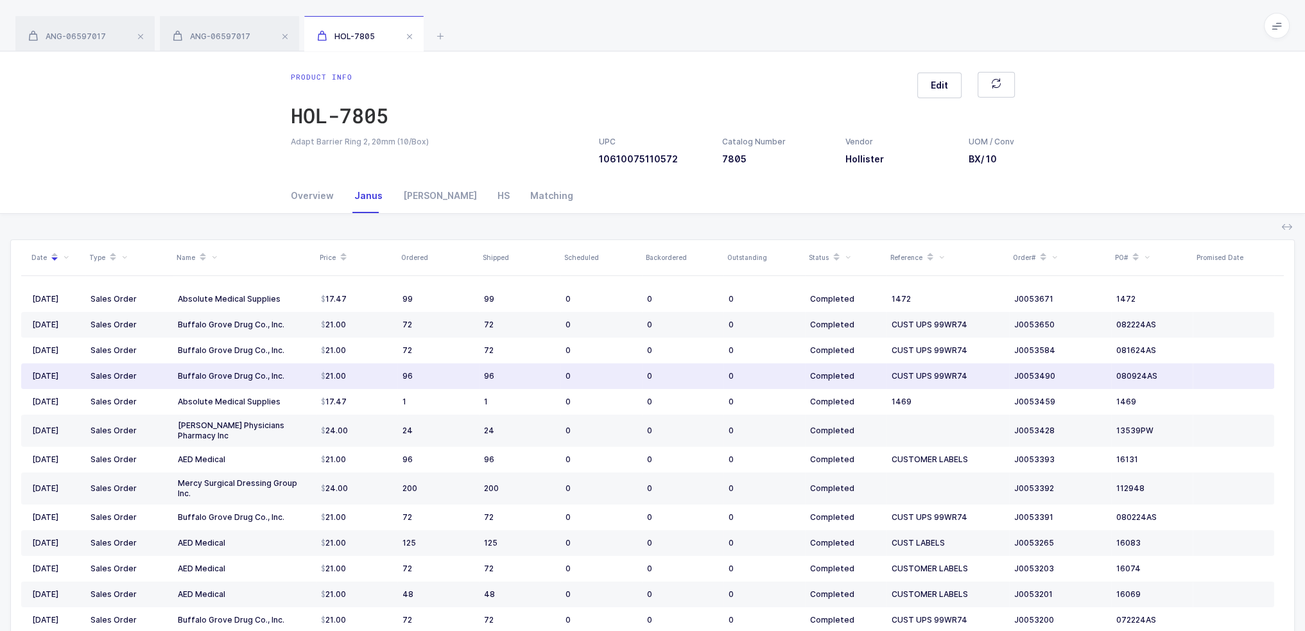
drag, startPoint x: 424, startPoint y: 381, endPoint x: 465, endPoint y: 372, distance: 42.7
click at [465, 372] on td "96" at bounding box center [438, 376] width 82 height 26
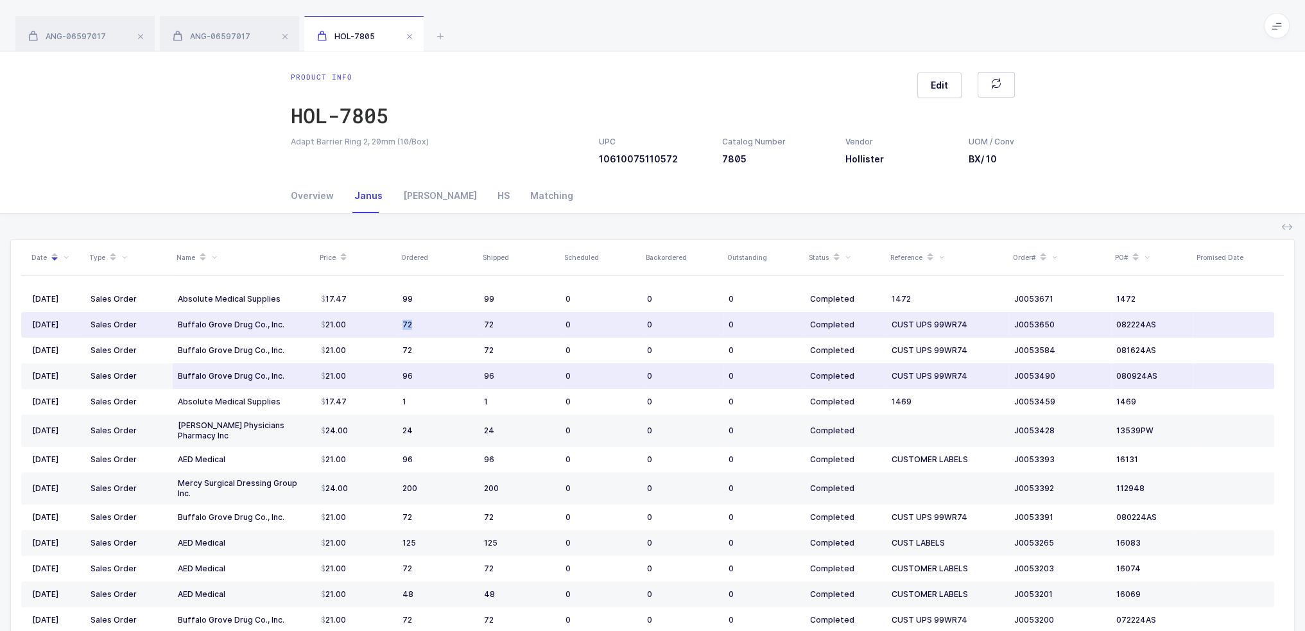
drag, startPoint x: 427, startPoint y: 319, endPoint x: 401, endPoint y: 379, distance: 66.1
click at [401, 336] on td "72" at bounding box center [438, 325] width 82 height 26
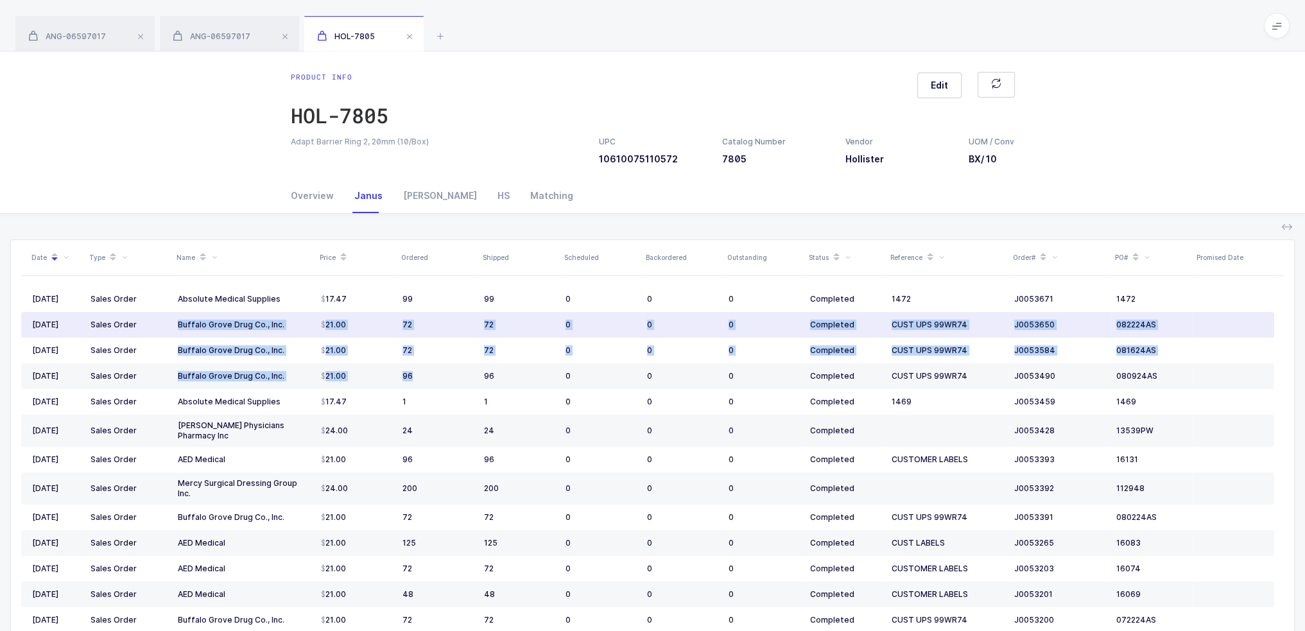
drag, startPoint x: 416, startPoint y: 375, endPoint x: 175, endPoint y: 326, distance: 245.6
click at [175, 326] on tbody "08/27/2024 Sales Order Absolute Medical Supplies 17.47 99 99 0 0 0 Completed 14…" at bounding box center [647, 552] width 1253 height 533
click at [175, 326] on td "Buffalo Grove Drug Co., Inc." at bounding box center [244, 325] width 143 height 26
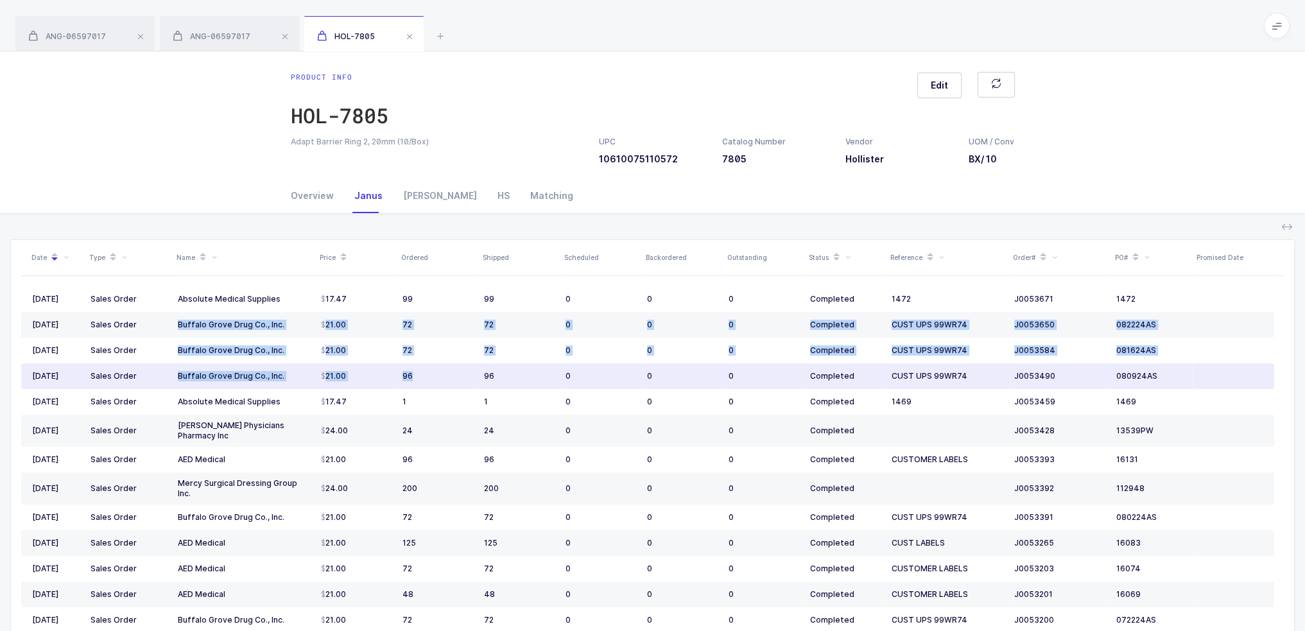
drag, startPoint x: 175, startPoint y: 326, endPoint x: 426, endPoint y: 375, distance: 255.8
click at [426, 375] on tbody "08/27/2024 Sales Order Absolute Medical Supplies 17.47 99 99 0 0 0 Completed 14…" at bounding box center [647, 552] width 1253 height 533
click at [426, 375] on div "96" at bounding box center [437, 376] width 71 height 10
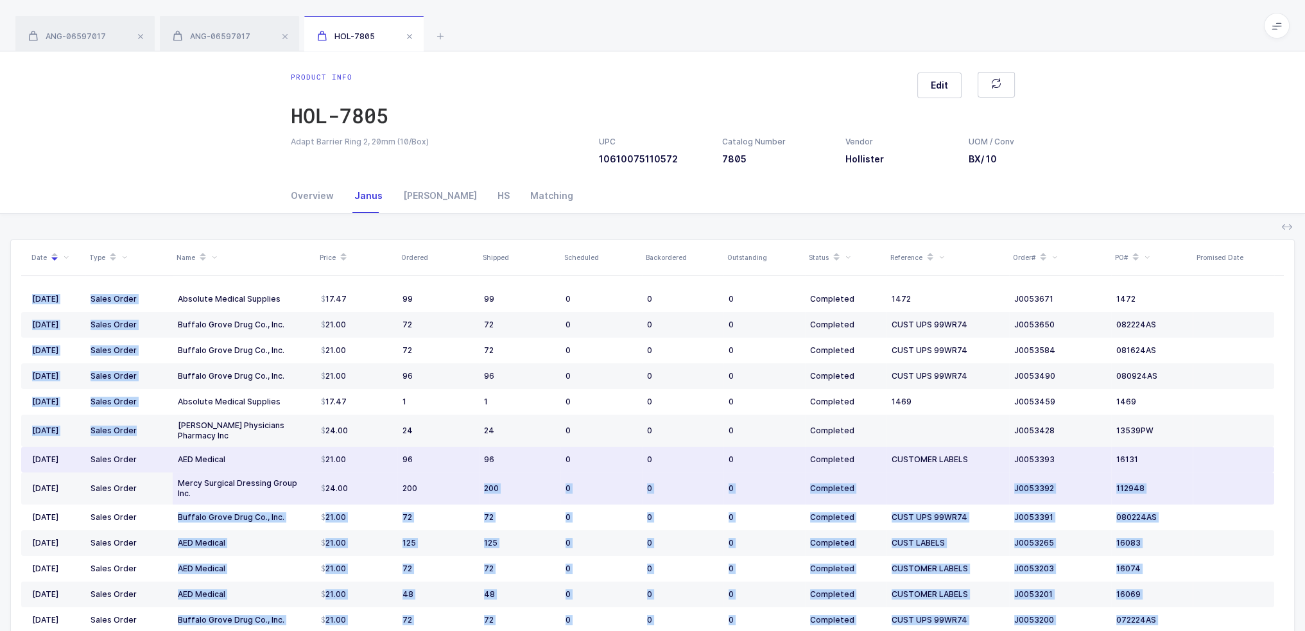
drag, startPoint x: 164, startPoint y: 426, endPoint x: 466, endPoint y: 482, distance: 306.9
click at [466, 482] on div "Date Type Name Price Ordered Shipped Scheduled Backordered Outstanding Status R…" at bounding box center [652, 463] width 1262 height 447
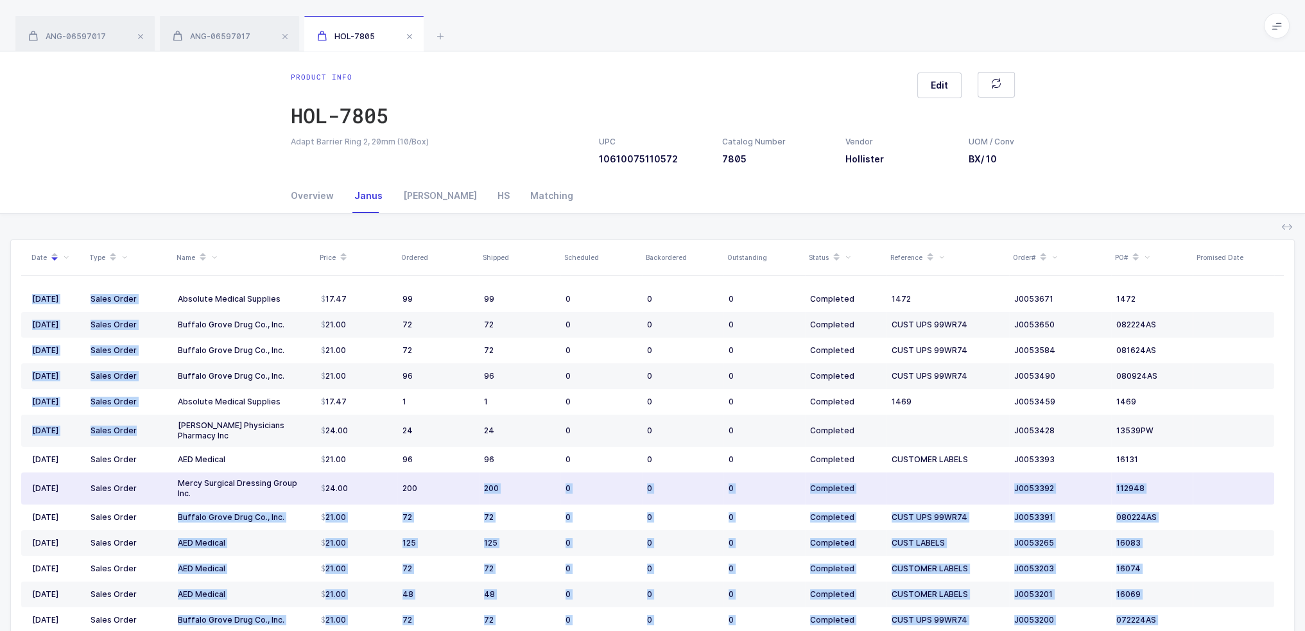
click at [466, 483] on div "200" at bounding box center [437, 488] width 71 height 10
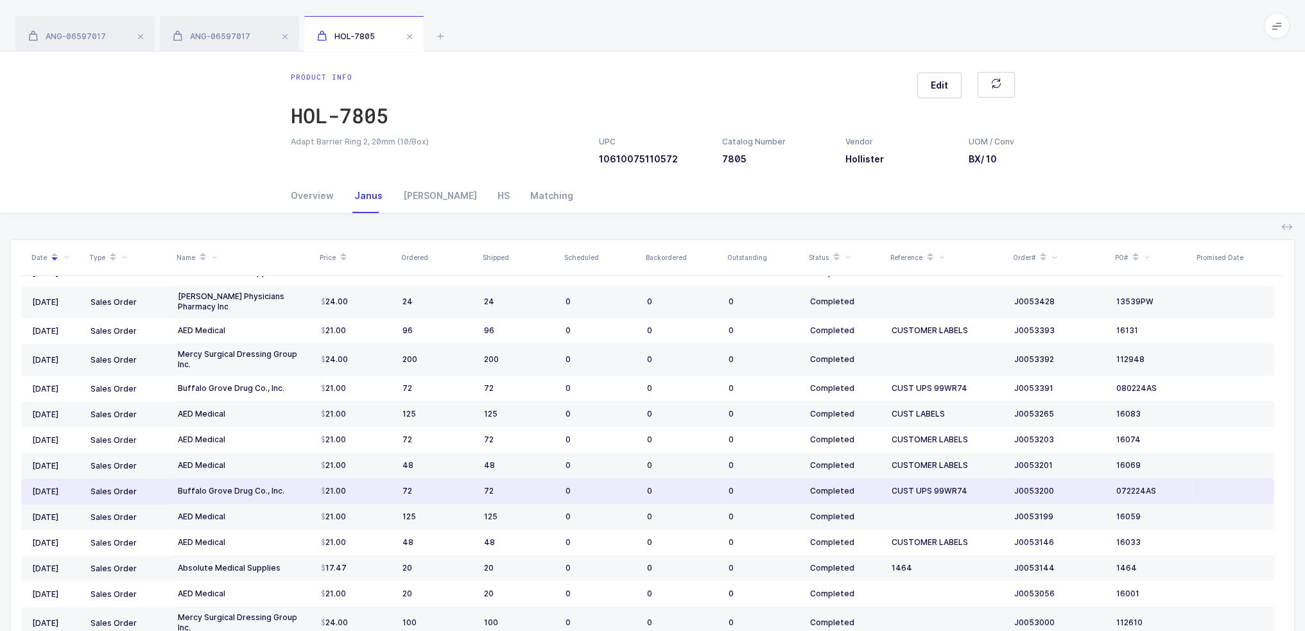
scroll to position [129, 0]
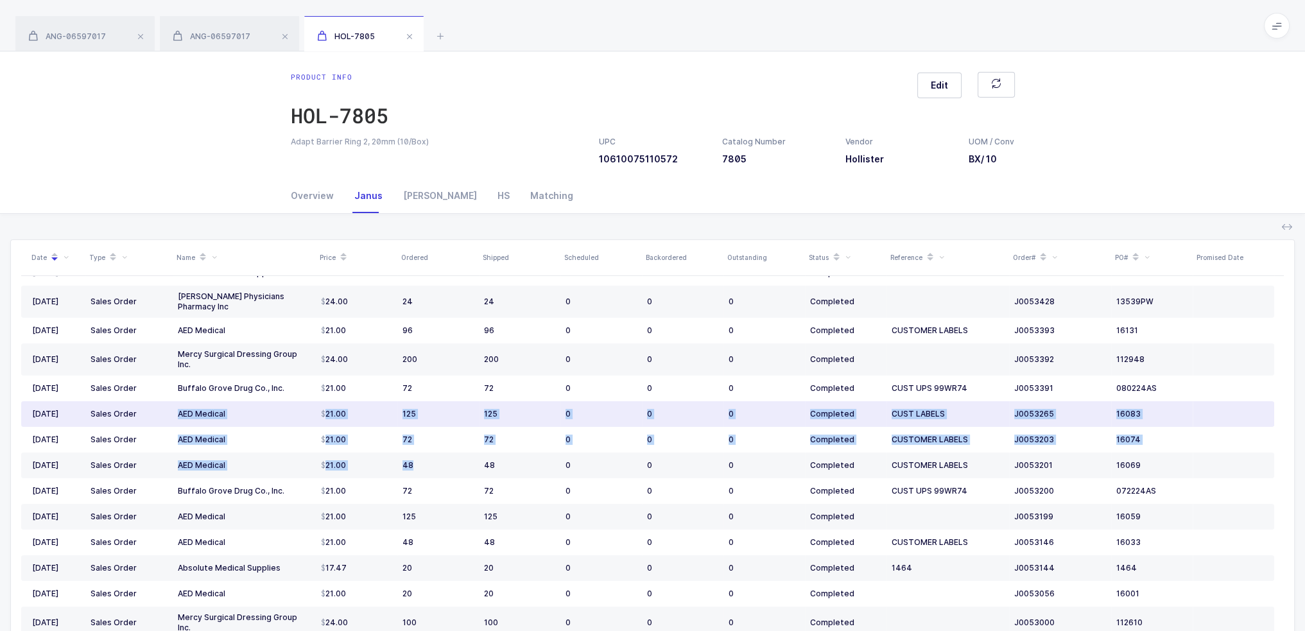
drag, startPoint x: 469, startPoint y: 457, endPoint x: 175, endPoint y: 397, distance: 300.0
click at [175, 397] on tbody "08/27/2024 Sales Order Absolute Medical Supplies 17.47 99 99 0 0 0 Completed 14…" at bounding box center [647, 423] width 1253 height 533
click at [175, 401] on td "AED Medical" at bounding box center [244, 414] width 143 height 26
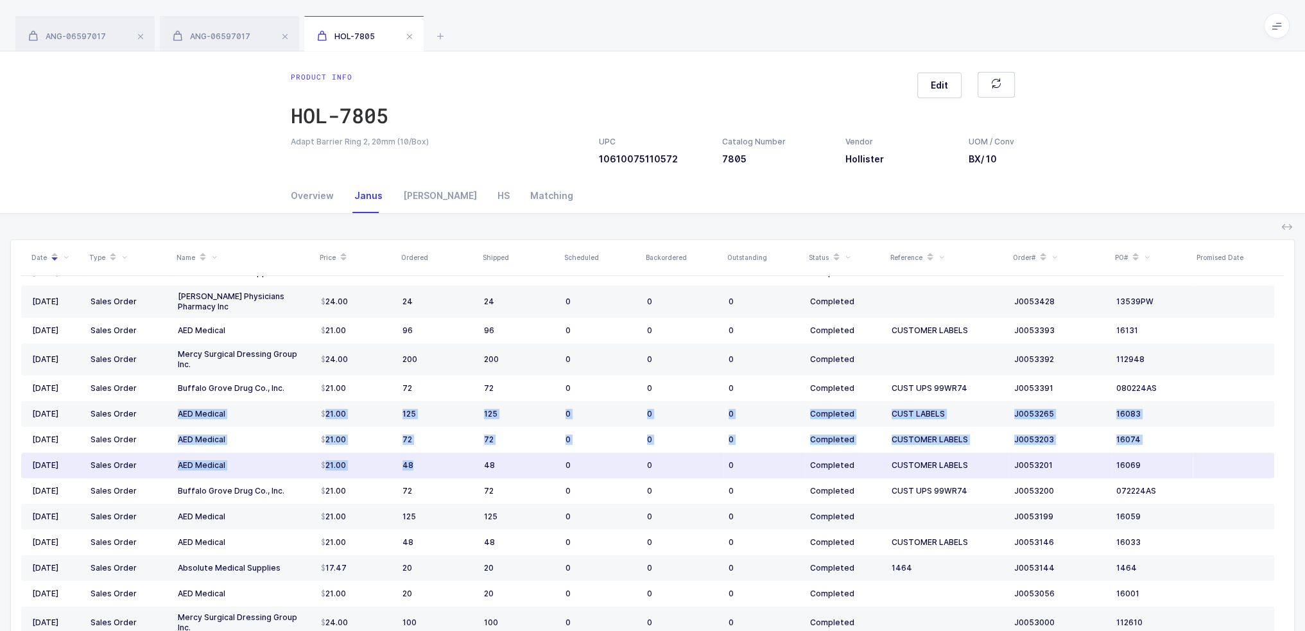
drag, startPoint x: 175, startPoint y: 397, endPoint x: 457, endPoint y: 468, distance: 291.1
click at [457, 468] on tbody "08/27/2024 Sales Order Absolute Medical Supplies 17.47 99 99 0 0 0 Completed 14…" at bounding box center [647, 423] width 1253 height 533
click at [460, 463] on div "48" at bounding box center [437, 465] width 71 height 10
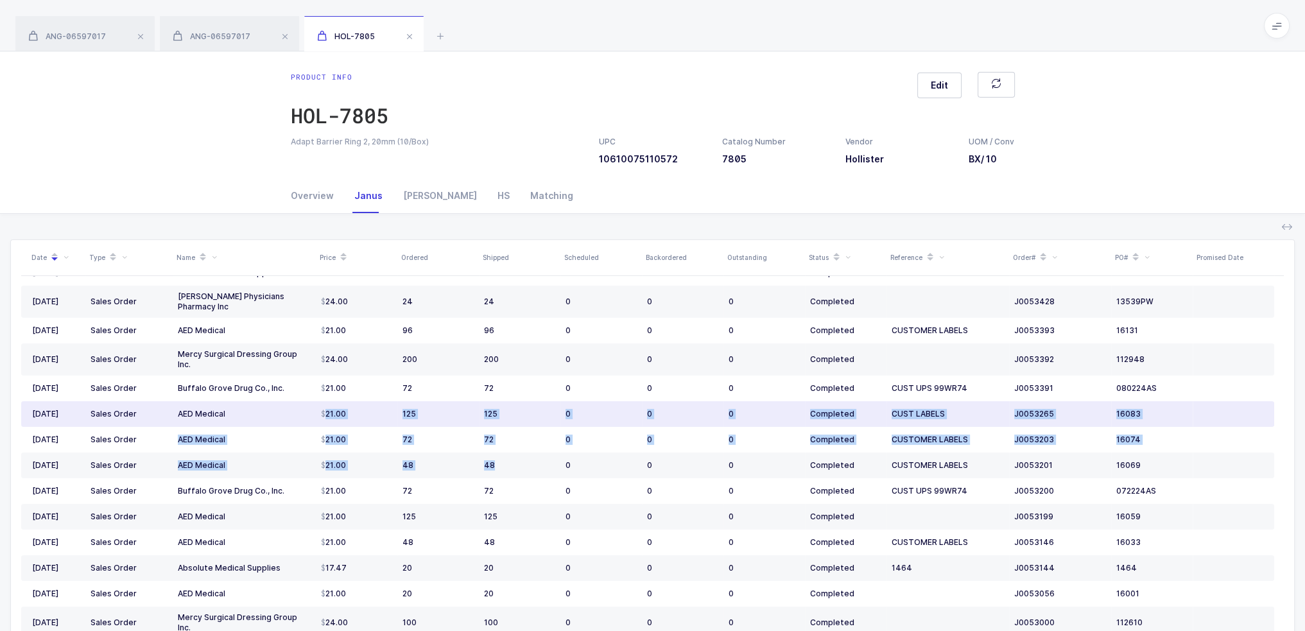
drag, startPoint x: 558, startPoint y: 450, endPoint x: 296, endPoint y: 400, distance: 266.6
click at [296, 400] on tbody "08/27/2024 Sales Order Absolute Medical Supplies 17.47 99 99 0 0 0 Completed 14…" at bounding box center [647, 423] width 1253 height 533
click at [296, 401] on td "AED Medical" at bounding box center [244, 414] width 143 height 26
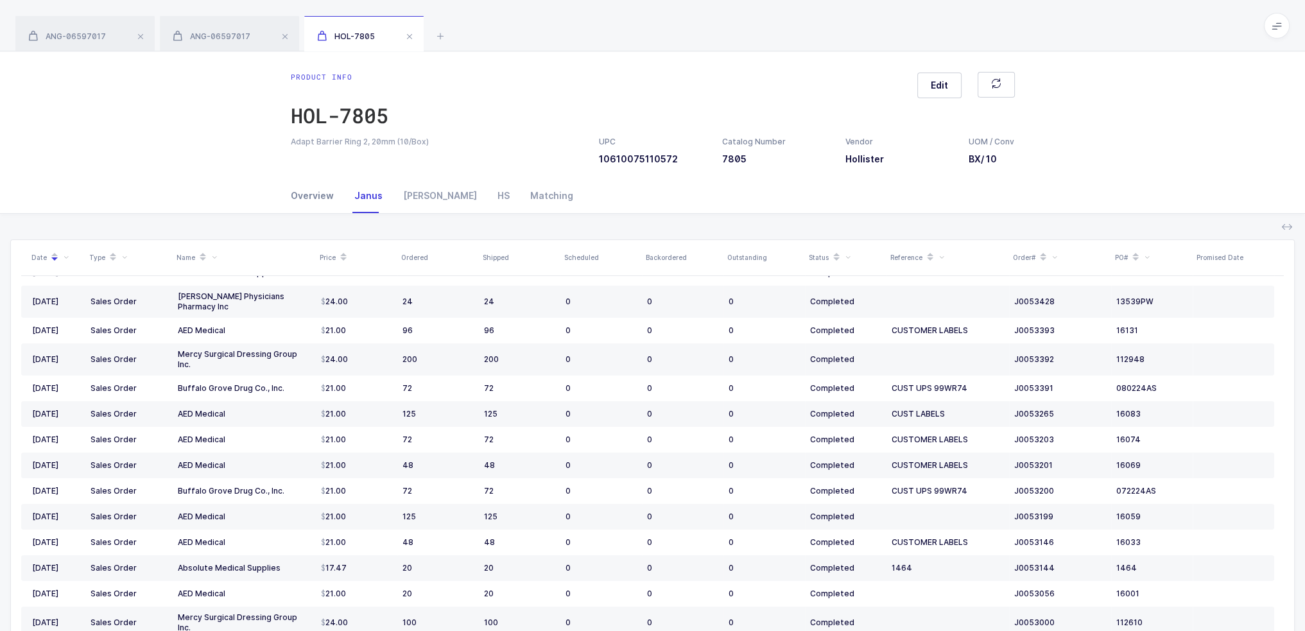
click at [292, 206] on div "Overview" at bounding box center [317, 195] width 53 height 35
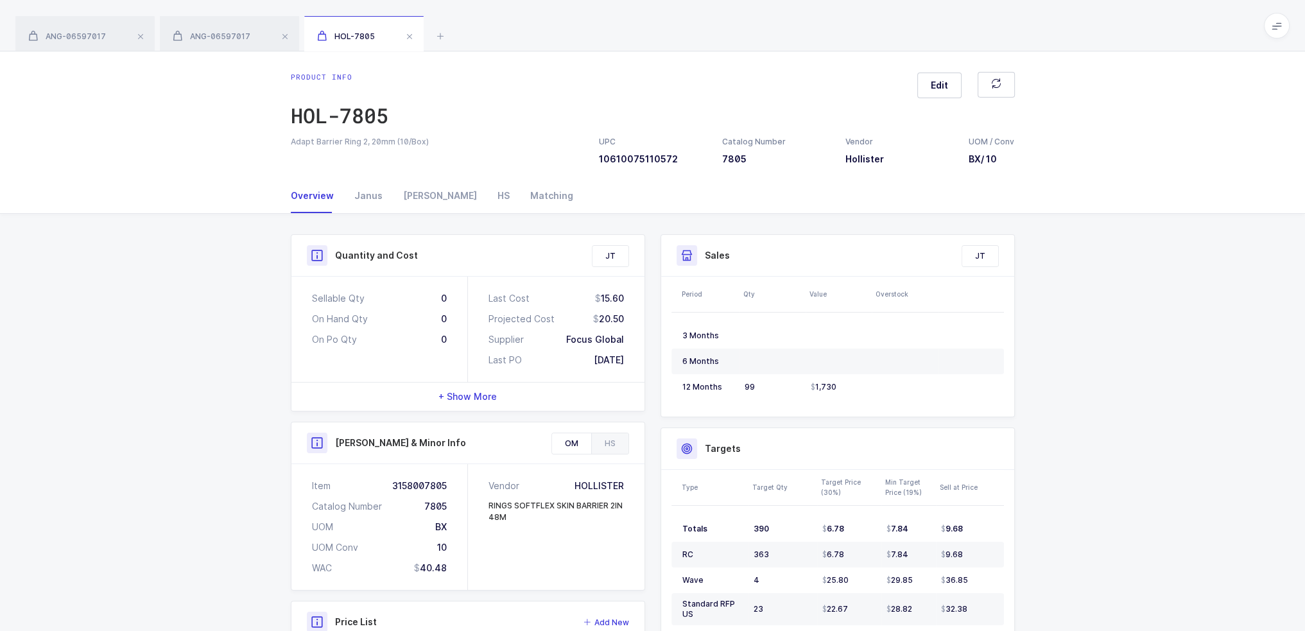
drag, startPoint x: 409, startPoint y: 569, endPoint x: 468, endPoint y: 569, distance: 59.0
click at [468, 569] on div "Item 3158007805 Catalog Number 7805 UOM BX UOM Conv 10 WAC 40.48 Vendor HOLLIST…" at bounding box center [467, 527] width 353 height 126
click at [468, 569] on div "Vendor HOLLISTER RINGS SOFTFLEX SKIN BARRIER 2IN 48M" at bounding box center [556, 527] width 177 height 126
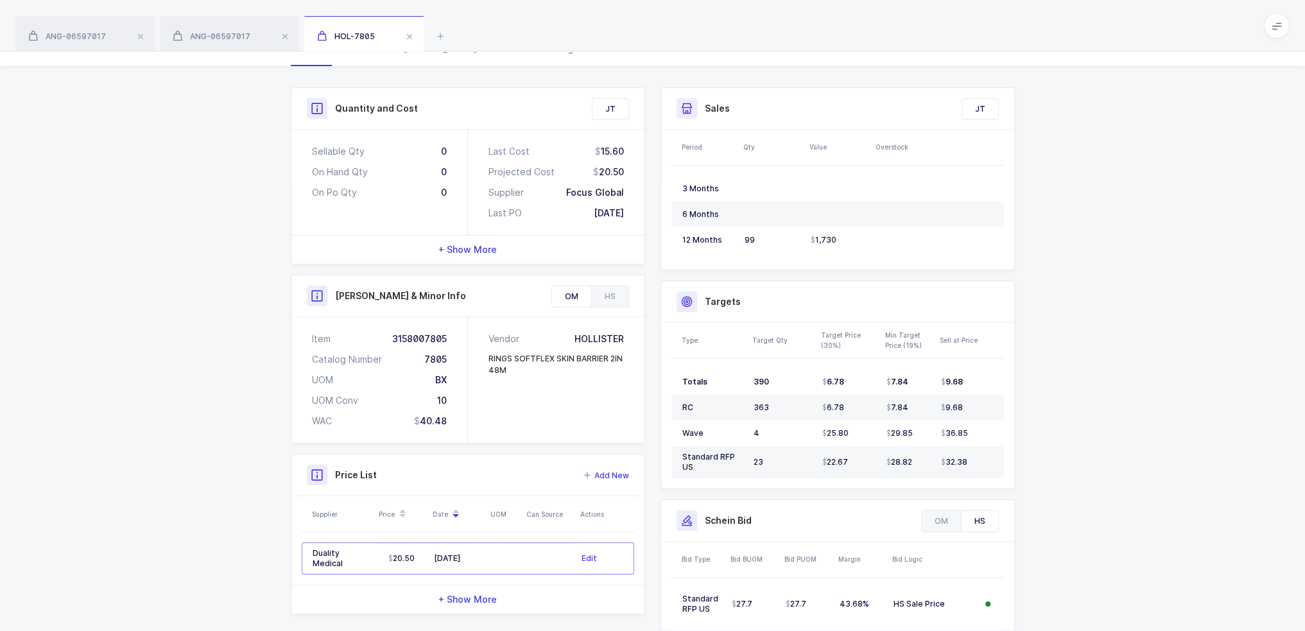
scroll to position [215, 0]
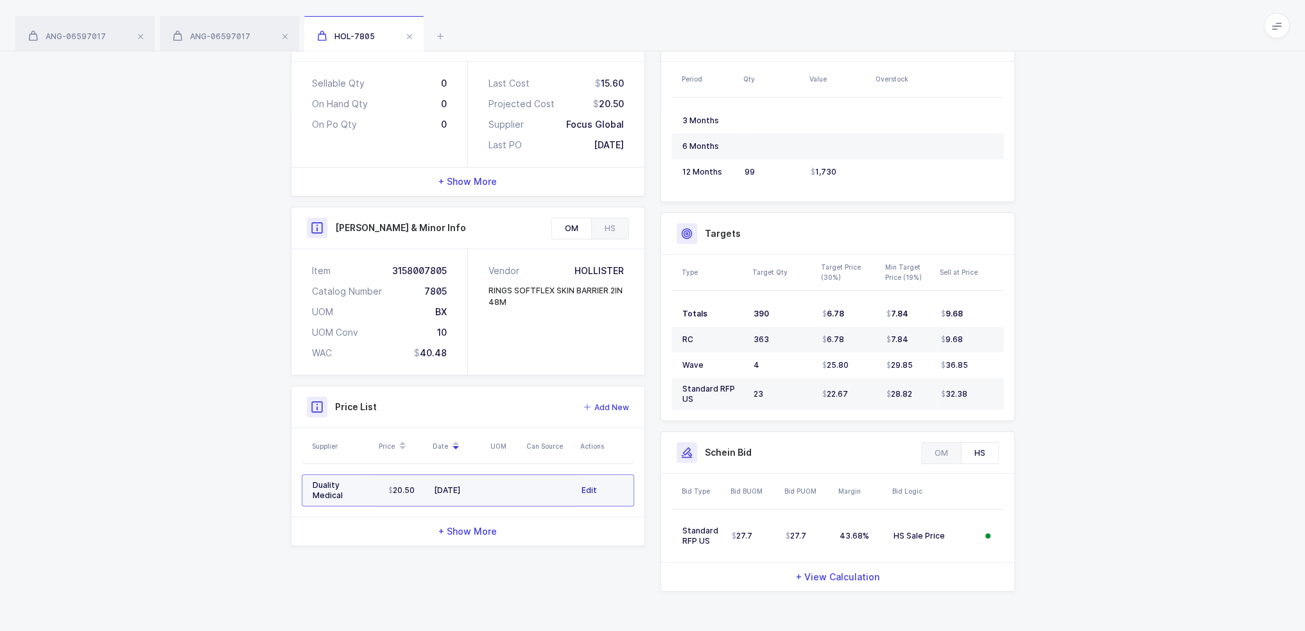
click at [586, 485] on span "Edit" at bounding box center [589, 490] width 15 height 13
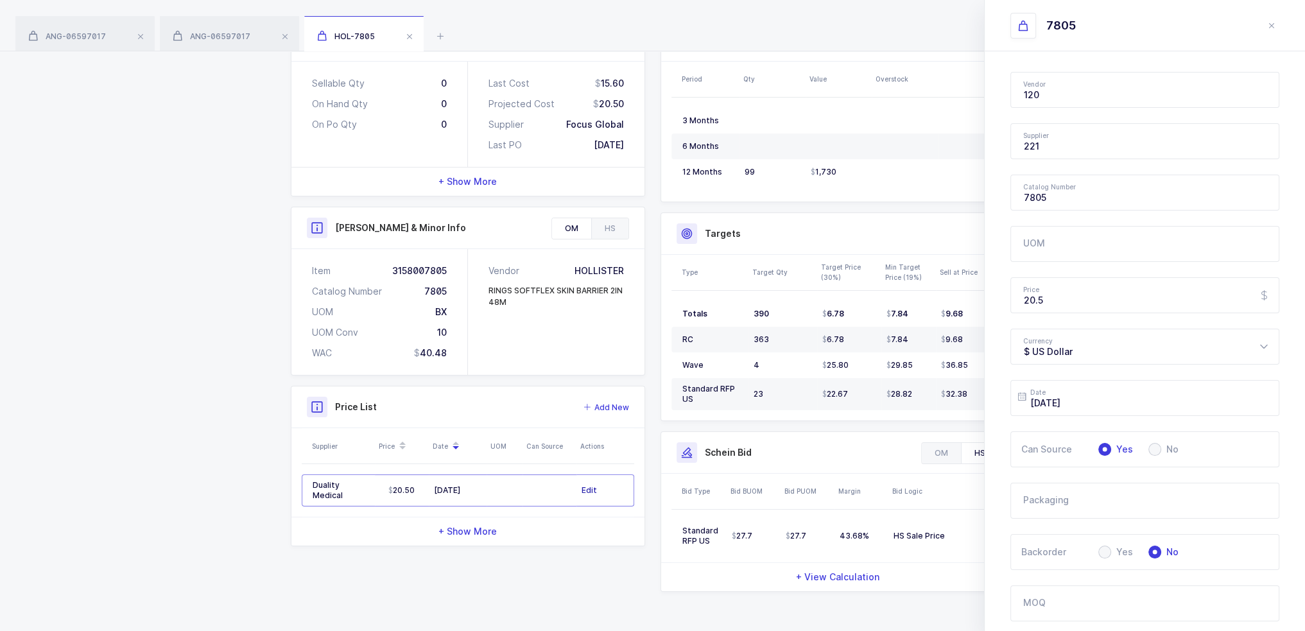
type input "Duality Medical"
type input "Hollister"
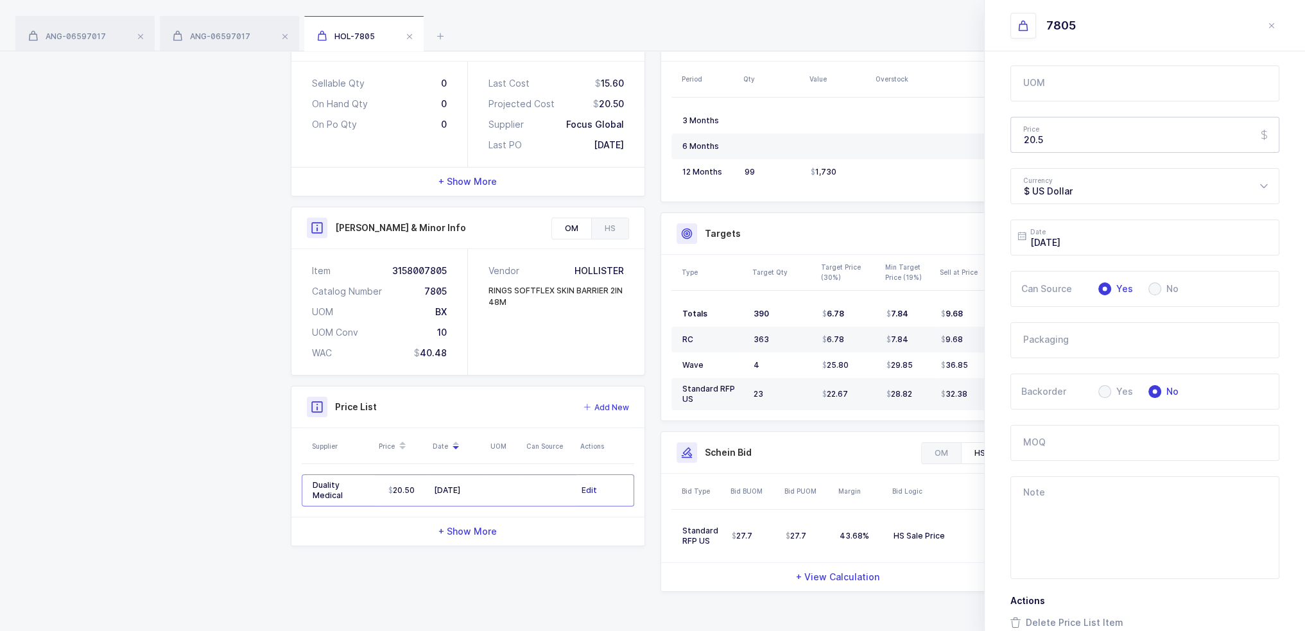
scroll to position [105, 0]
drag, startPoint x: 1040, startPoint y: 192, endPoint x: 972, endPoint y: 192, distance: 68.7
click at [972, 192] on div "Quantity and Cost JT Sellable Qty 0 On Hand Qty 0 On Po Qty 0 Last Cost 15.60 P…" at bounding box center [652, 310] width 739 height 583
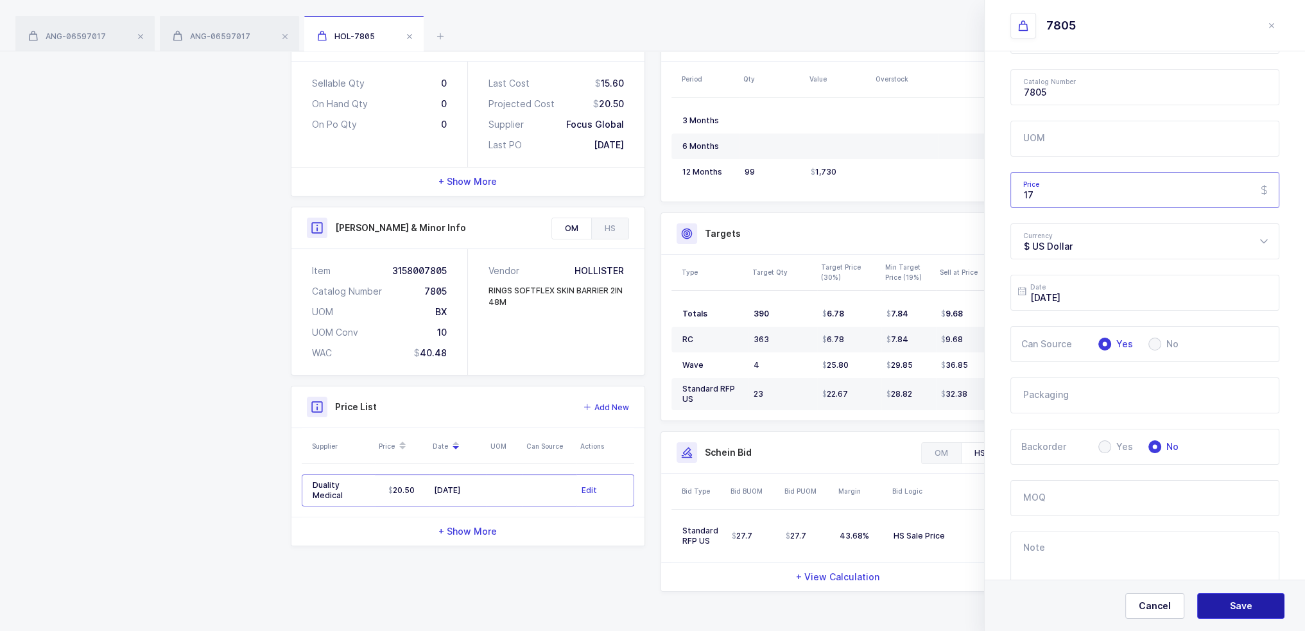
type input "17"
click at [1236, 599] on button "Save" at bounding box center [1240, 606] width 87 height 26
type input "2025-08-25"
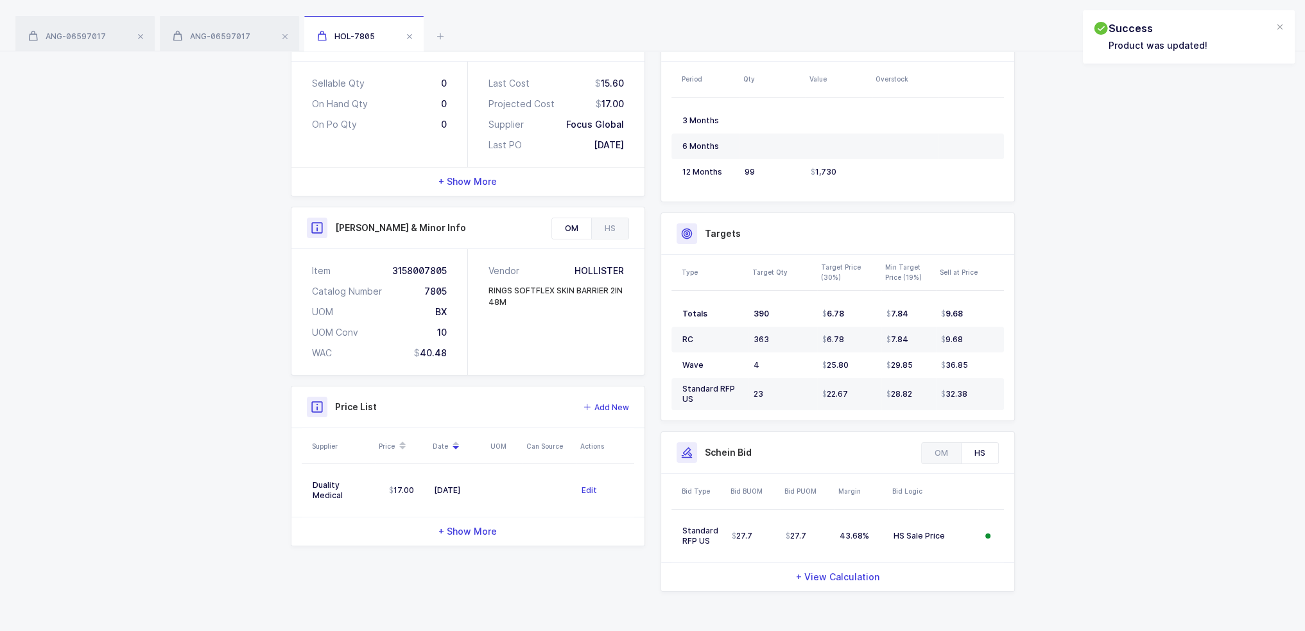
click at [1157, 490] on div "Quantity and Cost JT Sellable Qty 0 On Hand Qty 0 On Po Qty 0 Last Cost 15.60 P…" at bounding box center [652, 316] width 1305 height 634
click at [1273, 28] on div "Success Product was updated!" at bounding box center [1189, 36] width 212 height 53
click at [1278, 28] on div at bounding box center [1280, 28] width 10 height 12
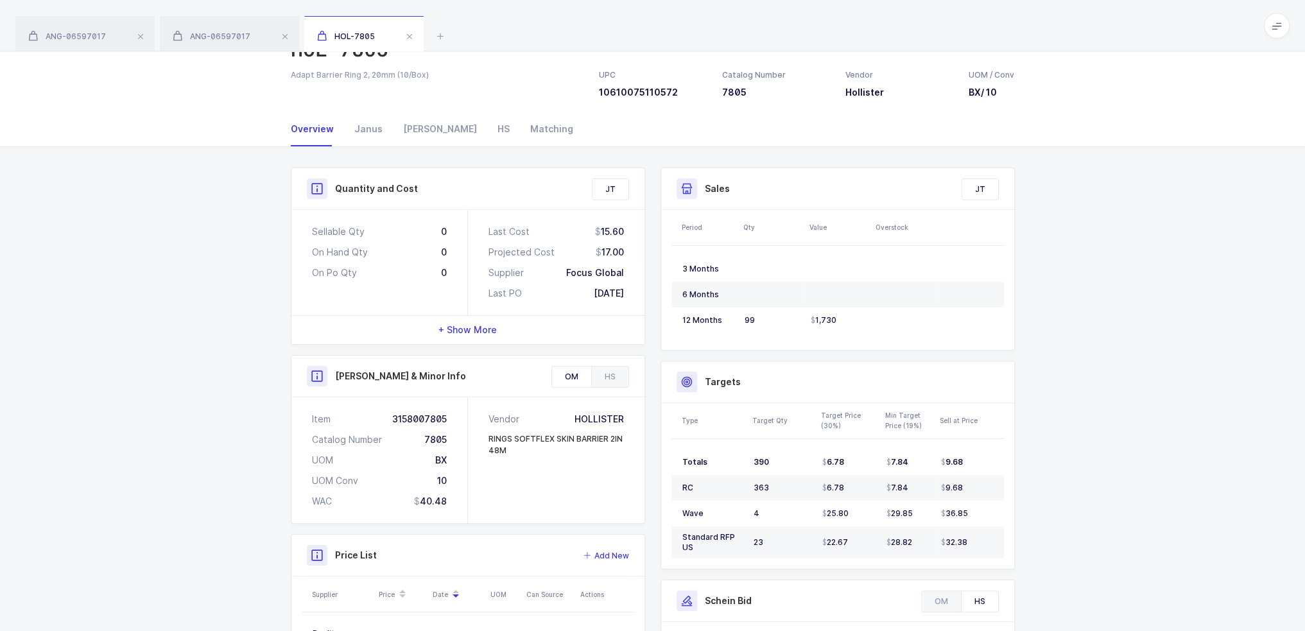
scroll to position [0, 0]
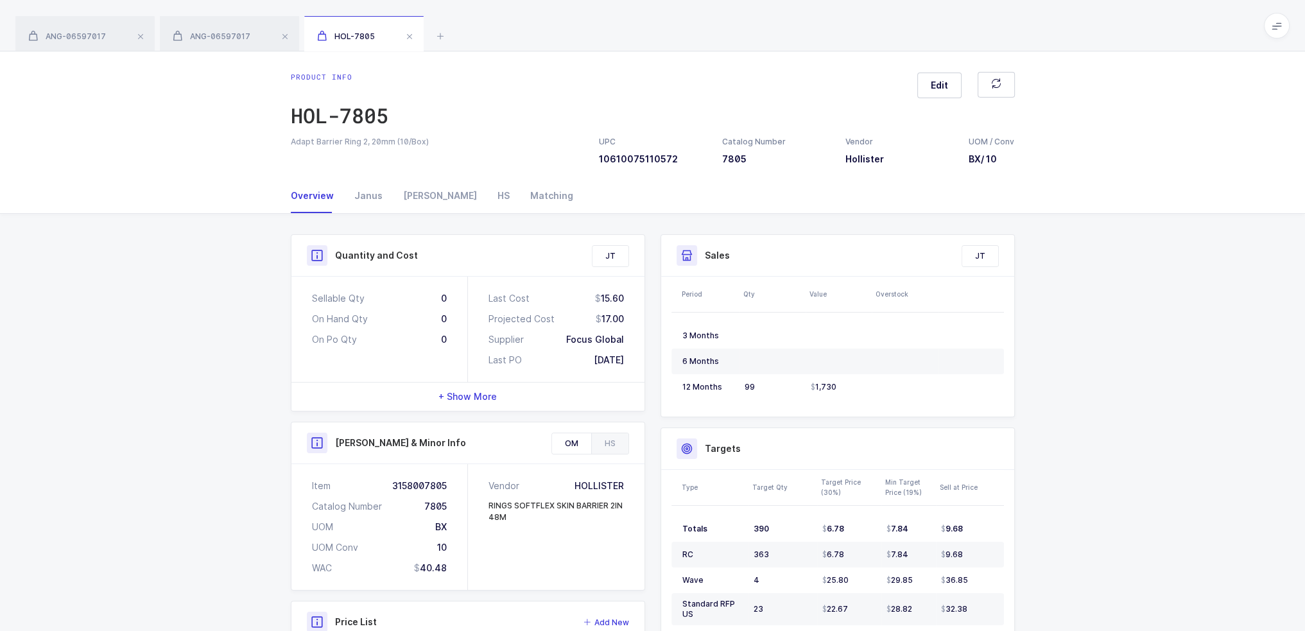
click at [1289, 31] on div "ANG-06597017 ANG-06597017 HOL-7805" at bounding box center [652, 25] width 1305 height 51
click at [1281, 32] on span at bounding box center [1277, 26] width 26 height 26
click at [1253, 171] on li "Purchasing" at bounding box center [1229, 173] width 96 height 10
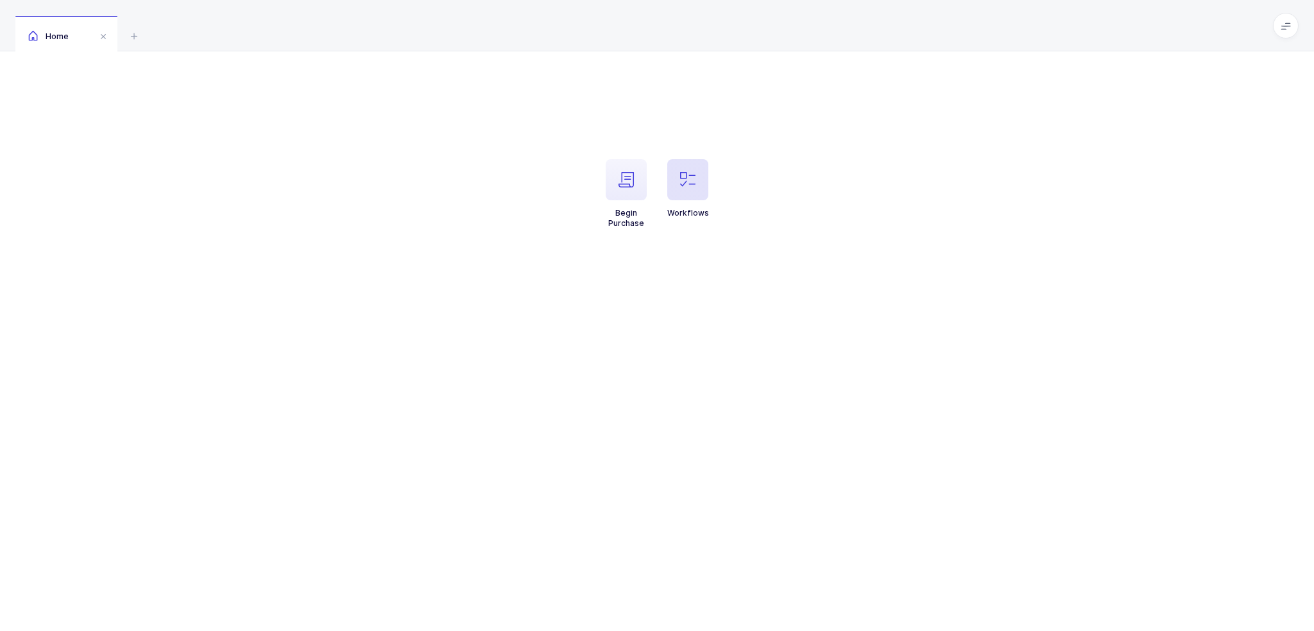
click at [679, 168] on span "button" at bounding box center [688, 179] width 41 height 41
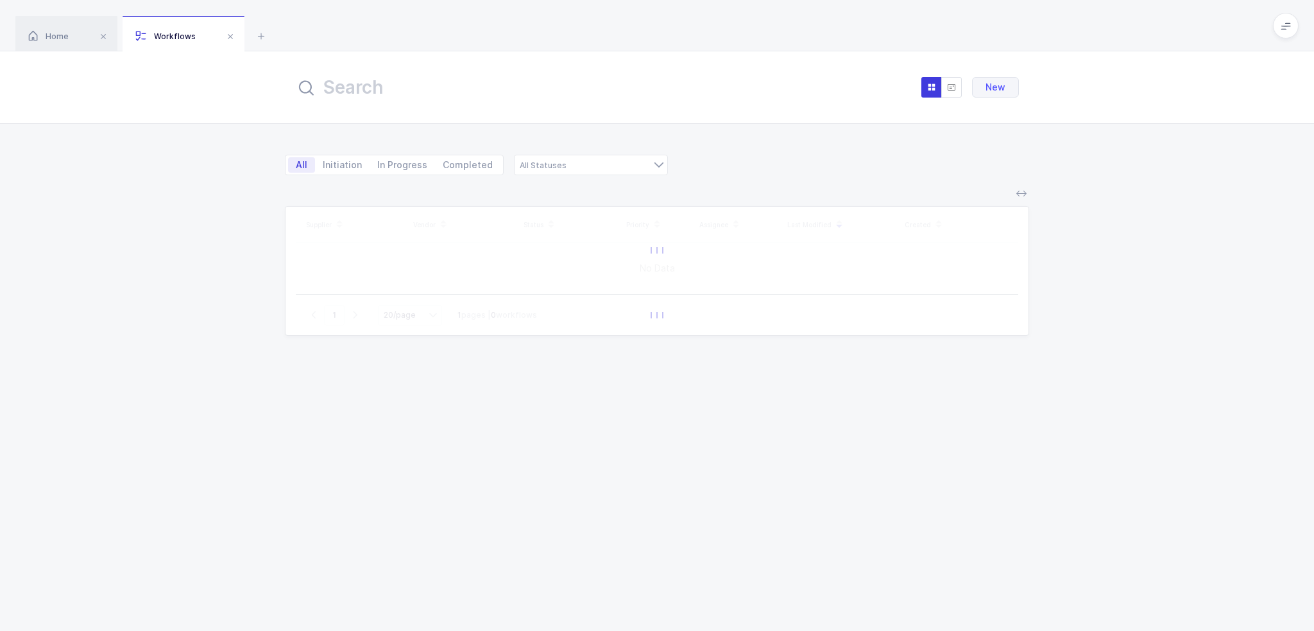
click at [542, 107] on div "New" at bounding box center [657, 87] width 745 height 46
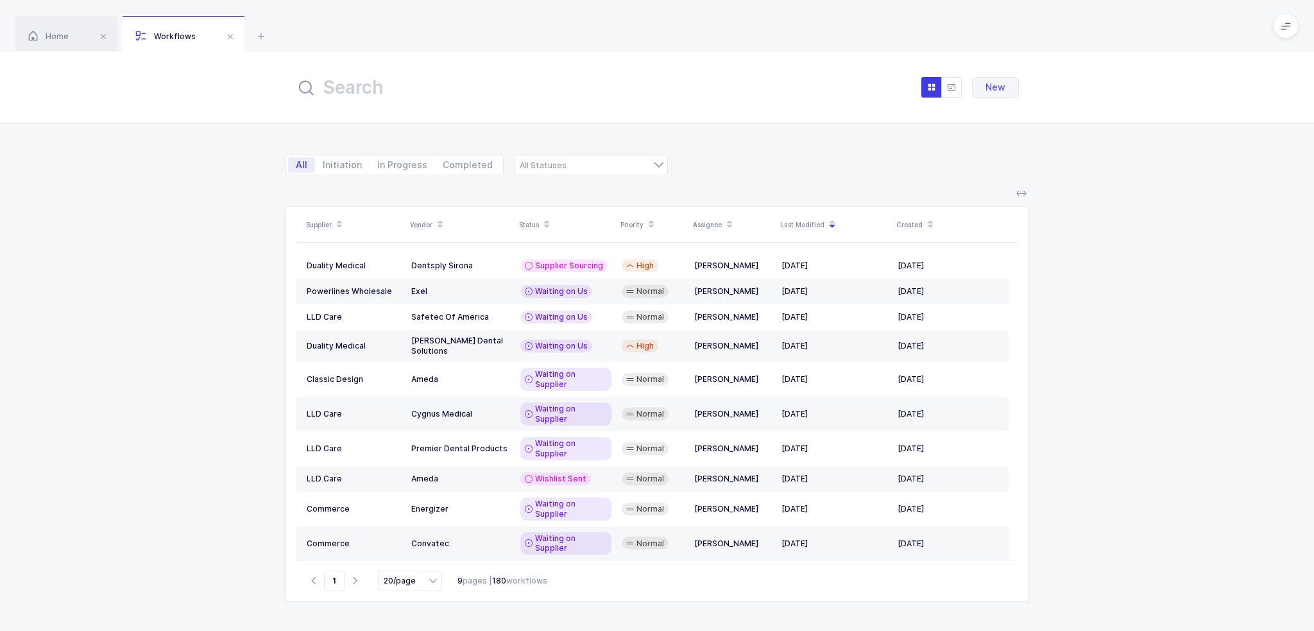
click at [541, 86] on input "text" at bounding box center [436, 87] width 282 height 31
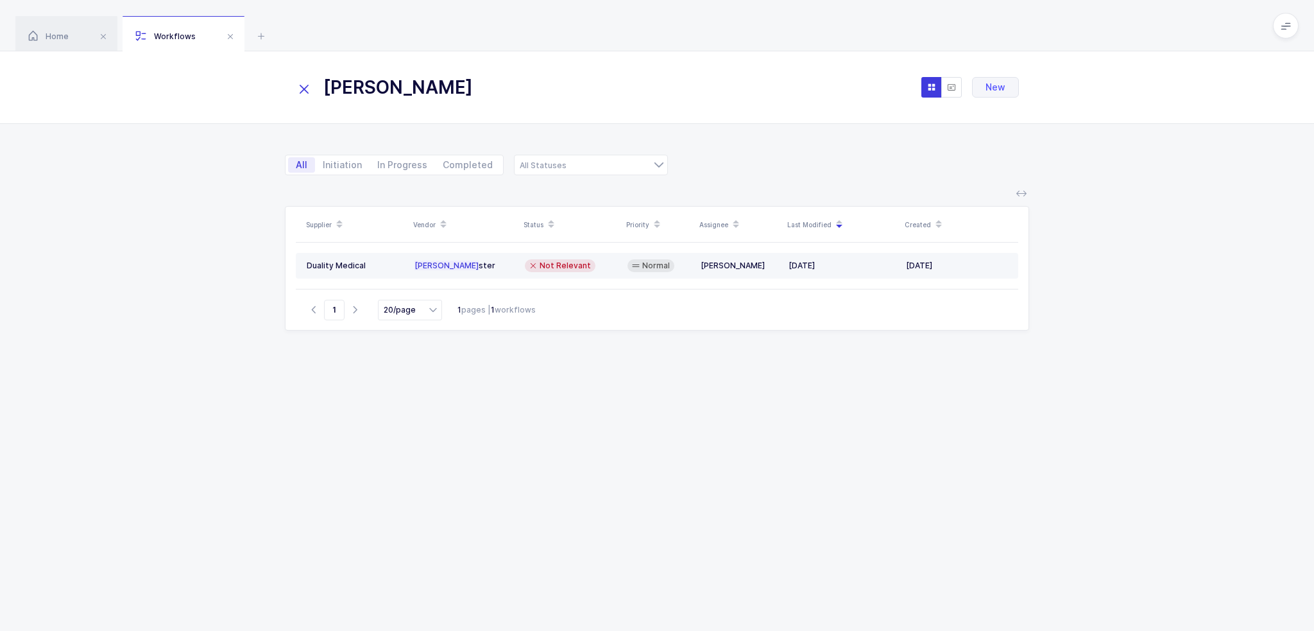
type input "holli"
click at [590, 264] on div "Not Relevant" at bounding box center [560, 265] width 71 height 13
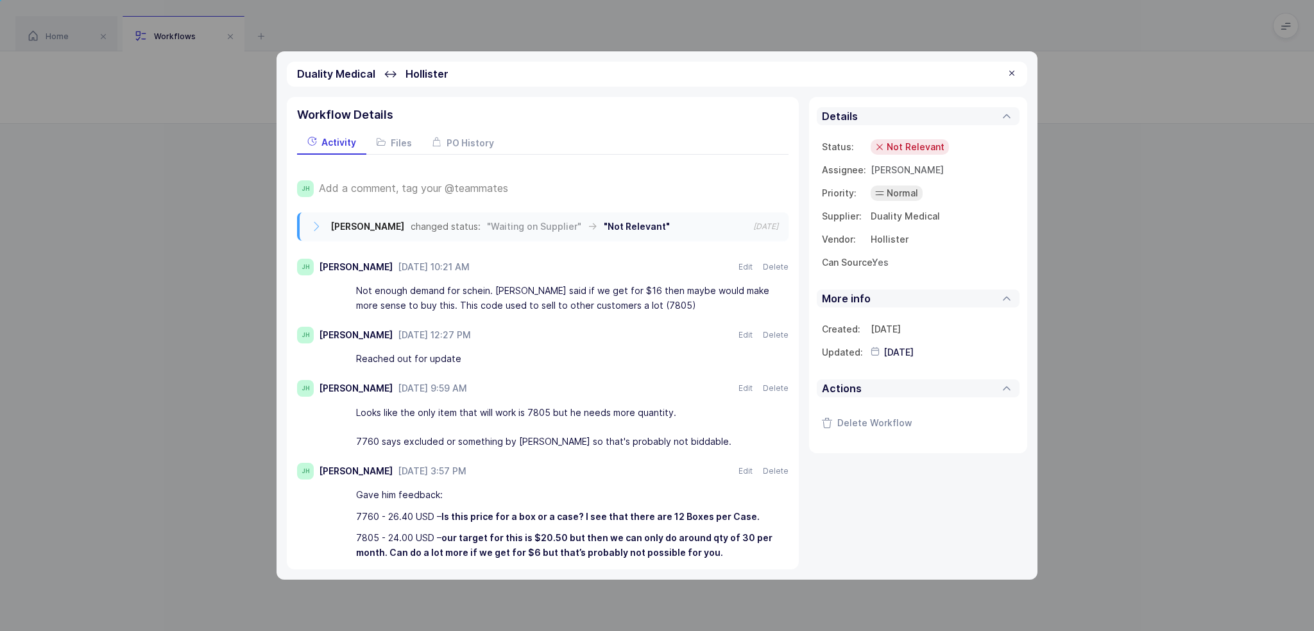
click at [436, 184] on span "Add a comment, tag your @teammates" at bounding box center [413, 188] width 189 height 12
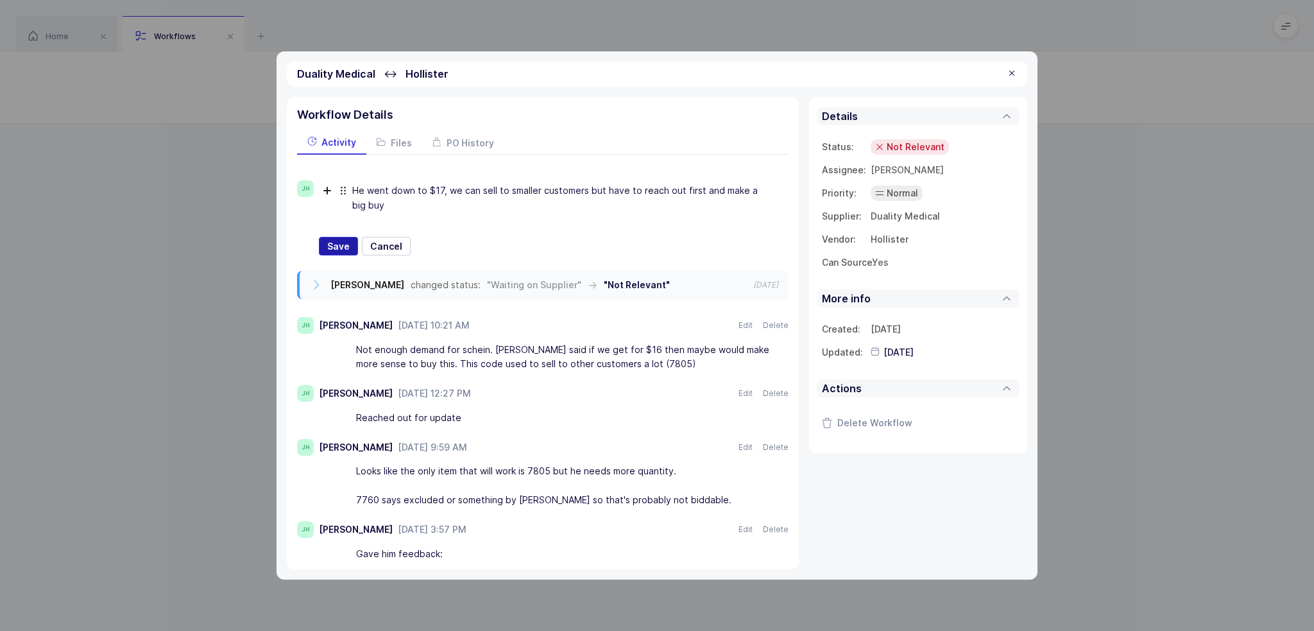
click at [339, 245] on span "Save" at bounding box center [338, 246] width 22 height 13
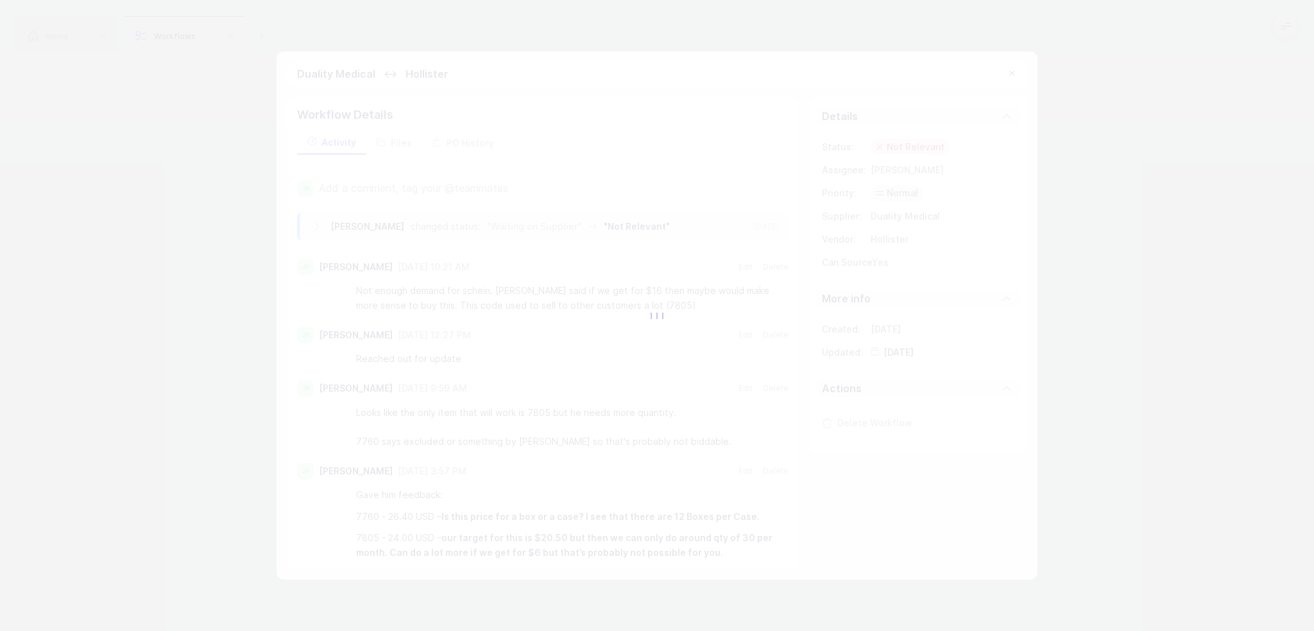
type input "2025-08-25"
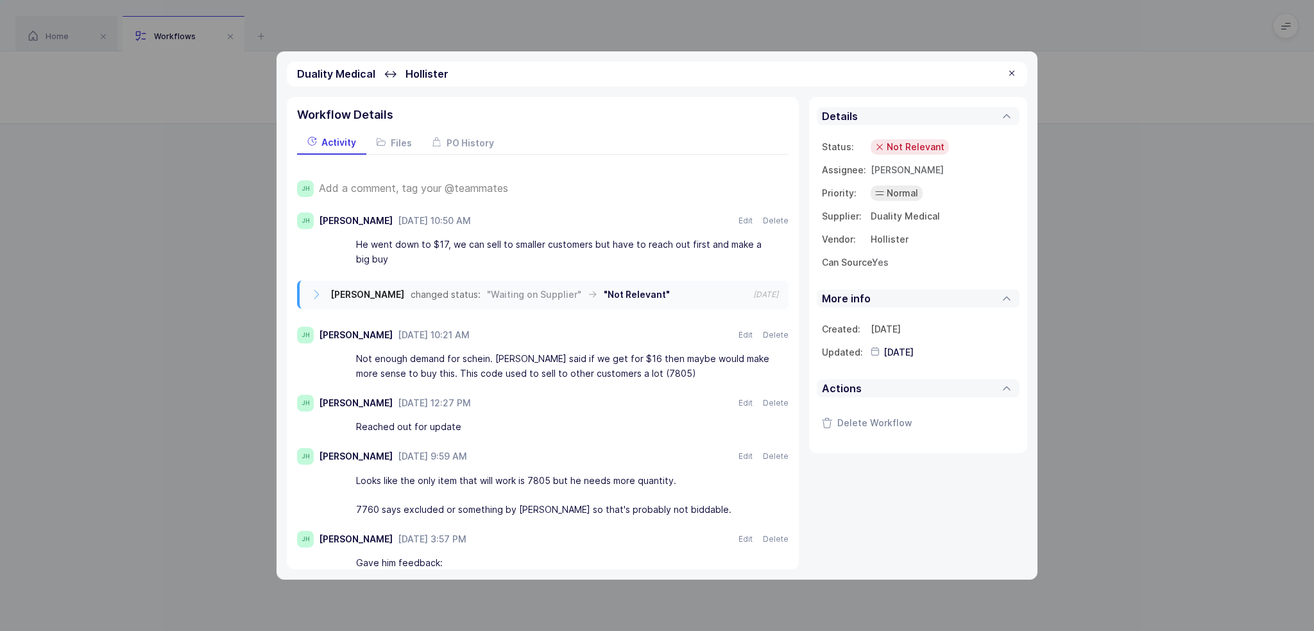
click at [921, 148] on span "Not Relevant" at bounding box center [916, 147] width 58 height 13
click at [915, 265] on li "Waiting on Us" at bounding box center [885, 267] width 125 height 21
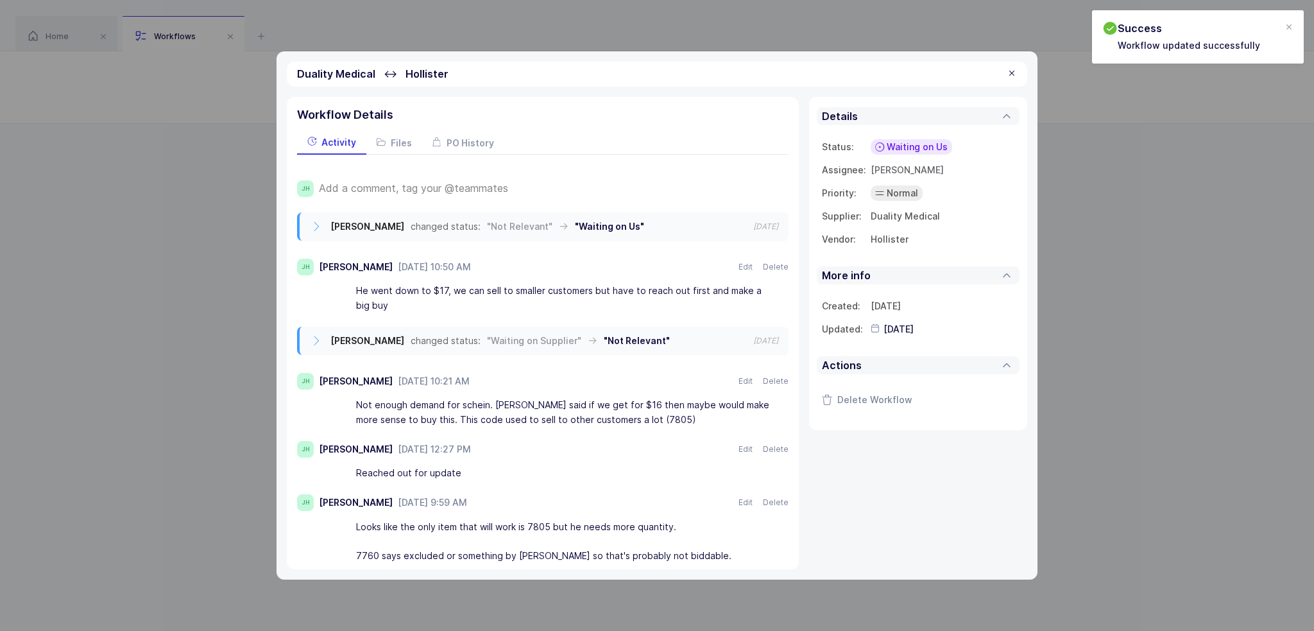
click at [1013, 68] on div at bounding box center [1012, 74] width 10 height 12
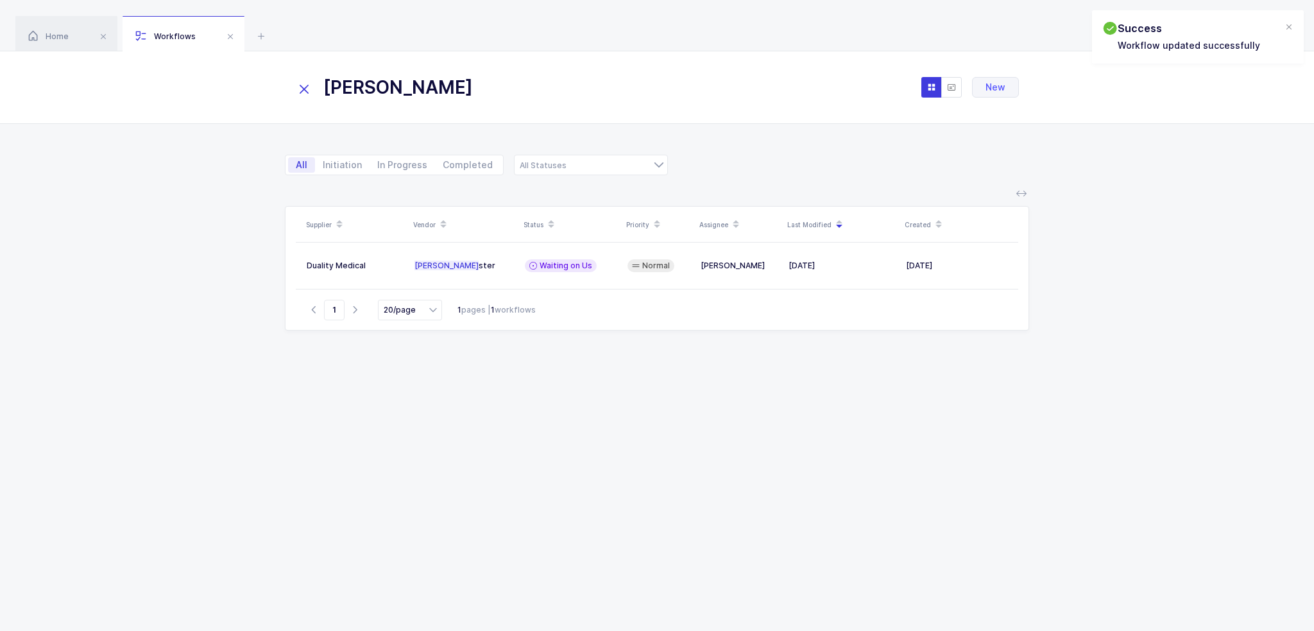
click at [293, 85] on div "holli New" at bounding box center [657, 87] width 745 height 46
click at [312, 84] on icon at bounding box center [304, 89] width 18 height 18
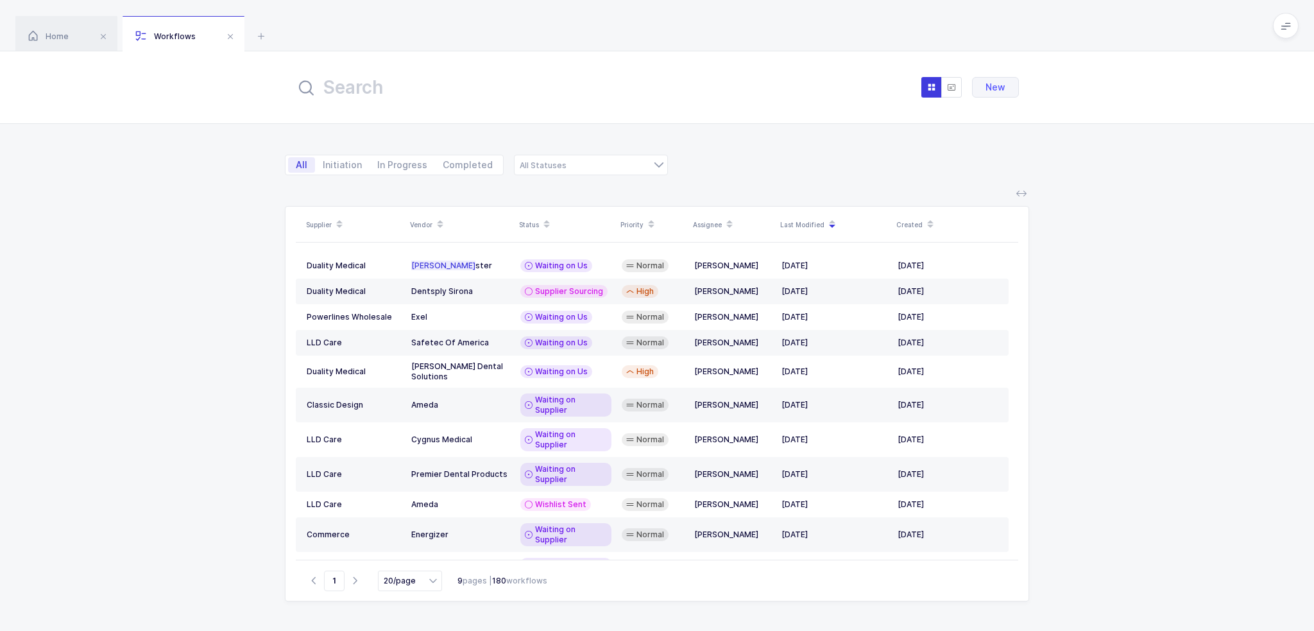
click at [506, 92] on input "text" at bounding box center [436, 87] width 282 height 31
paste input "26967"
type input "26967"
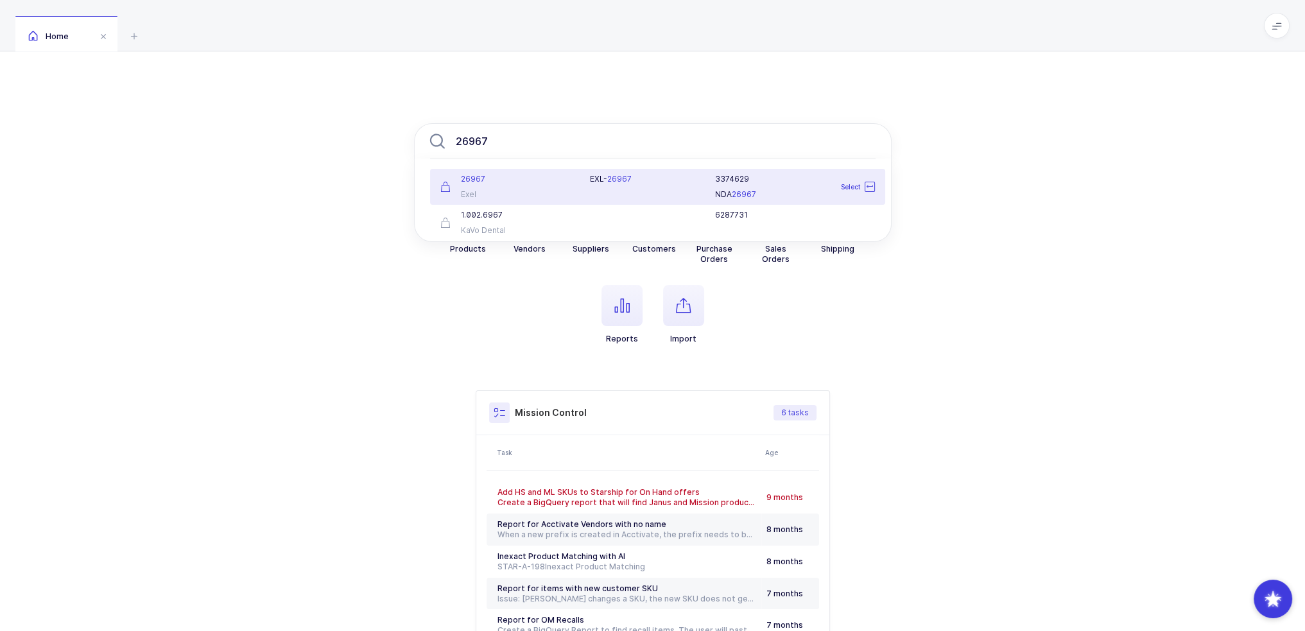
type input "26967"
click at [524, 189] on div "Exel" at bounding box center [507, 194] width 135 height 10
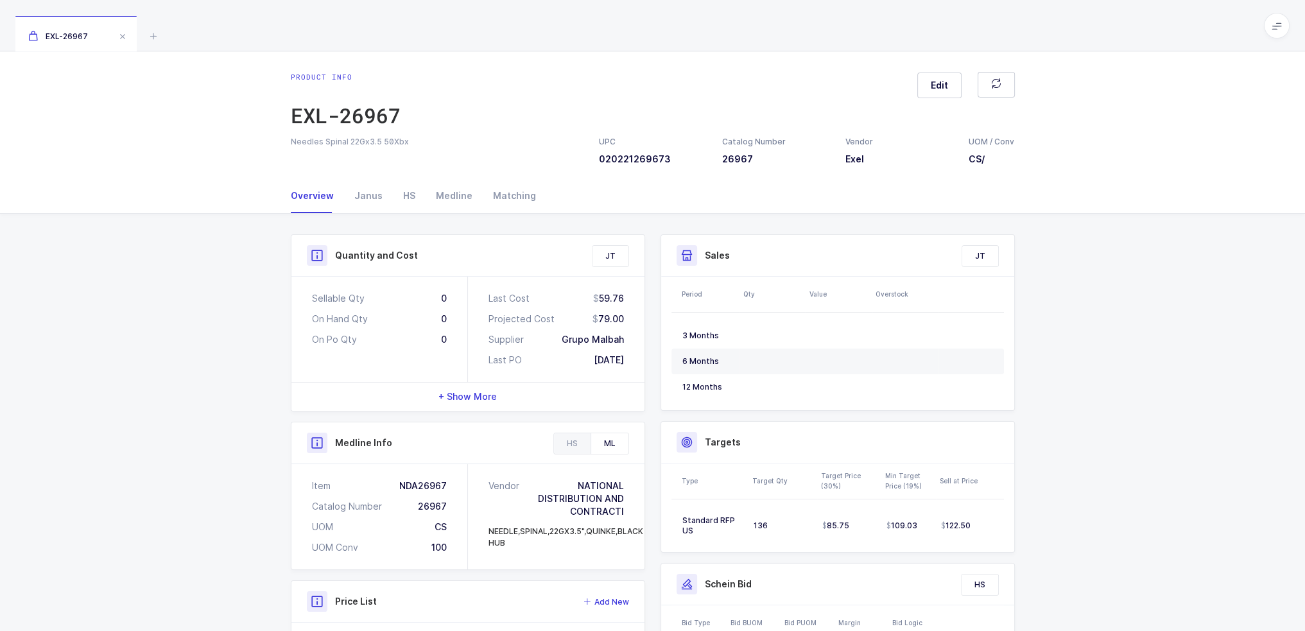
drag, startPoint x: 593, startPoint y: 318, endPoint x: 633, endPoint y: 312, distance: 40.9
click at [633, 312] on div "Last Cost 59.76 Projected Cost 79.00 Supplier Grupo Malbah Last PO [DATE]" at bounding box center [556, 329] width 177 height 105
click at [633, 317] on div "Last Cost 59.76 Projected Cost 79.00 Supplier Grupo Malbah Last PO [DATE]" at bounding box center [556, 329] width 177 height 105
drag, startPoint x: 629, startPoint y: 320, endPoint x: 621, endPoint y: 322, distance: 8.6
click at [621, 322] on div "Last Cost 59.76 Projected Cost 79.00 Supplier Grupo Malbah Last PO [DATE]" at bounding box center [556, 329] width 177 height 105
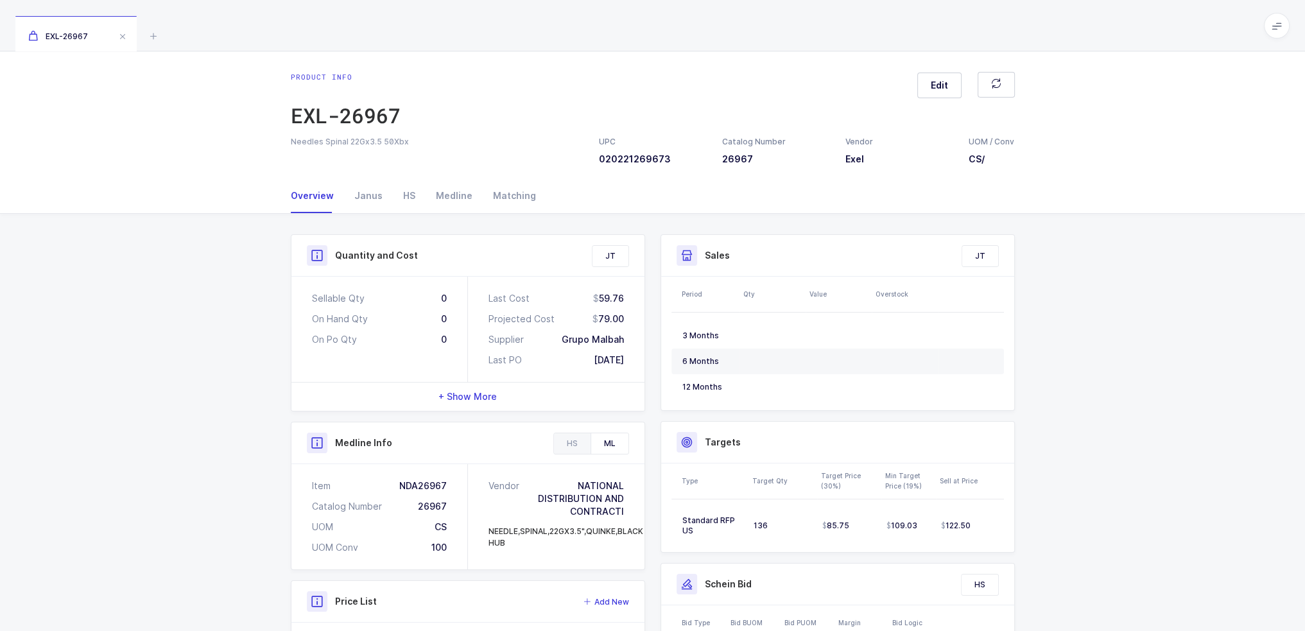
click at [621, 322] on div "79.00" at bounding box center [607, 319] width 31 height 13
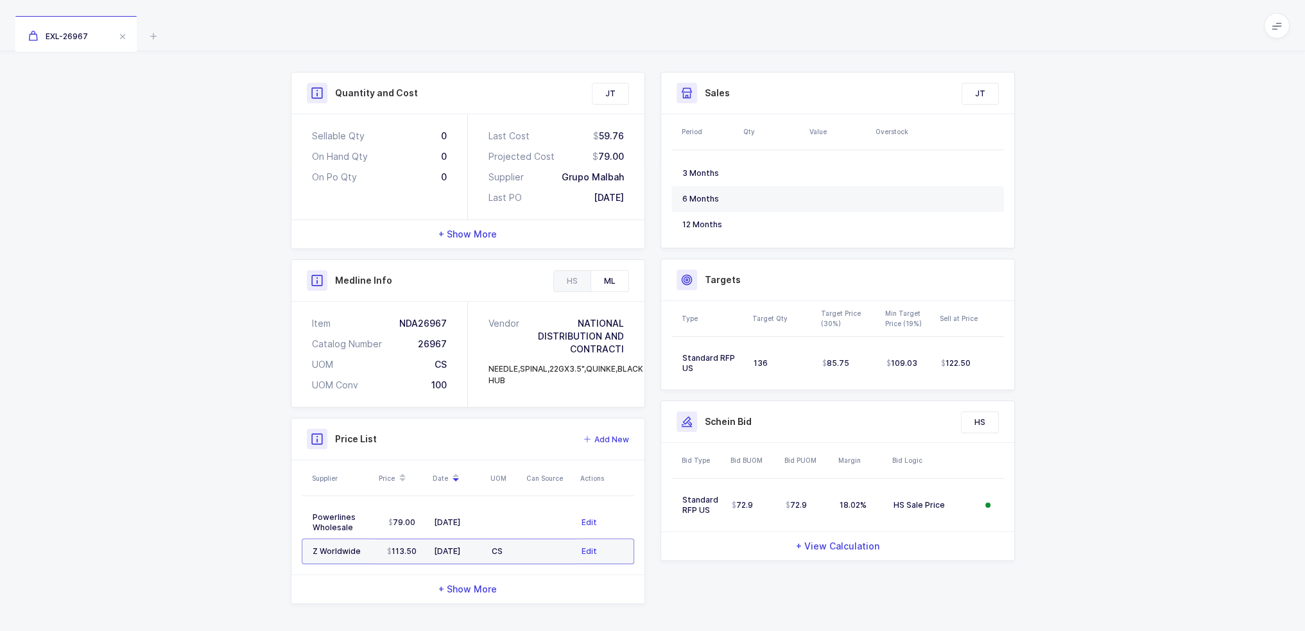
scroll to position [164, 0]
click at [449, 516] on div "[DATE]" at bounding box center [457, 520] width 47 height 10
click at [529, 544] on td at bounding box center [549, 550] width 54 height 26
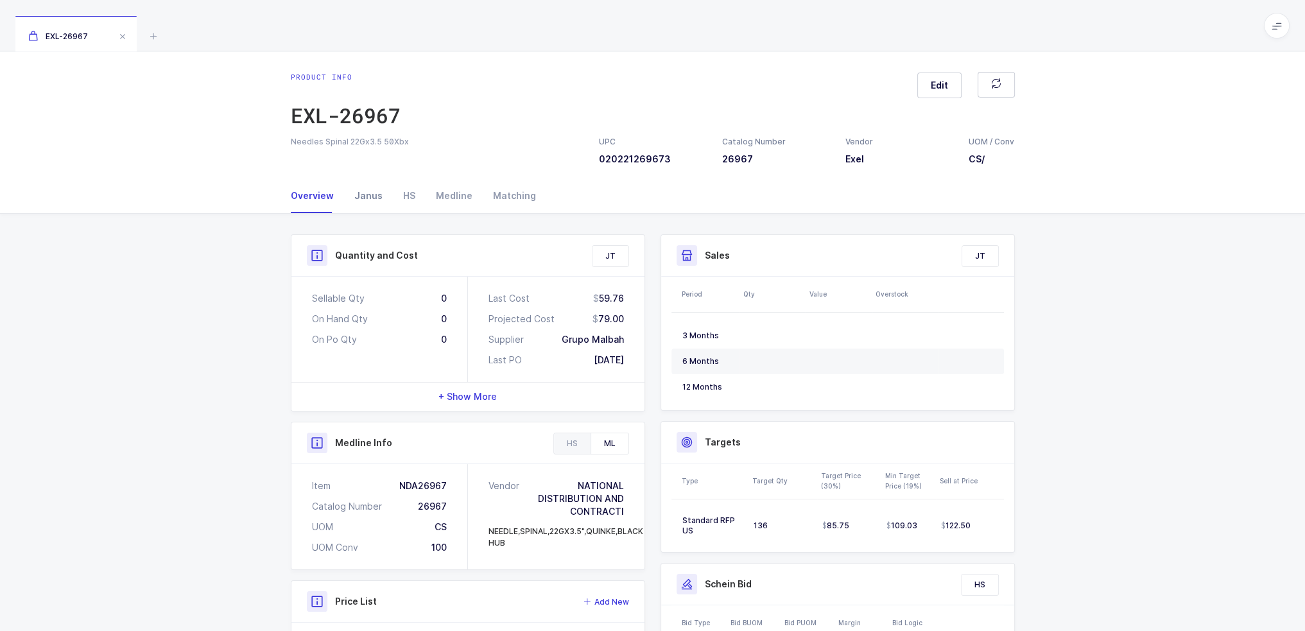
click at [369, 194] on div "Janus" at bounding box center [368, 195] width 49 height 35
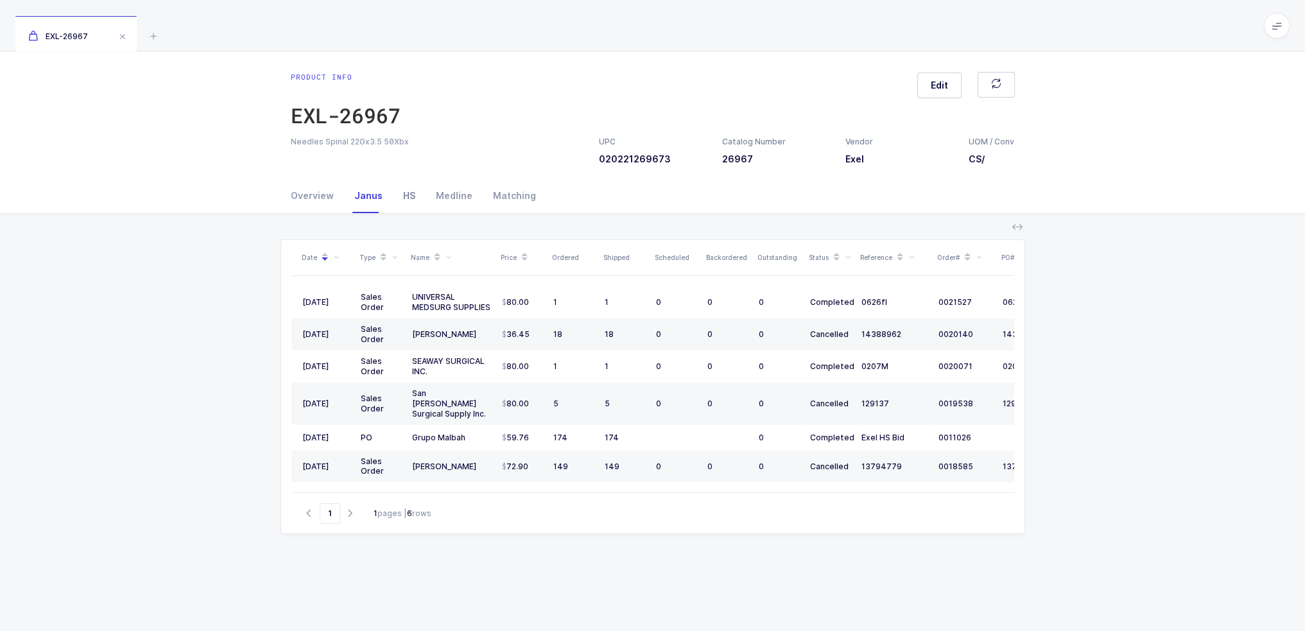
click at [393, 188] on div "HS" at bounding box center [409, 195] width 33 height 35
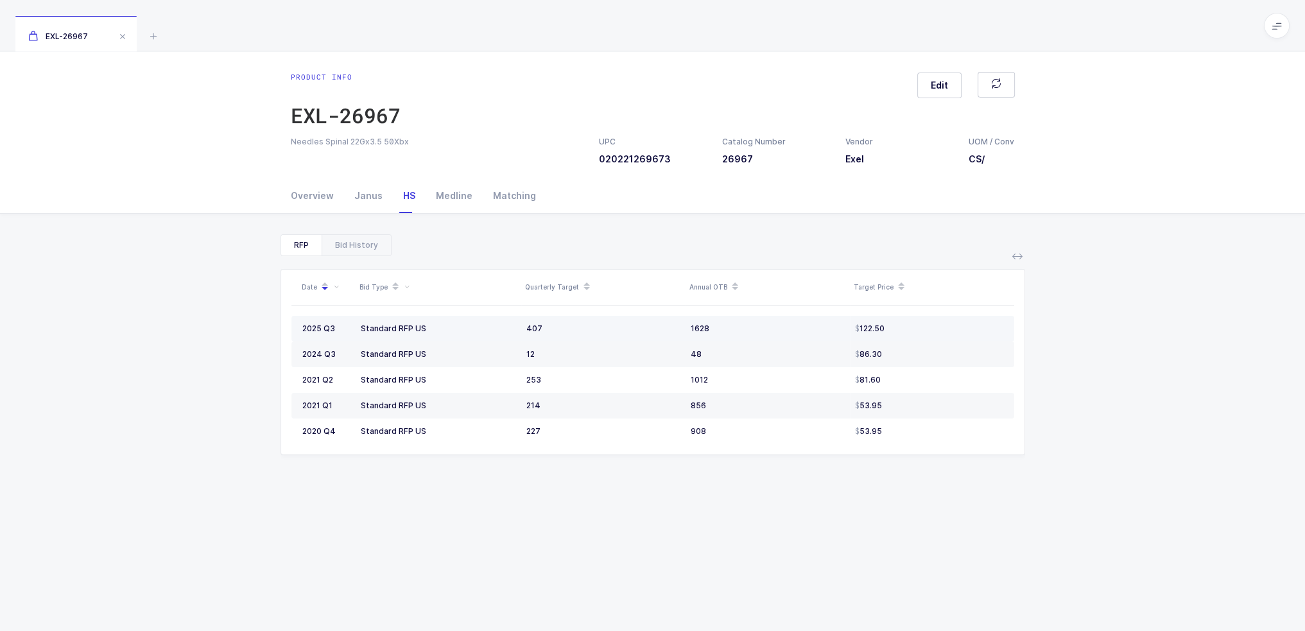
drag, startPoint x: 401, startPoint y: 323, endPoint x: 932, endPoint y: 331, distance: 531.5
click at [932, 331] on tr "2025 Q3 Standard RFP US 407 1628 122.50" at bounding box center [652, 329] width 723 height 26
click at [932, 331] on div "122.50" at bounding box center [929, 328] width 148 height 10
drag, startPoint x: 929, startPoint y: 315, endPoint x: 694, endPoint y: 325, distance: 235.1
click at [294, 323] on tr "2025 Q3 Standard RFP US 407 1628 122.50" at bounding box center [652, 329] width 723 height 26
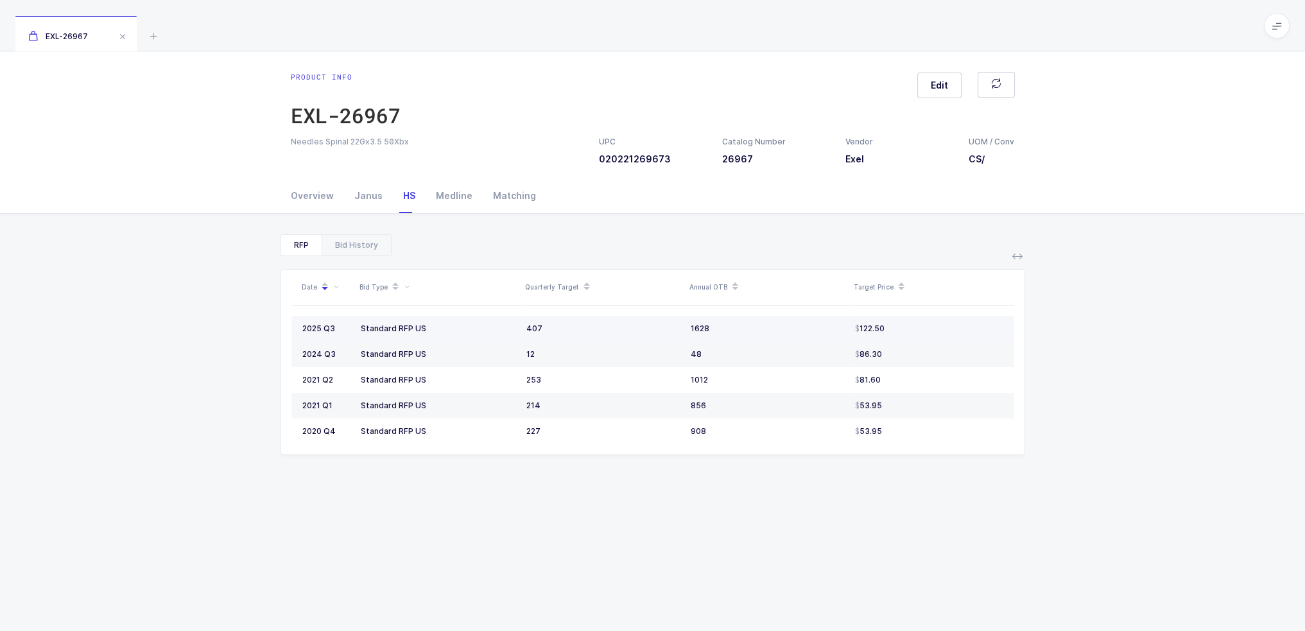
click at [865, 326] on span "122.50" at bounding box center [870, 328] width 30 height 10
drag, startPoint x: 937, startPoint y: 324, endPoint x: 311, endPoint y: 323, distance: 626.4
click at [311, 323] on tr "2025 Q3 Standard RFP US 407 1628 122.50" at bounding box center [652, 329] width 723 height 26
click at [349, 251] on div "Bid History" at bounding box center [356, 245] width 69 height 21
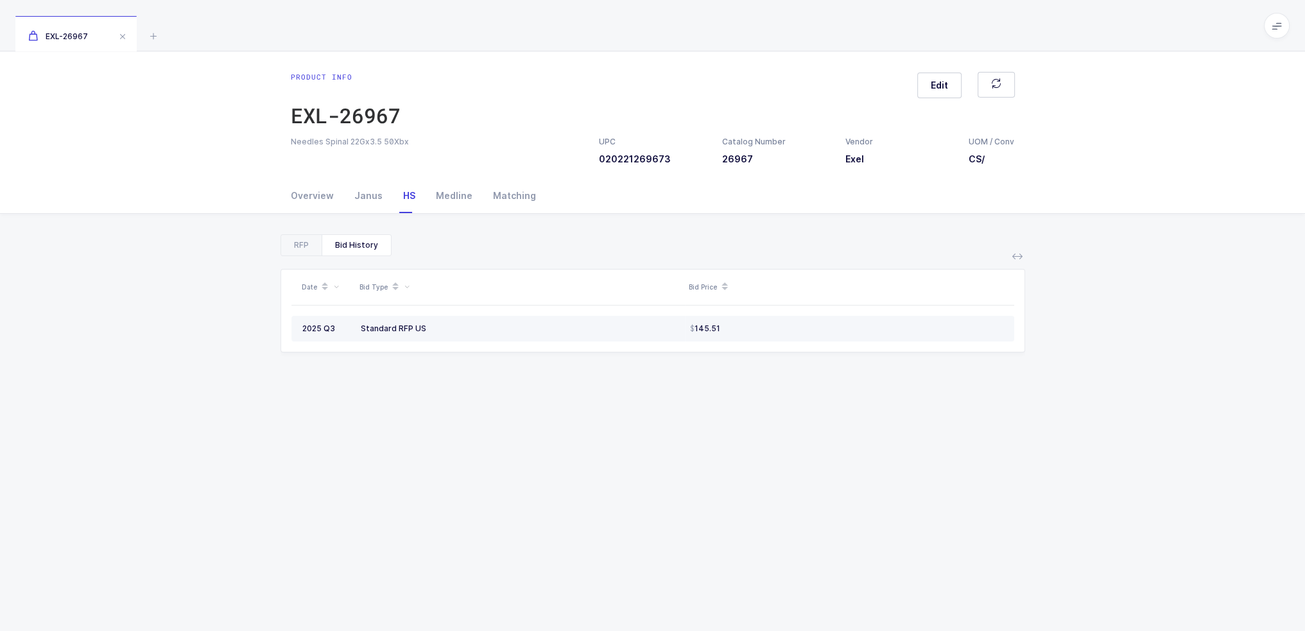
drag, startPoint x: 778, startPoint y: 327, endPoint x: 569, endPoint y: 331, distance: 208.6
click at [578, 331] on tr "2025 Q3 Standard RFP US 145.51" at bounding box center [652, 329] width 723 height 26
click at [293, 239] on div "RFP" at bounding box center [301, 245] width 40 height 21
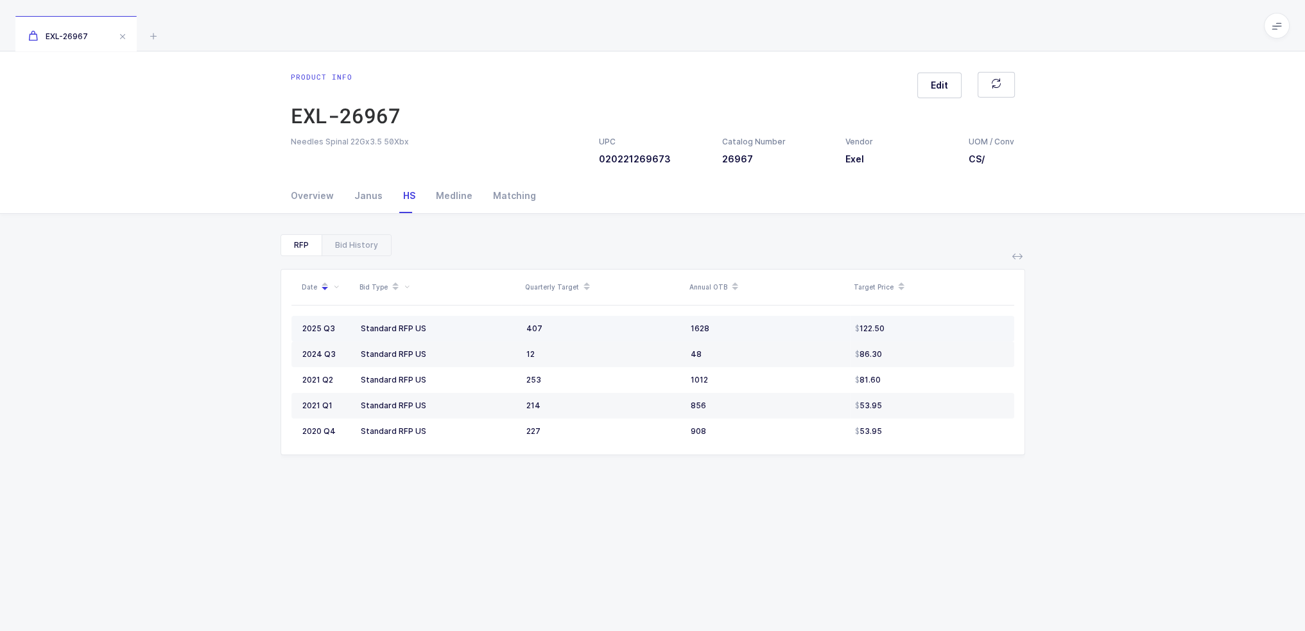
drag, startPoint x: 896, startPoint y: 331, endPoint x: 294, endPoint y: 322, distance: 602.1
click at [294, 322] on tr "2025 Q3 Standard RFP US 407 1628 122.50" at bounding box center [652, 329] width 723 height 26
click at [294, 322] on td "2025 Q3" at bounding box center [323, 329] width 64 height 26
drag, startPoint x: 294, startPoint y: 322, endPoint x: 983, endPoint y: 329, distance: 689.4
click at [983, 329] on tr "2025 Q3 Standard RFP US 407 1628 122.50" at bounding box center [652, 329] width 723 height 26
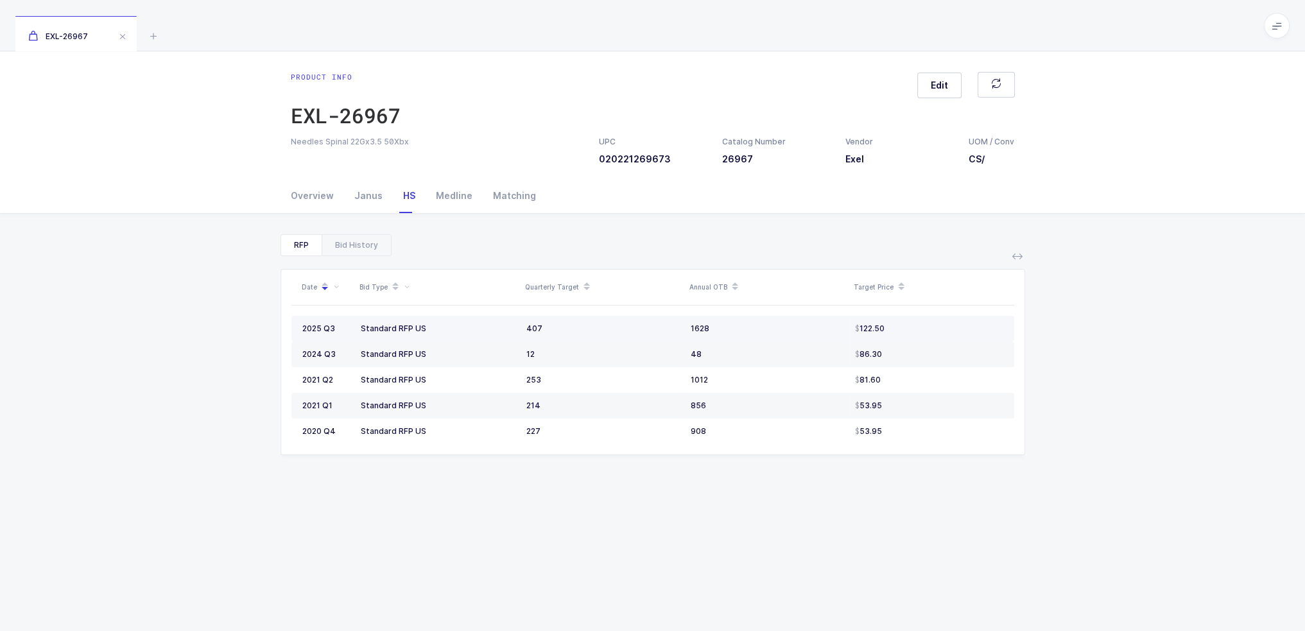
click at [983, 329] on div "122.50" at bounding box center [929, 328] width 148 height 10
drag, startPoint x: 983, startPoint y: 329, endPoint x: 294, endPoint y: 327, distance: 689.3
click at [294, 327] on tr "2025 Q3 Standard RFP US 407 1628 122.50" at bounding box center [652, 329] width 723 height 26
click at [295, 327] on td "2025 Q3" at bounding box center [323, 329] width 64 height 26
drag, startPoint x: 295, startPoint y: 327, endPoint x: 917, endPoint y: 329, distance: 621.3
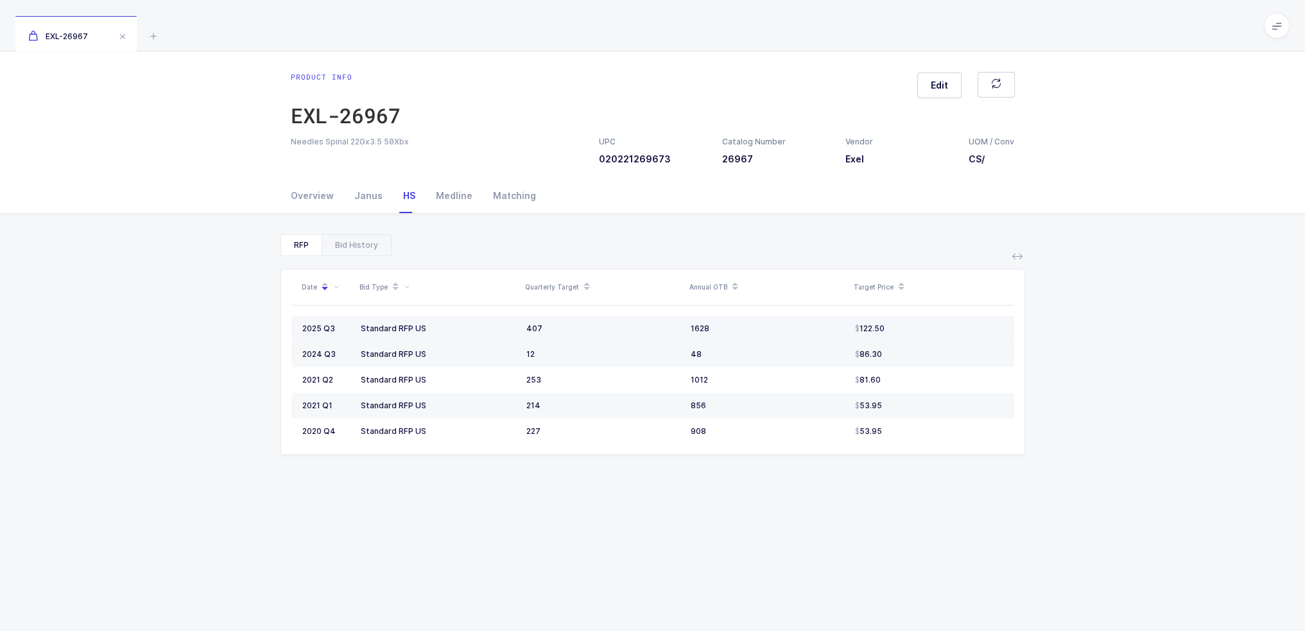
click at [917, 329] on tr "2025 Q3 Standard RFP US 407 1628 122.50" at bounding box center [652, 329] width 723 height 26
click at [917, 329] on div "122.50" at bounding box center [929, 328] width 148 height 10
drag, startPoint x: 918, startPoint y: 328, endPoint x: 295, endPoint y: 333, distance: 623.2
click at [295, 333] on tr "2025 Q3 Standard RFP US 407 1628 122.50" at bounding box center [652, 329] width 723 height 26
click at [295, 333] on td "2025 Q3" at bounding box center [323, 329] width 64 height 26
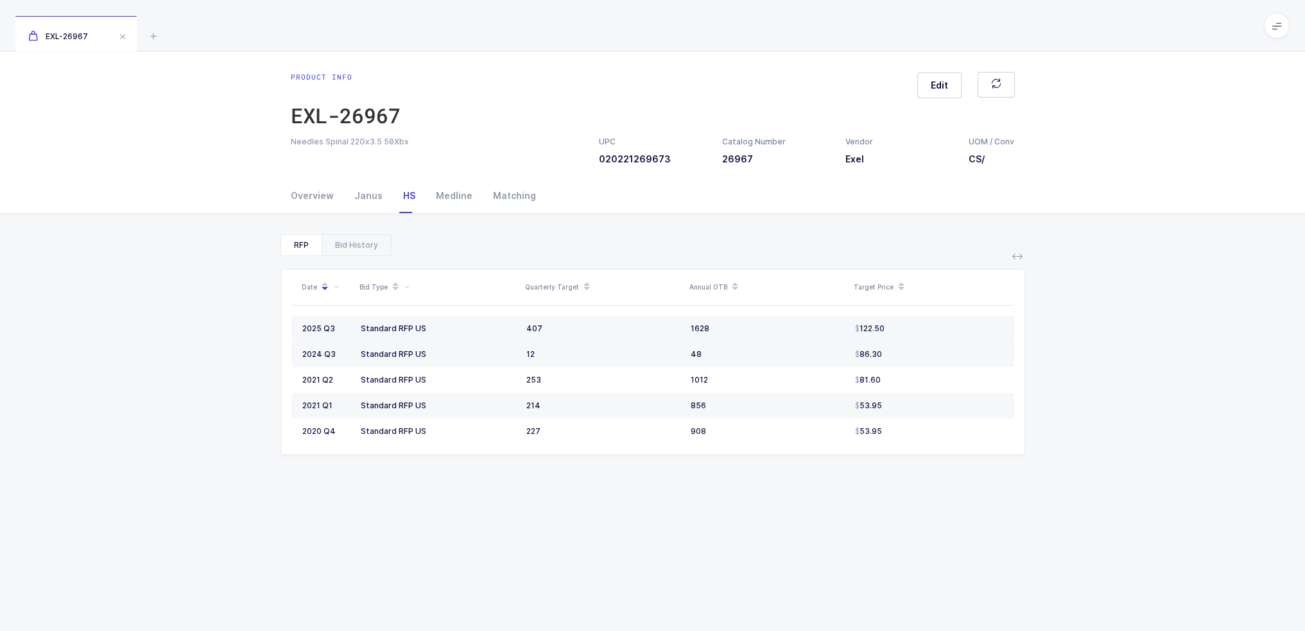
drag, startPoint x: 295, startPoint y: 333, endPoint x: 920, endPoint y: 329, distance: 625.2
click at [920, 329] on tr "2025 Q3 Standard RFP US 407 1628 122.50" at bounding box center [652, 329] width 723 height 26
click at [920, 329] on div "122.50" at bounding box center [929, 328] width 148 height 10
